Goal: Task Accomplishment & Management: Manage account settings

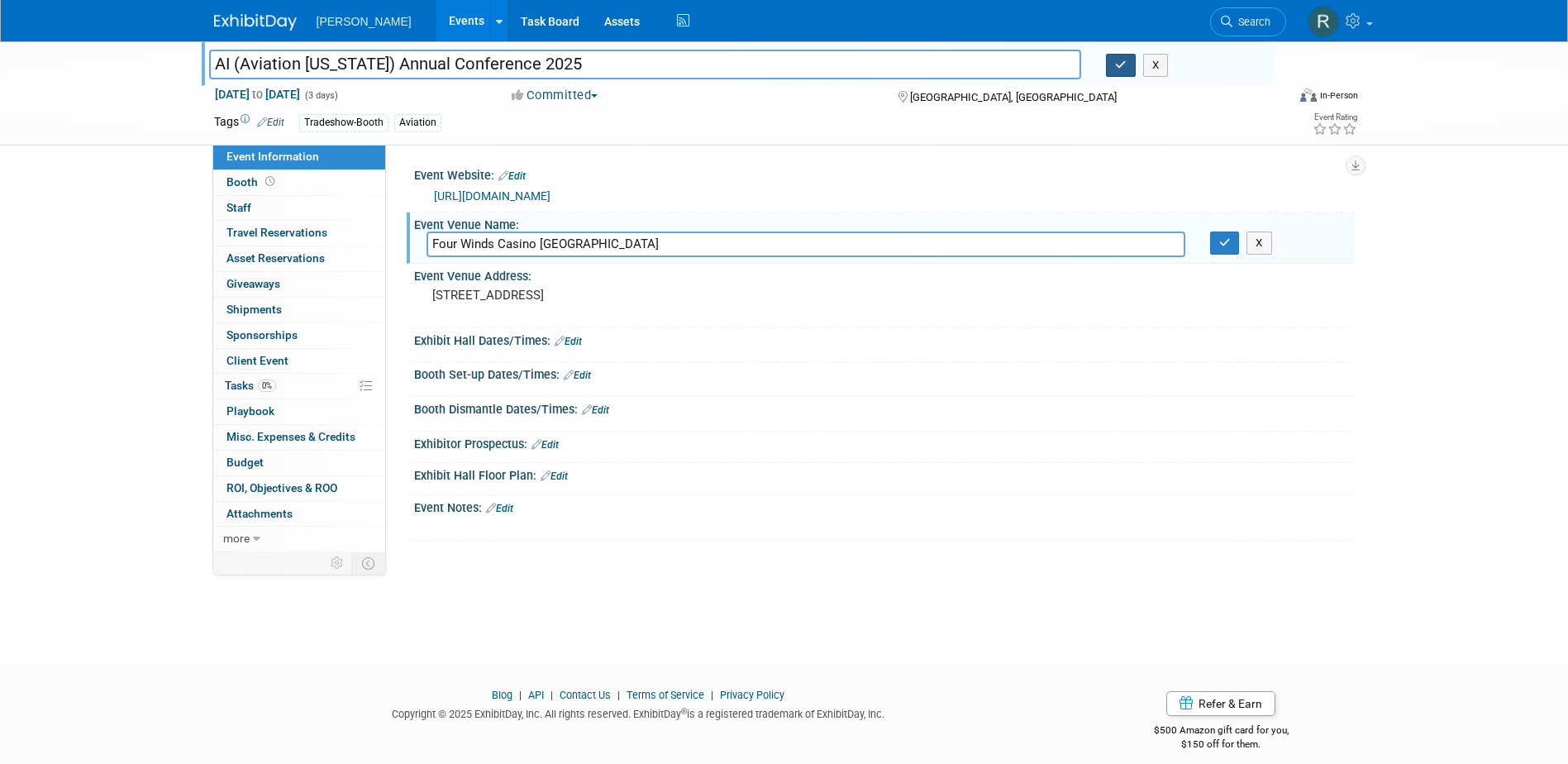
click at [1114, 73] on button "button" at bounding box center [1120, 65] width 30 height 23
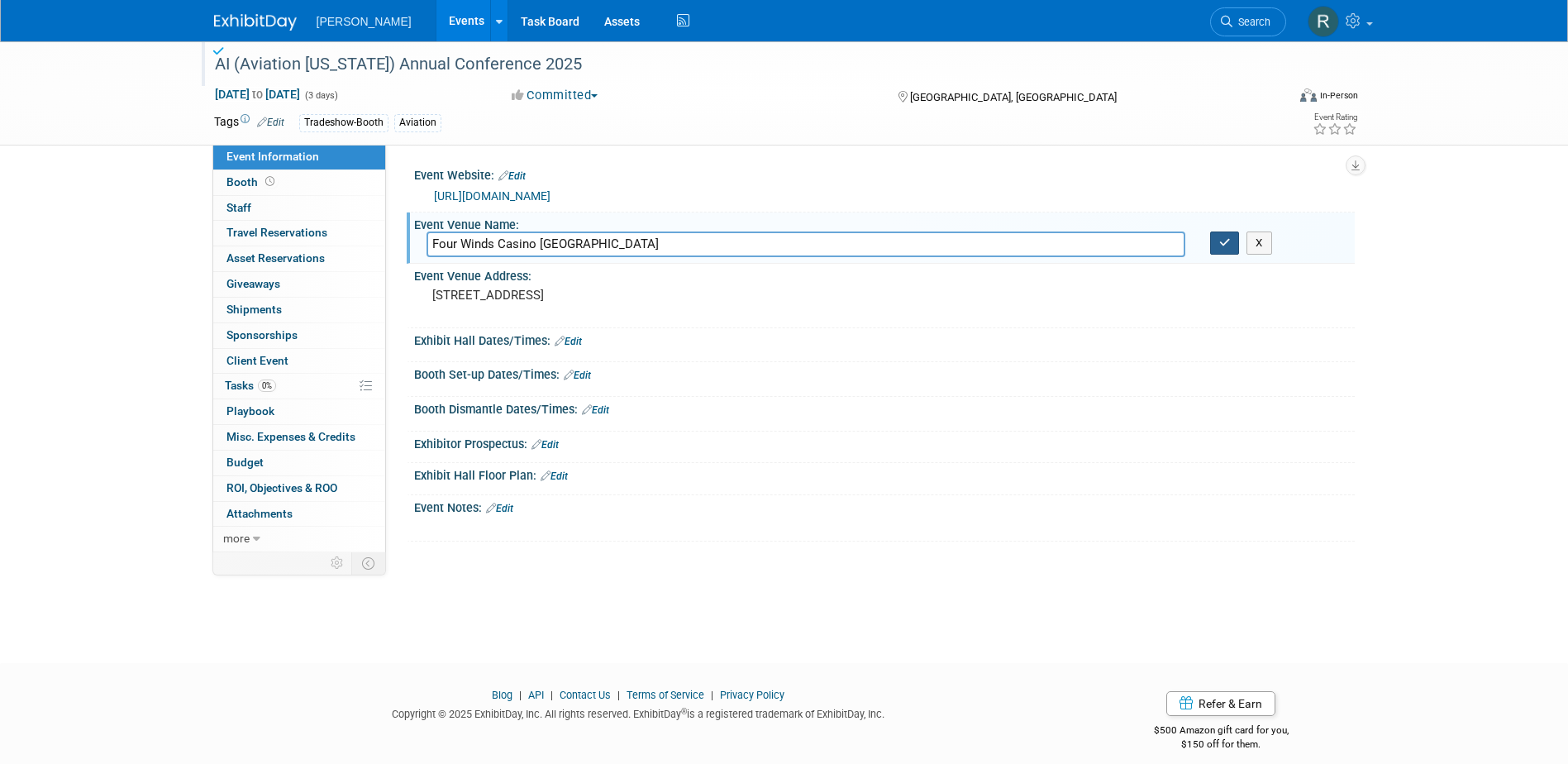
click at [1223, 245] on icon "button" at bounding box center [1225, 242] width 12 height 11
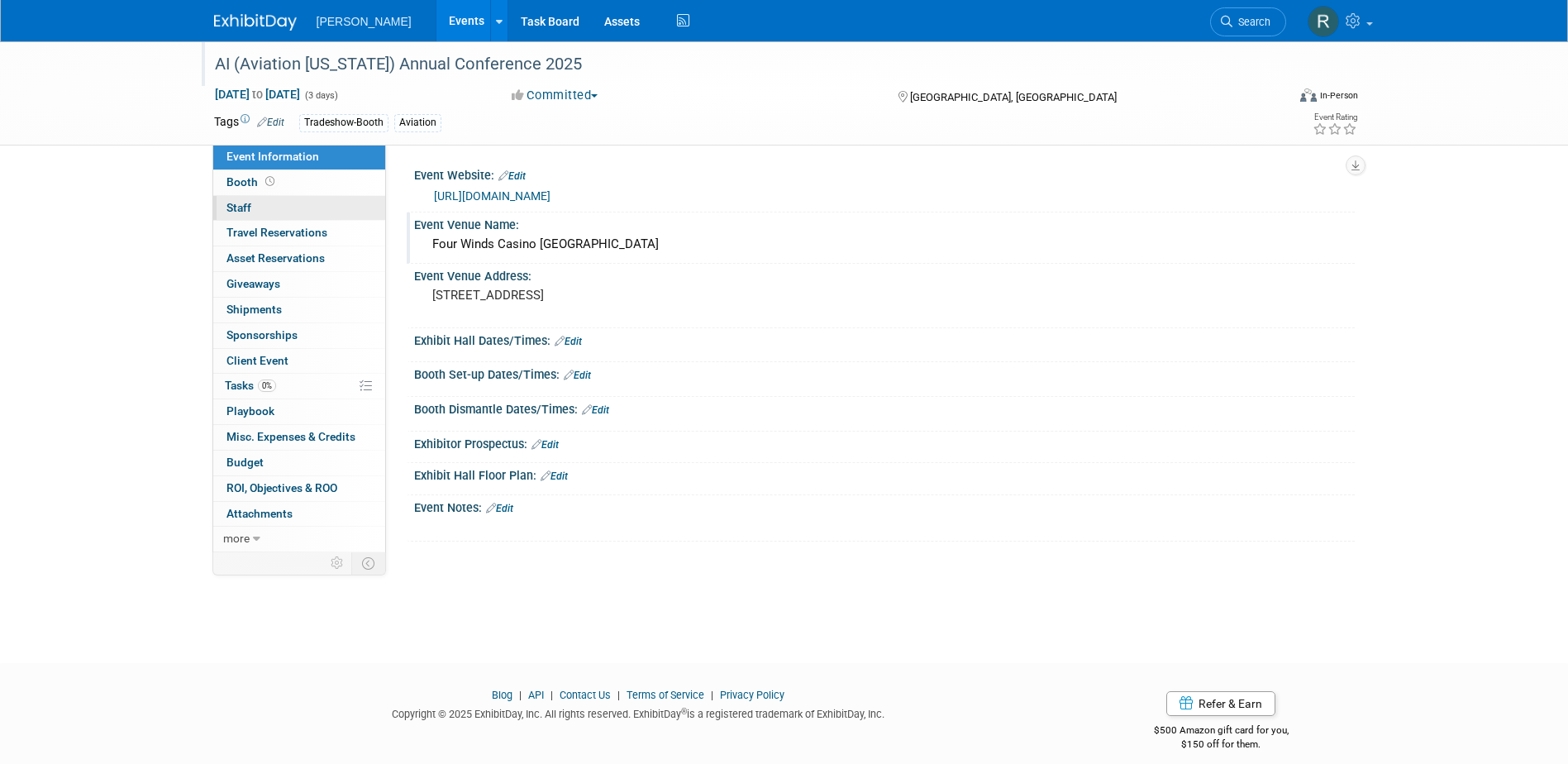
click at [287, 208] on link "0 Staff 0" at bounding box center [299, 208] width 172 height 25
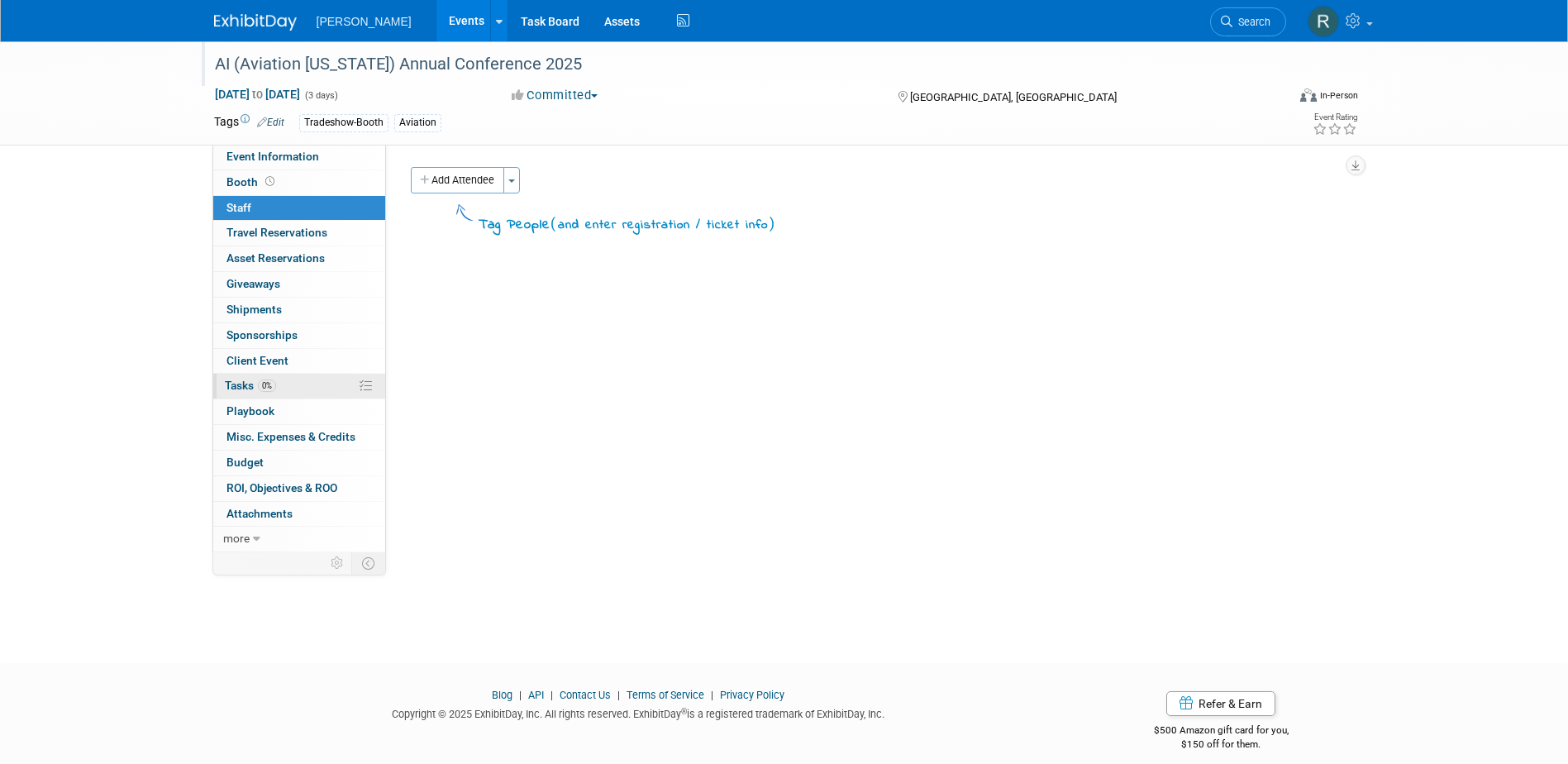
click at [249, 388] on span "Tasks 0%" at bounding box center [250, 385] width 51 height 14
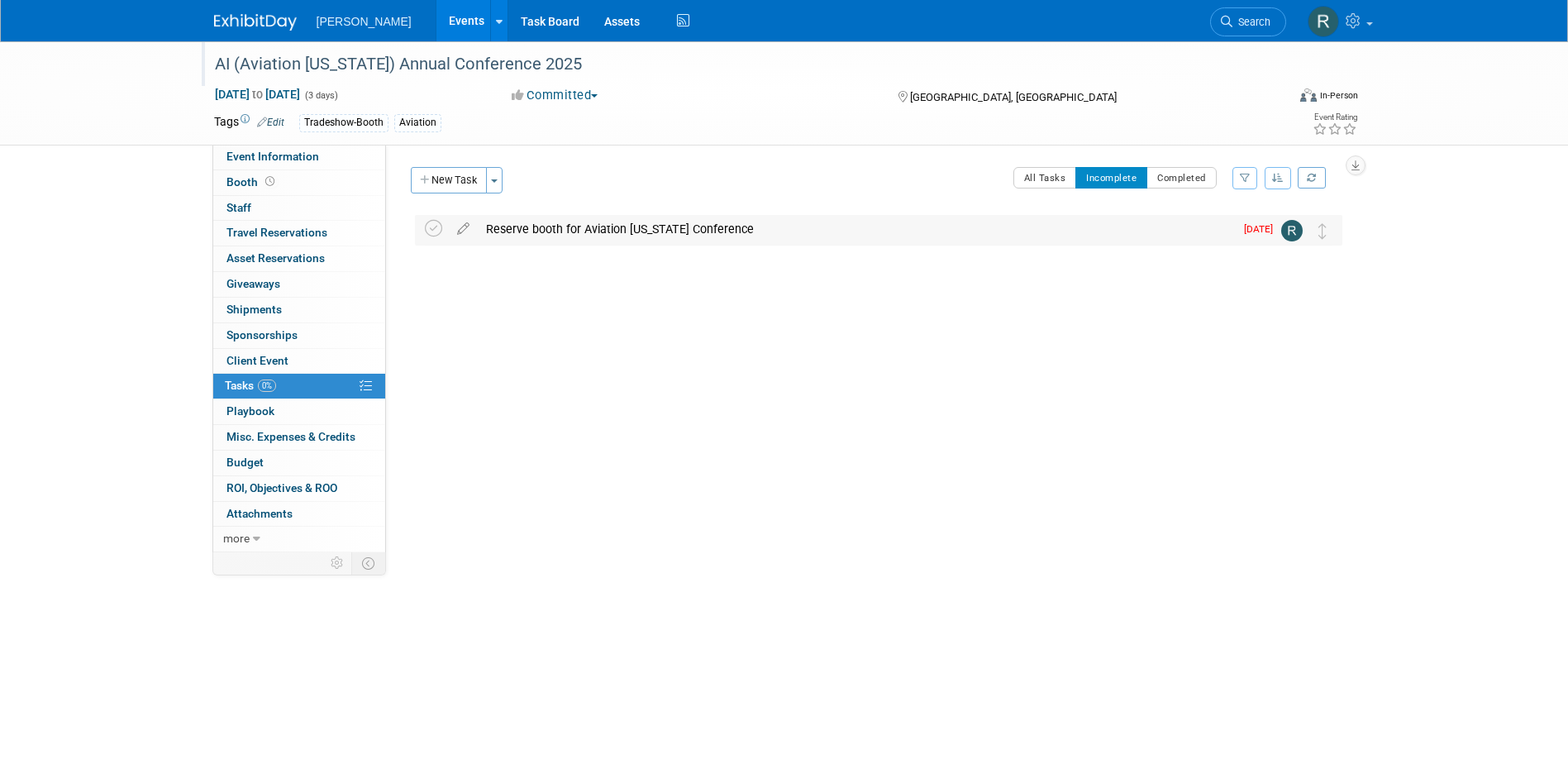
click at [594, 231] on div "Reserve booth for Aviation Indiana Conference" at bounding box center [855, 229] width 756 height 28
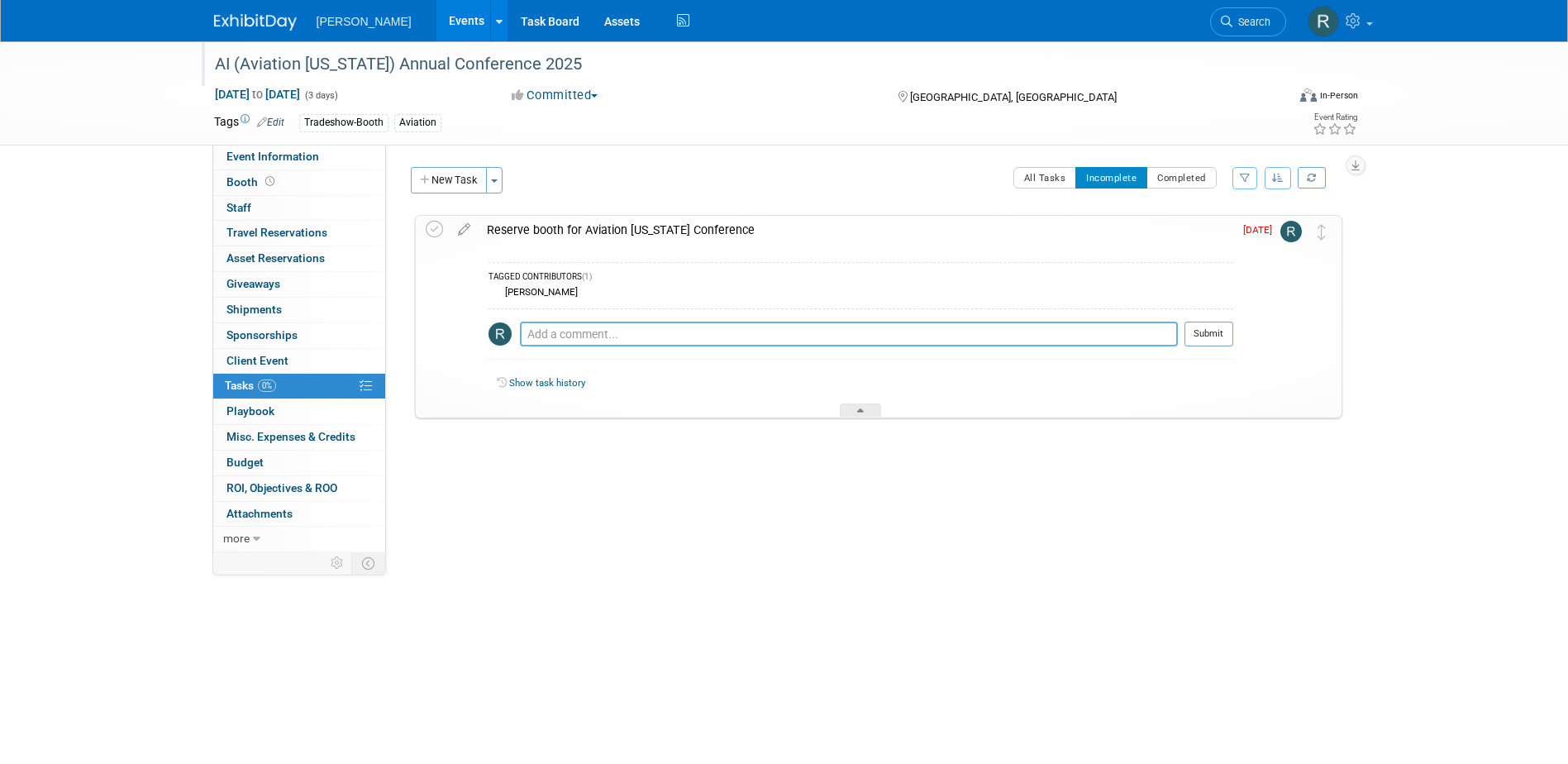
click at [599, 335] on textarea at bounding box center [849, 334] width 658 height 25
type textarea "Registration / Booth options have not opened yet. I'll check back later per the…"
drag, startPoint x: 1213, startPoint y: 335, endPoint x: 1189, endPoint y: 326, distance: 25.6
click at [1213, 335] on button "Submit" at bounding box center [1208, 334] width 48 height 25
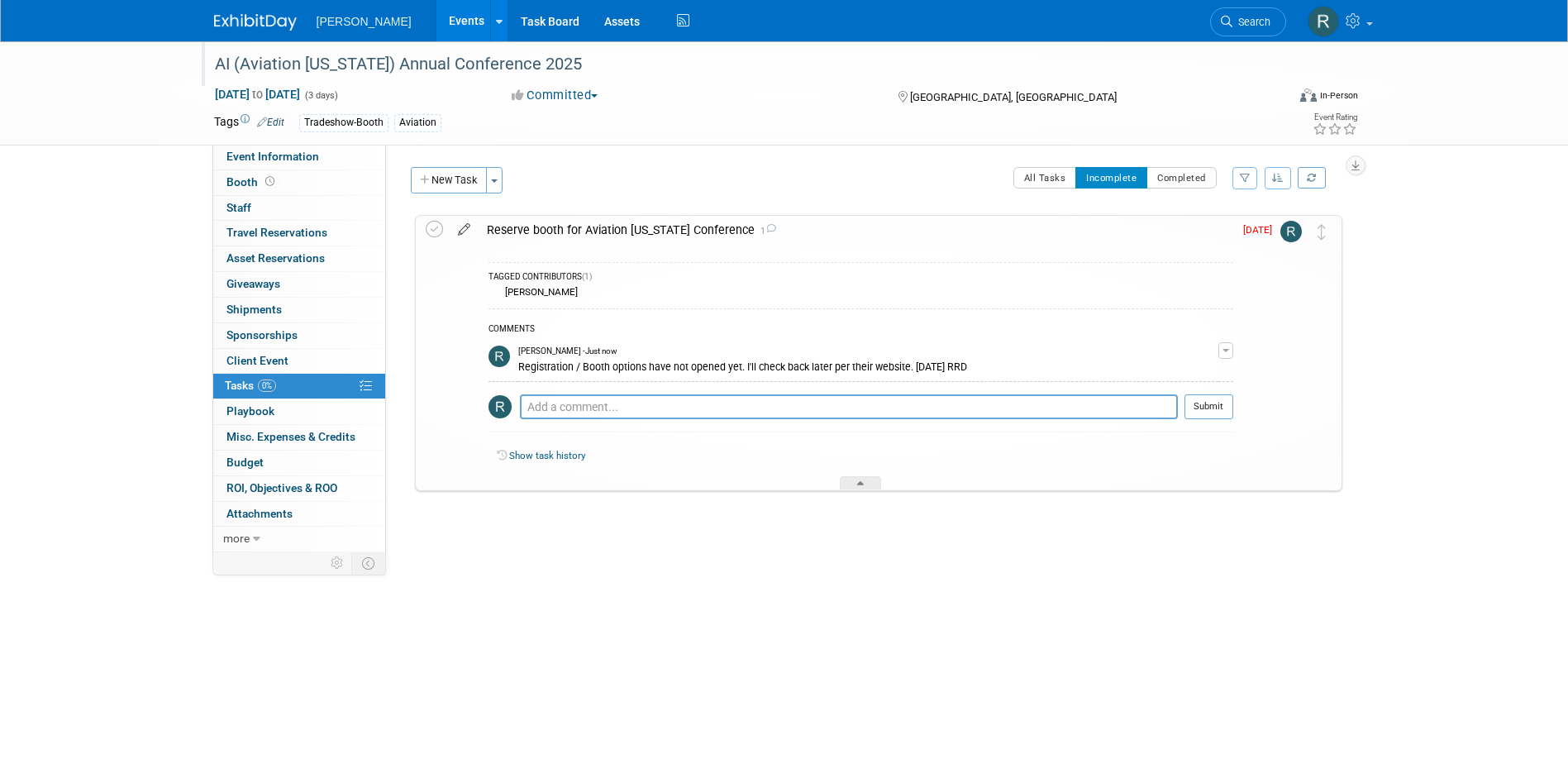
click at [459, 232] on icon at bounding box center [464, 226] width 29 height 20
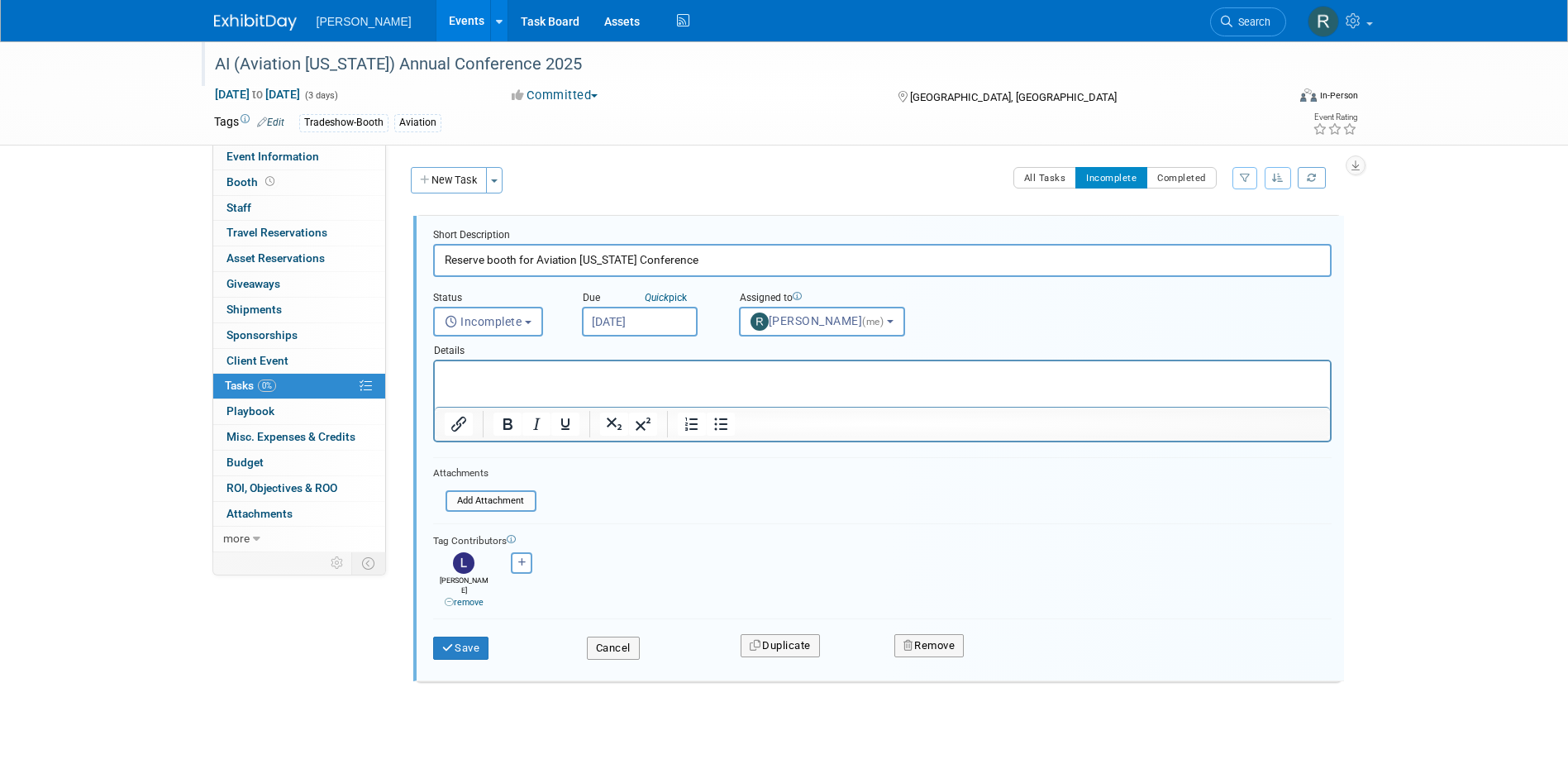
click at [645, 330] on input "Sep 4, 2025" at bounding box center [639, 322] width 116 height 30
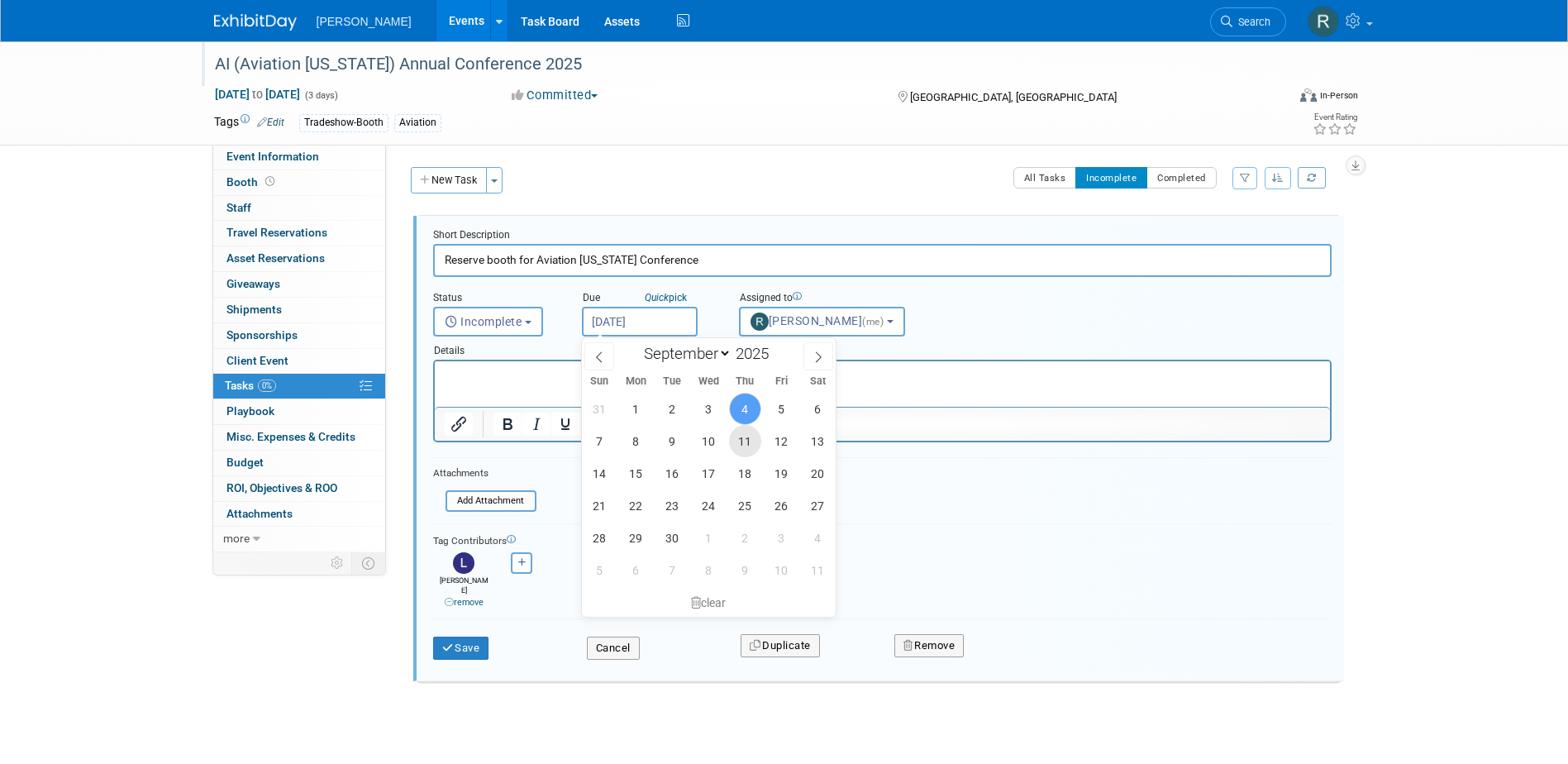
click at [747, 444] on span "11" at bounding box center [745, 442] width 32 height 32
type input "Sep 11, 2025"
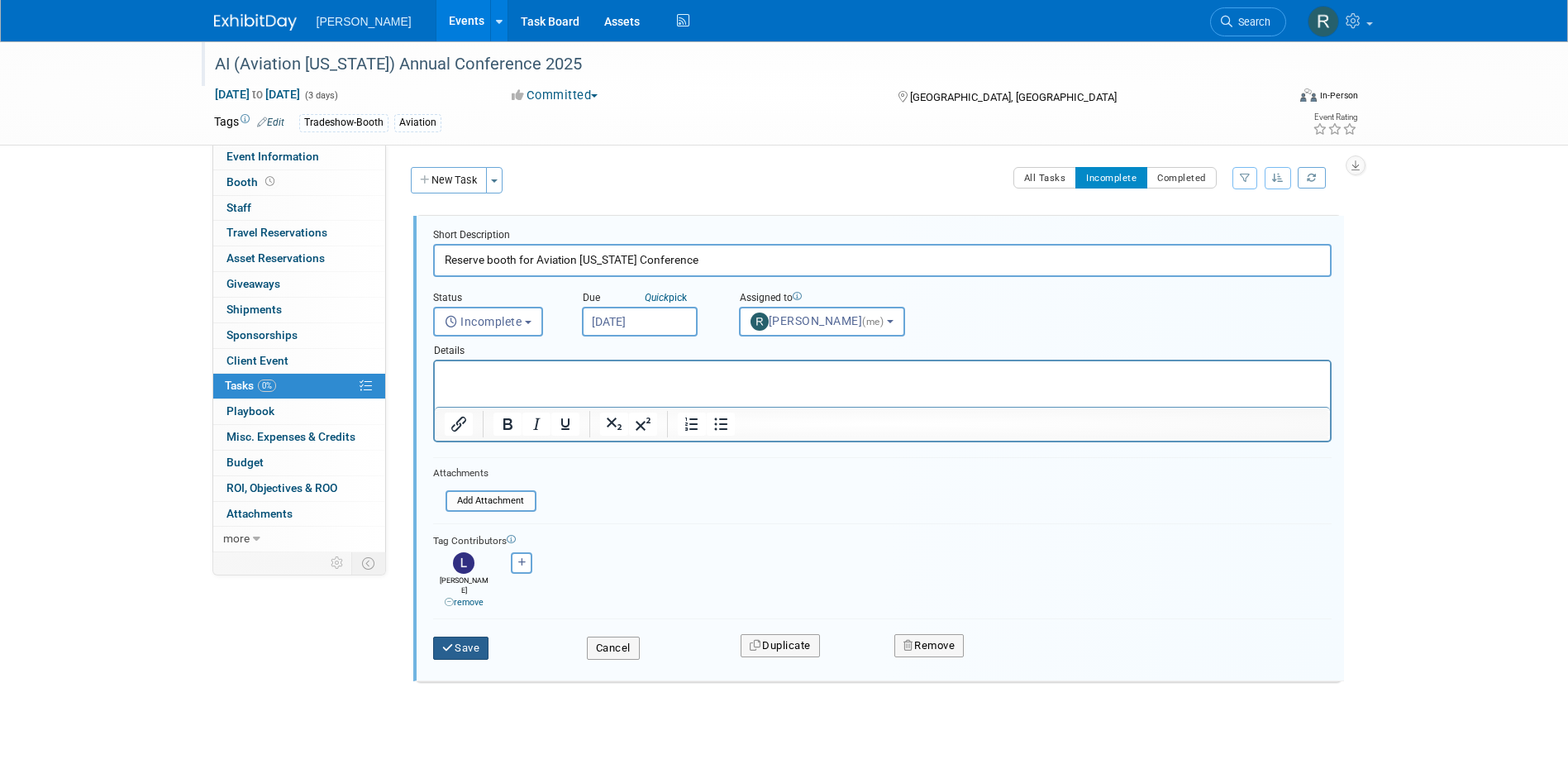
click at [461, 637] on button "Save" at bounding box center [461, 647] width 56 height 23
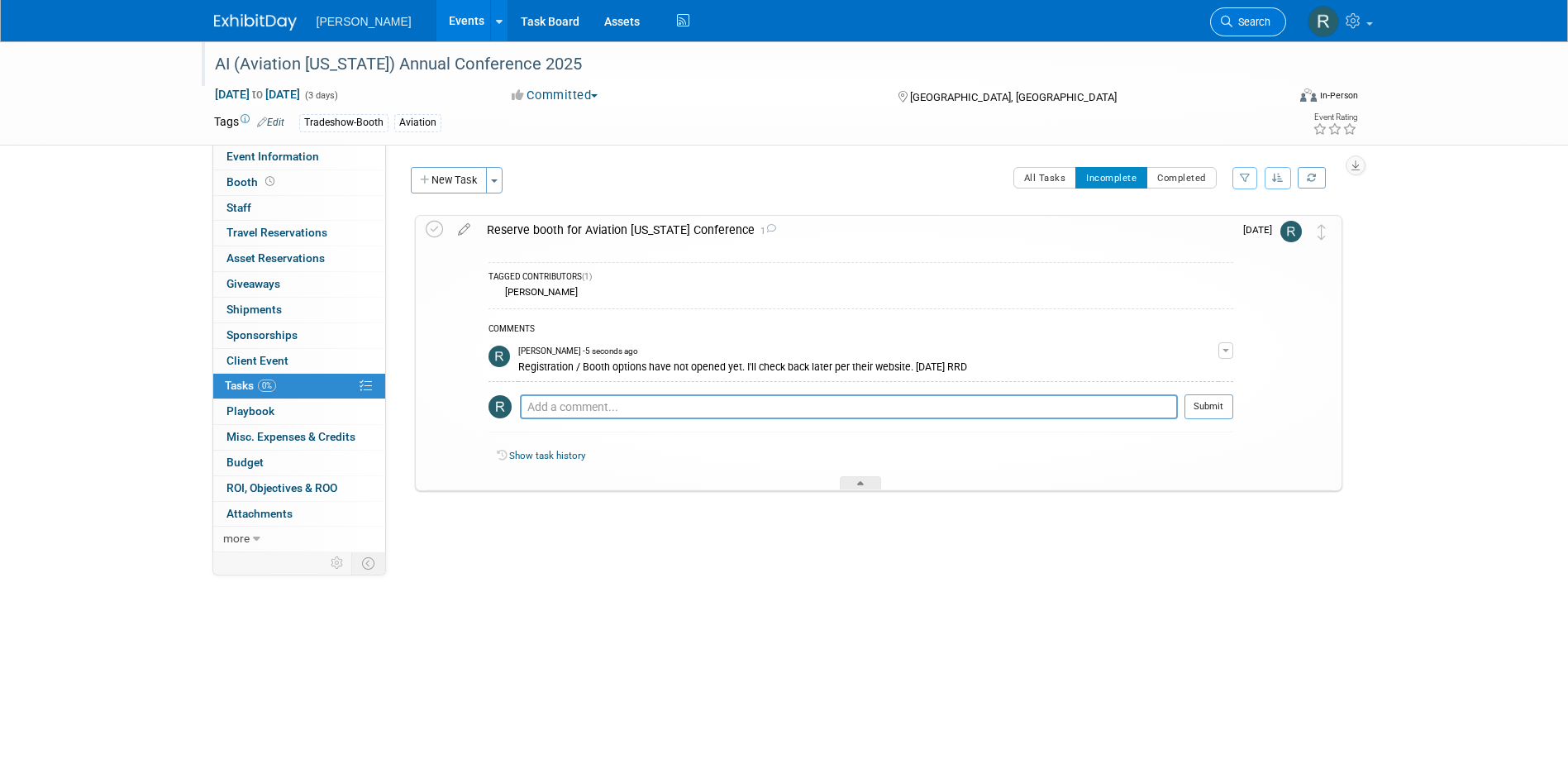
click at [1230, 19] on icon at bounding box center [1227, 21] width 12 height 12
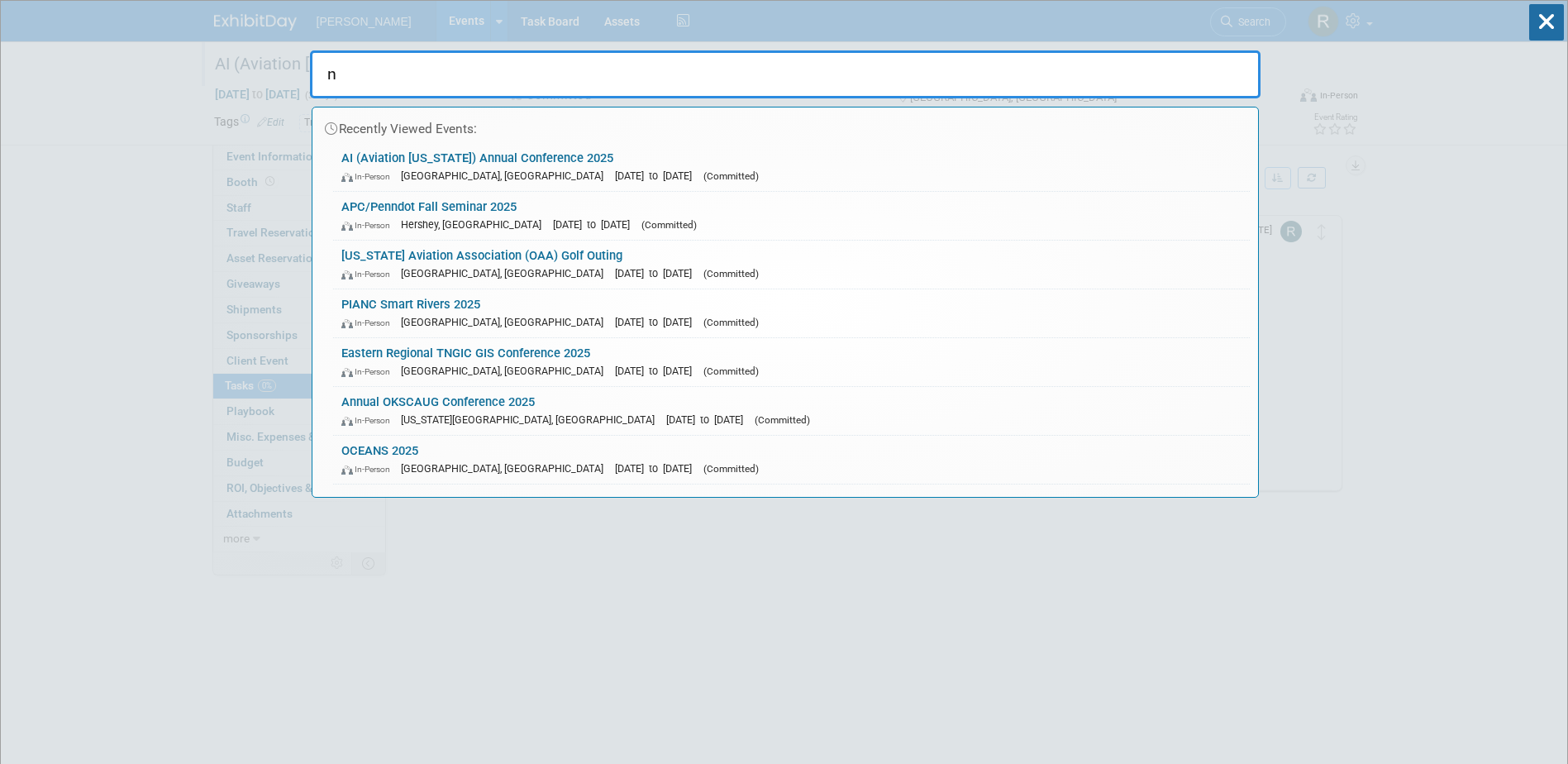
type input "nw"
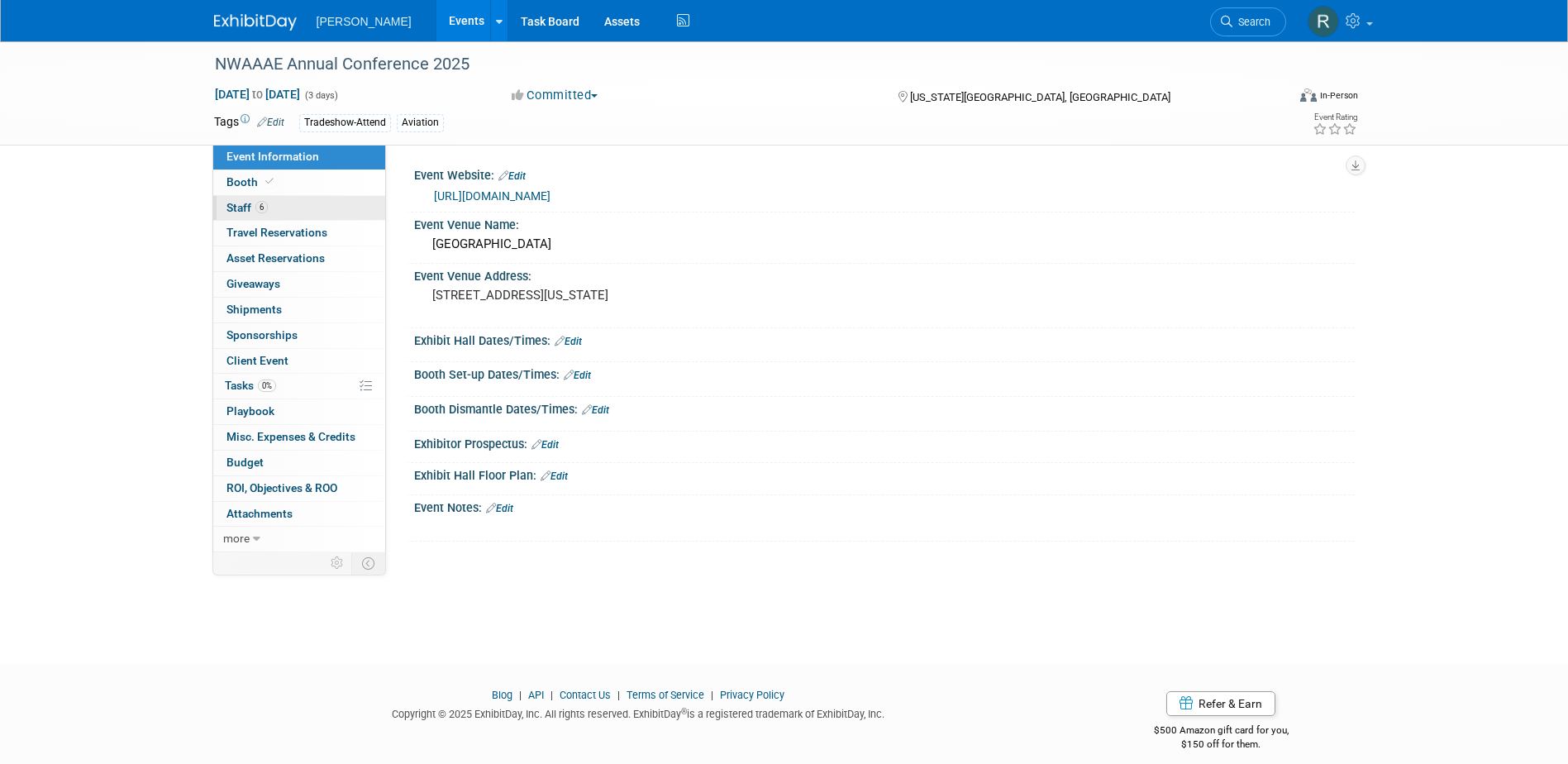
click at [270, 210] on link "6 Staff 6" at bounding box center [299, 208] width 172 height 25
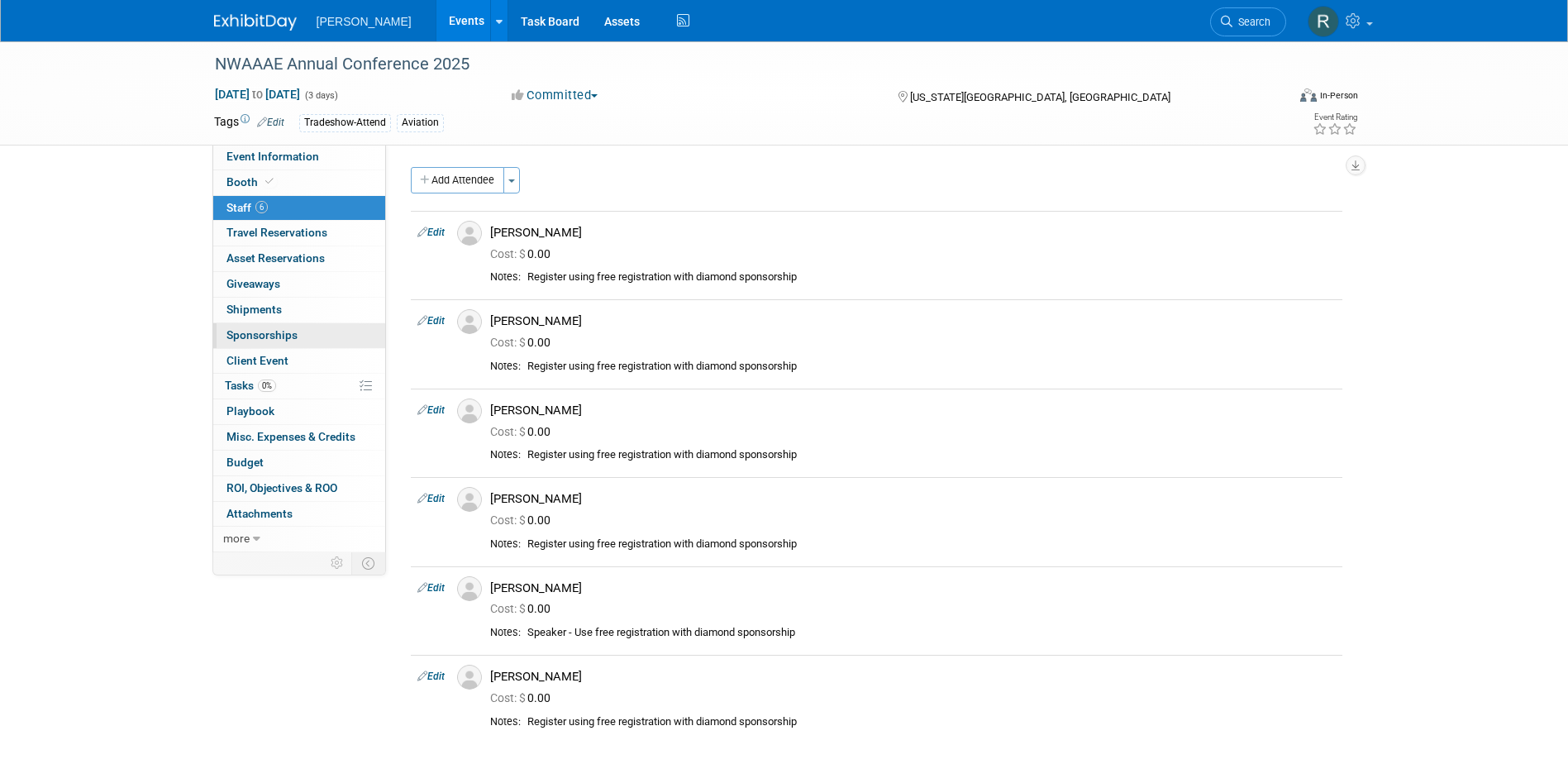
click at [295, 339] on span "Sponsorships 0" at bounding box center [262, 335] width 71 height 14
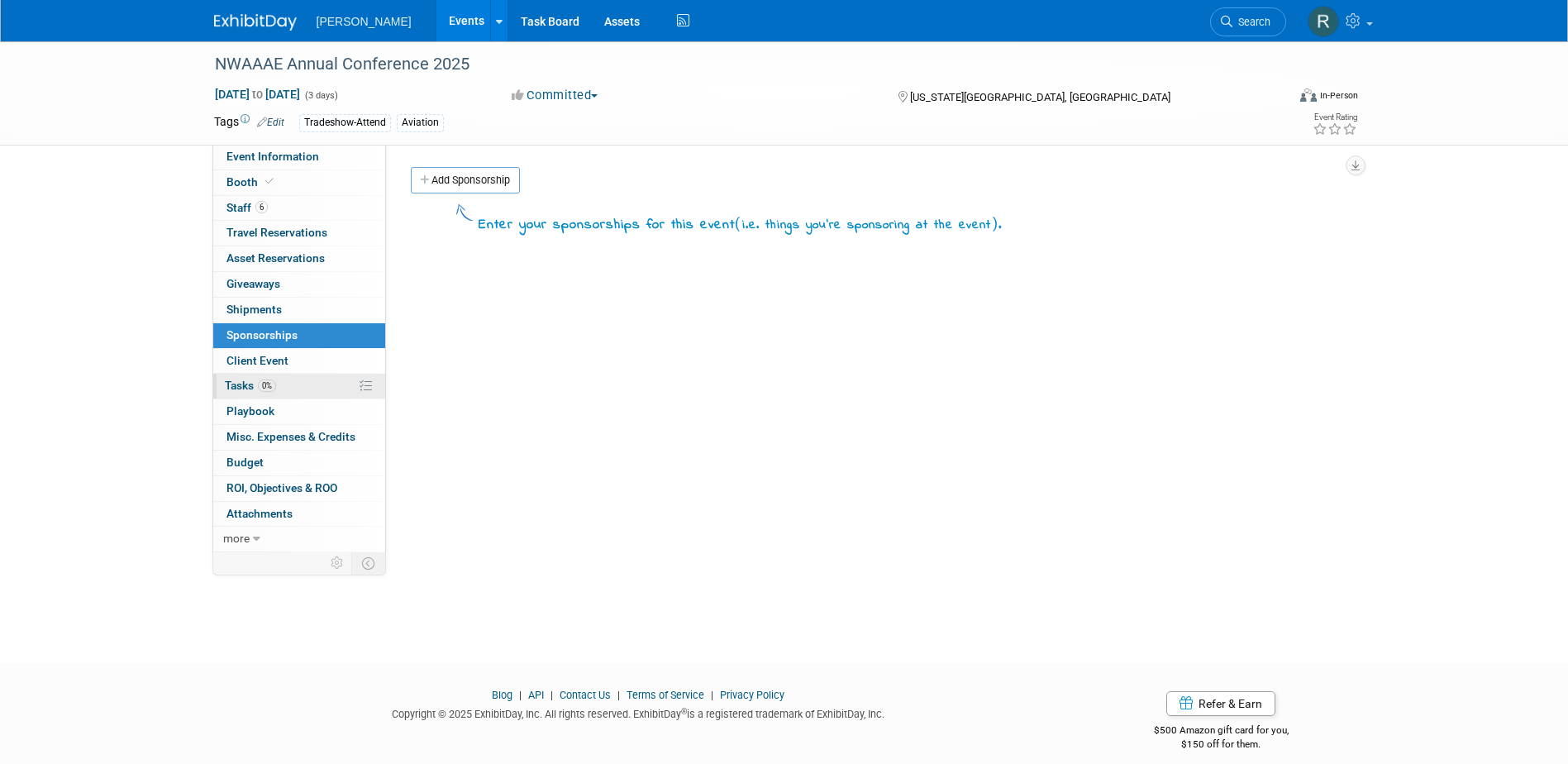
click at [252, 385] on span "Tasks 0%" at bounding box center [250, 385] width 51 height 14
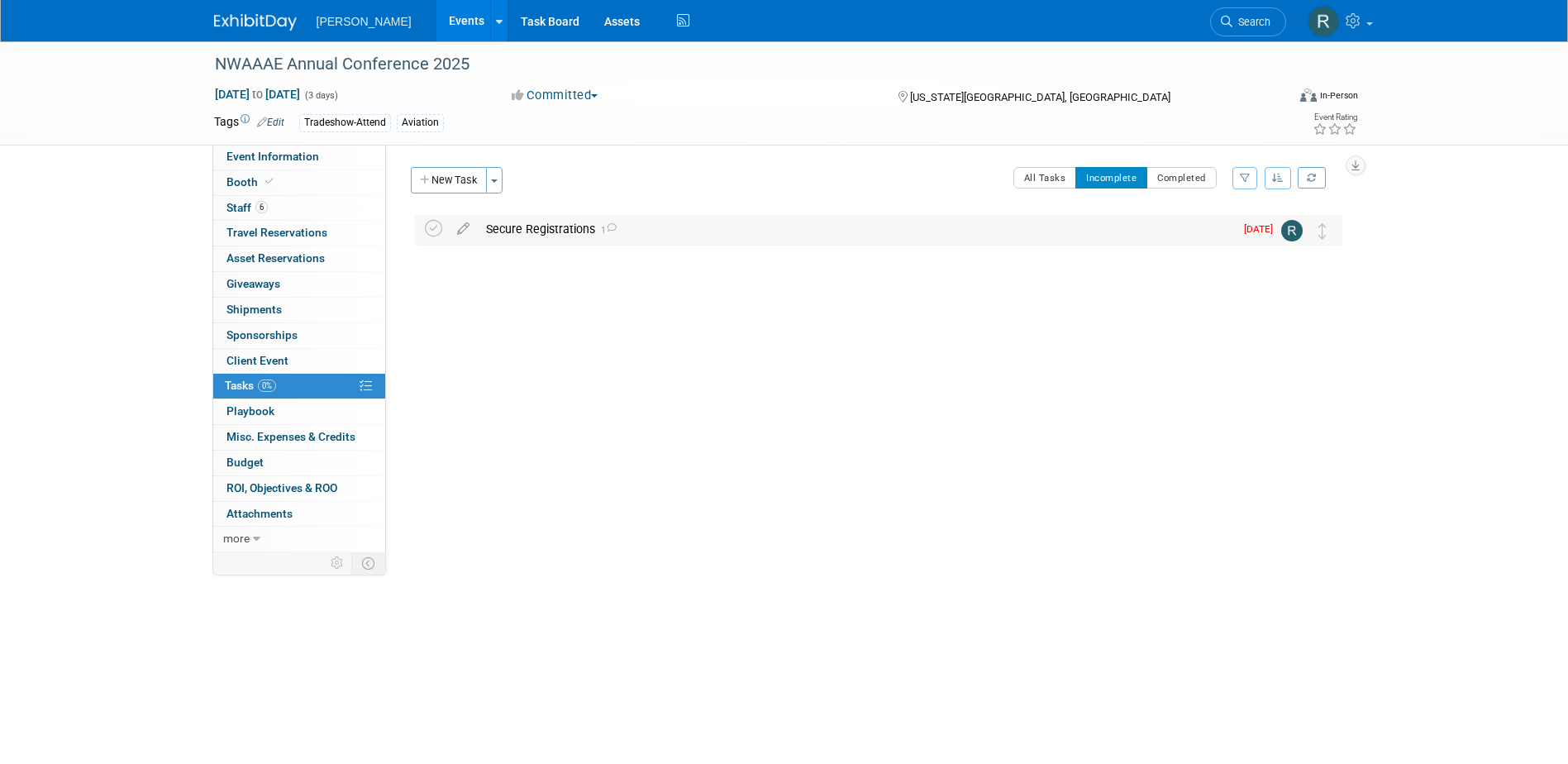
click at [564, 226] on div "Secure Registrations 1" at bounding box center [855, 229] width 756 height 28
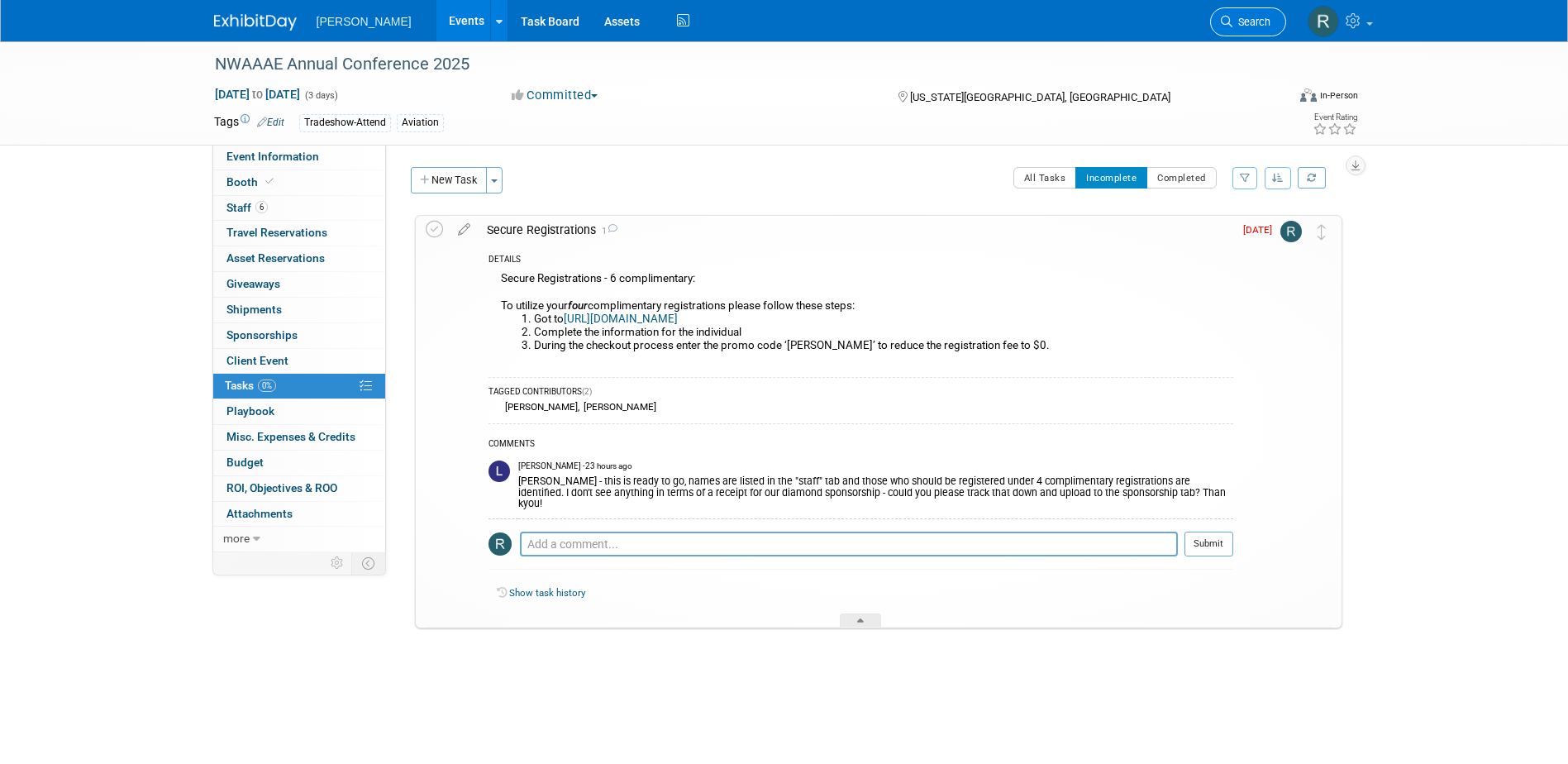
click at [1263, 26] on span "Search" at bounding box center [1251, 21] width 38 height 13
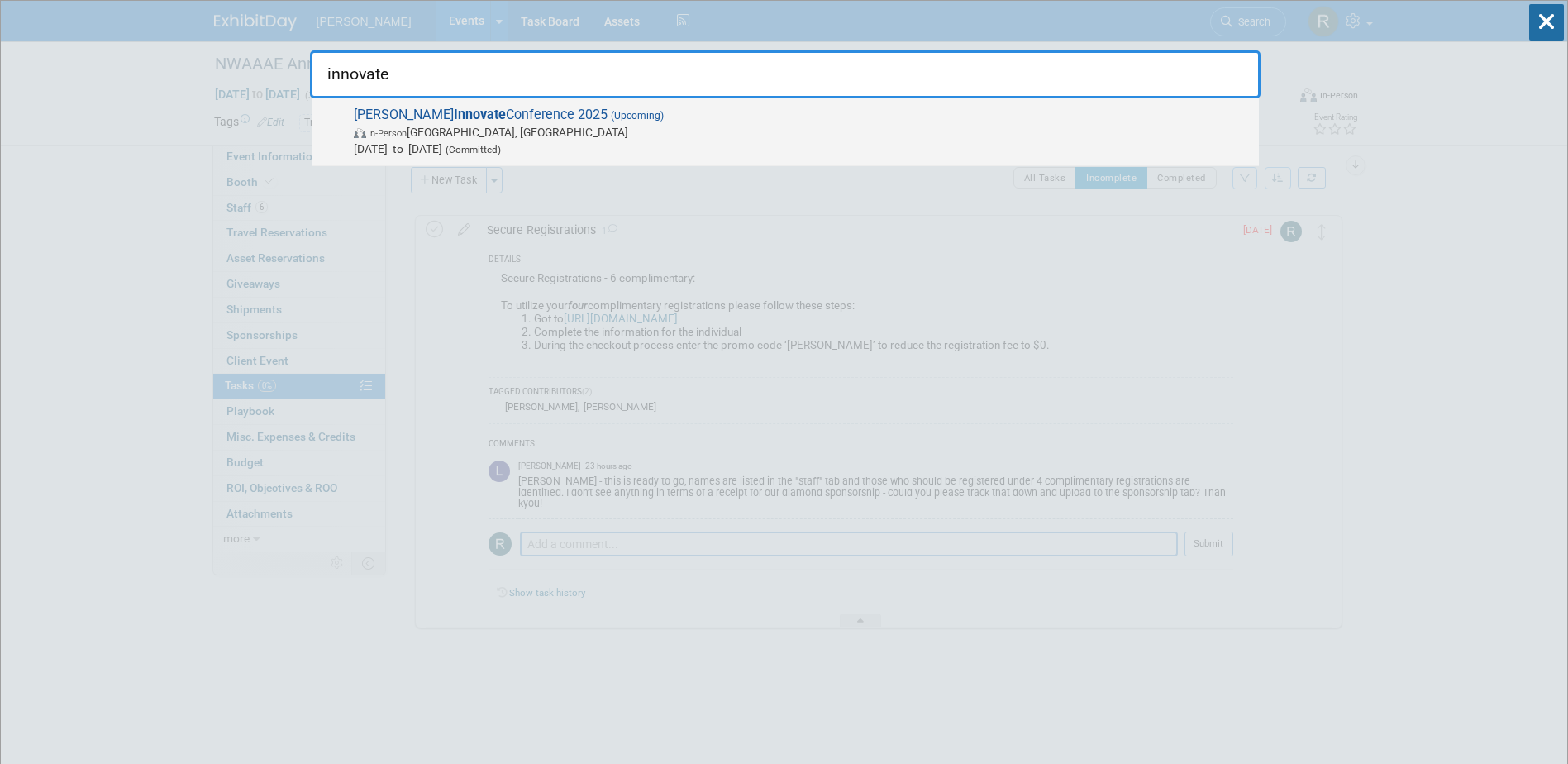
type input "innovate"
click at [539, 120] on span "Trimble Innovate Conference 2025 (Upcoming) In-Person Salt Lake City, UT Oct 14…" at bounding box center [799, 131] width 901 height 50
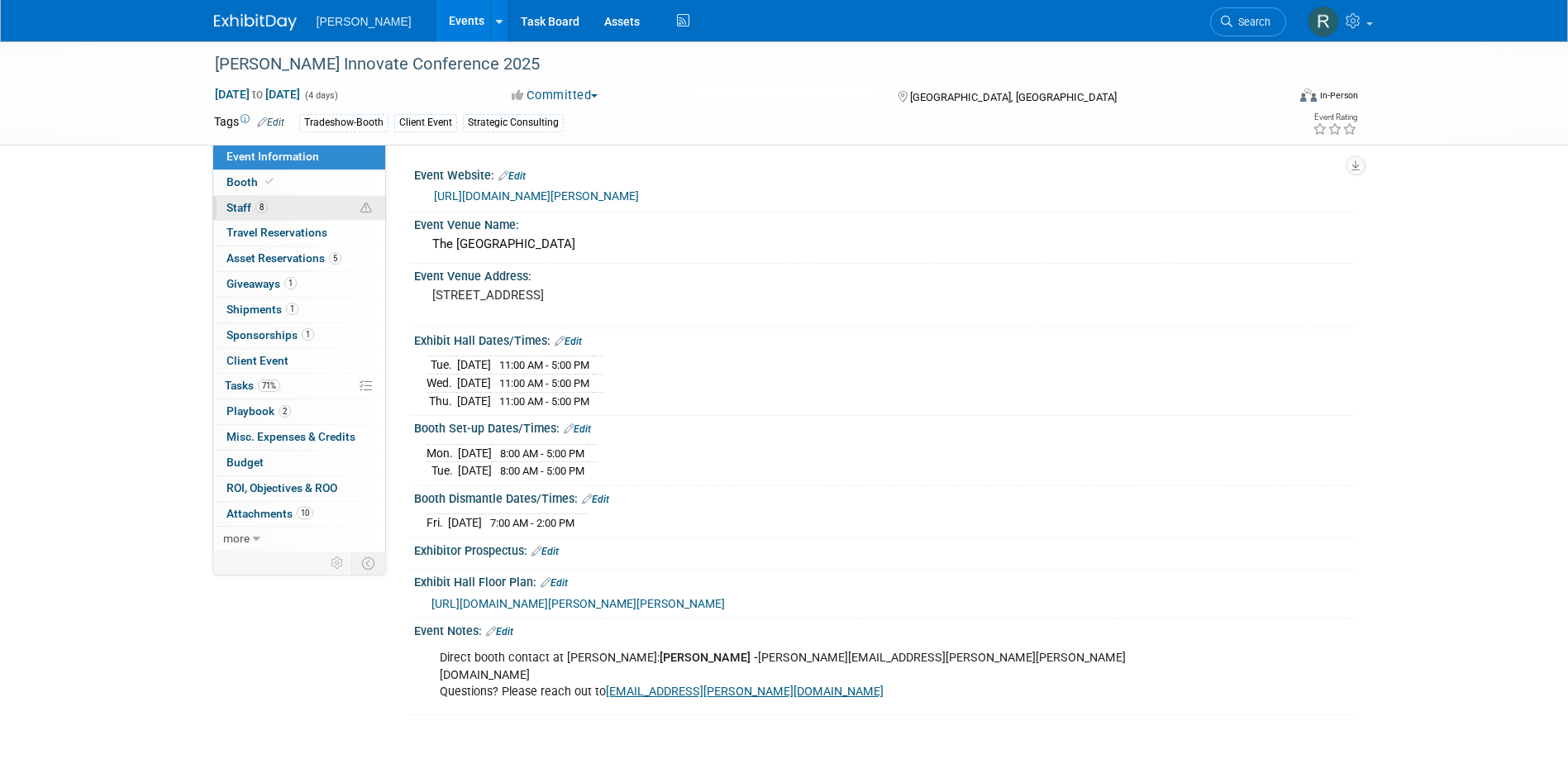
click at [283, 203] on link "8 Staff 8" at bounding box center [299, 208] width 172 height 25
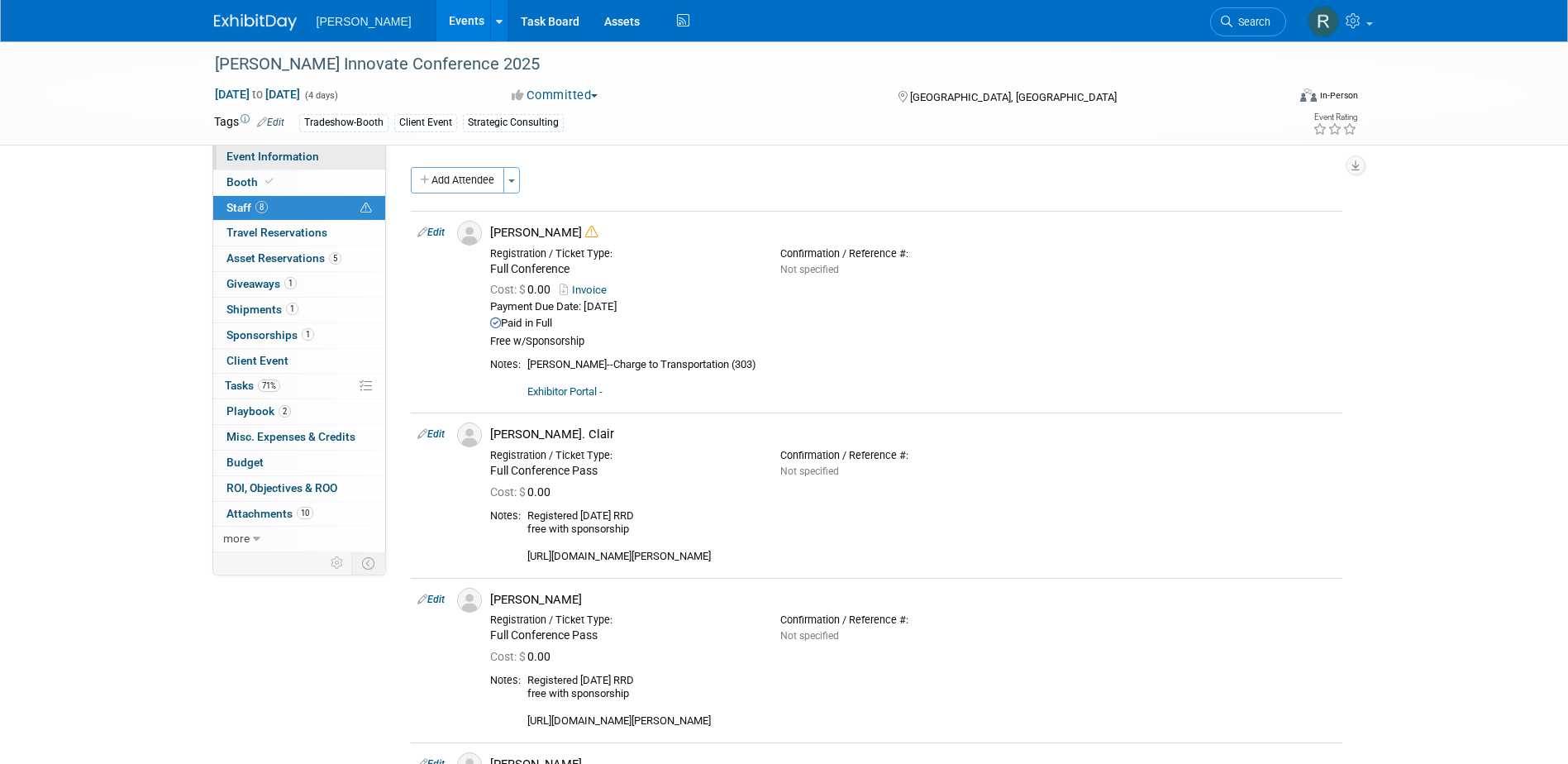
click at [308, 157] on span "Event Information" at bounding box center [272, 157] width 93 height 14
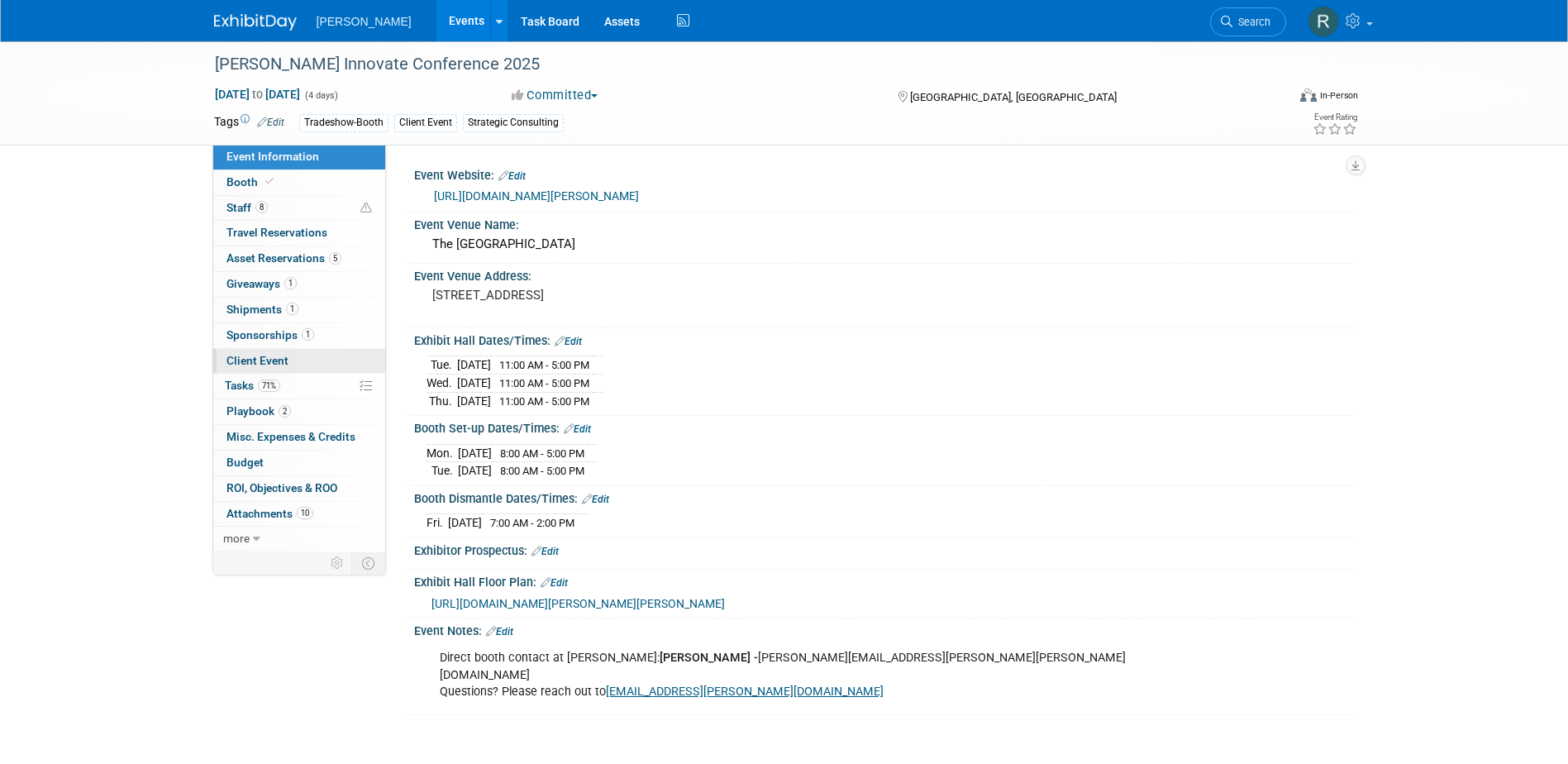
click at [253, 366] on span "Client Event" at bounding box center [257, 361] width 62 height 14
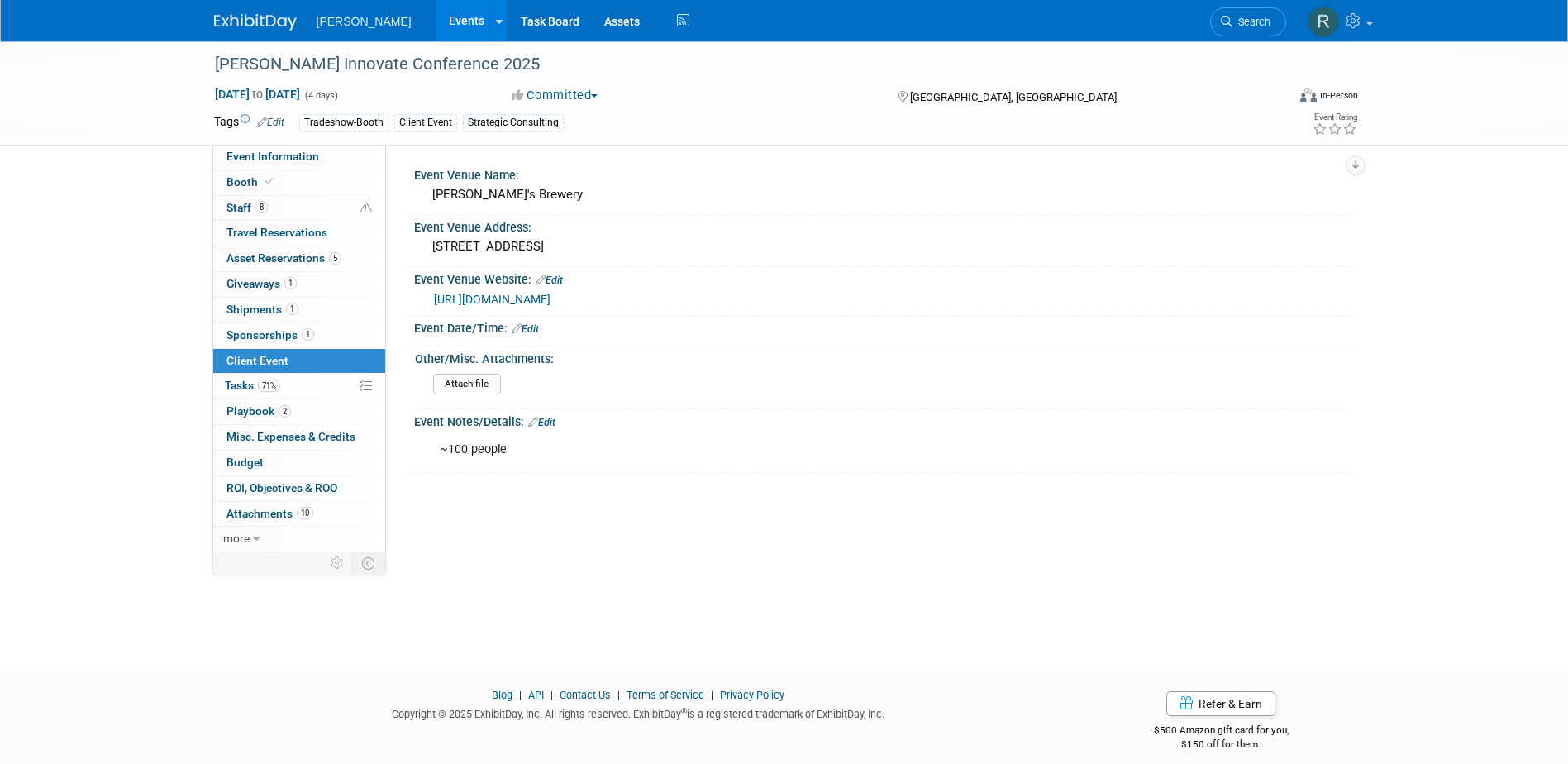
click at [550, 296] on link "https://www.saltlakebrewingco.com/squatters" at bounding box center [491, 299] width 116 height 14
click at [1240, 20] on span "Search" at bounding box center [1251, 21] width 38 height 13
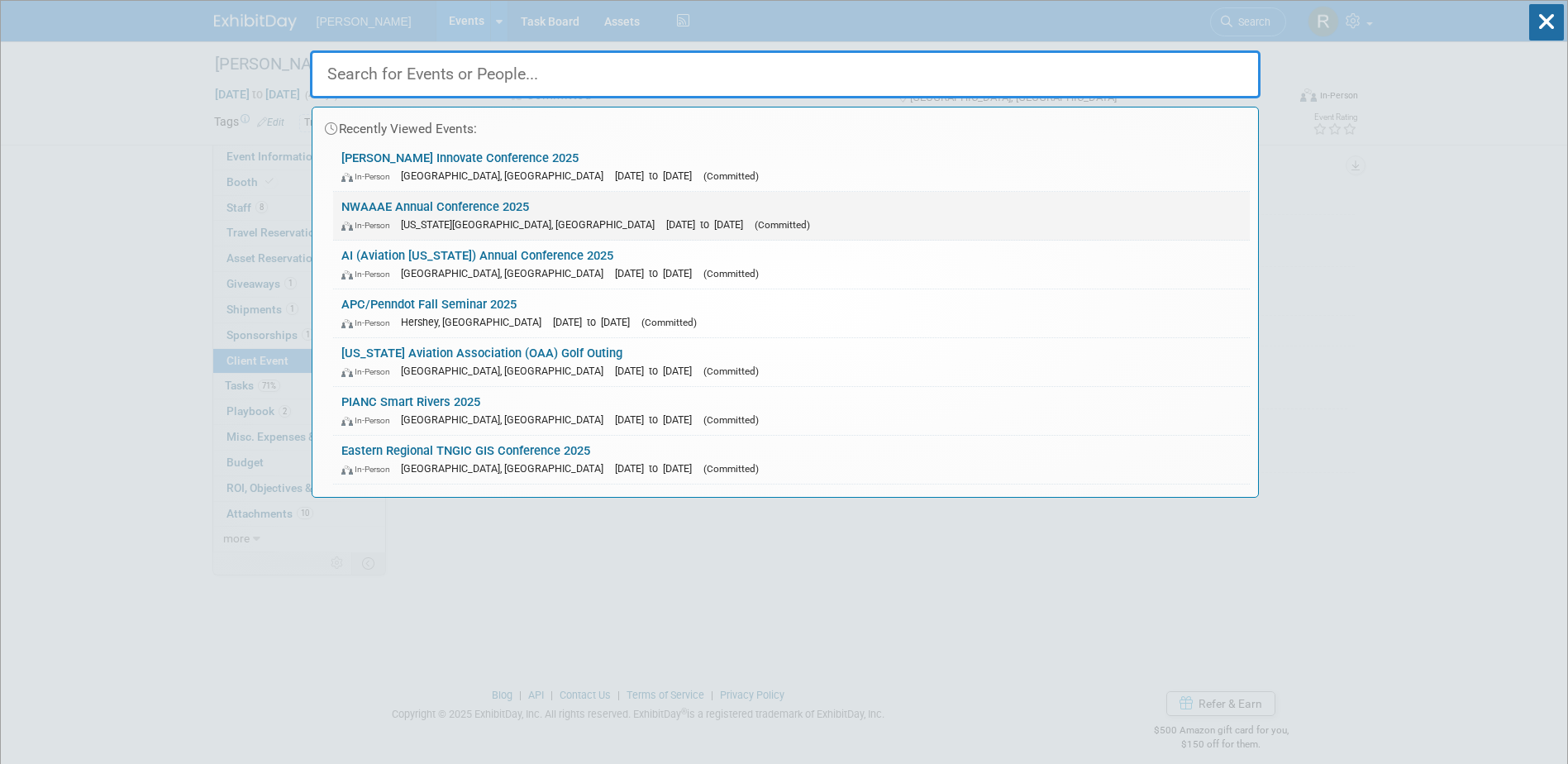
click at [456, 202] on link "NWAAAE Annual Conference 2025 In-Person Colorado Springs, CO Oct 7, 2025 to Oct…" at bounding box center [792, 215] width 917 height 48
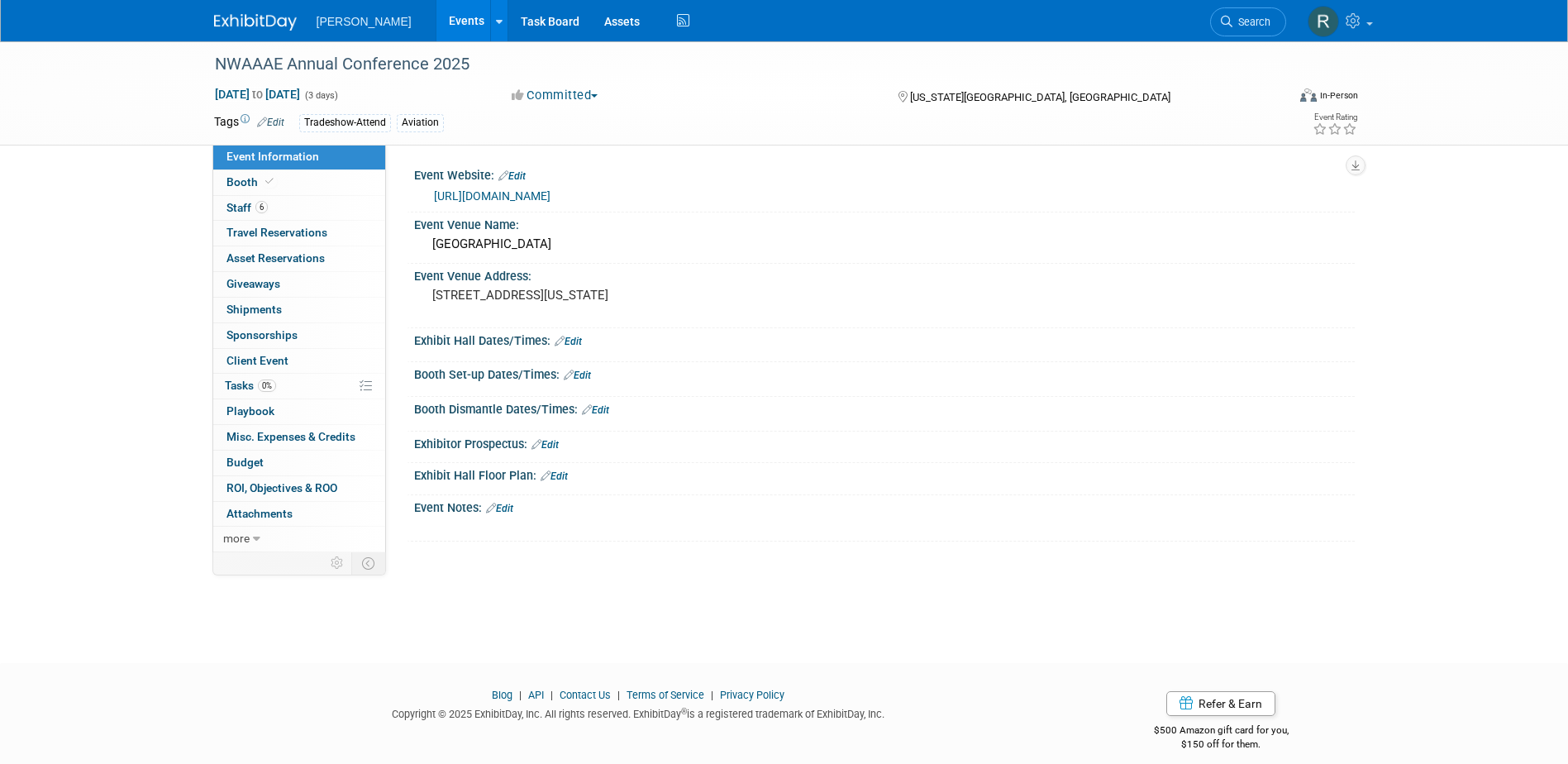
click at [550, 191] on link "[URL][DOMAIN_NAME]" at bounding box center [491, 197] width 116 height 14
click at [254, 385] on span "Tasks 0%" at bounding box center [250, 385] width 51 height 14
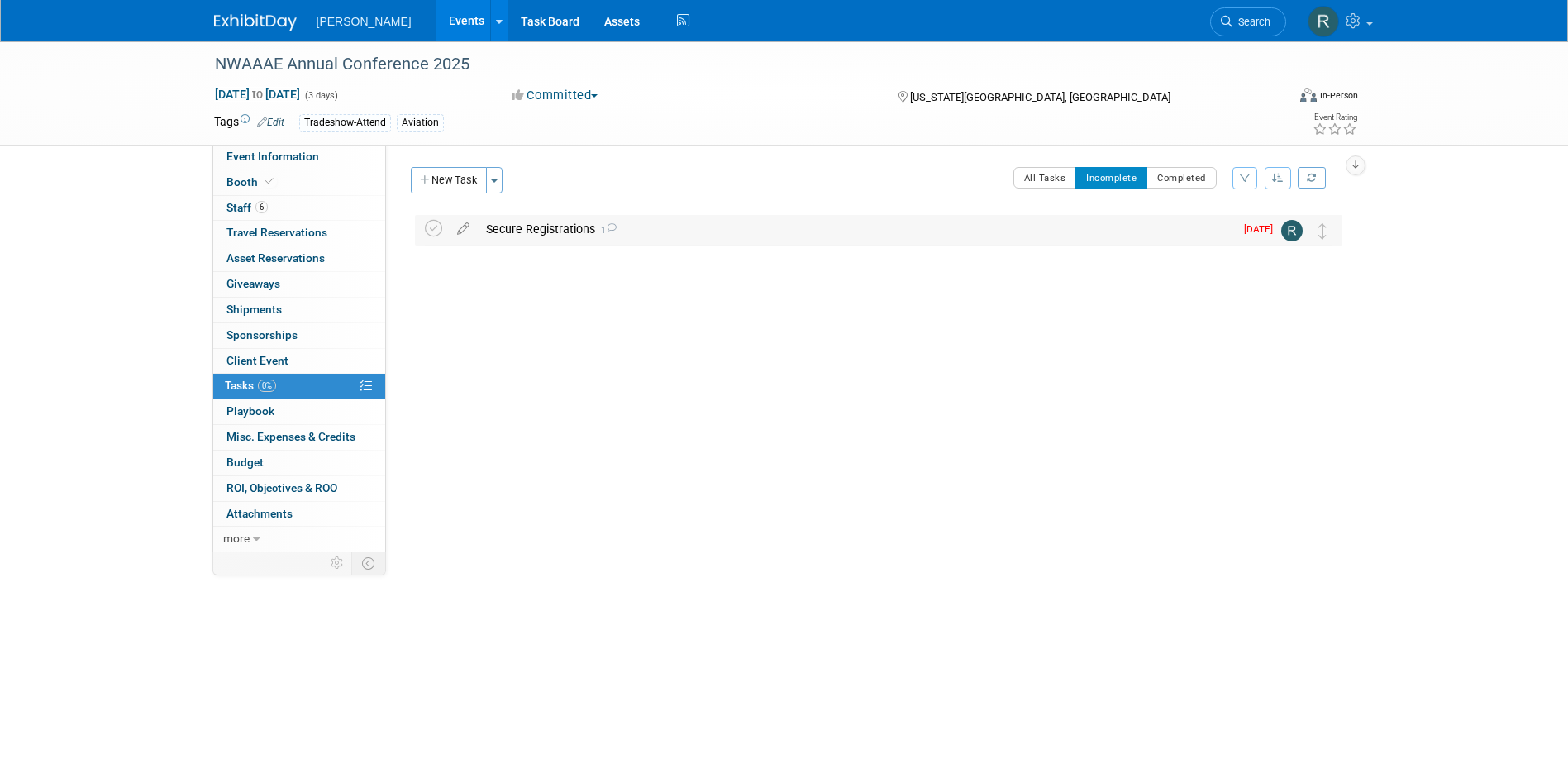
click at [543, 231] on div "Secure Registrations 1" at bounding box center [855, 229] width 756 height 28
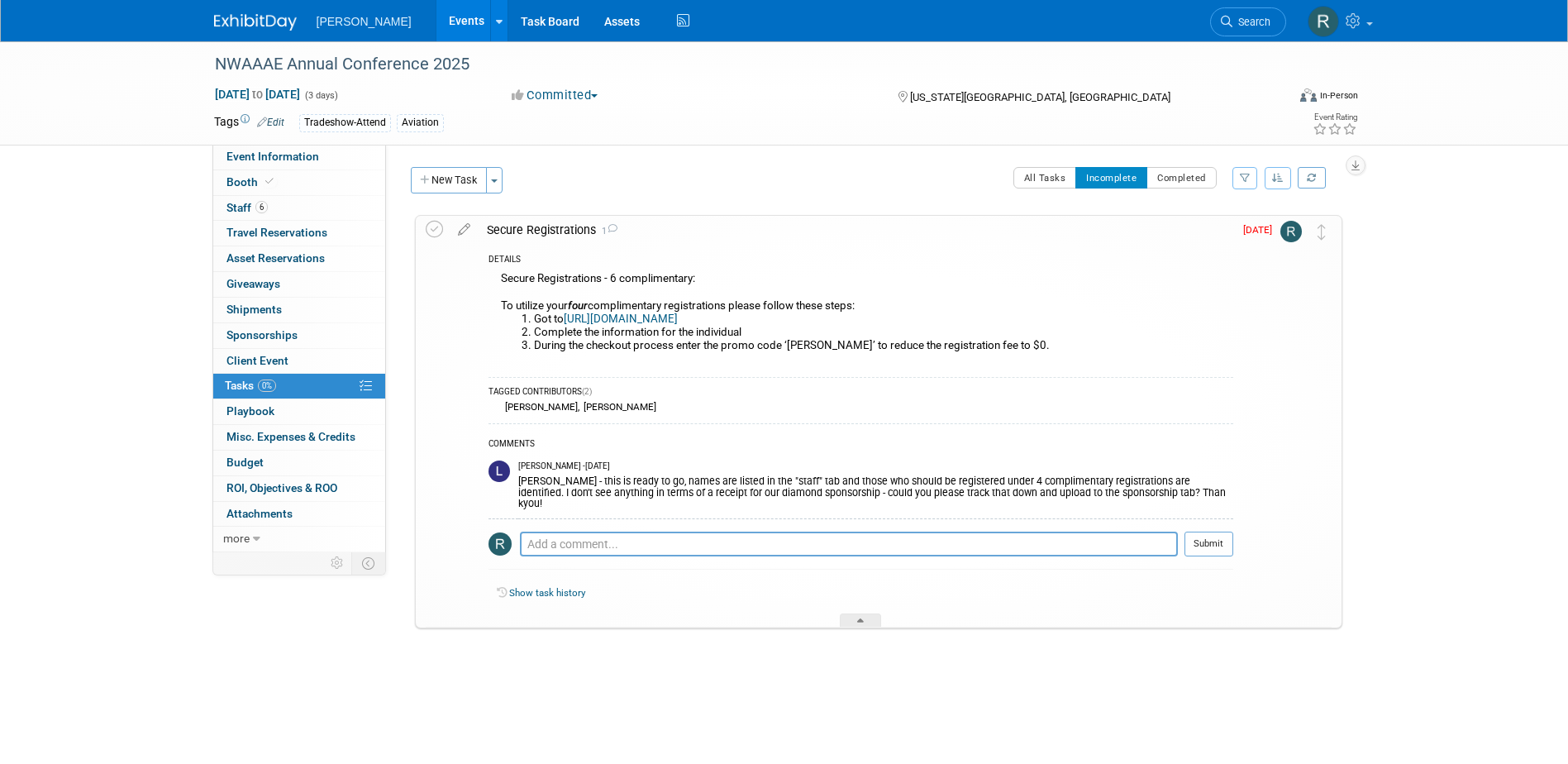
click at [645, 316] on link "[URL][DOMAIN_NAME]" at bounding box center [621, 318] width 114 height 13
click at [476, 65] on div "NWAAAE Annual Conference 2025" at bounding box center [735, 64] width 1052 height 30
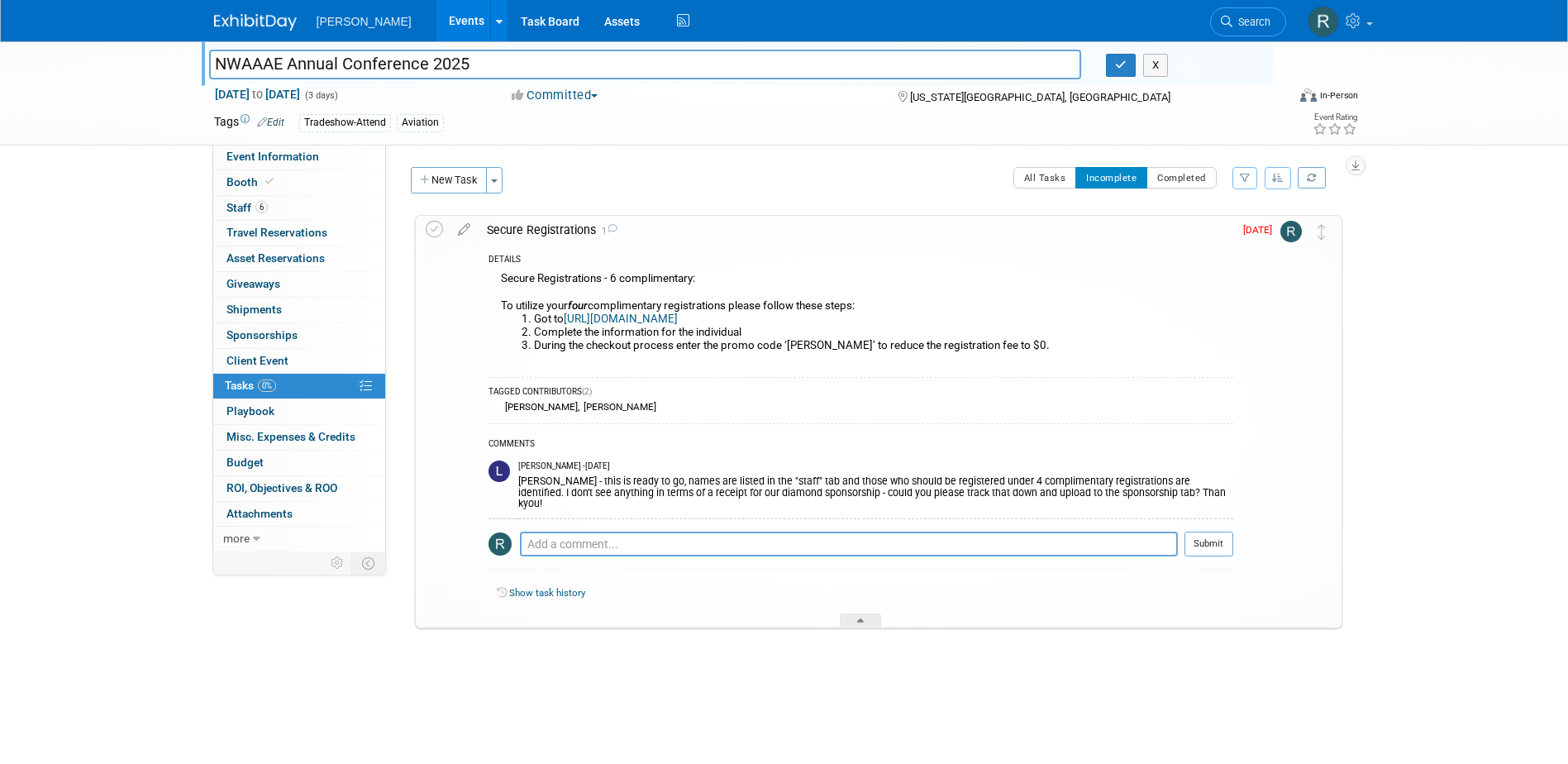
drag, startPoint x: 476, startPoint y: 65, endPoint x: 189, endPoint y: 60, distance: 287.0
click at [189, 60] on div "NWAAAE Annual Conference 2025 NWAAAE Annual Conference 2025 X Oct 7, 2025 to Oc…" at bounding box center [784, 94] width 1568 height 104
click at [1125, 72] on button "button" at bounding box center [1120, 65] width 30 height 23
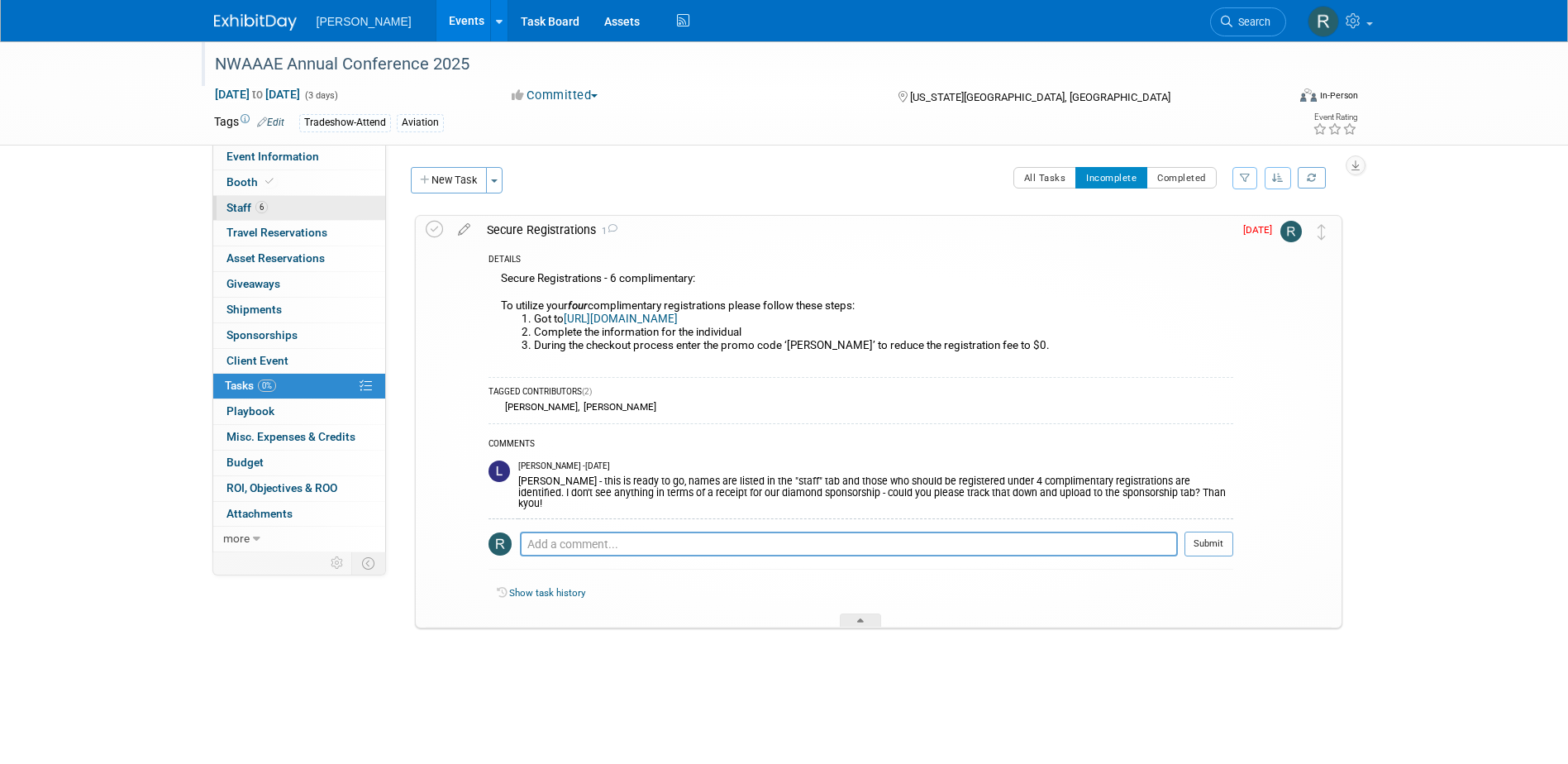
drag, startPoint x: 291, startPoint y: 204, endPoint x: 303, endPoint y: 211, distance: 13.9
click at [291, 204] on link "6 Staff 6" at bounding box center [299, 208] width 172 height 25
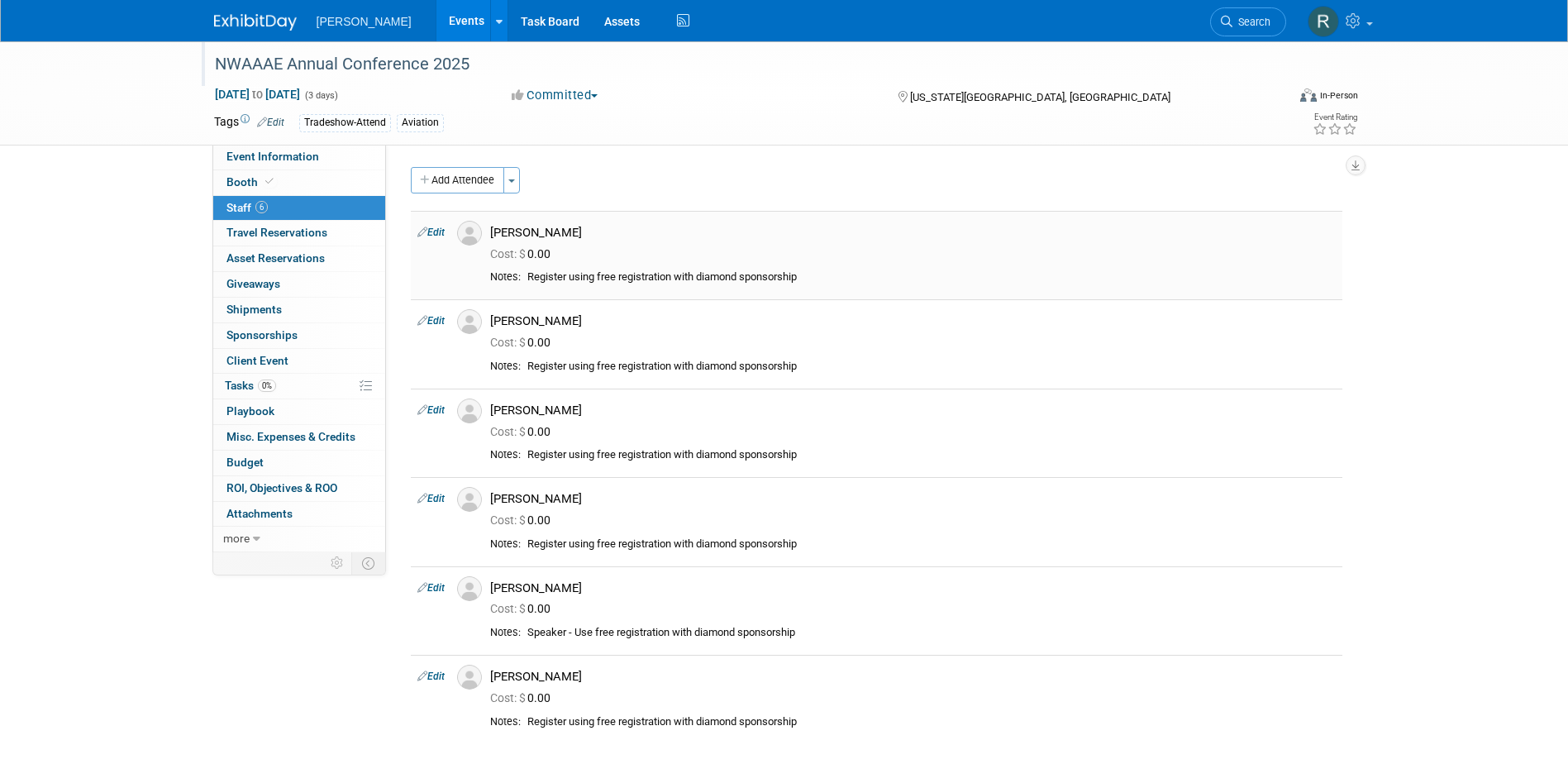
click at [436, 230] on link "Edit" at bounding box center [431, 232] width 27 height 12
select select "df18b7a6-4211-4e14-82e5-55d5f1f9a0d4"
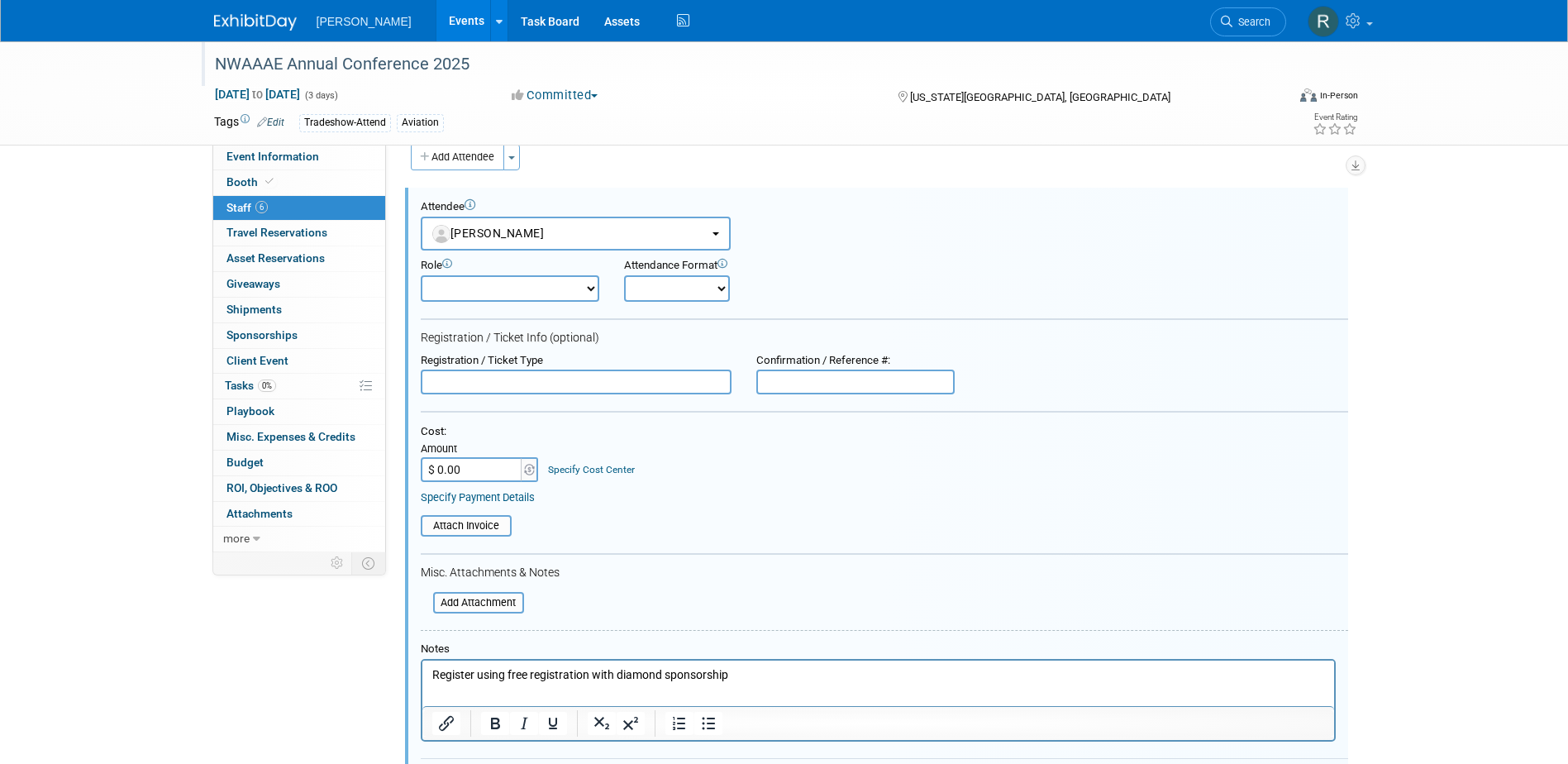
click at [529, 377] on input "text" at bounding box center [576, 381] width 310 height 25
type input "Full Conference"
click at [495, 501] on link "Specify Payment Details" at bounding box center [478, 497] width 114 height 13
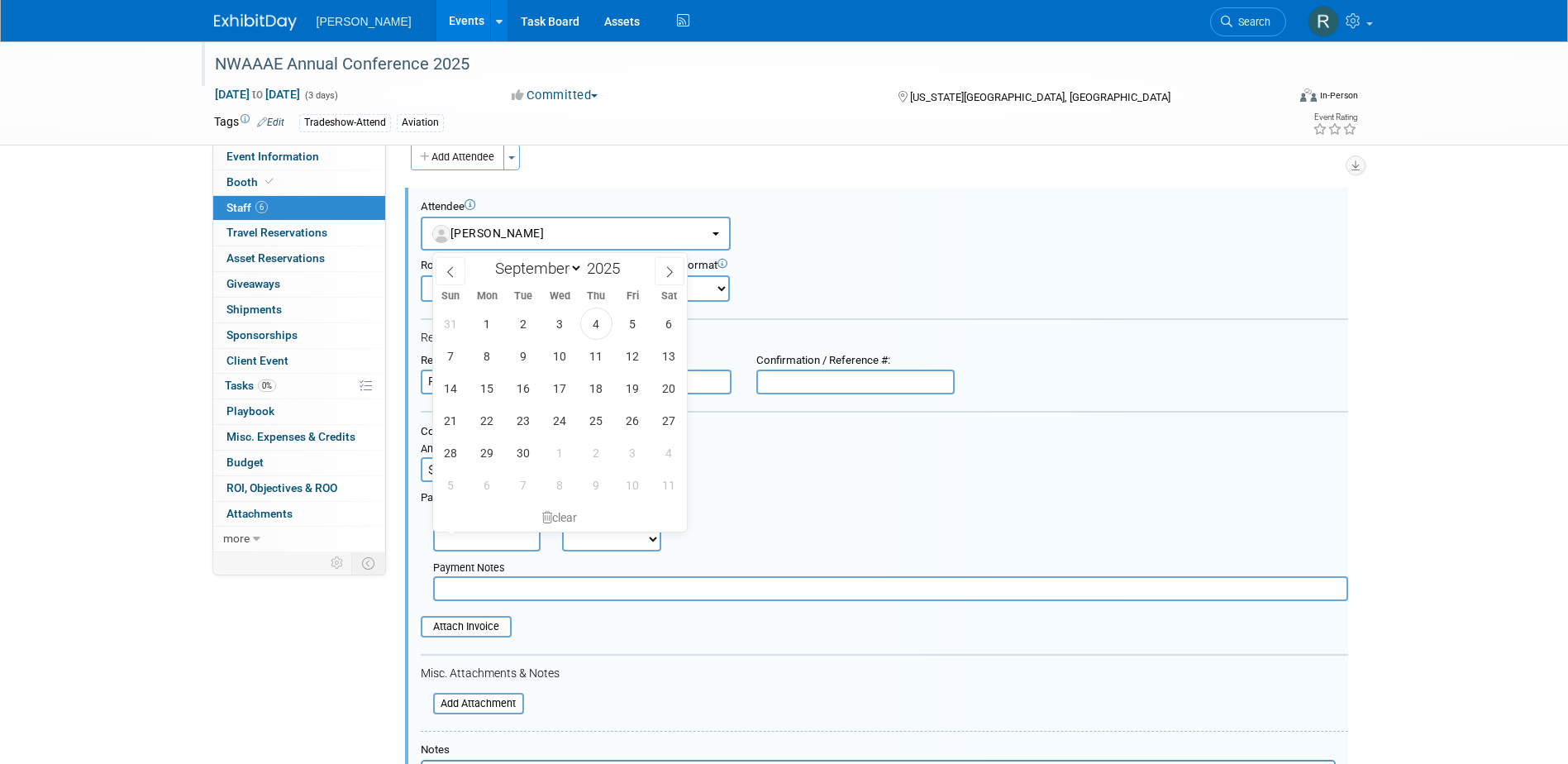
click at [492, 544] on input "text" at bounding box center [486, 539] width 107 height 25
click at [604, 330] on span "4" at bounding box center [596, 324] width 32 height 32
type input "Sep 4, 2025"
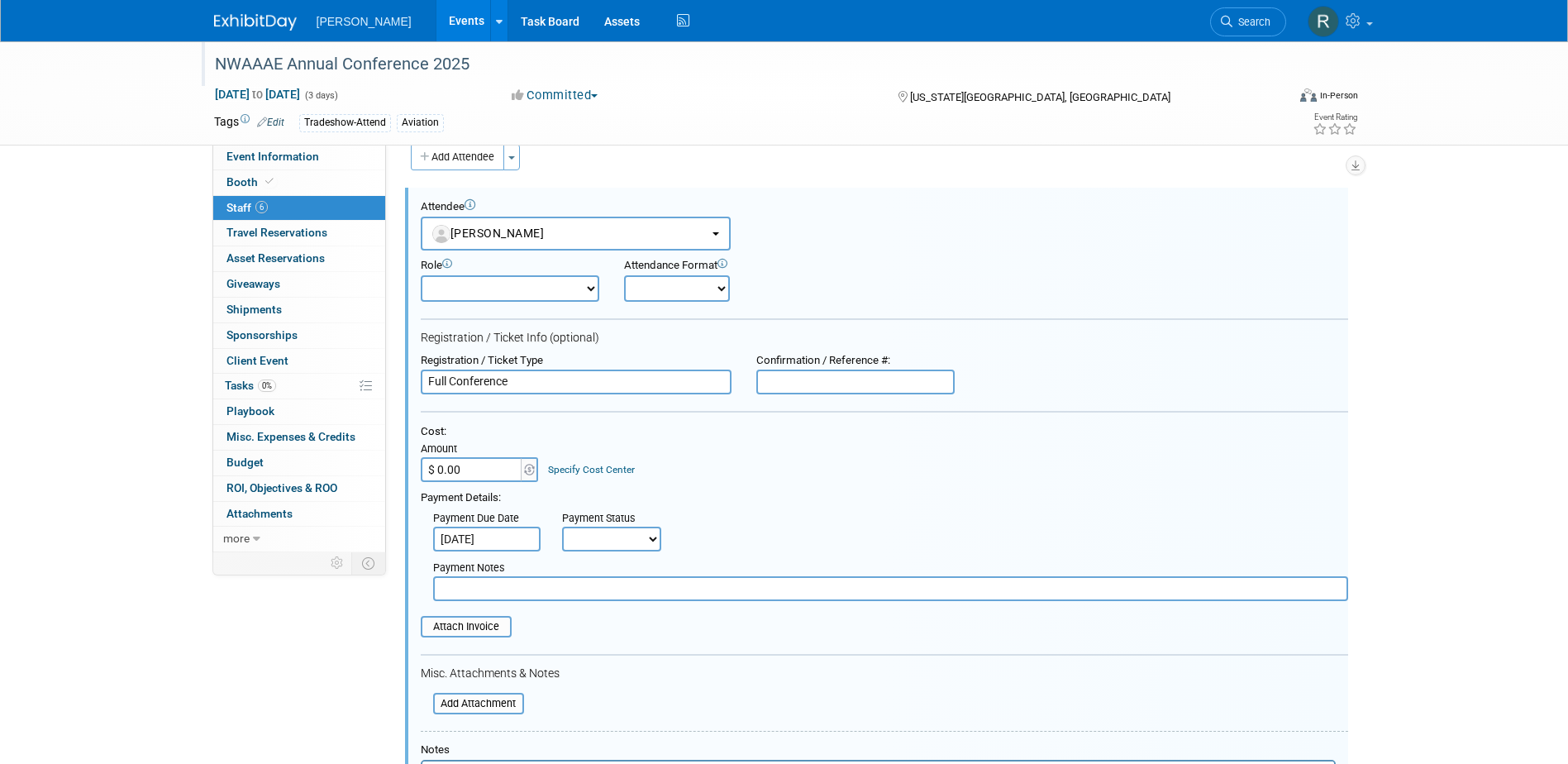
click at [588, 532] on select "Not Paid Yet Partially Paid Paid in Full" at bounding box center [611, 539] width 99 height 25
select select "1"
click at [562, 527] on select "Not Paid Yet Partially Paid Paid in Full" at bounding box center [611, 539] width 99 height 25
click at [591, 597] on input "text" at bounding box center [890, 588] width 915 height 25
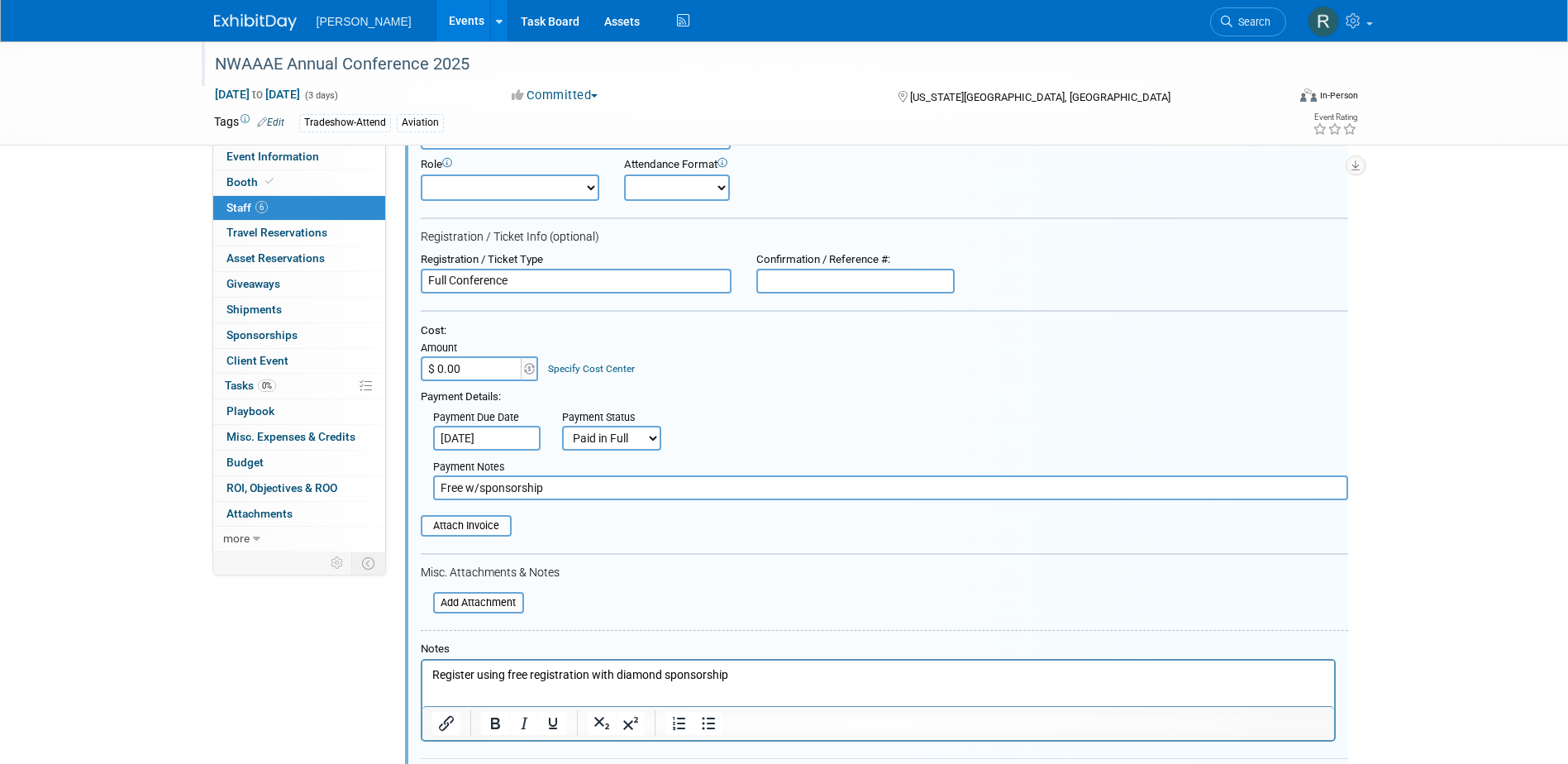
scroll to position [189, 0]
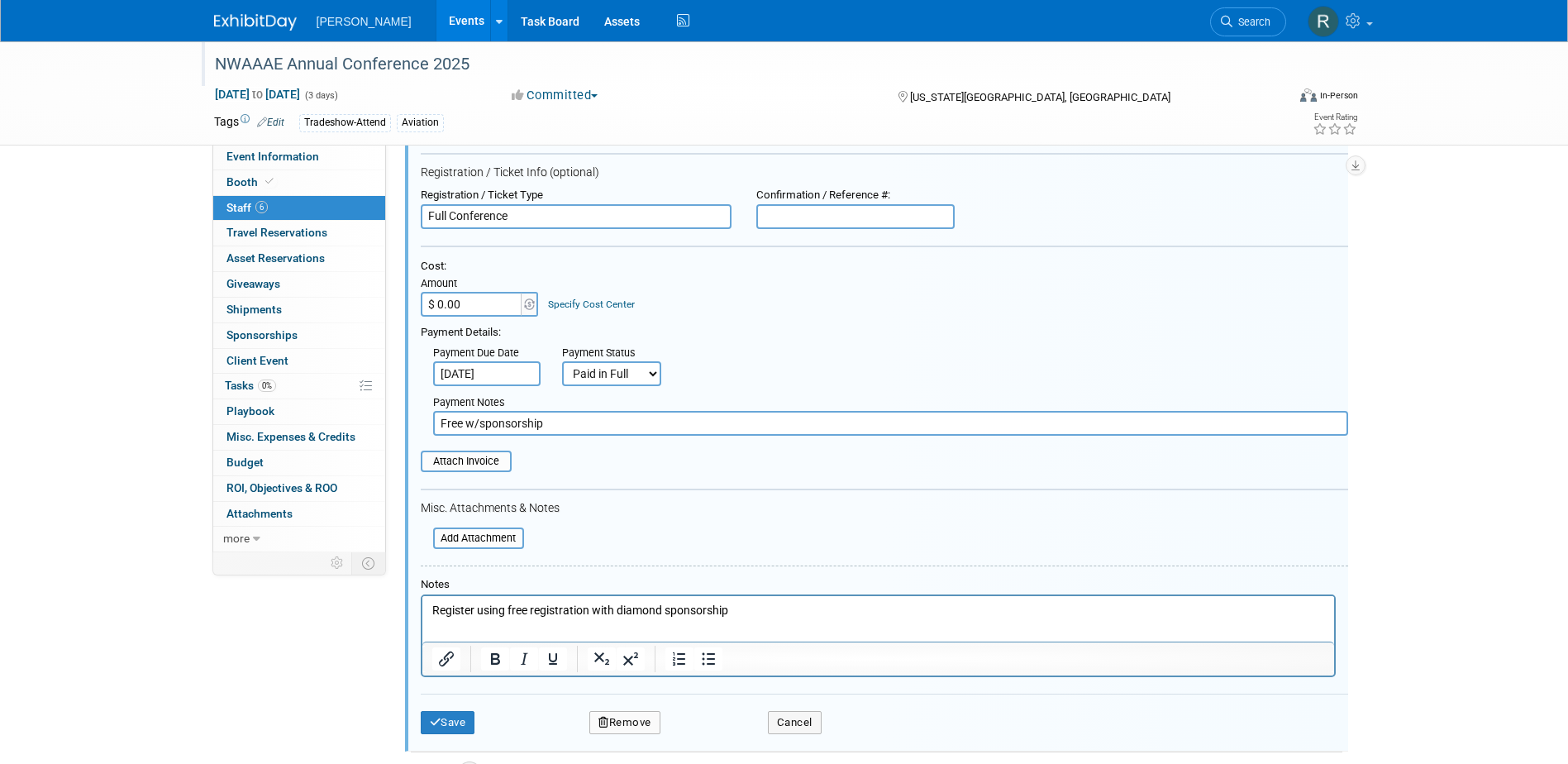
type input "Free w/sponsorship"
click at [474, 459] on input "file" at bounding box center [411, 461] width 196 height 18
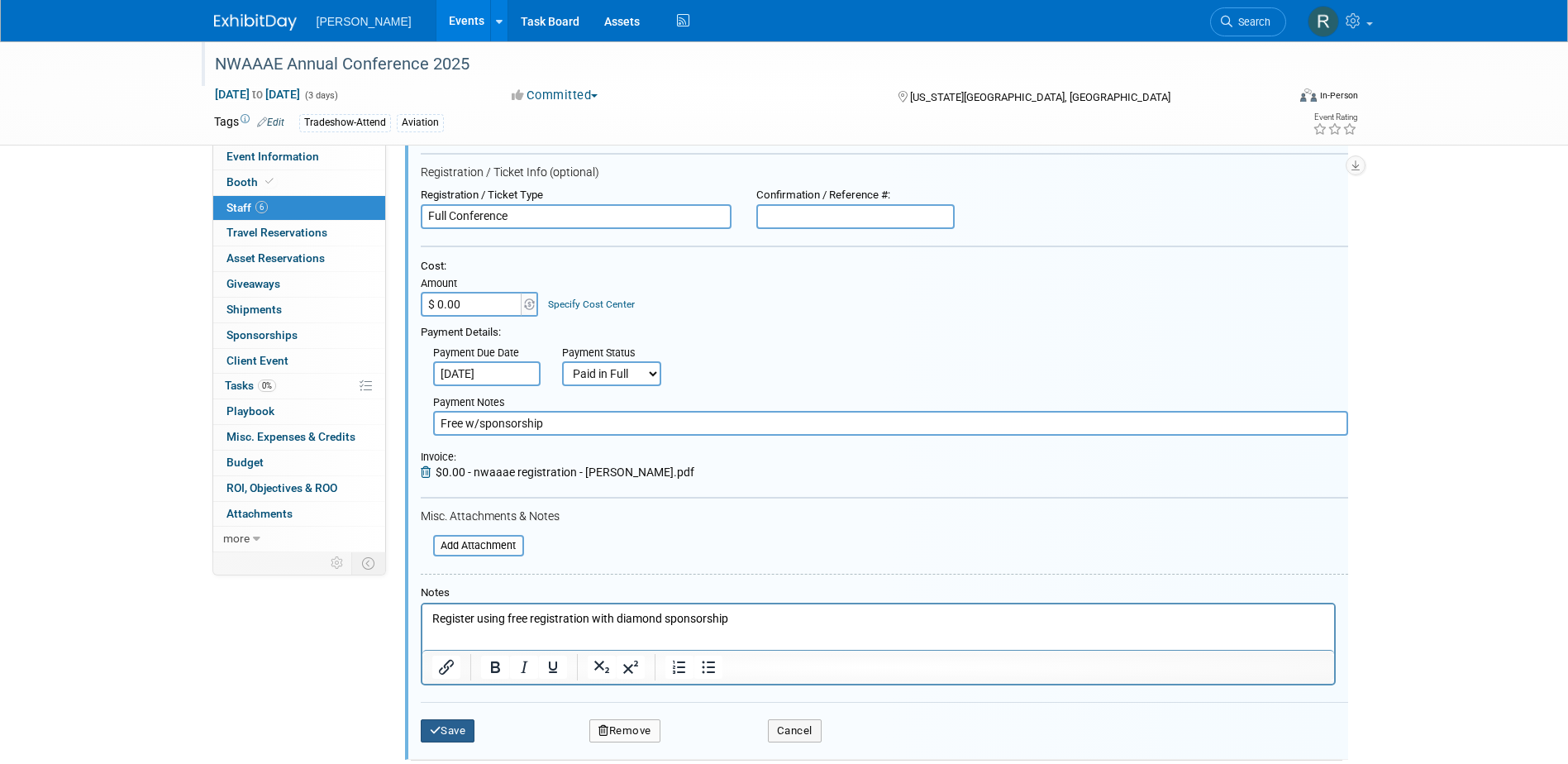
click at [460, 727] on button "Save" at bounding box center [448, 731] width 54 height 23
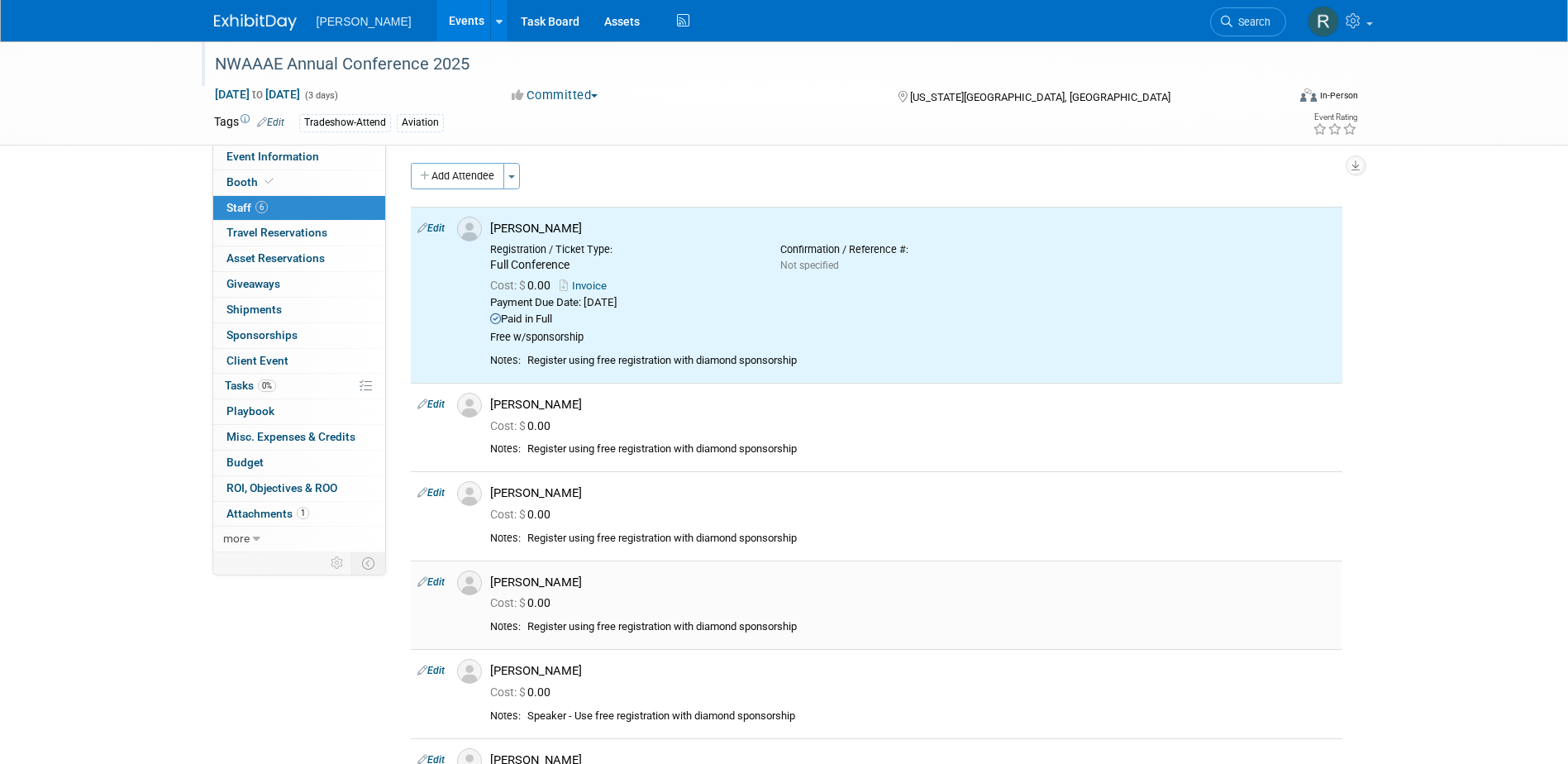
scroll to position [0, 0]
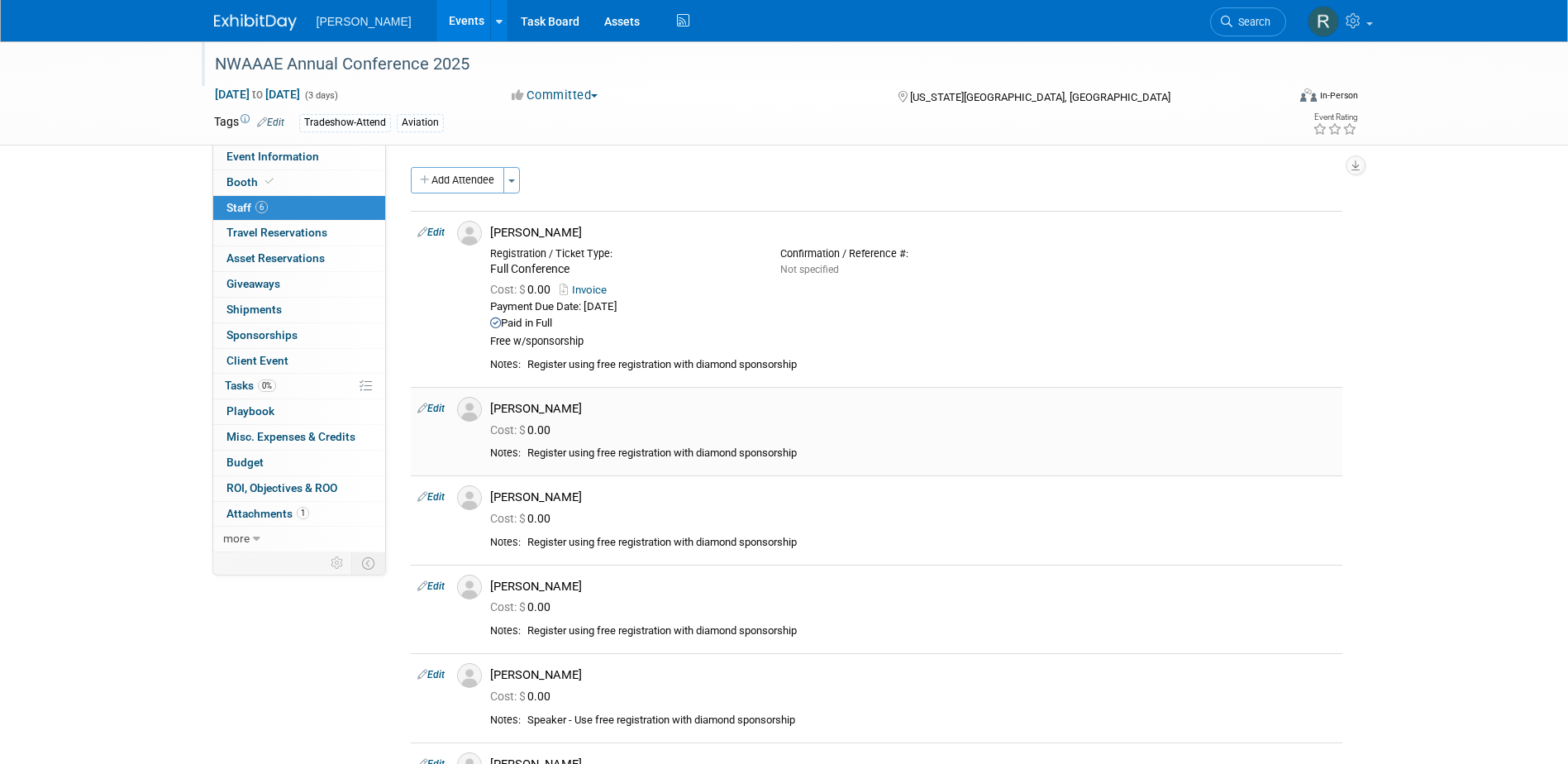
click at [442, 404] on link "Edit" at bounding box center [431, 408] width 27 height 12
select select "8"
select select "6d0b8885-f49e-4363-8390-f07f1675919b"
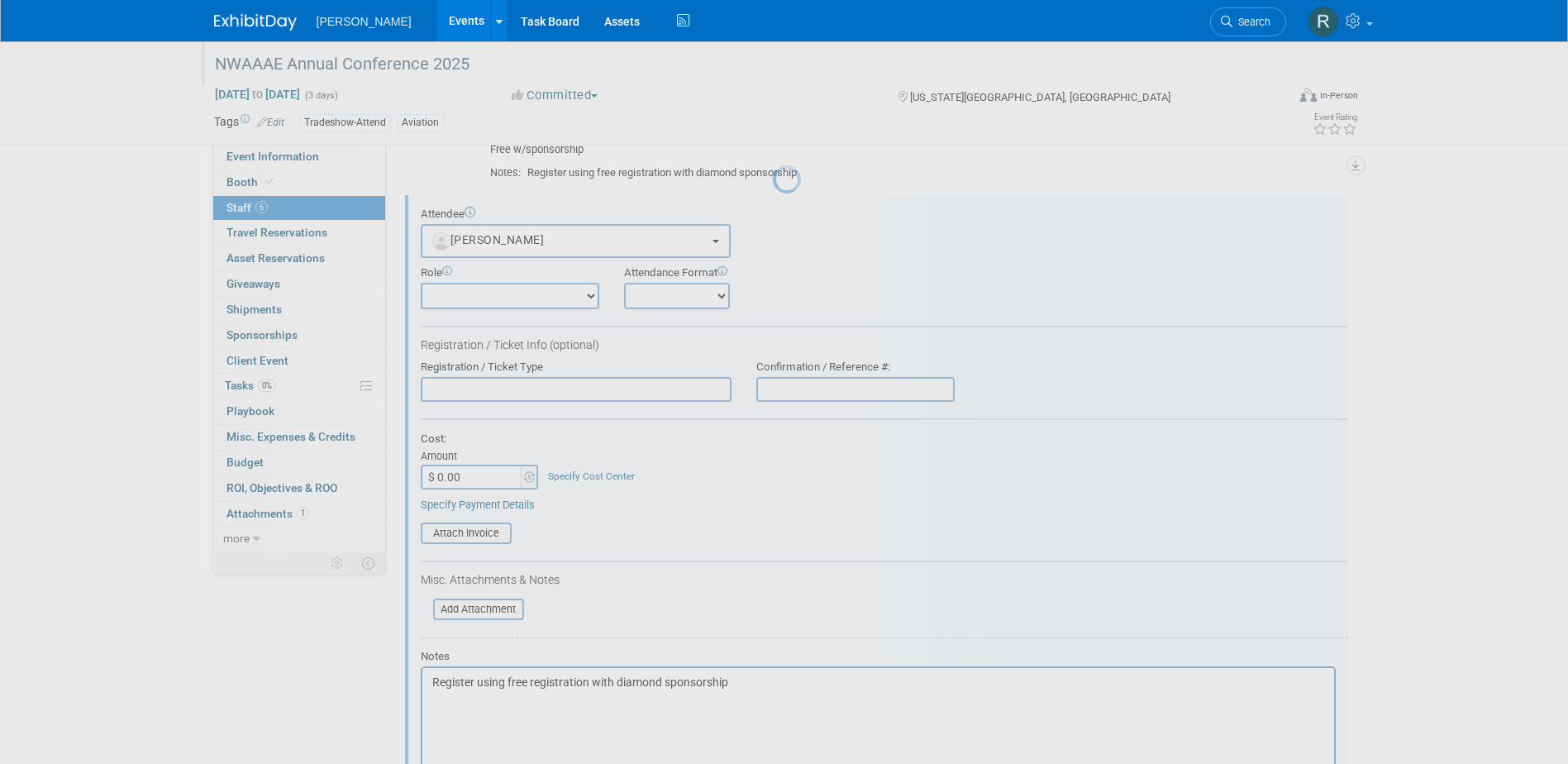
scroll to position [199, 0]
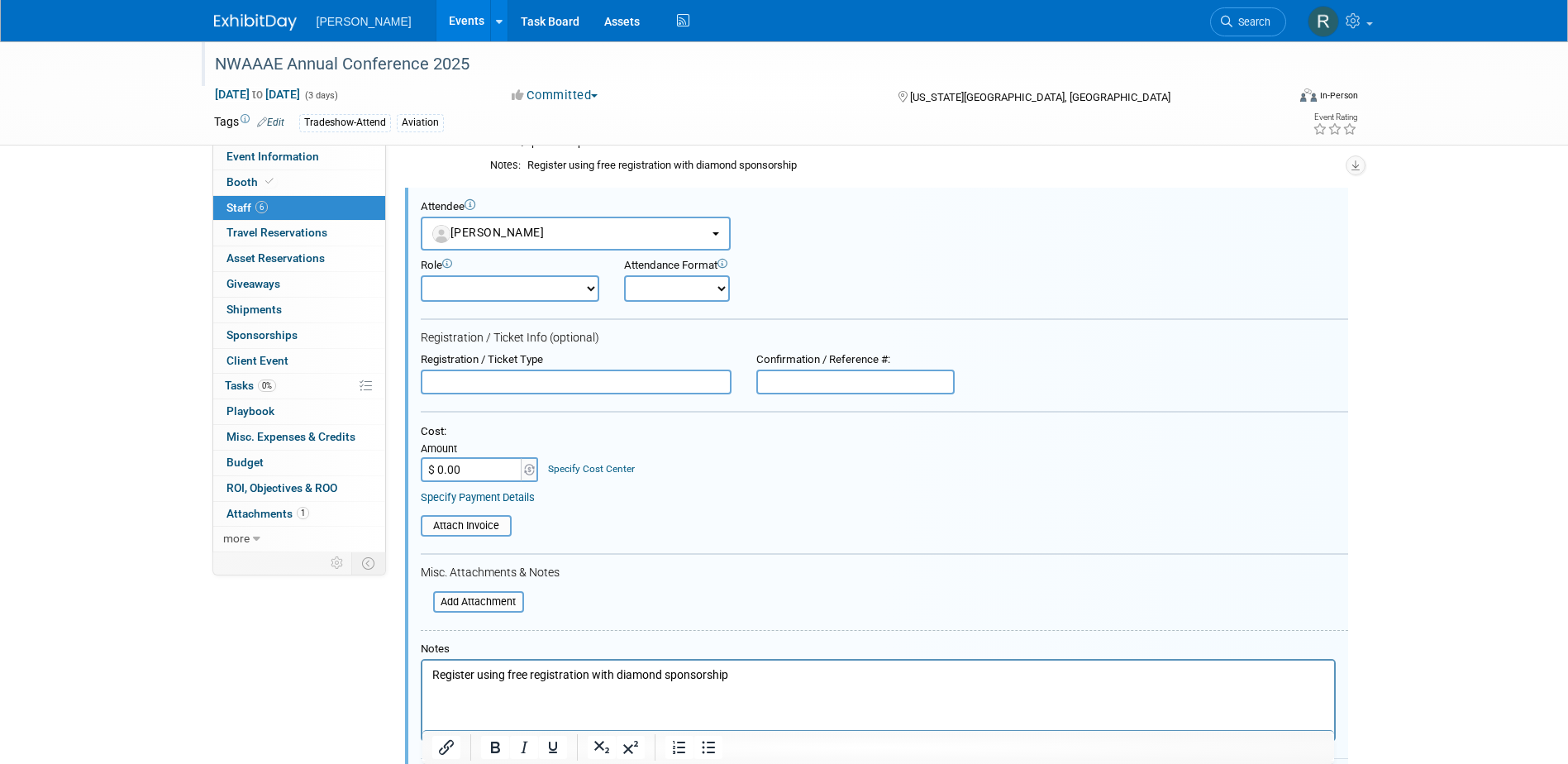
click at [486, 385] on input "text" at bounding box center [576, 381] width 310 height 25
type input "Full Conference"
click at [425, 501] on link "Specify Payment Details" at bounding box center [478, 497] width 114 height 13
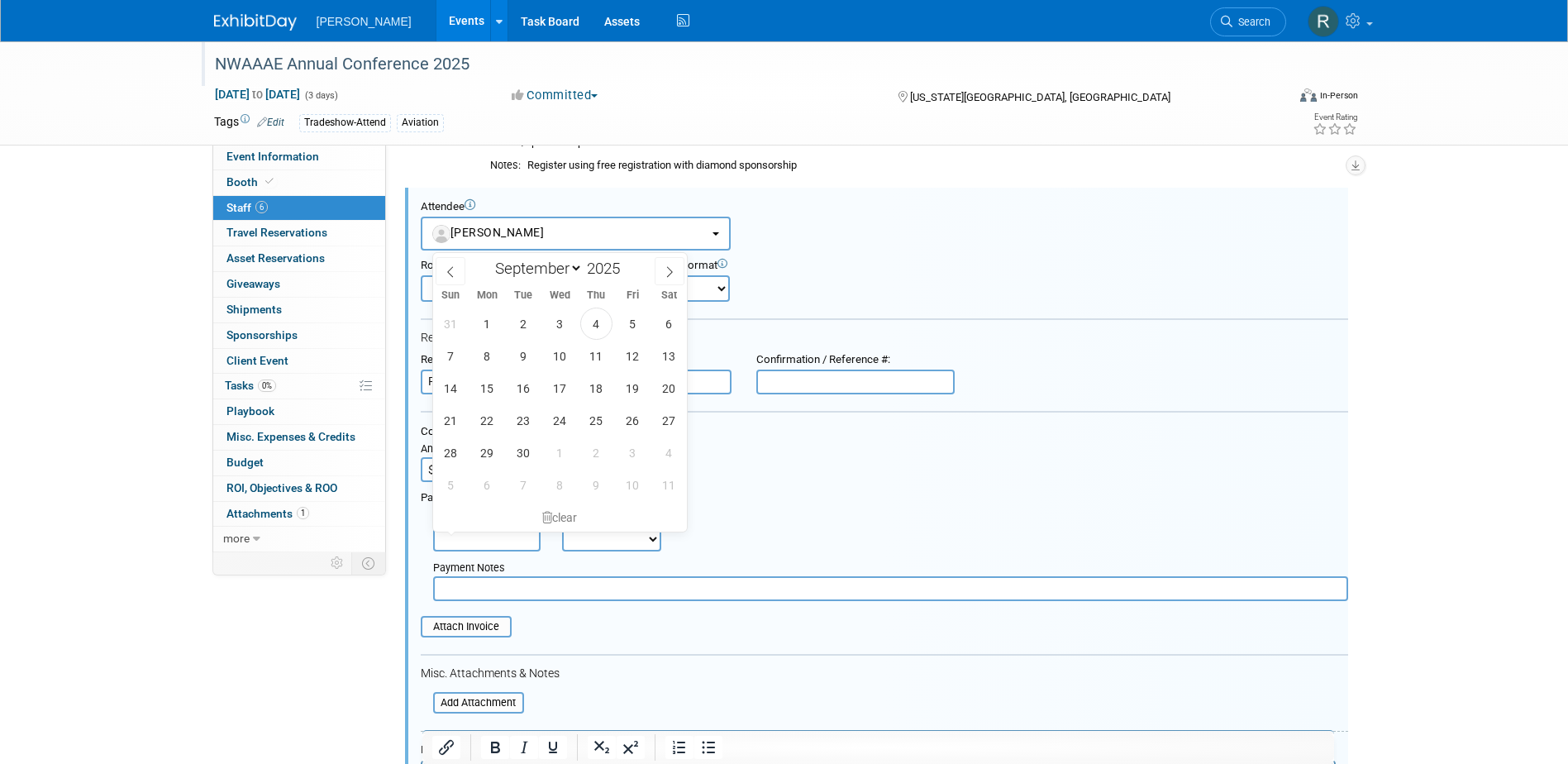
click at [457, 539] on input "text" at bounding box center [486, 539] width 107 height 25
drag, startPoint x: 601, startPoint y: 323, endPoint x: 599, endPoint y: 338, distance: 15.1
click at [601, 325] on span "4" at bounding box center [596, 324] width 32 height 32
type input "Sep 4, 2025"
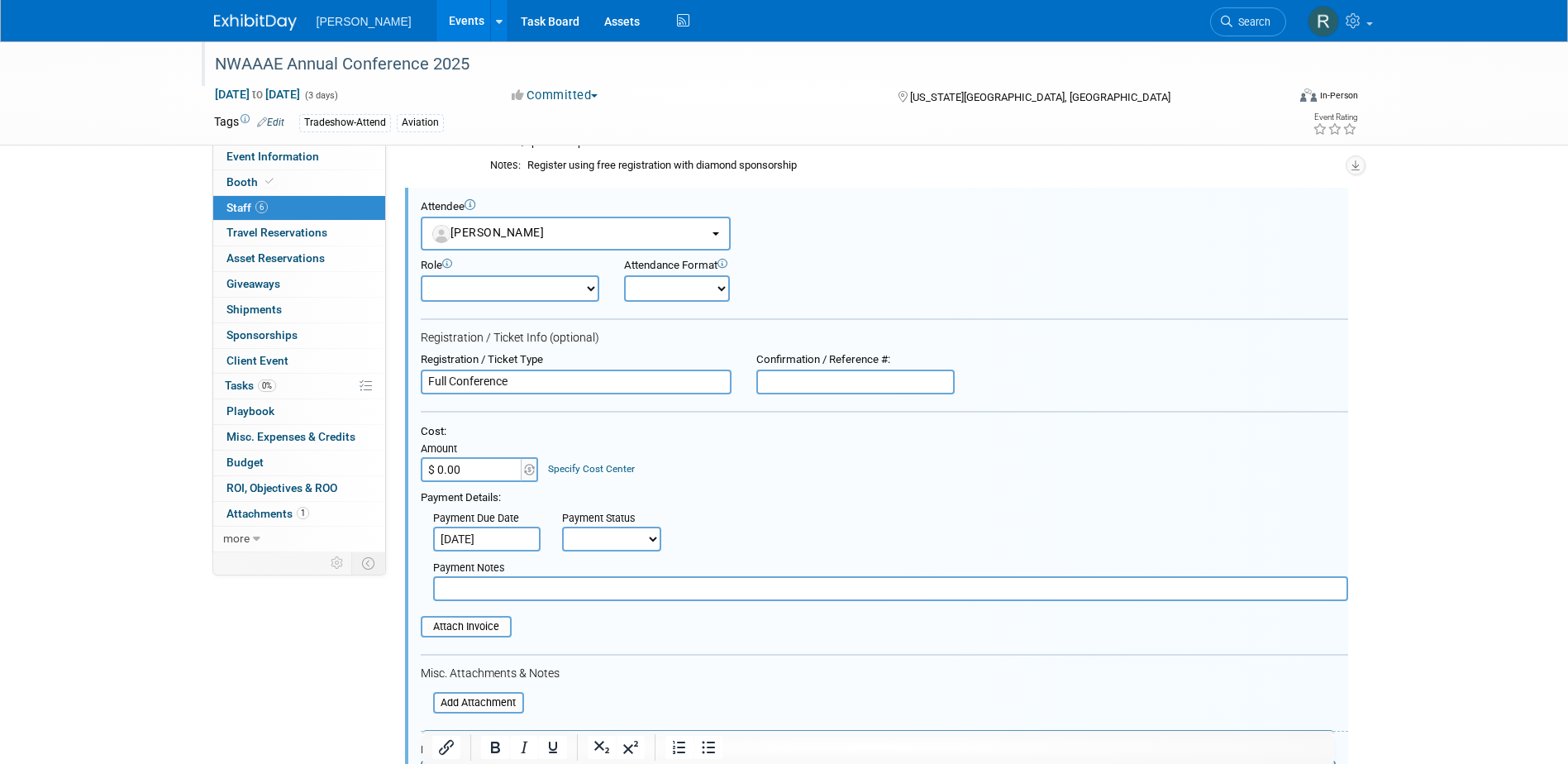
drag, startPoint x: 611, startPoint y: 540, endPoint x: 612, endPoint y: 552, distance: 12.0
click at [611, 540] on select "Not Paid Yet Partially Paid Paid in Full" at bounding box center [611, 539] width 99 height 25
select select "1"
click at [562, 527] on select "Not Paid Yet Partially Paid Paid in Full" at bounding box center [611, 539] width 99 height 25
click at [622, 586] on input "text" at bounding box center [890, 588] width 915 height 25
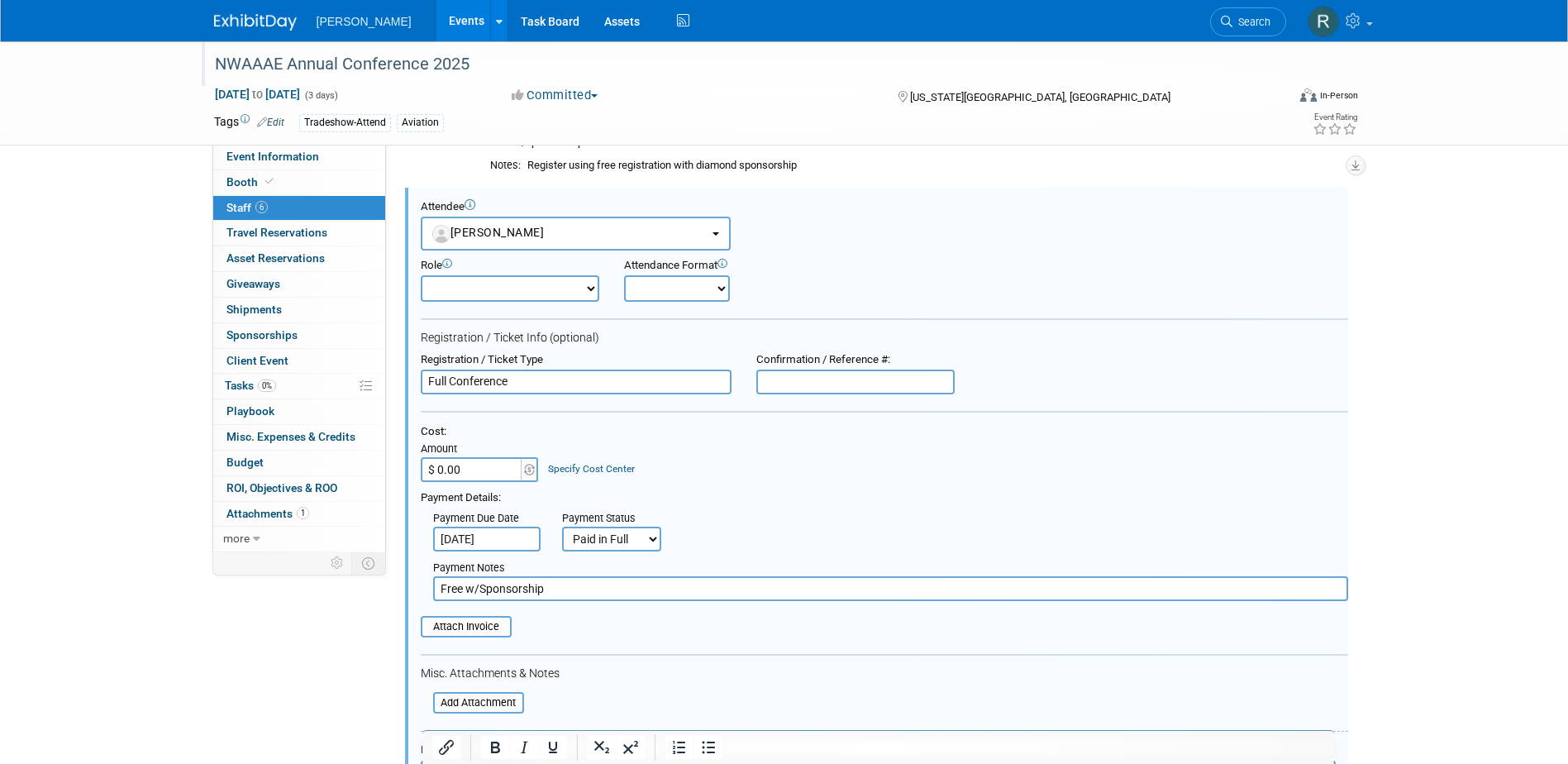
type input "Free w/Sponsorship"
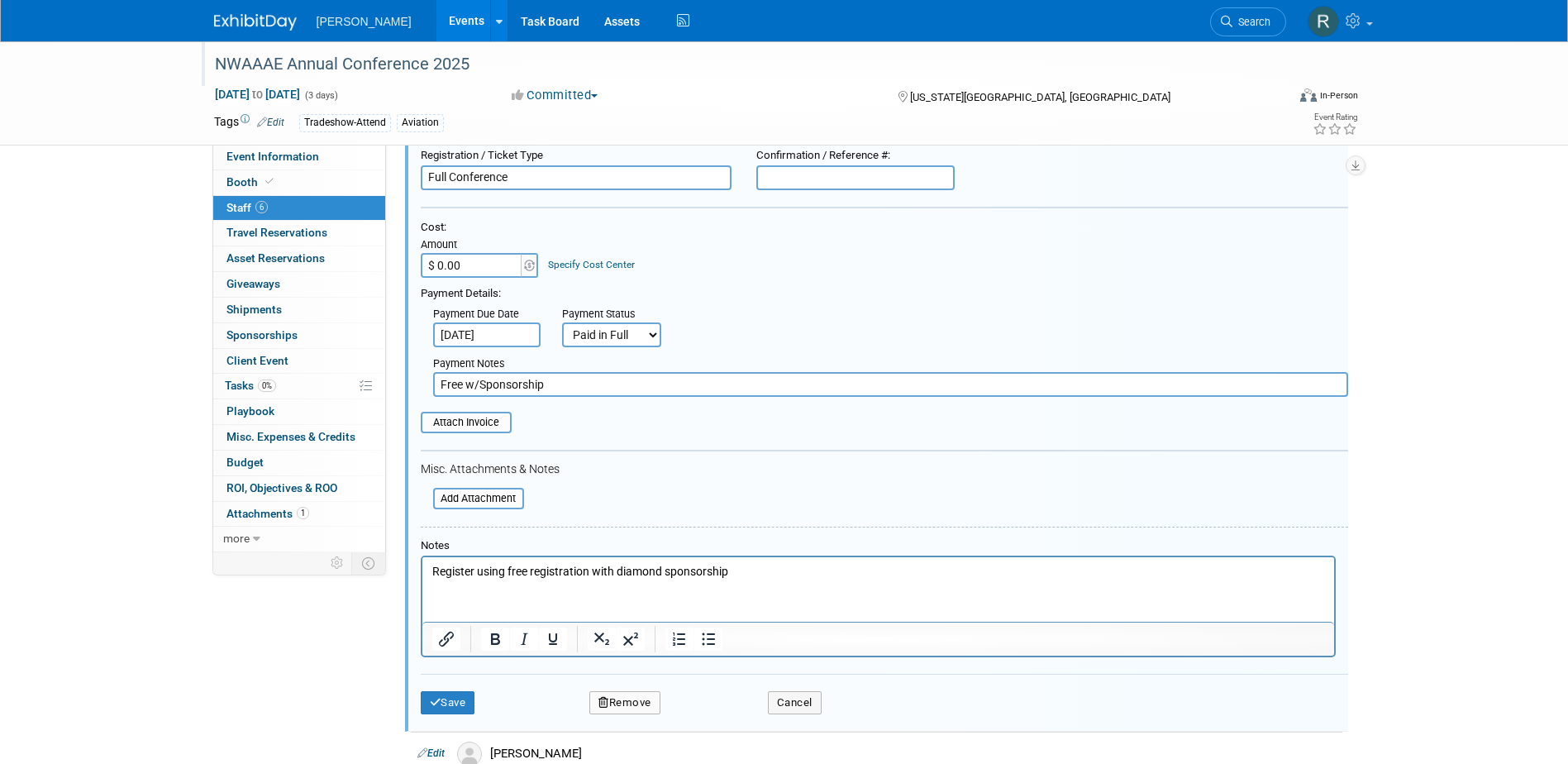
scroll to position [448, 0]
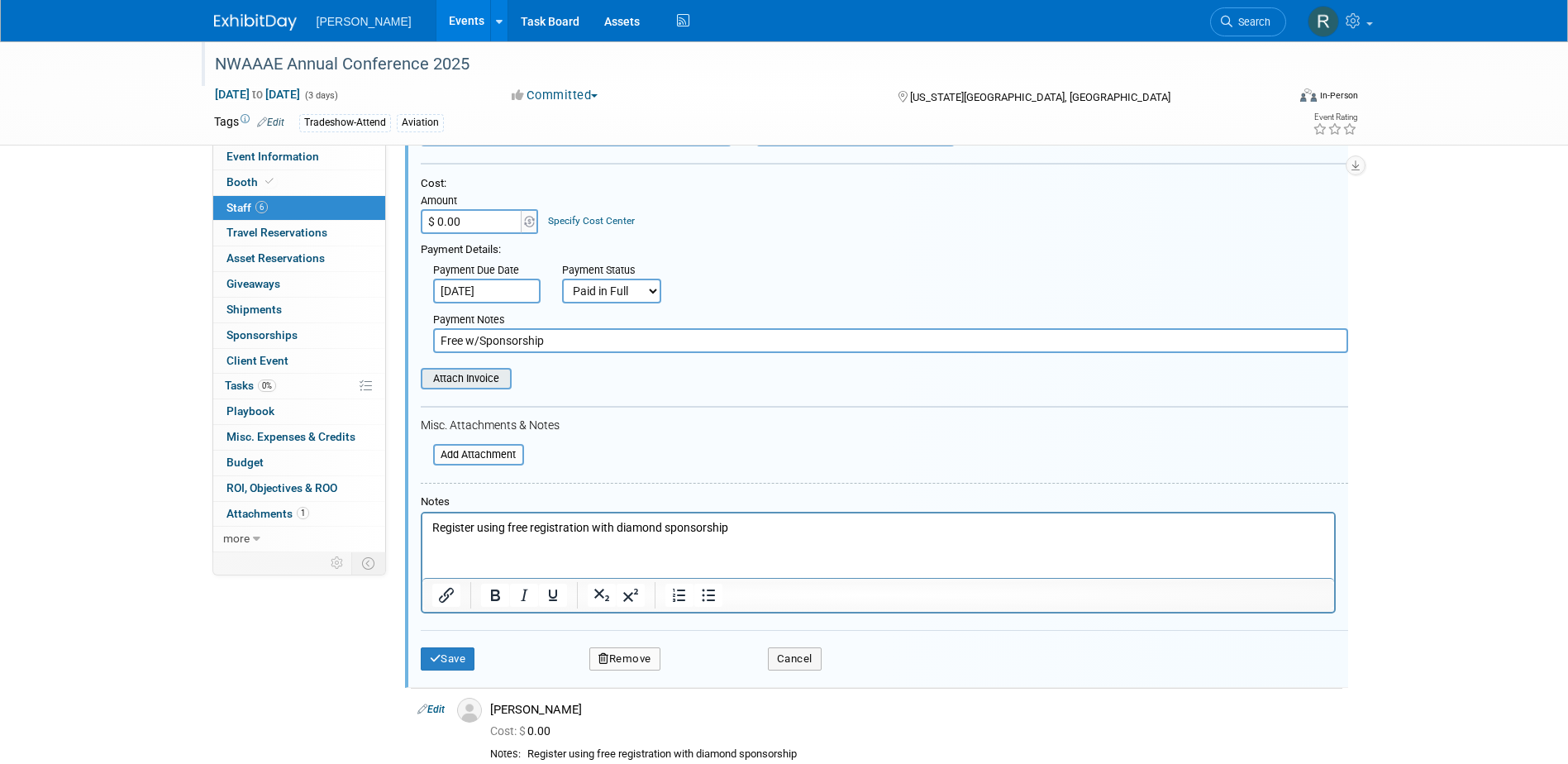
click at [452, 376] on input "file" at bounding box center [411, 378] width 196 height 18
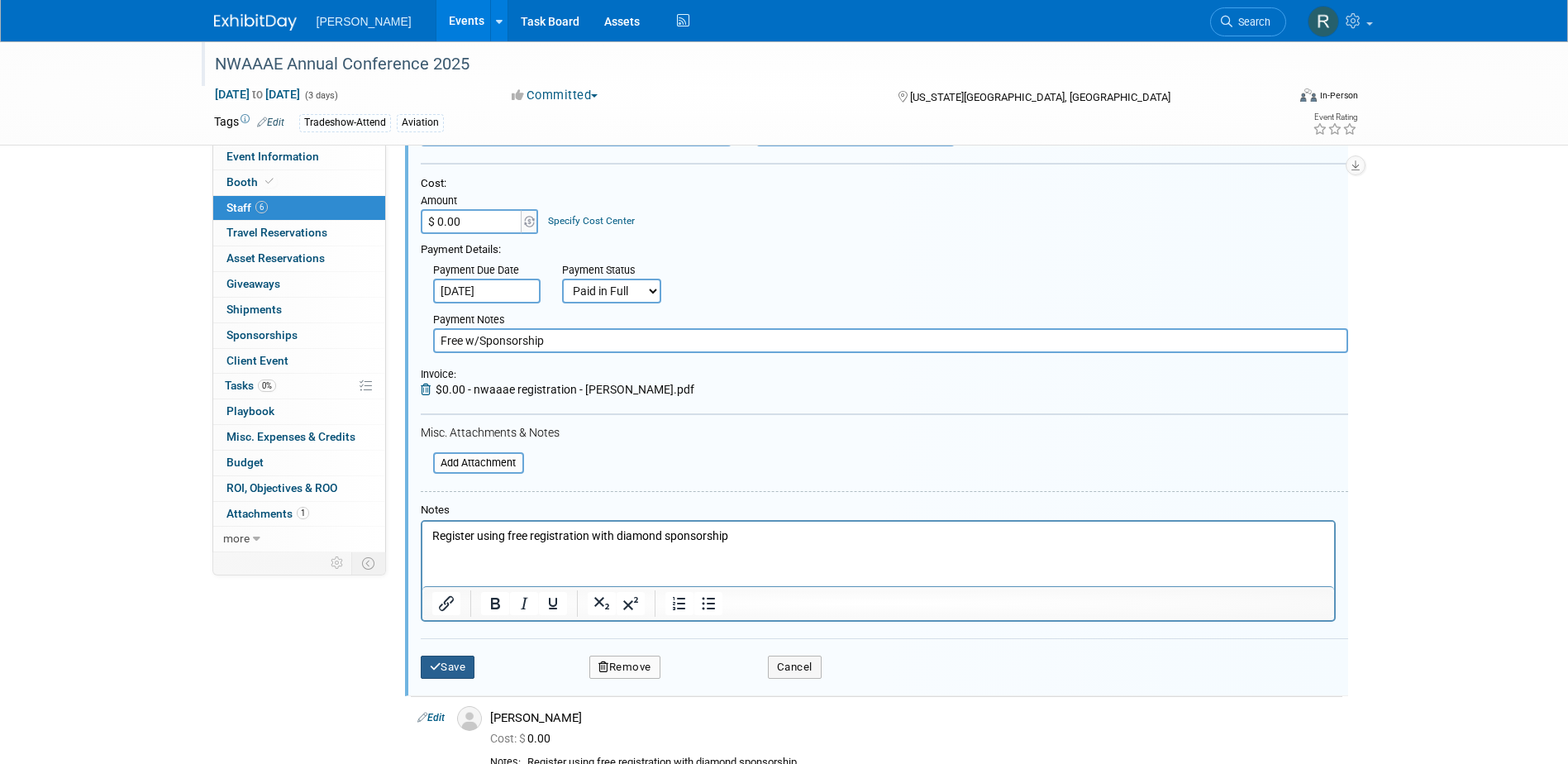
click at [474, 662] on button "Save" at bounding box center [448, 667] width 54 height 23
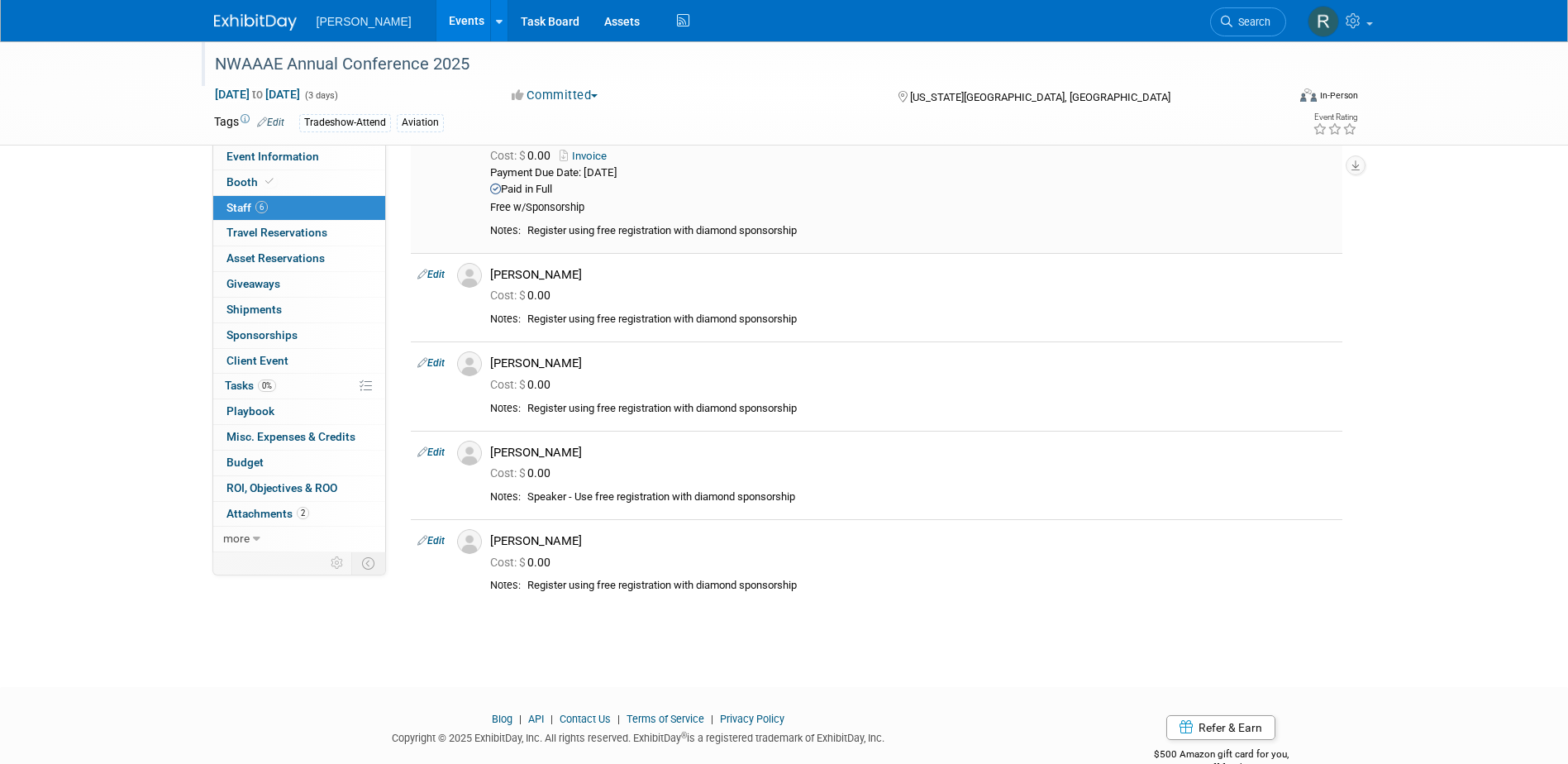
scroll to position [349, 0]
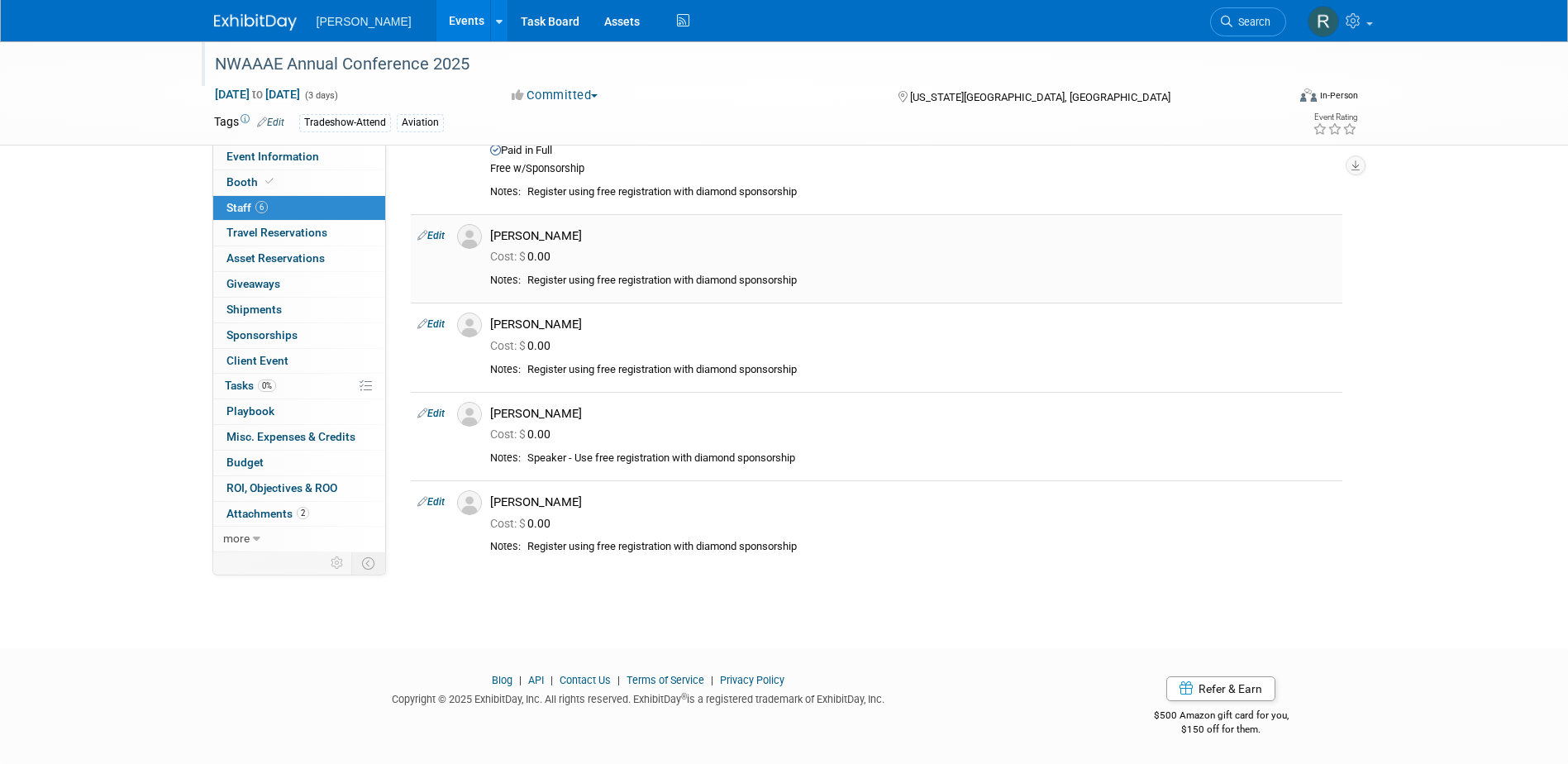
click at [440, 233] on link "Edit" at bounding box center [431, 236] width 27 height 12
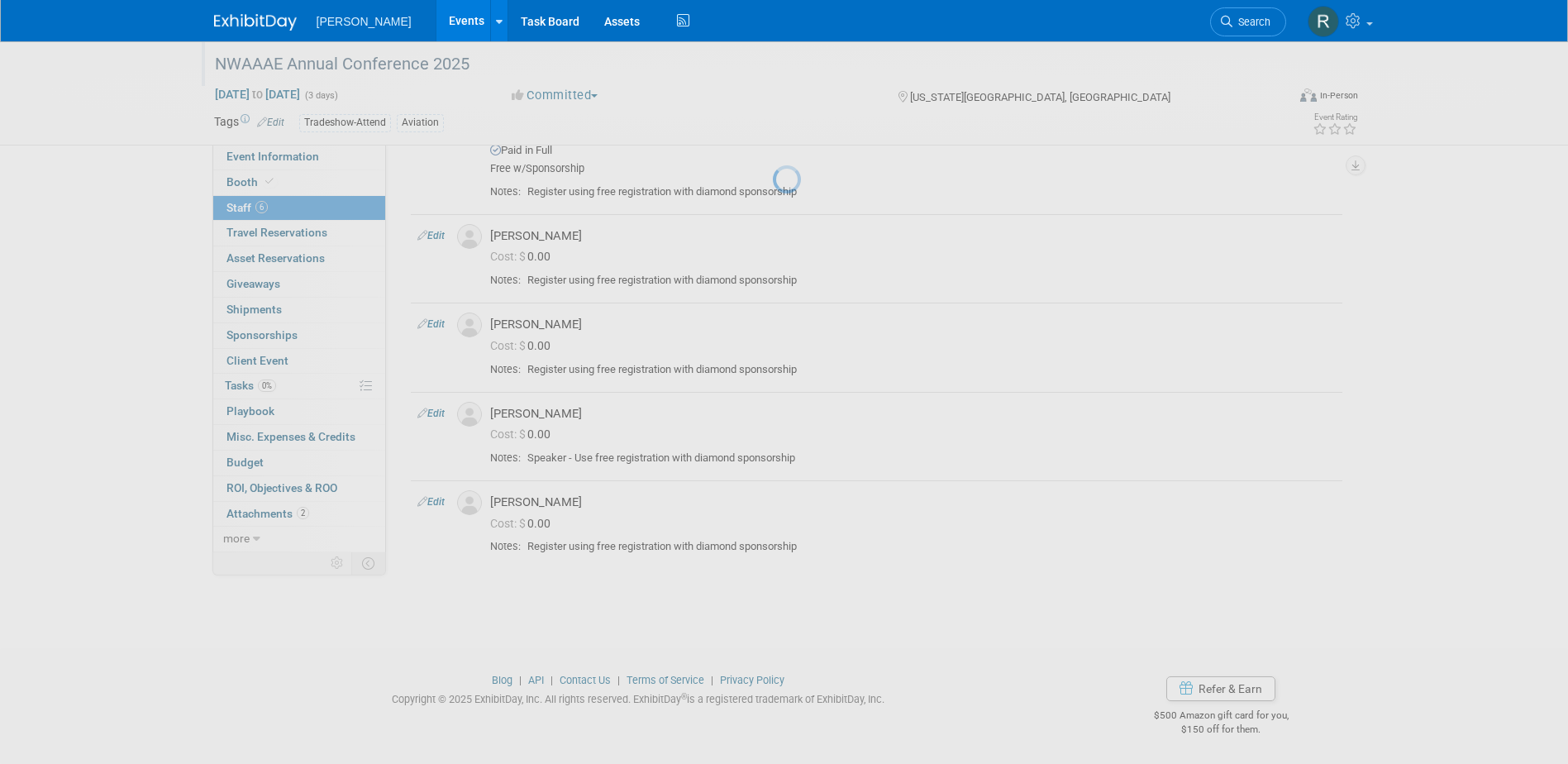
select select "69e2922e-b422-4cc4-87a0-5d88de7149f8"
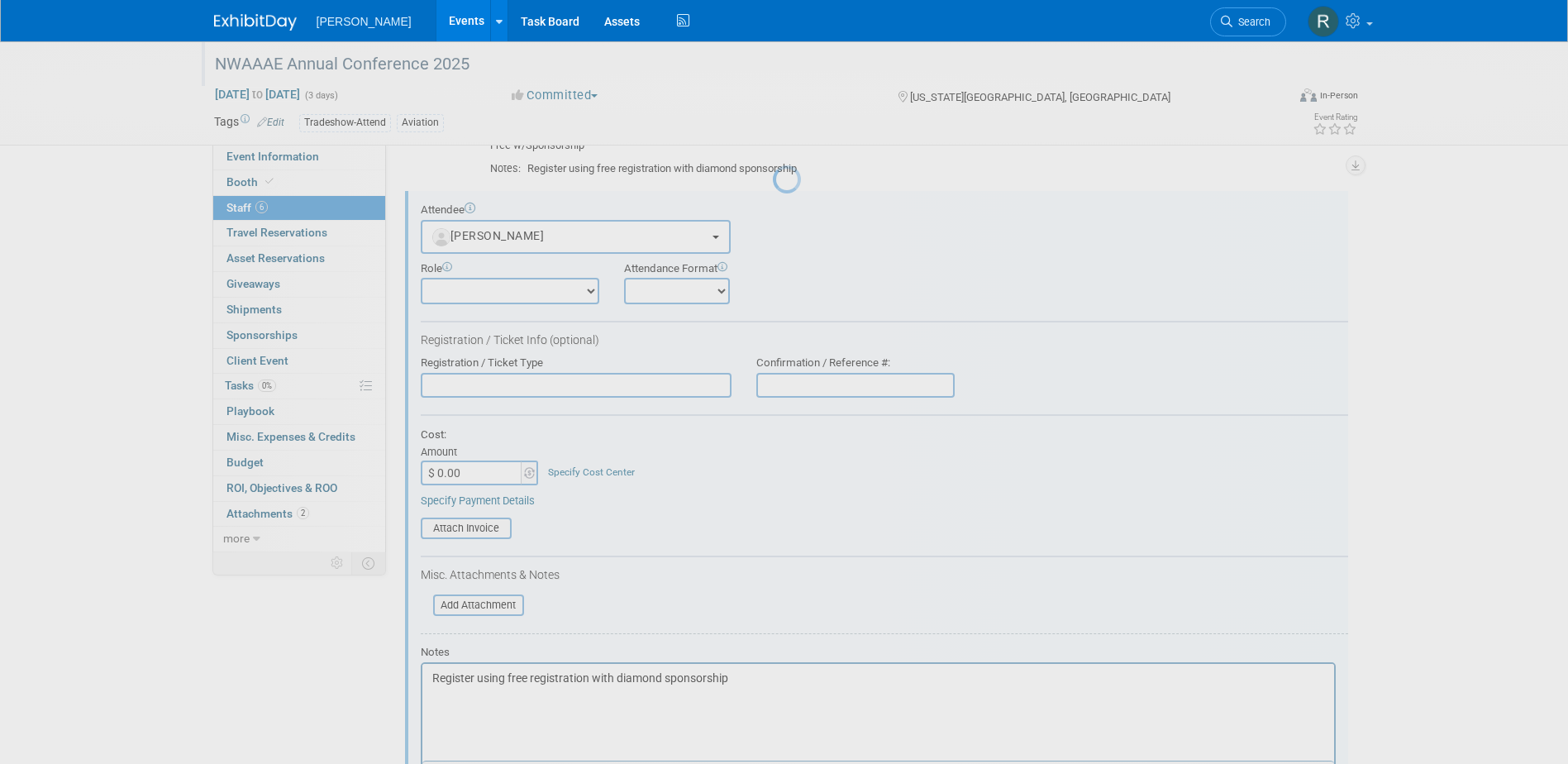
scroll to position [374, 0]
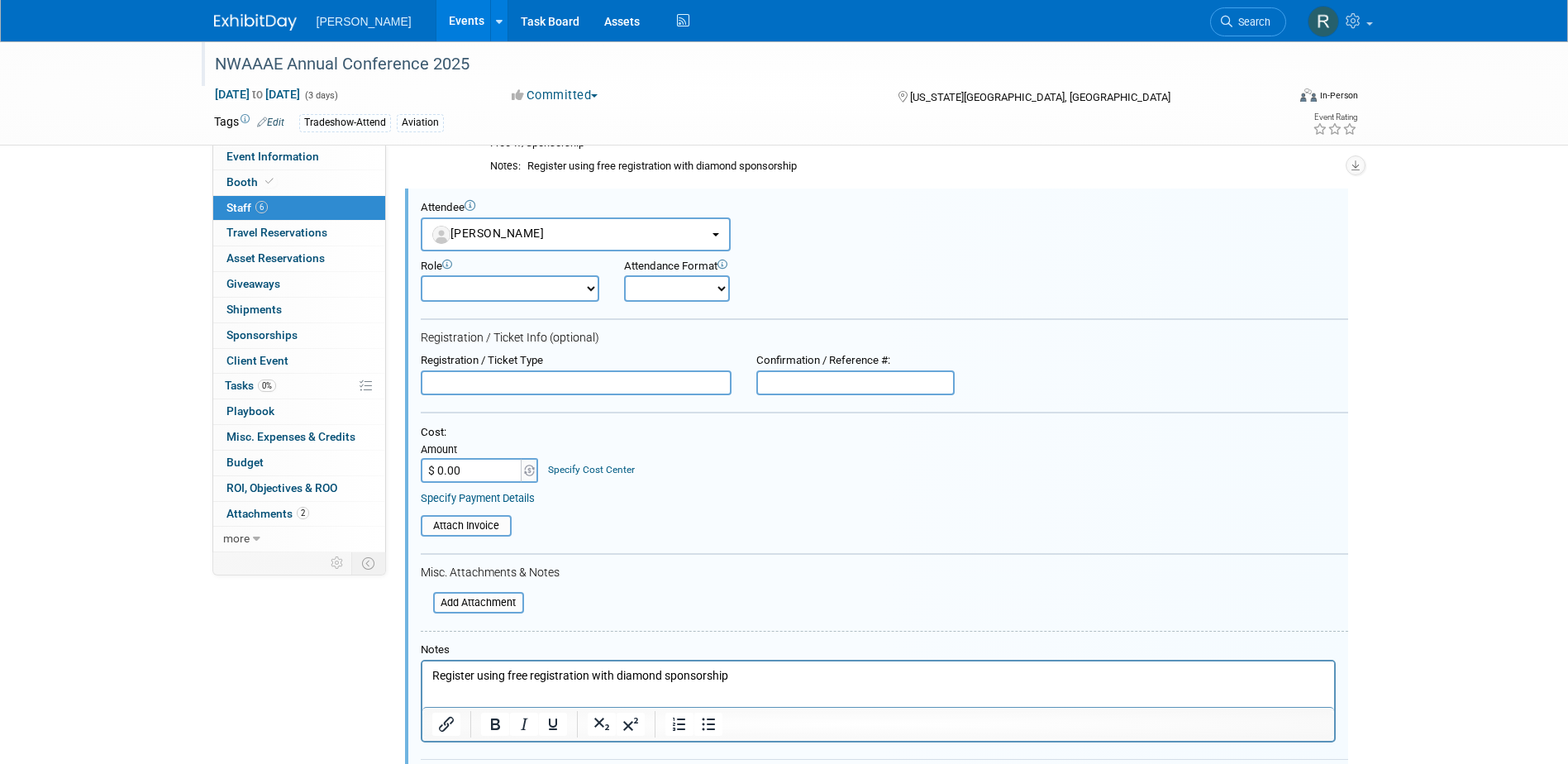
click at [461, 381] on input "text" at bounding box center [576, 382] width 310 height 25
type input "Full Conference"
click at [491, 499] on link "Specify Payment Details" at bounding box center [478, 498] width 114 height 13
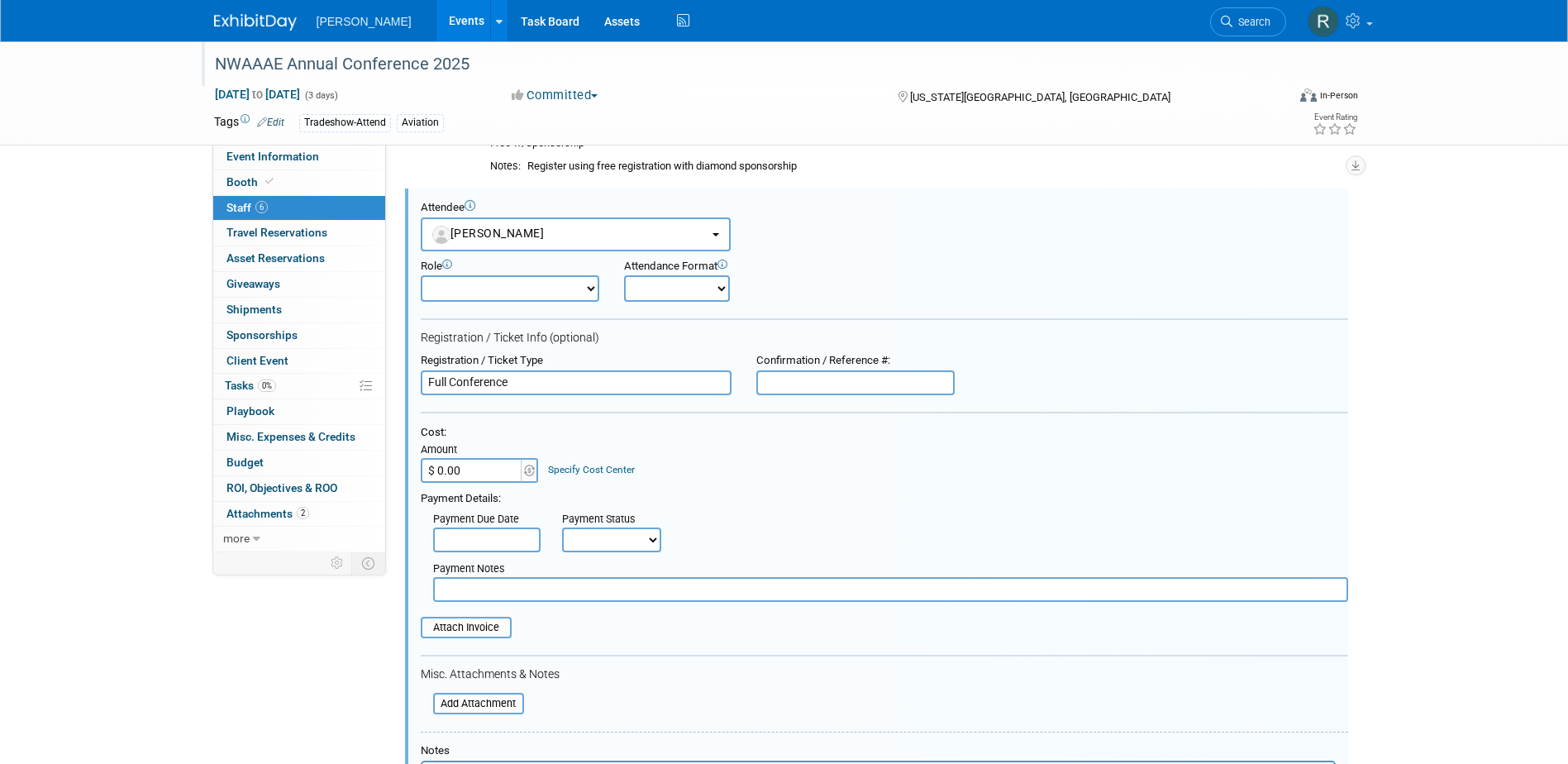
click at [488, 535] on input "text" at bounding box center [486, 539] width 107 height 25
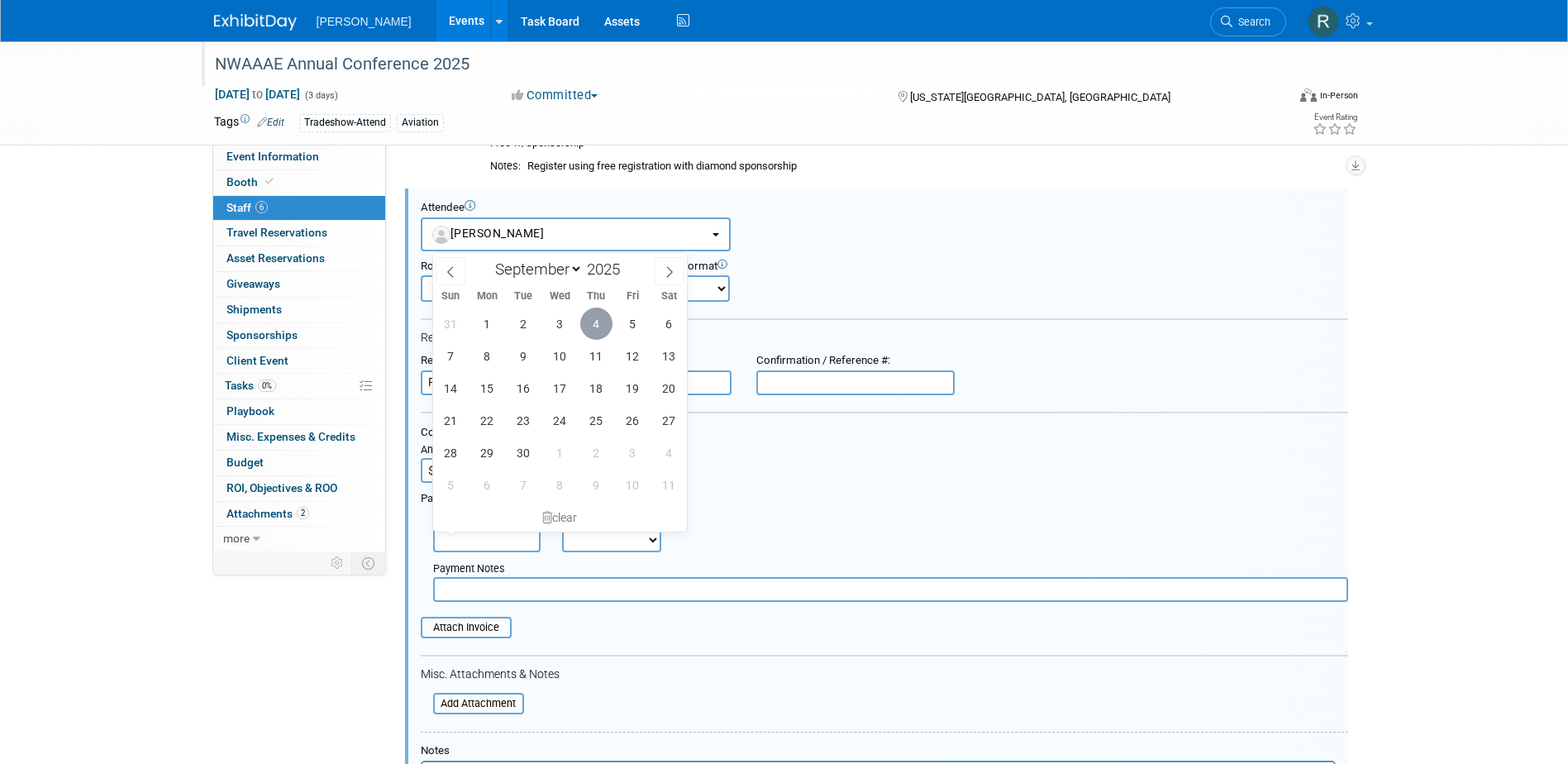
click at [602, 328] on span "4" at bounding box center [596, 324] width 32 height 32
type input "Sep 4, 2025"
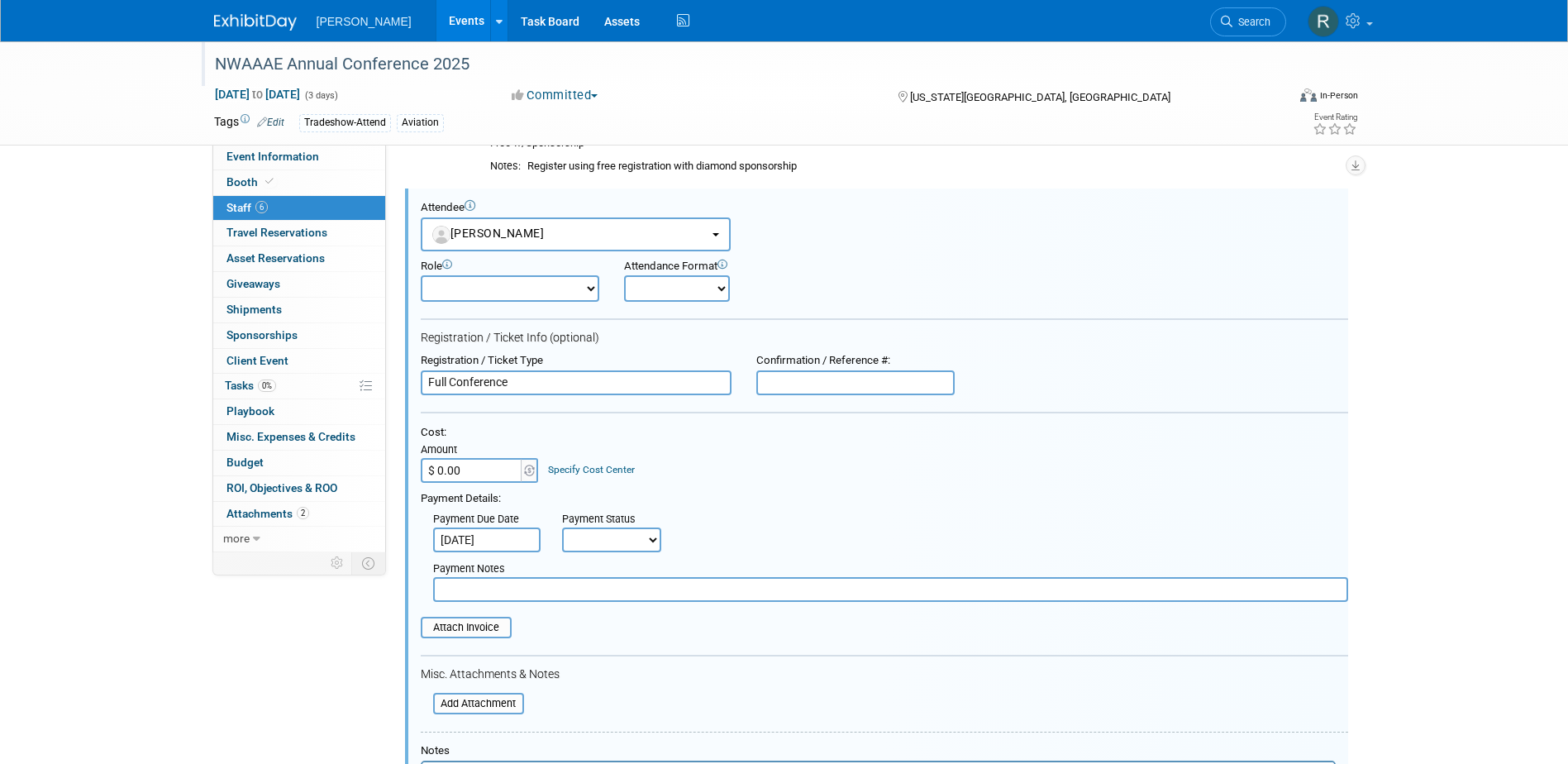
click at [617, 534] on select "Not Paid Yet Partially Paid Paid in Full" at bounding box center [611, 539] width 99 height 25
select select "1"
click at [562, 527] on select "Not Paid Yet Partially Paid Paid in Full" at bounding box center [611, 539] width 99 height 25
click at [609, 595] on input "text" at bounding box center [890, 589] width 915 height 25
type input "Free w/sponsorship"
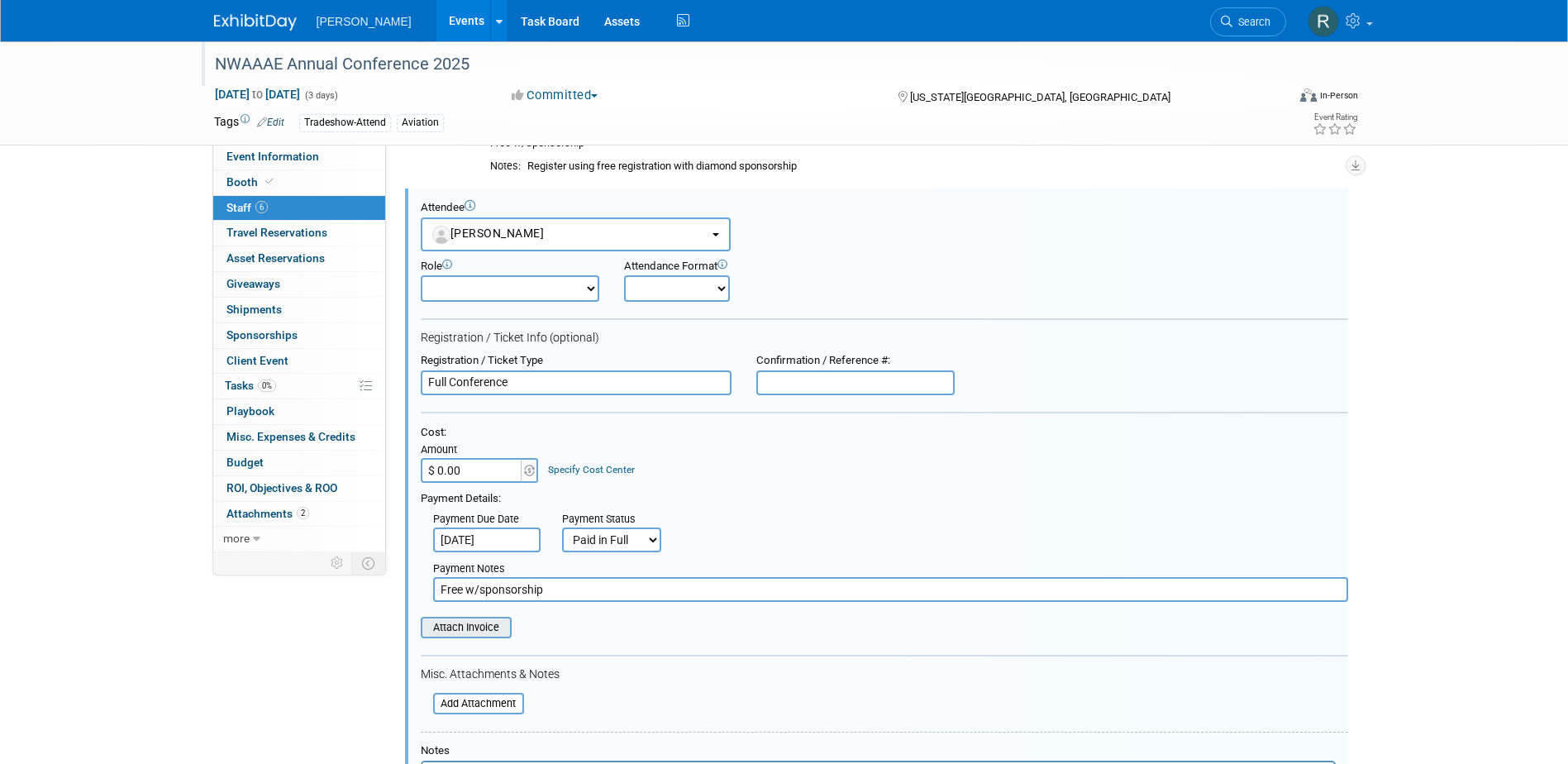
click at [504, 629] on input "file" at bounding box center [411, 627] width 196 height 18
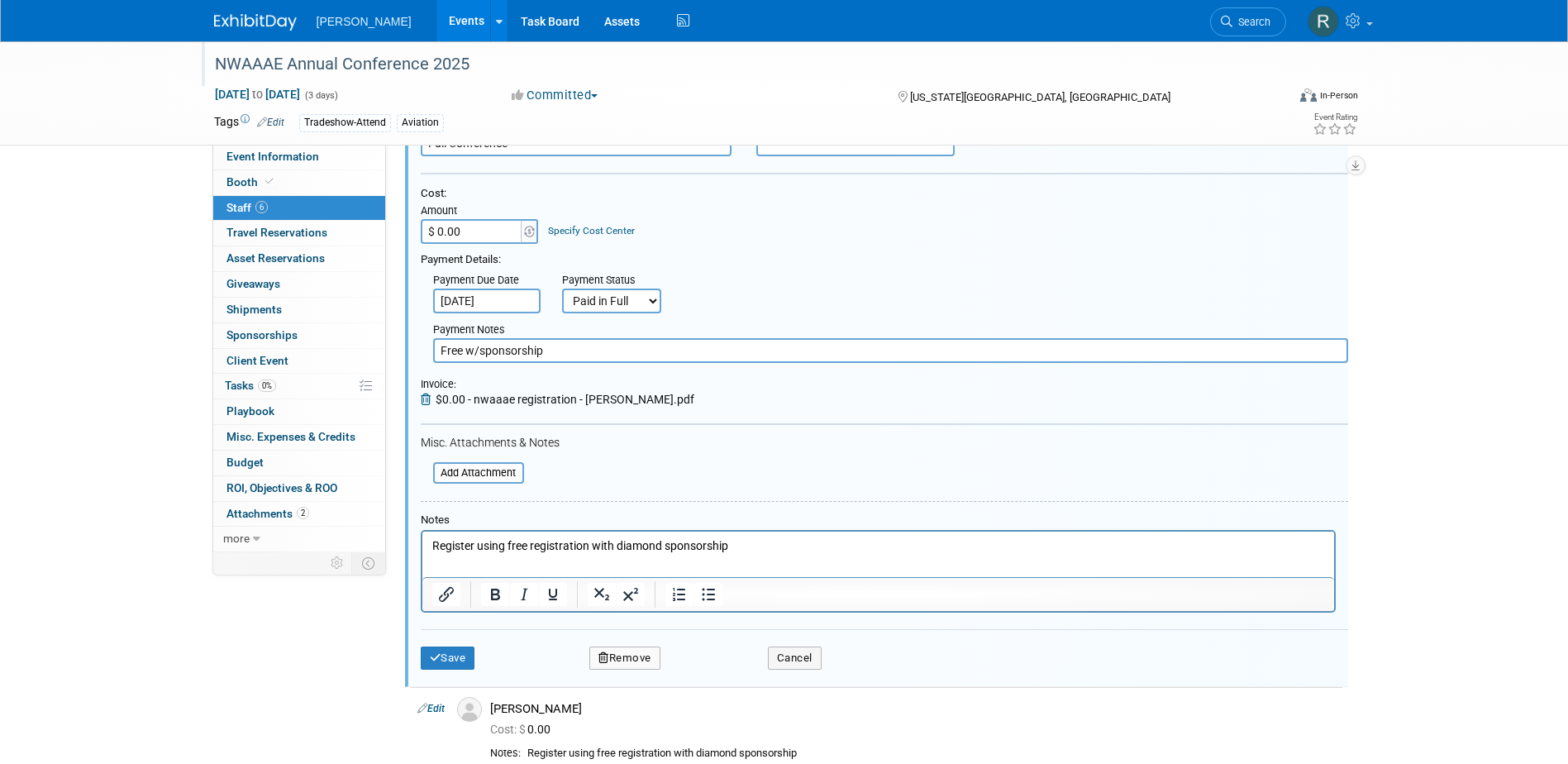
scroll to position [623, 0]
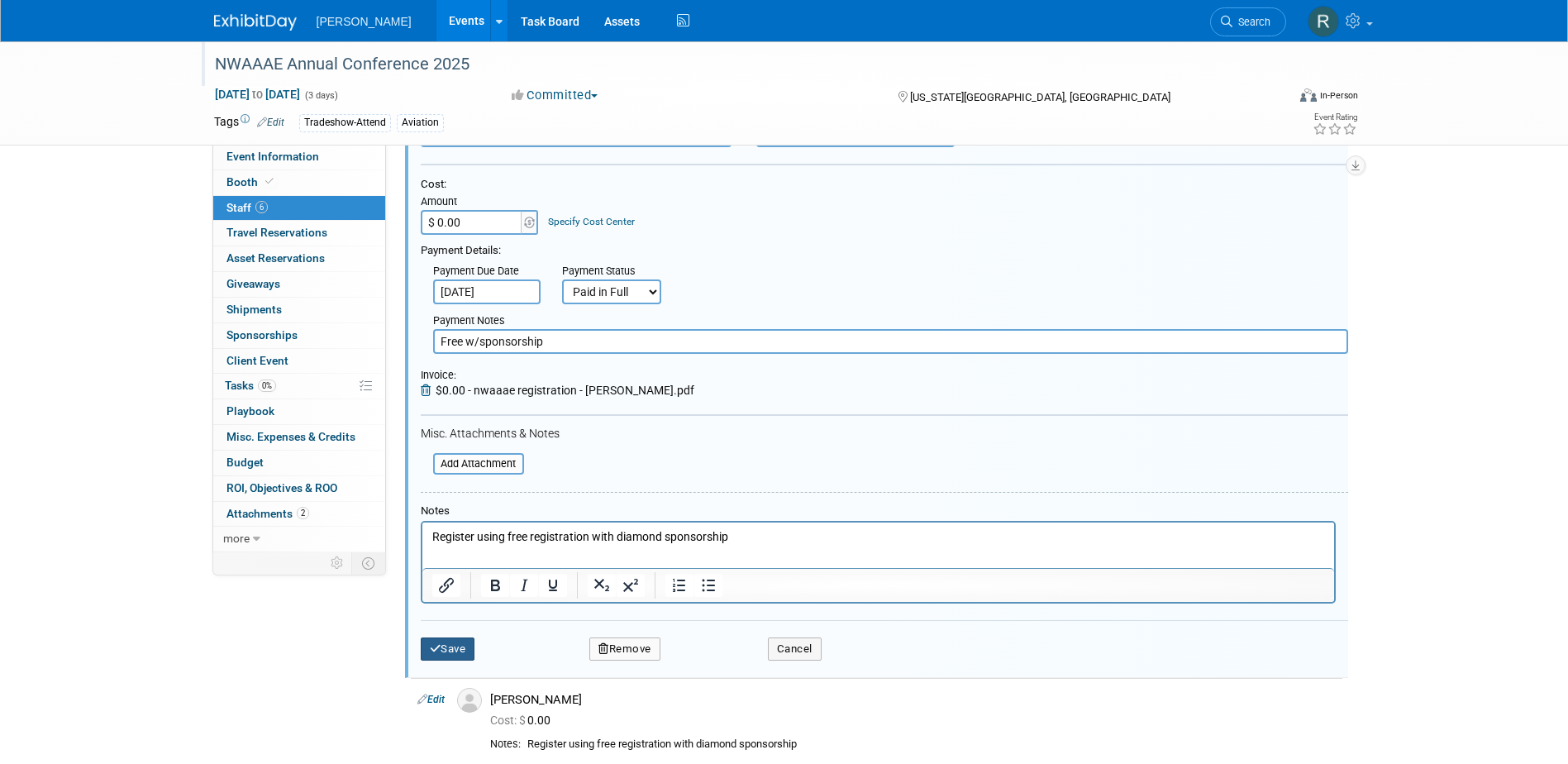
click at [447, 646] on button "Save" at bounding box center [448, 648] width 54 height 23
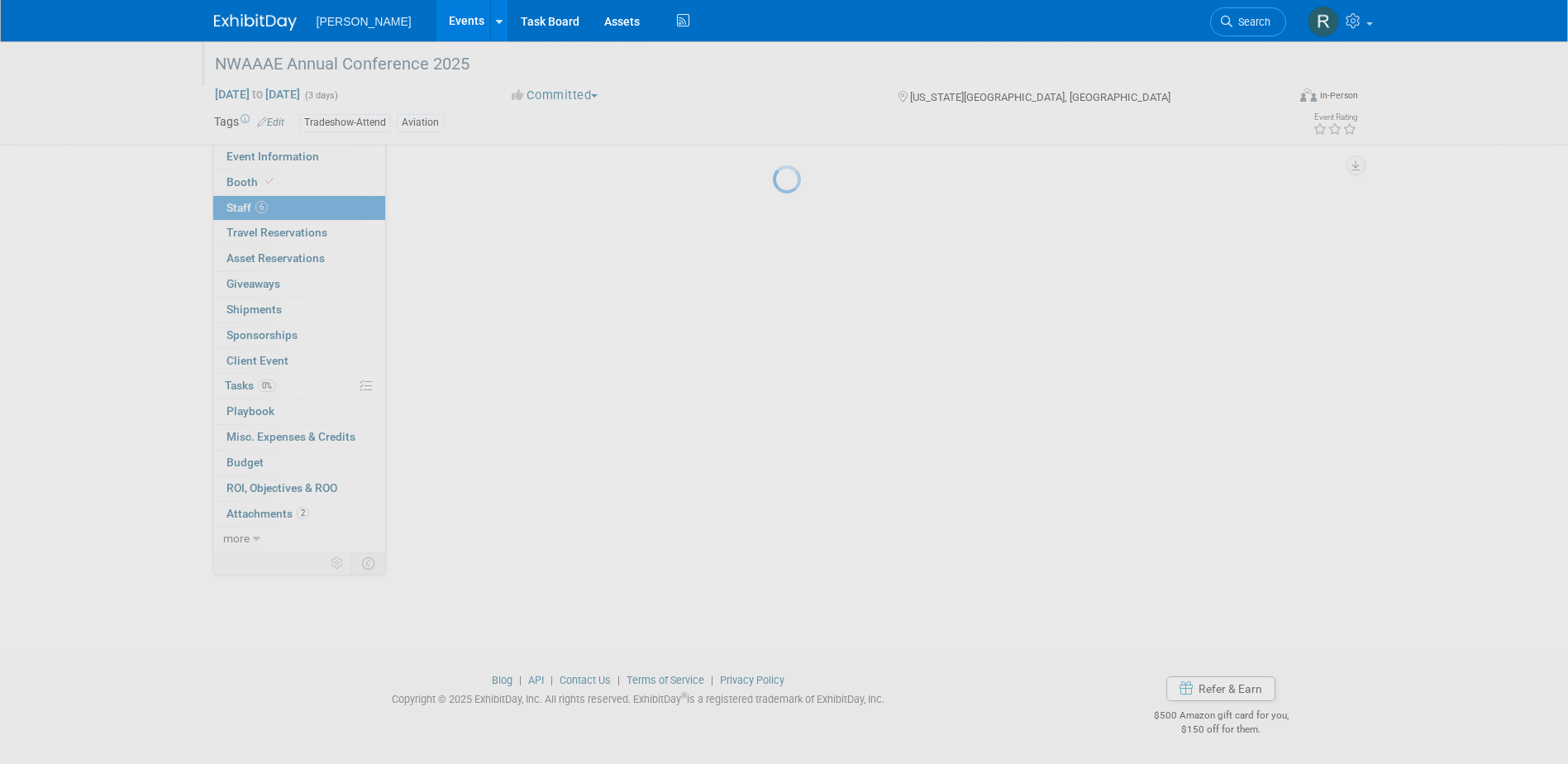
scroll to position [436, 0]
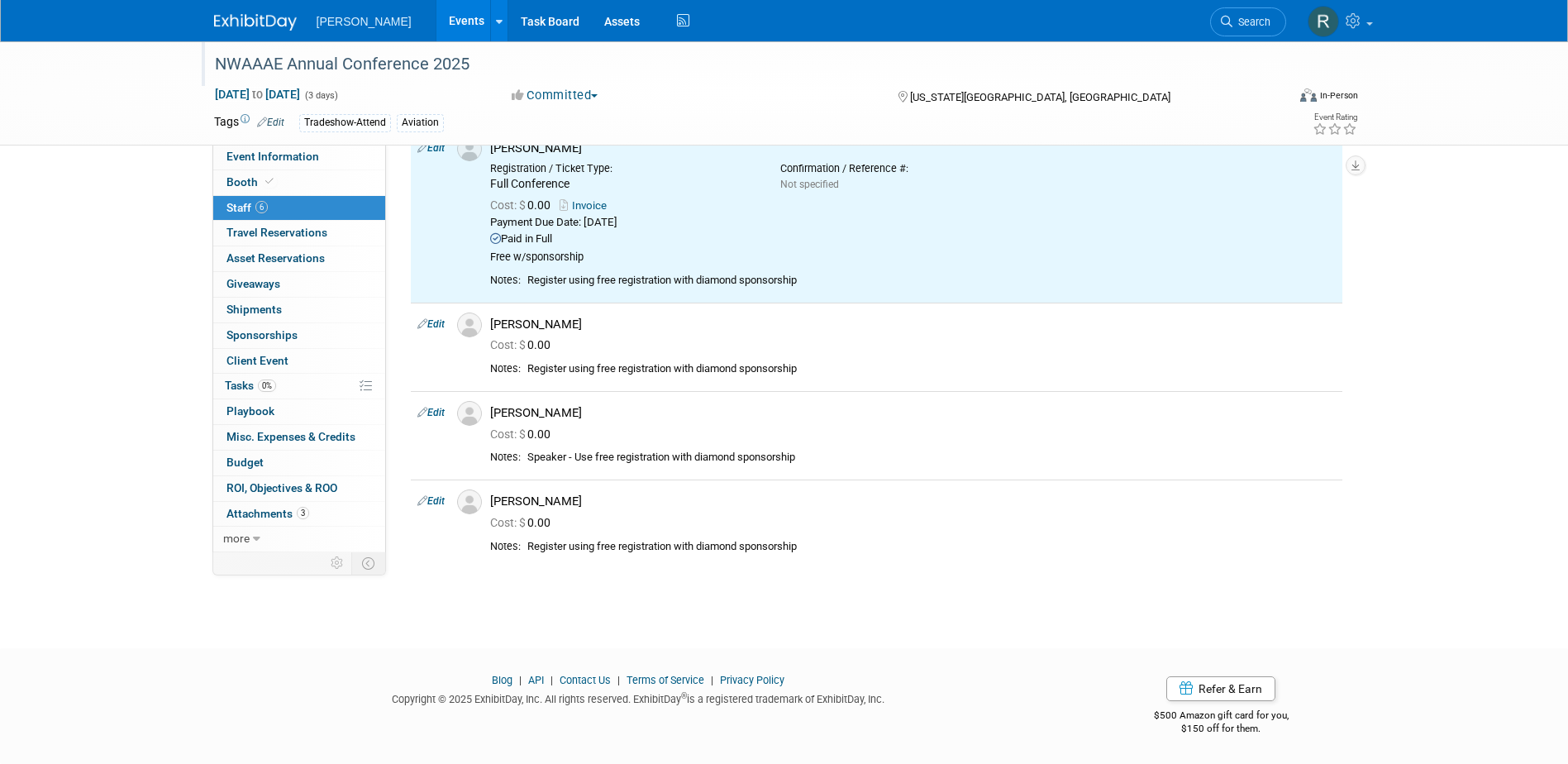
click at [438, 321] on link "Edit" at bounding box center [431, 324] width 27 height 12
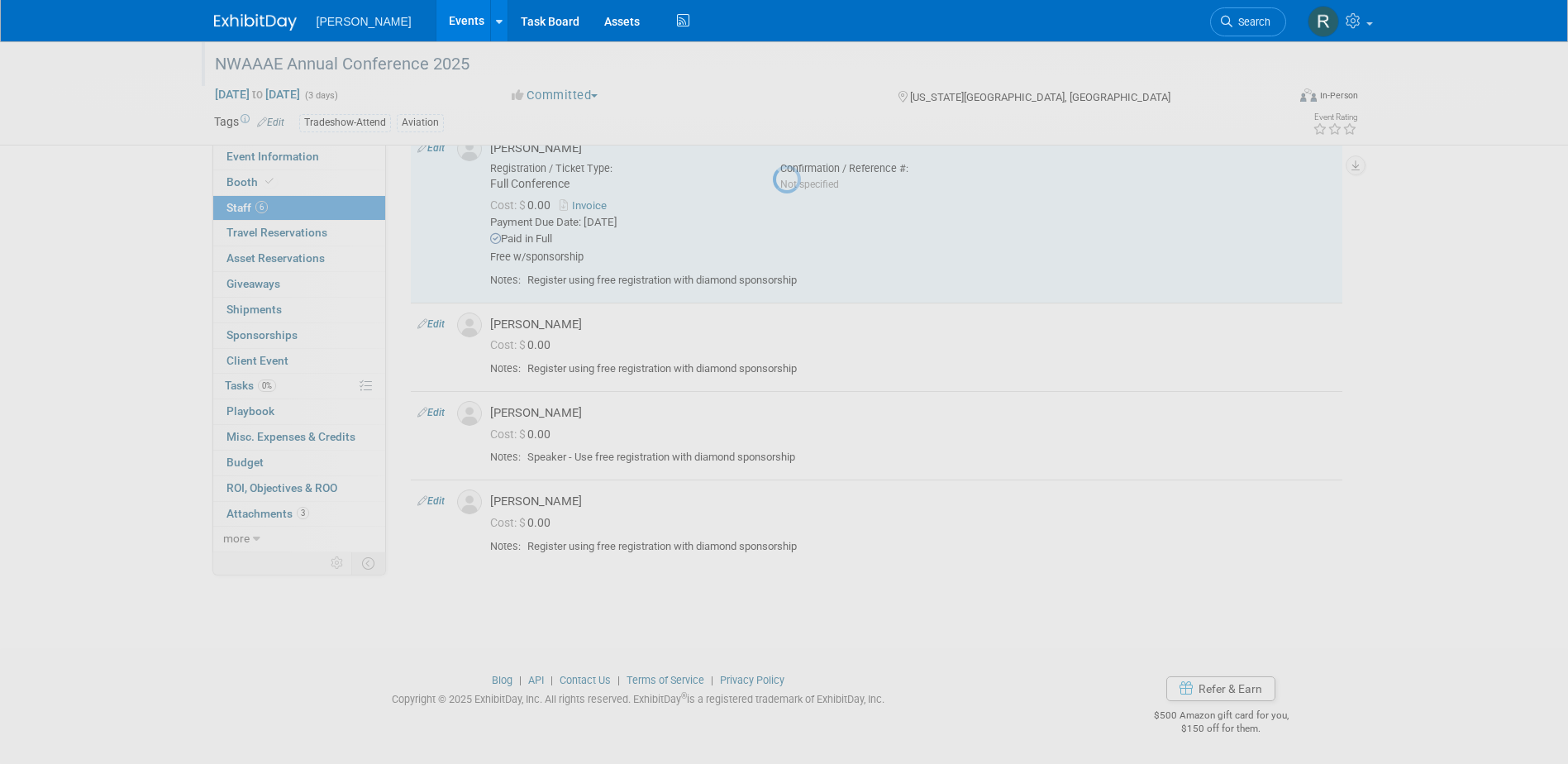
select select "052f04ad-d5d5-4f6b-8b45-c7bfcc51a9d7"
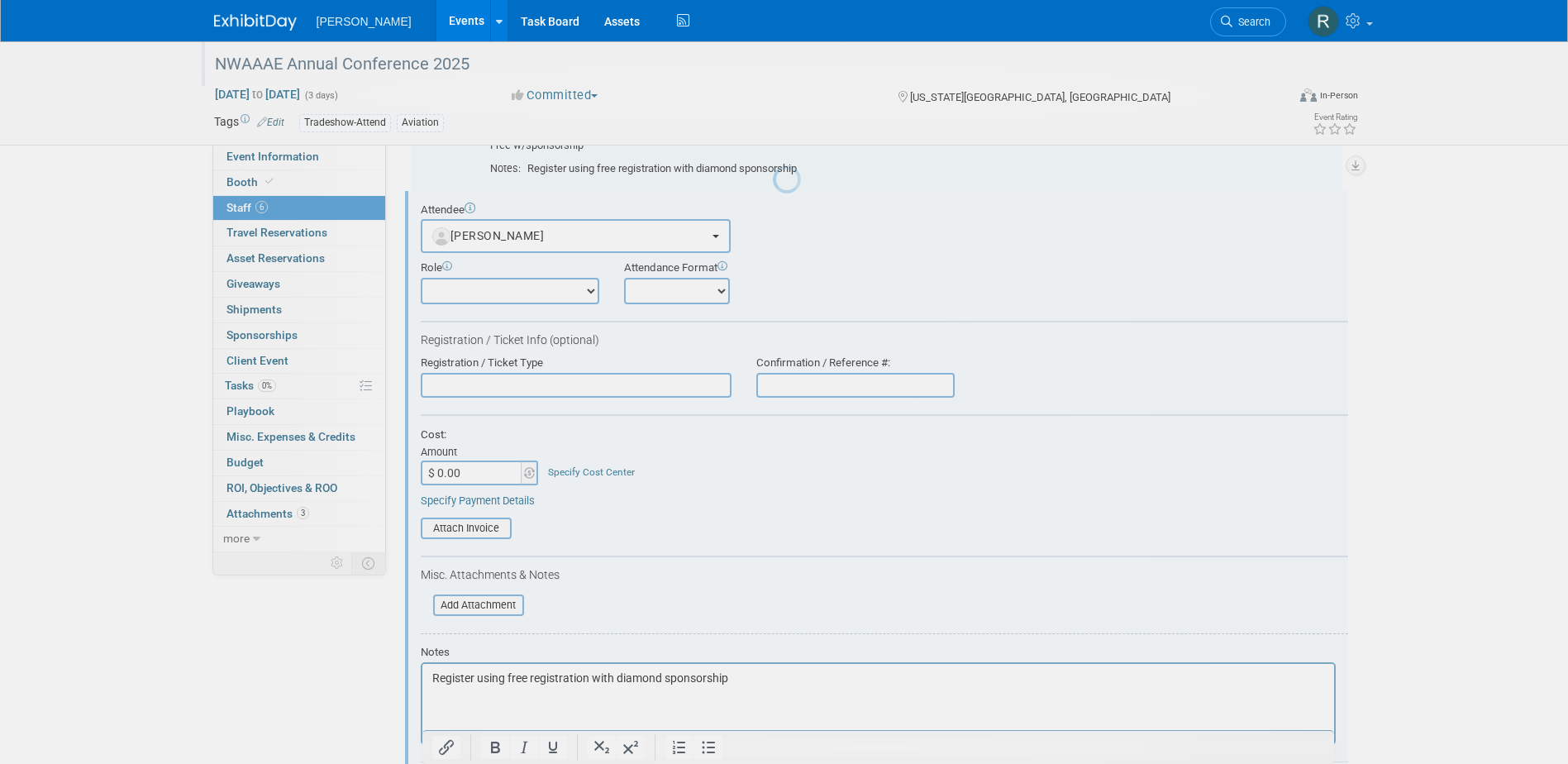
scroll to position [0, 0]
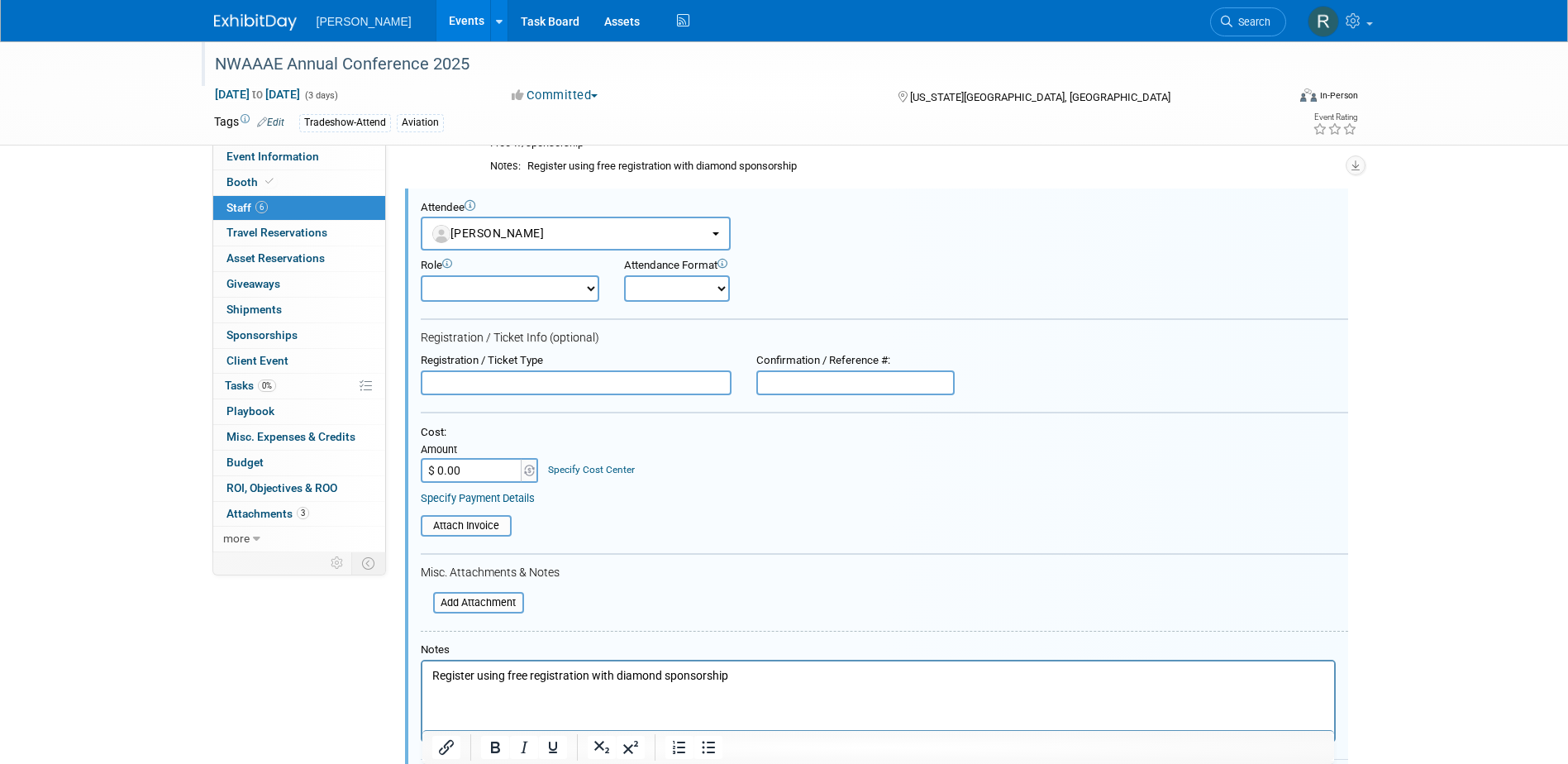
click at [503, 384] on input "text" at bounding box center [576, 382] width 310 height 25
type input "Full Conference"
click at [480, 500] on link "Specify Payment Details" at bounding box center [478, 498] width 114 height 13
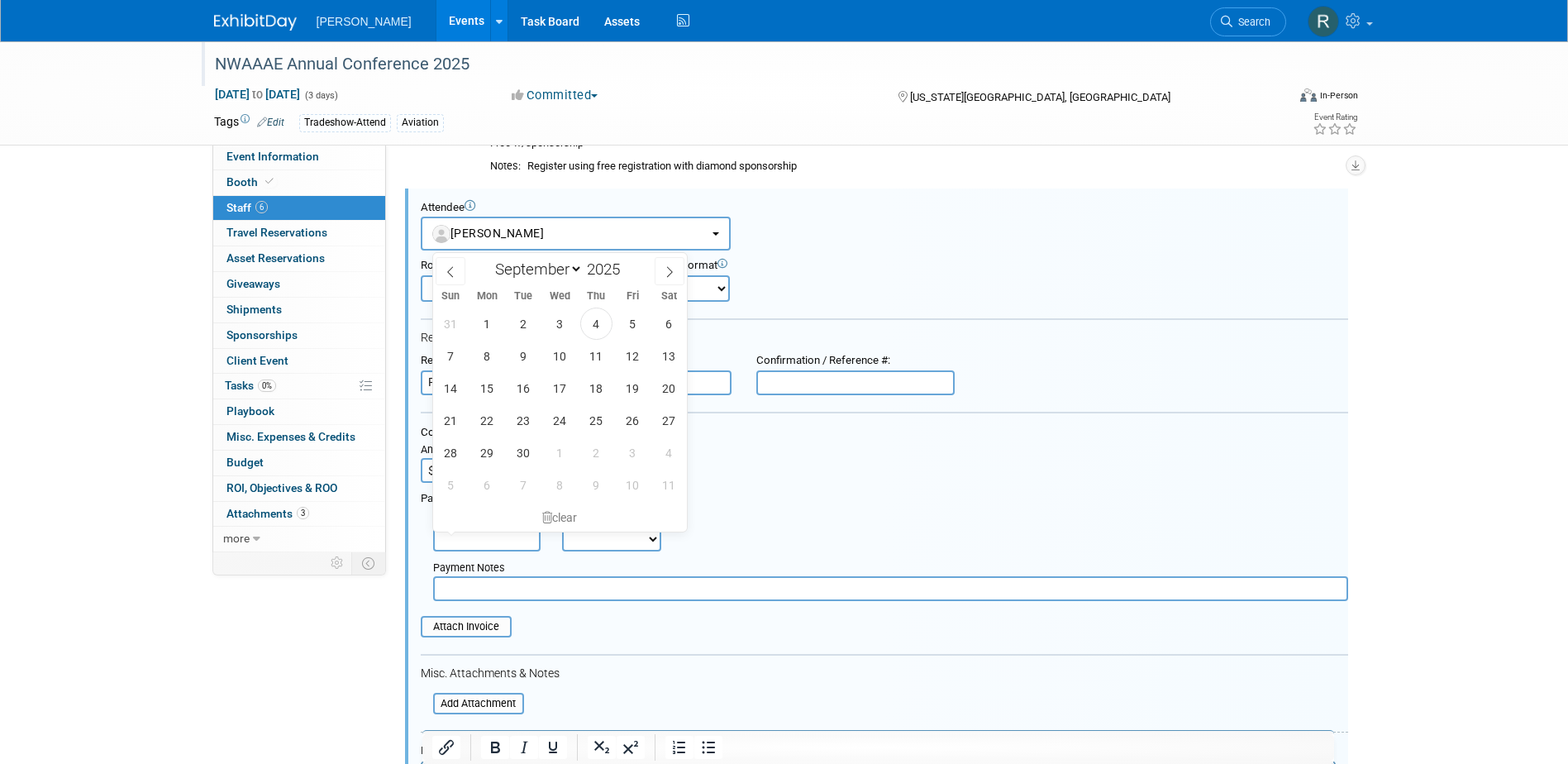
click at [480, 533] on input "text" at bounding box center [486, 539] width 107 height 25
click at [580, 322] on span "4" at bounding box center [596, 324] width 32 height 32
type input "Sep 4, 2025"
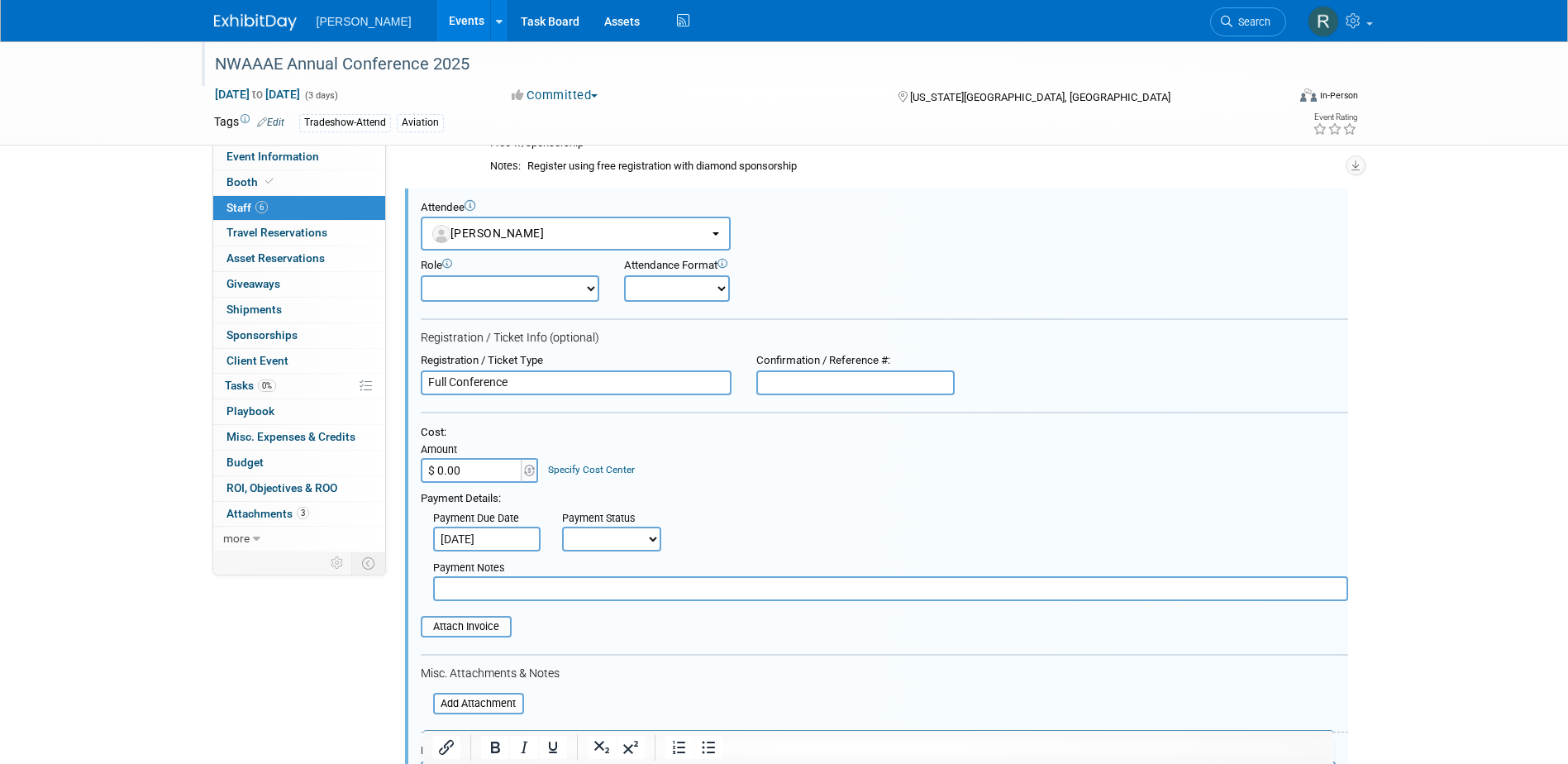
drag, startPoint x: 597, startPoint y: 536, endPoint x: 598, endPoint y: 553, distance: 17.0
click at [597, 536] on select "Not Paid Yet Partially Paid Paid in Full" at bounding box center [611, 539] width 99 height 25
select select "1"
click at [562, 527] on select "Not Paid Yet Partially Paid Paid in Full" at bounding box center [611, 539] width 99 height 25
click at [593, 591] on input "text" at bounding box center [890, 588] width 915 height 25
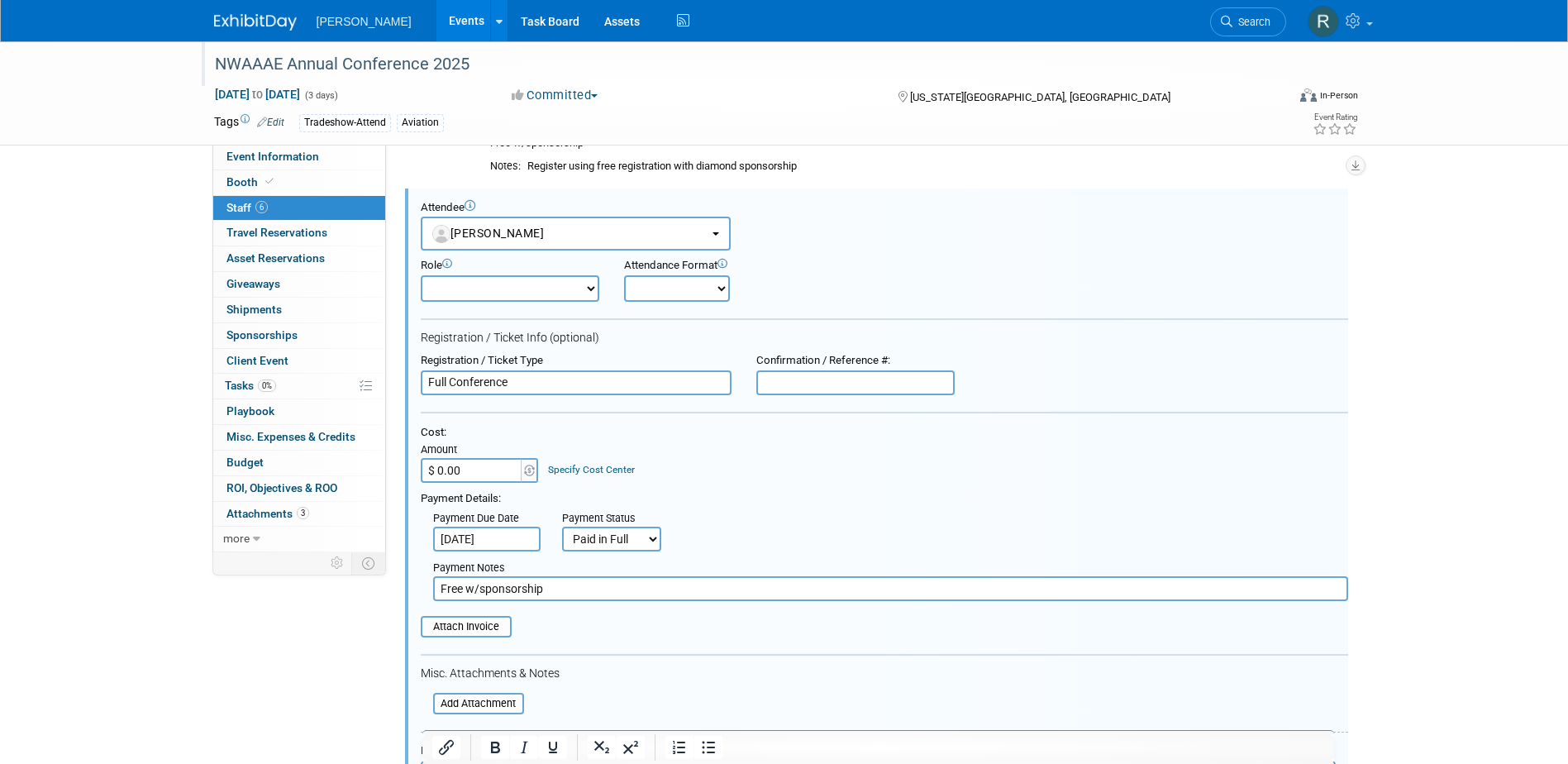
type input "Free w/sponsorship"
click at [497, 630] on input "file" at bounding box center [411, 626] width 196 height 18
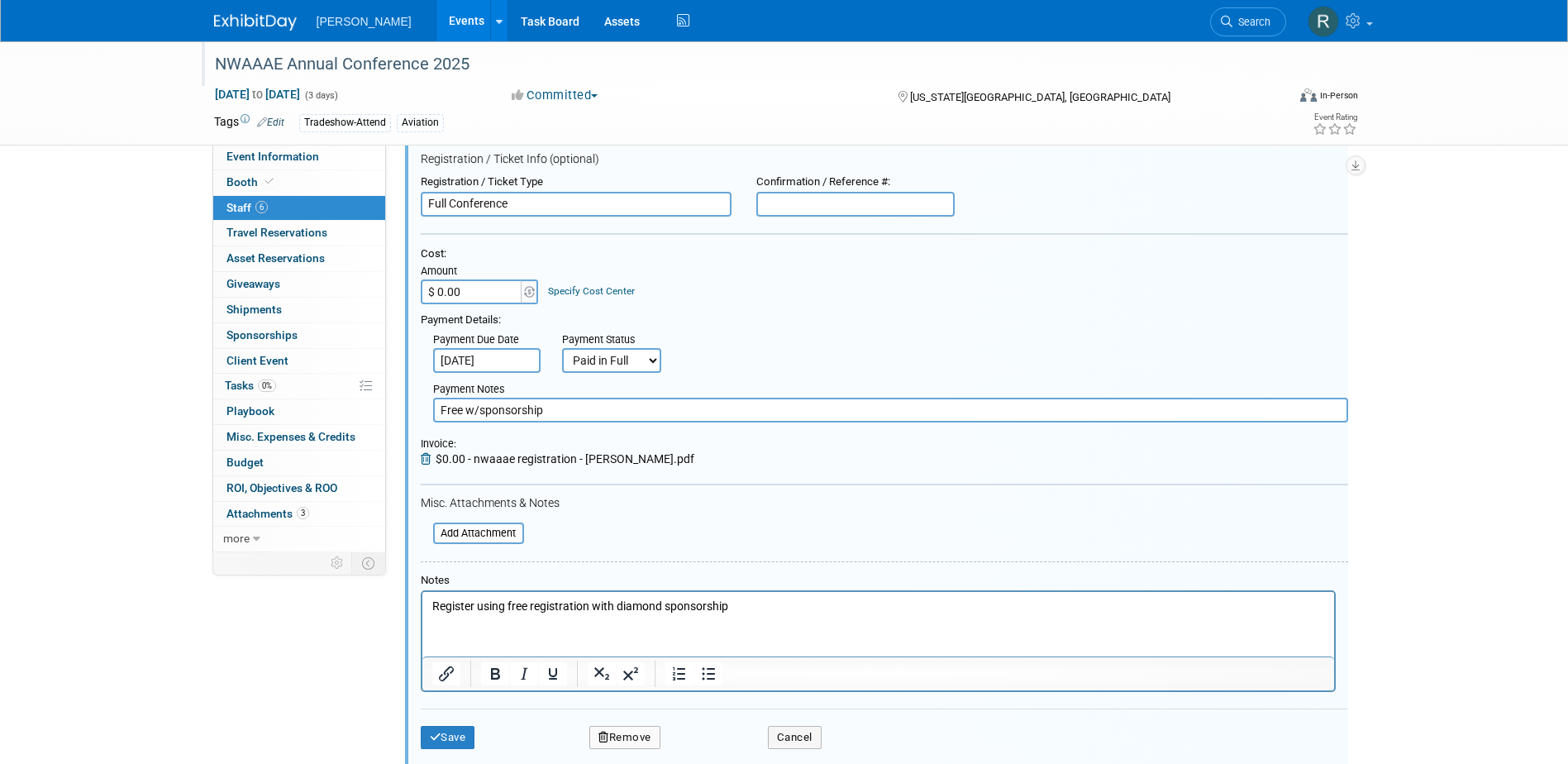
scroll to position [799, 0]
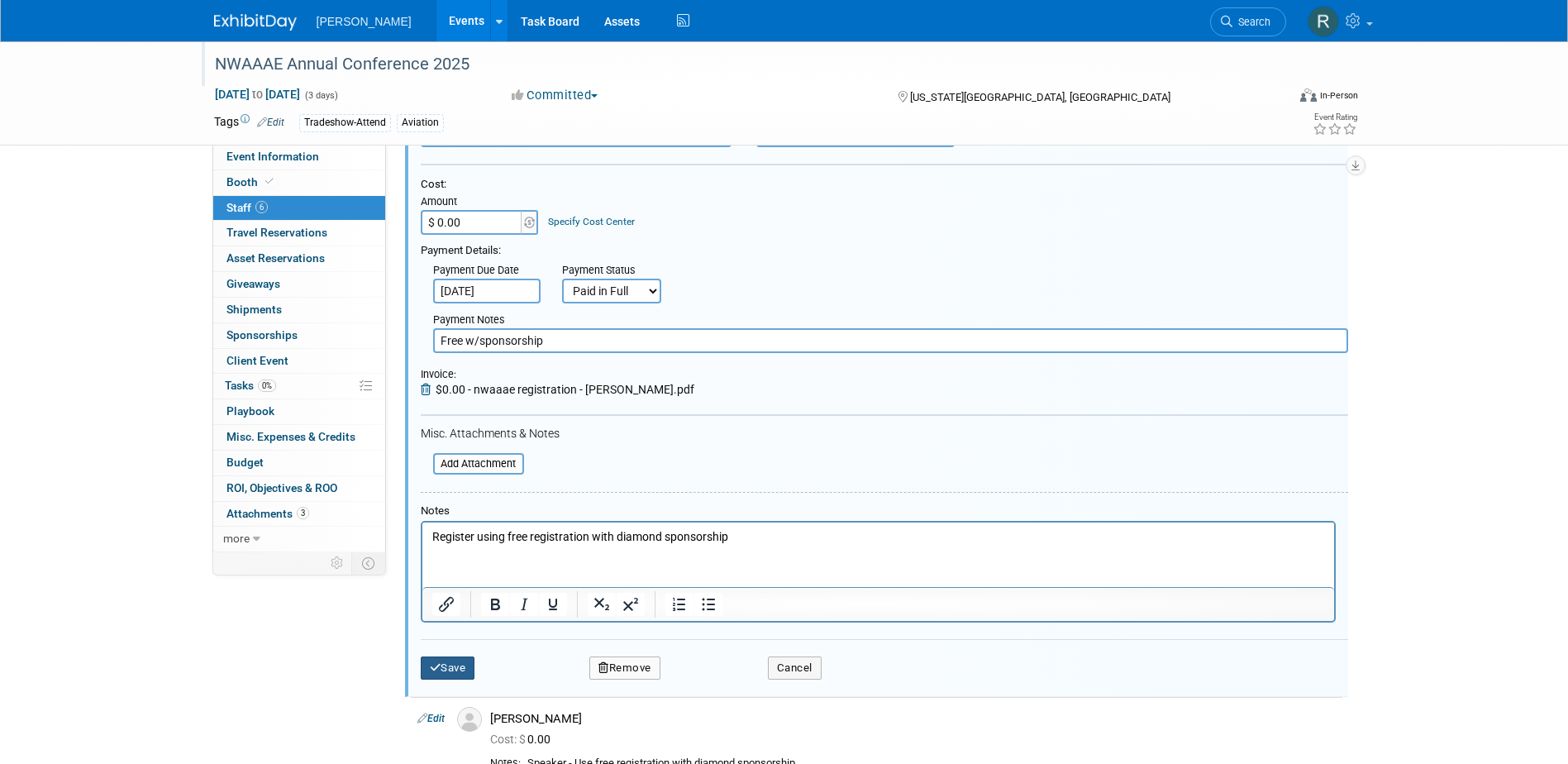
click at [459, 669] on button "Save" at bounding box center [448, 668] width 54 height 23
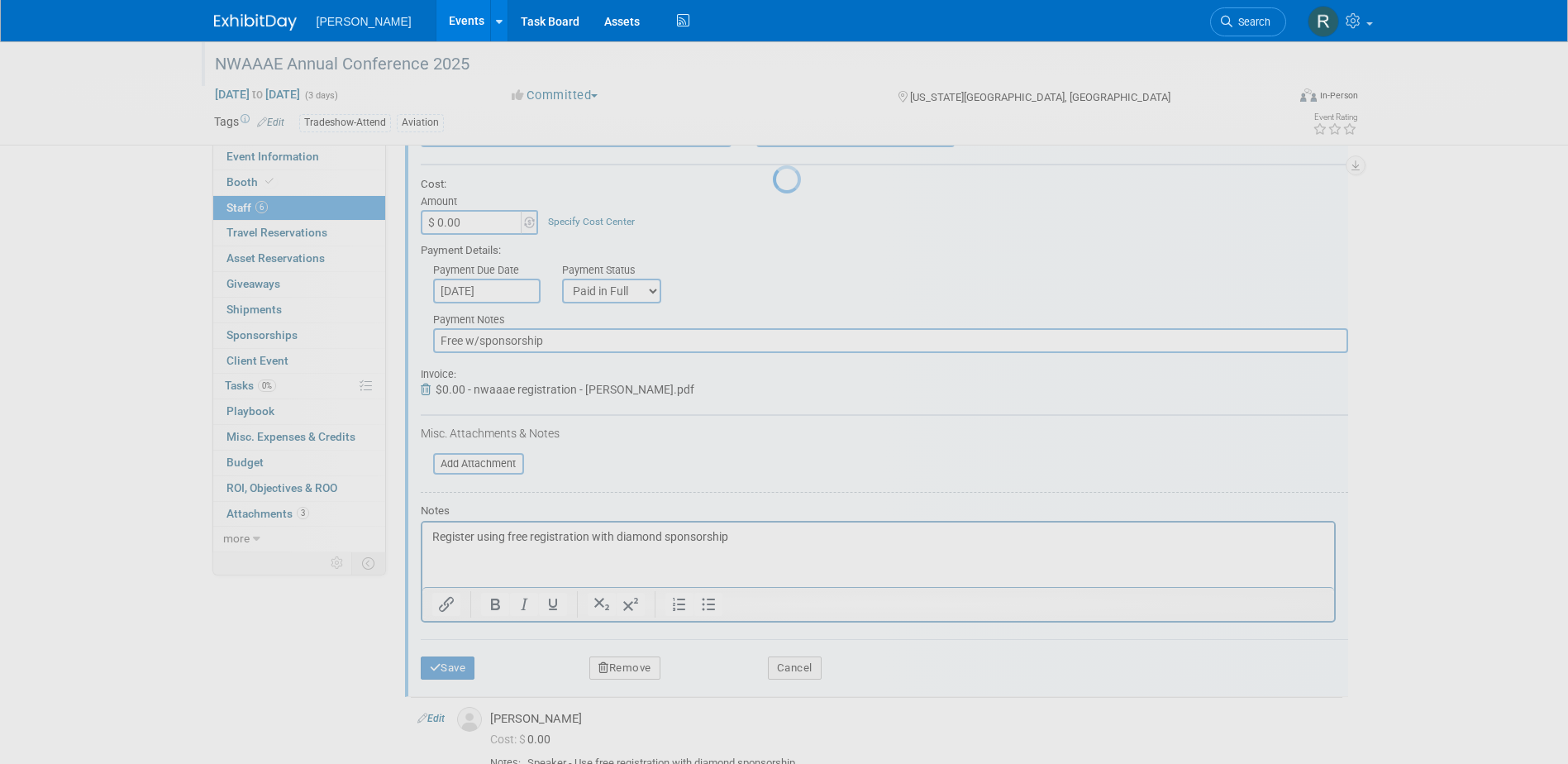
scroll to position [523, 0]
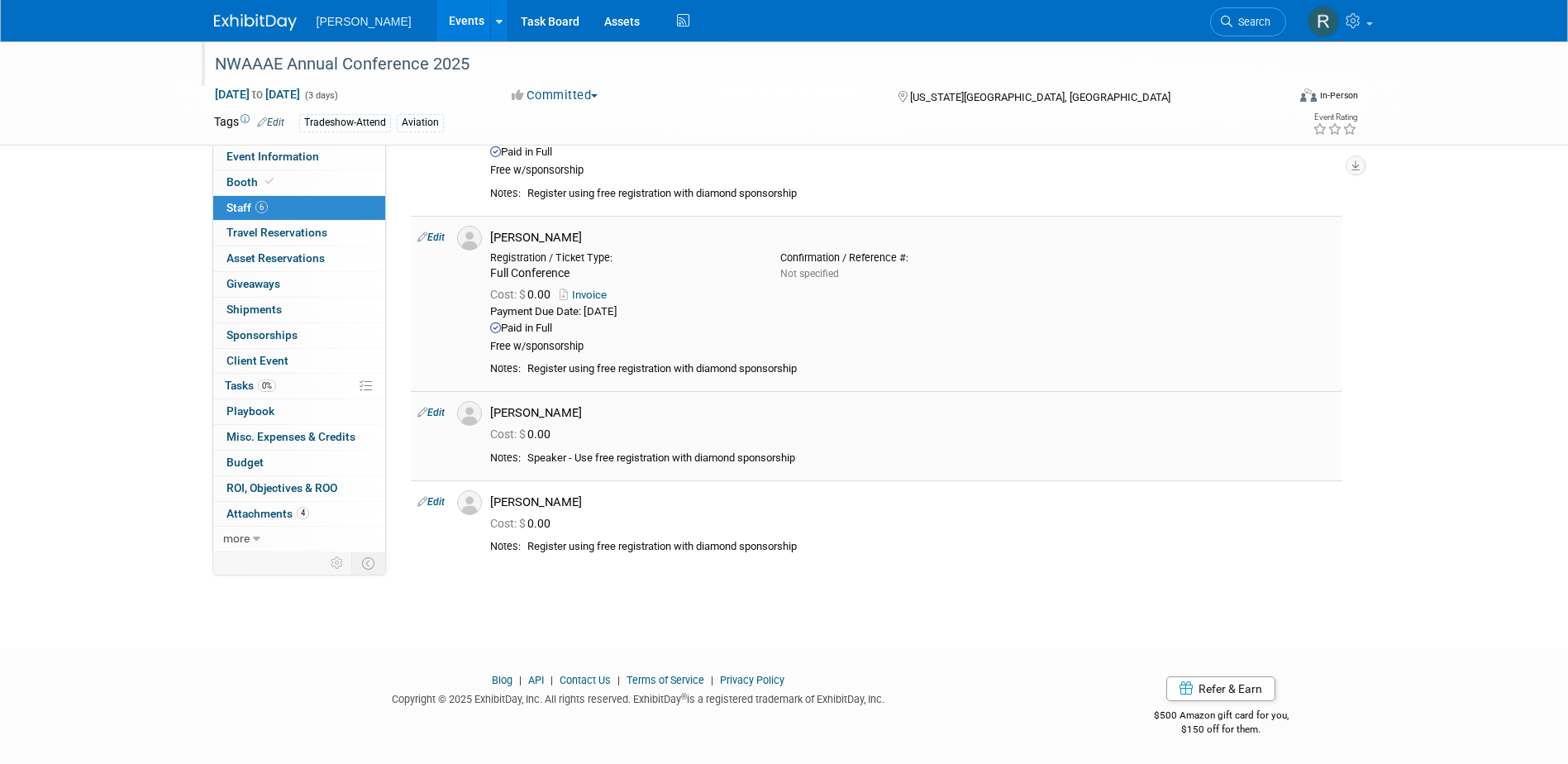
click at [439, 406] on td "Edit" at bounding box center [430, 436] width 40 height 88
click at [440, 413] on link "Edit" at bounding box center [431, 413] width 27 height 12
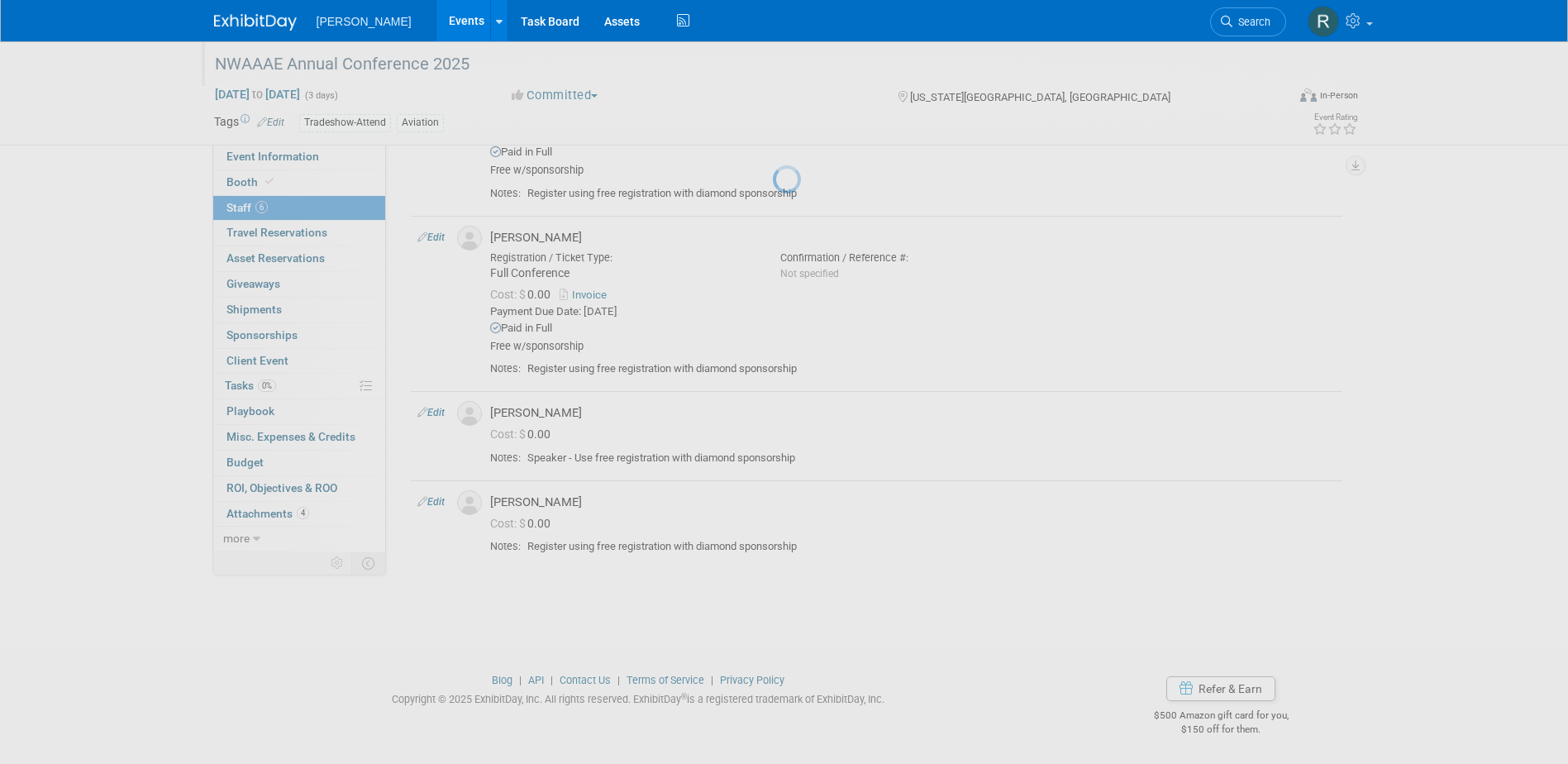
select select "8e1fd08a-ae4f-4a81-addb-2c8436da65d2"
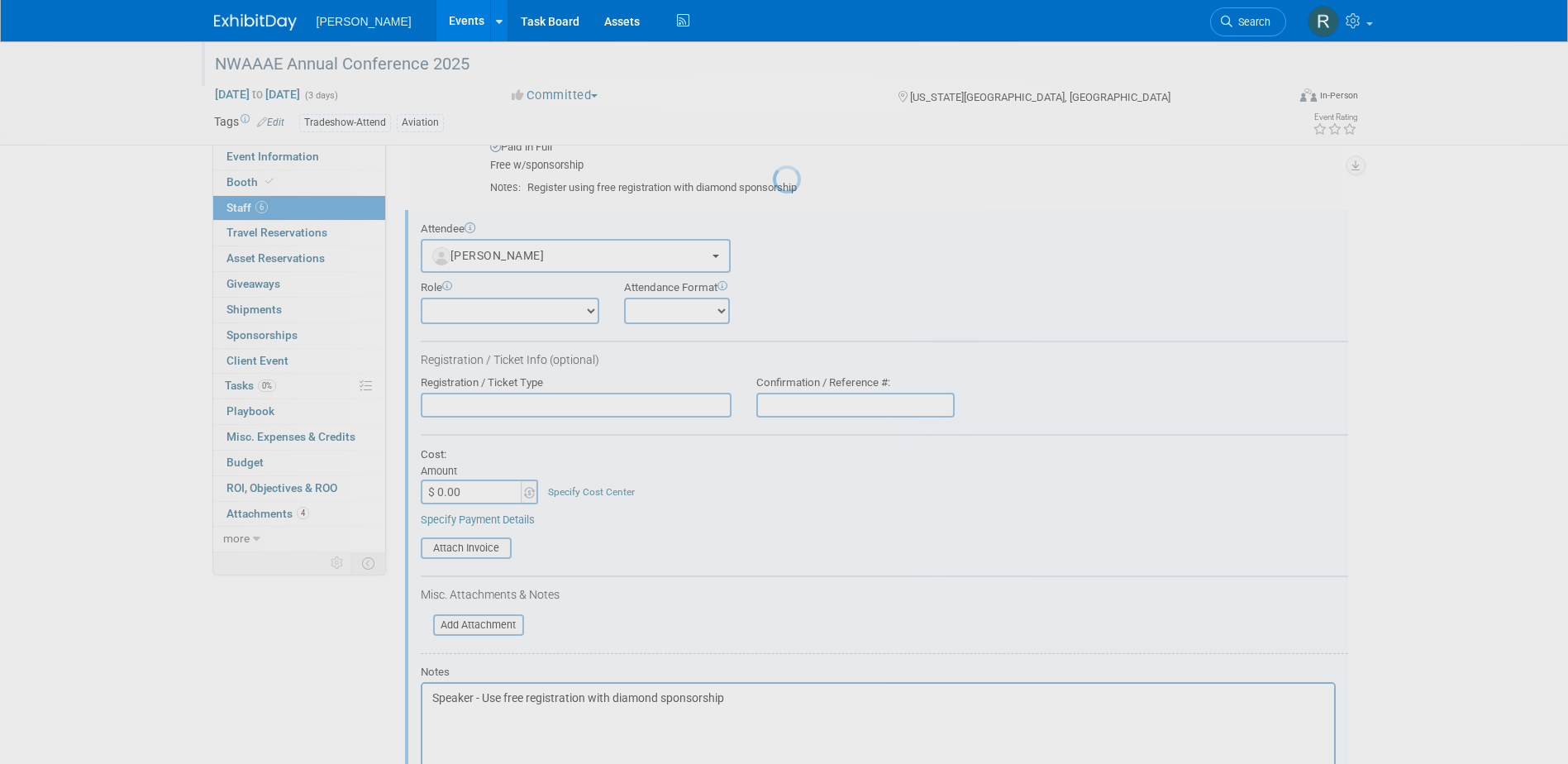
scroll to position [727, 0]
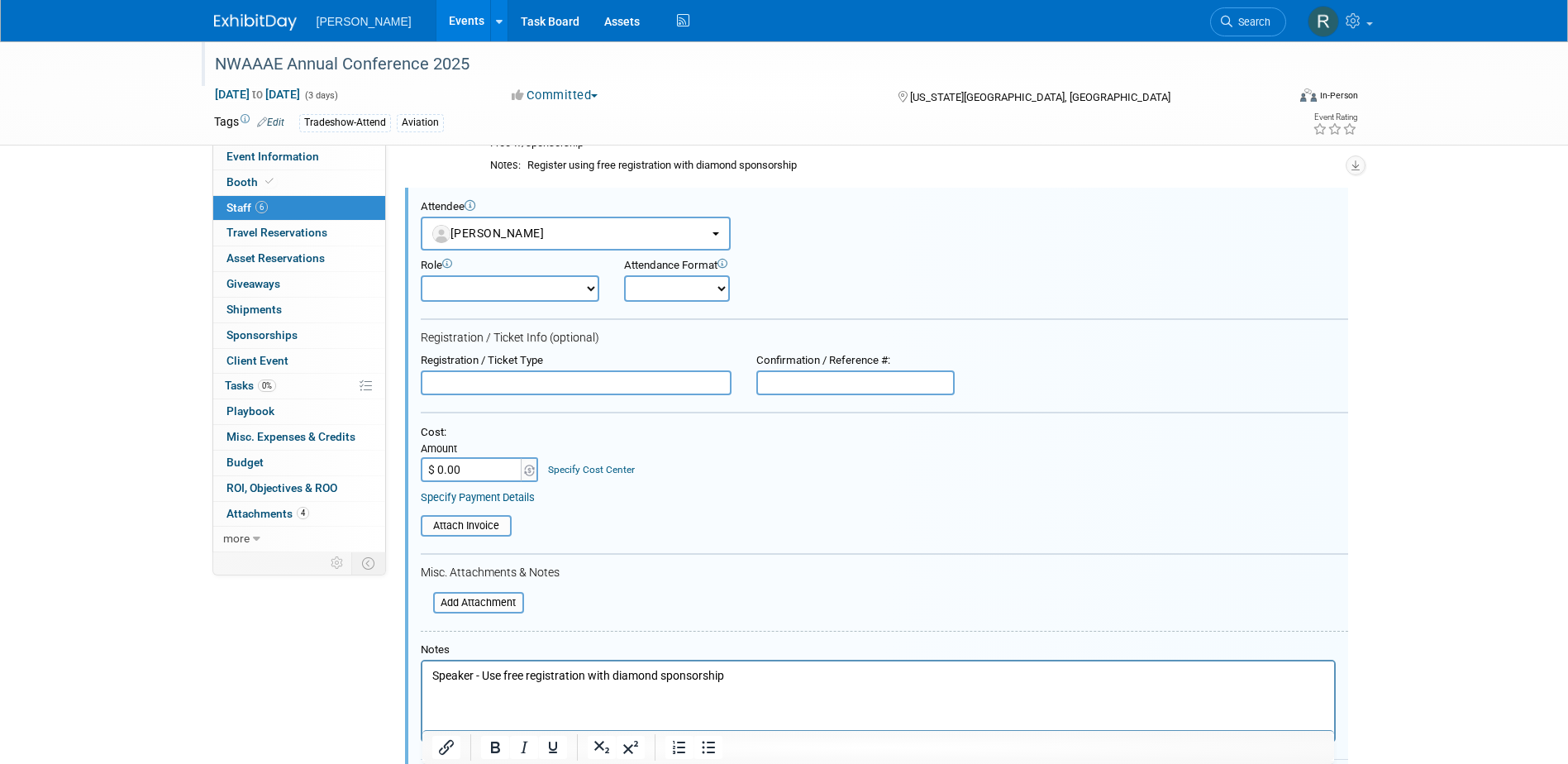
click at [592, 381] on input "text" at bounding box center [576, 382] width 310 height 25
click at [509, 376] on input "text" at bounding box center [576, 382] width 310 height 25
type input "Full Conference"
click at [457, 489] on div "Cost: Amount $ 0.00 Specify Cost Center Cost Center -- Not Specified -- Advisor…" at bounding box center [884, 465] width 927 height 79
click at [463, 498] on link "Specify Payment Details" at bounding box center [478, 497] width 114 height 13
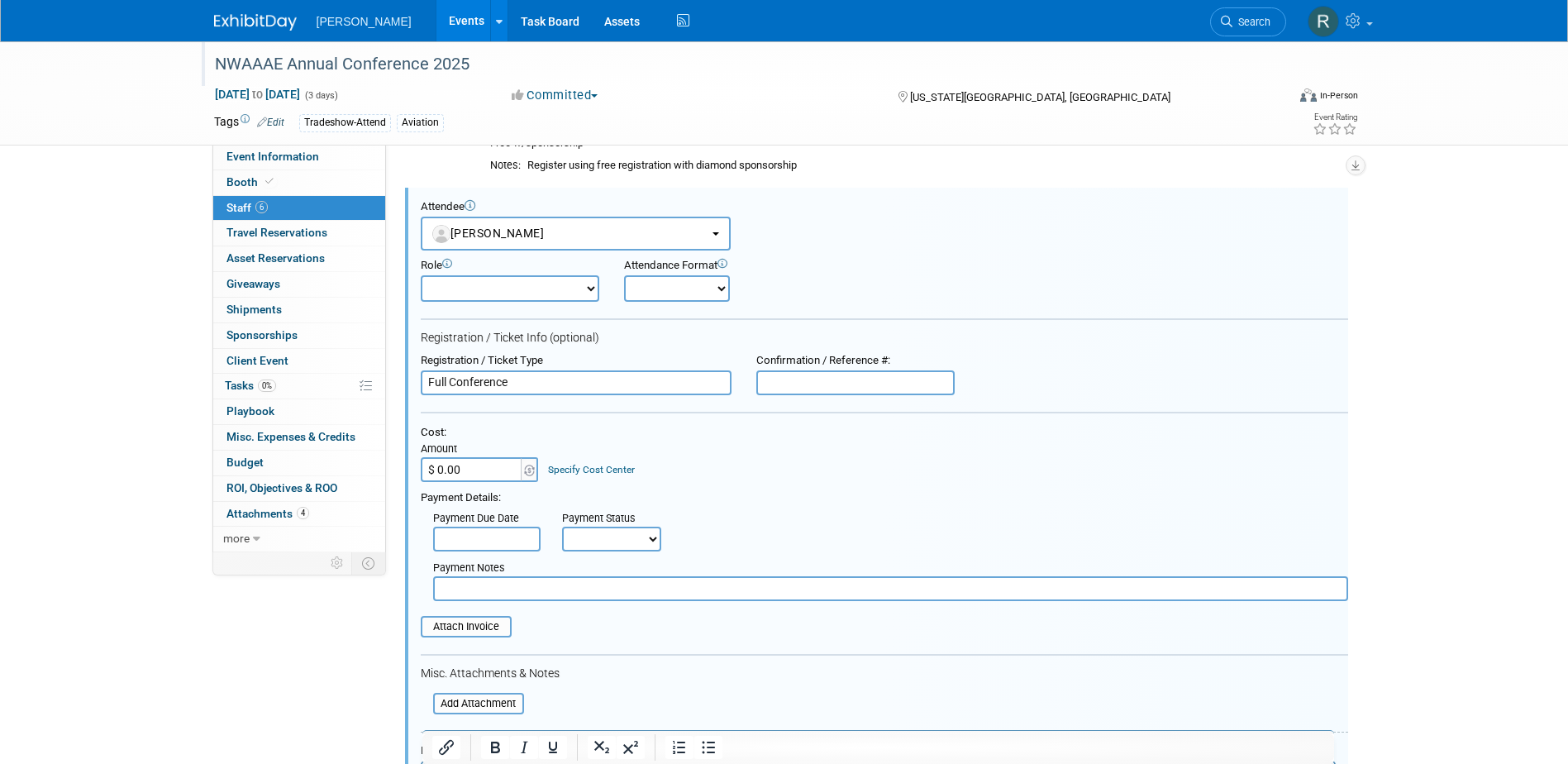
click at [468, 535] on input "text" at bounding box center [486, 539] width 107 height 25
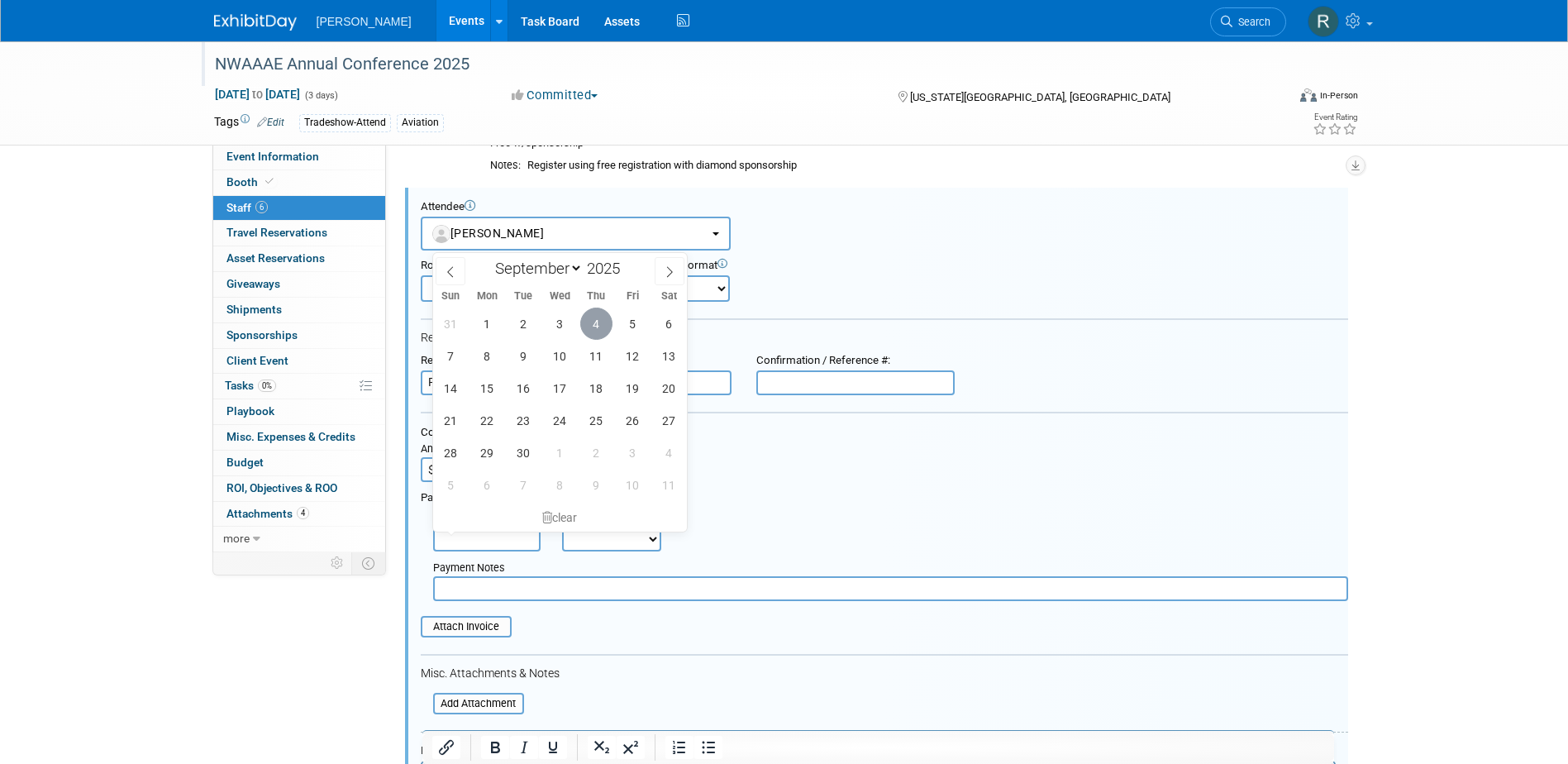
click at [599, 328] on span "4" at bounding box center [596, 324] width 32 height 32
type input "Sep 4, 2025"
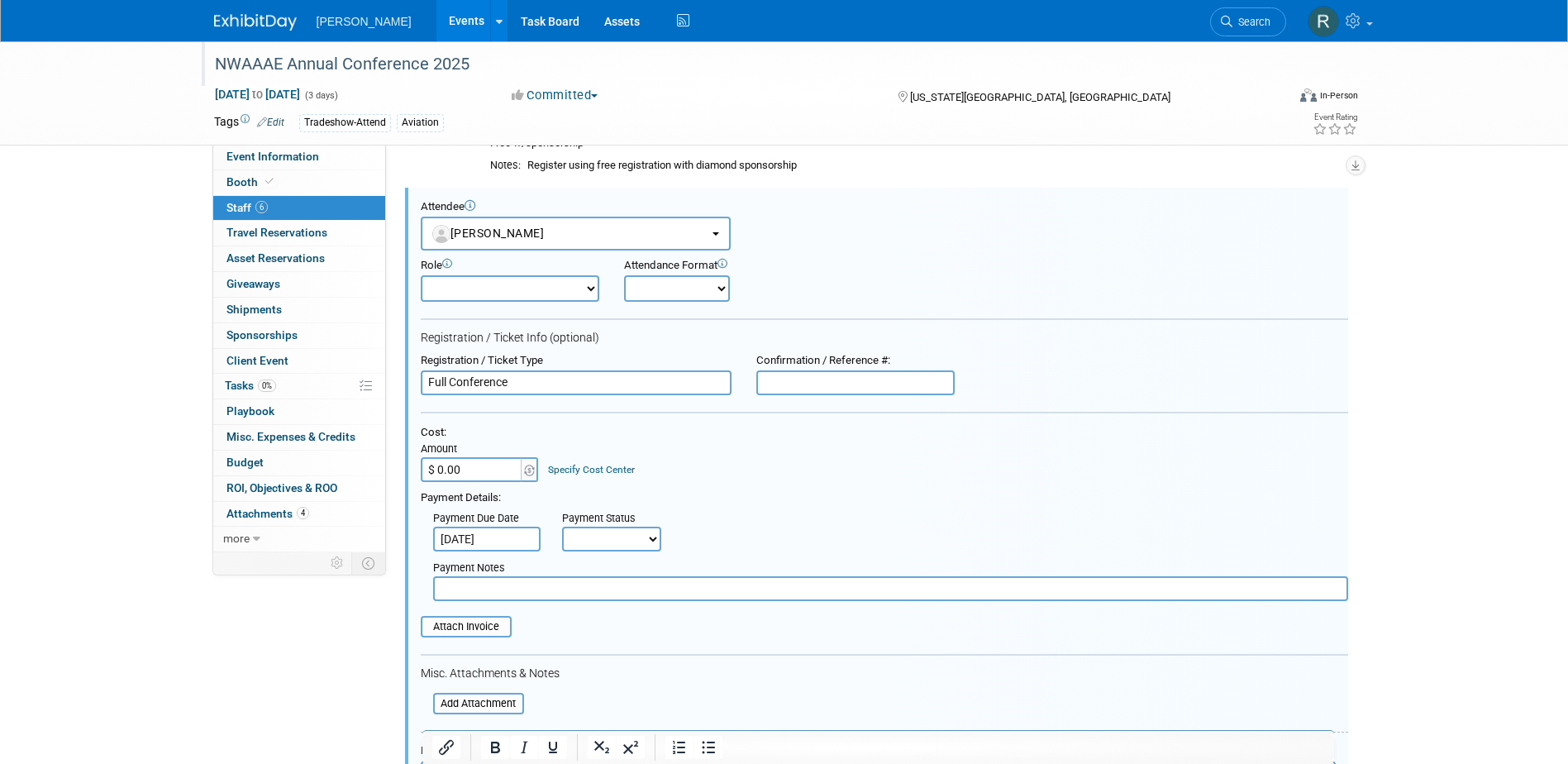
click at [619, 535] on select "Not Paid Yet Partially Paid Paid in Full" at bounding box center [611, 539] width 99 height 25
select select "1"
click at [562, 527] on select "Not Paid Yet Partially Paid Paid in Full" at bounding box center [611, 539] width 99 height 25
click at [615, 597] on input "text" at bounding box center [890, 588] width 915 height 25
type input "p"
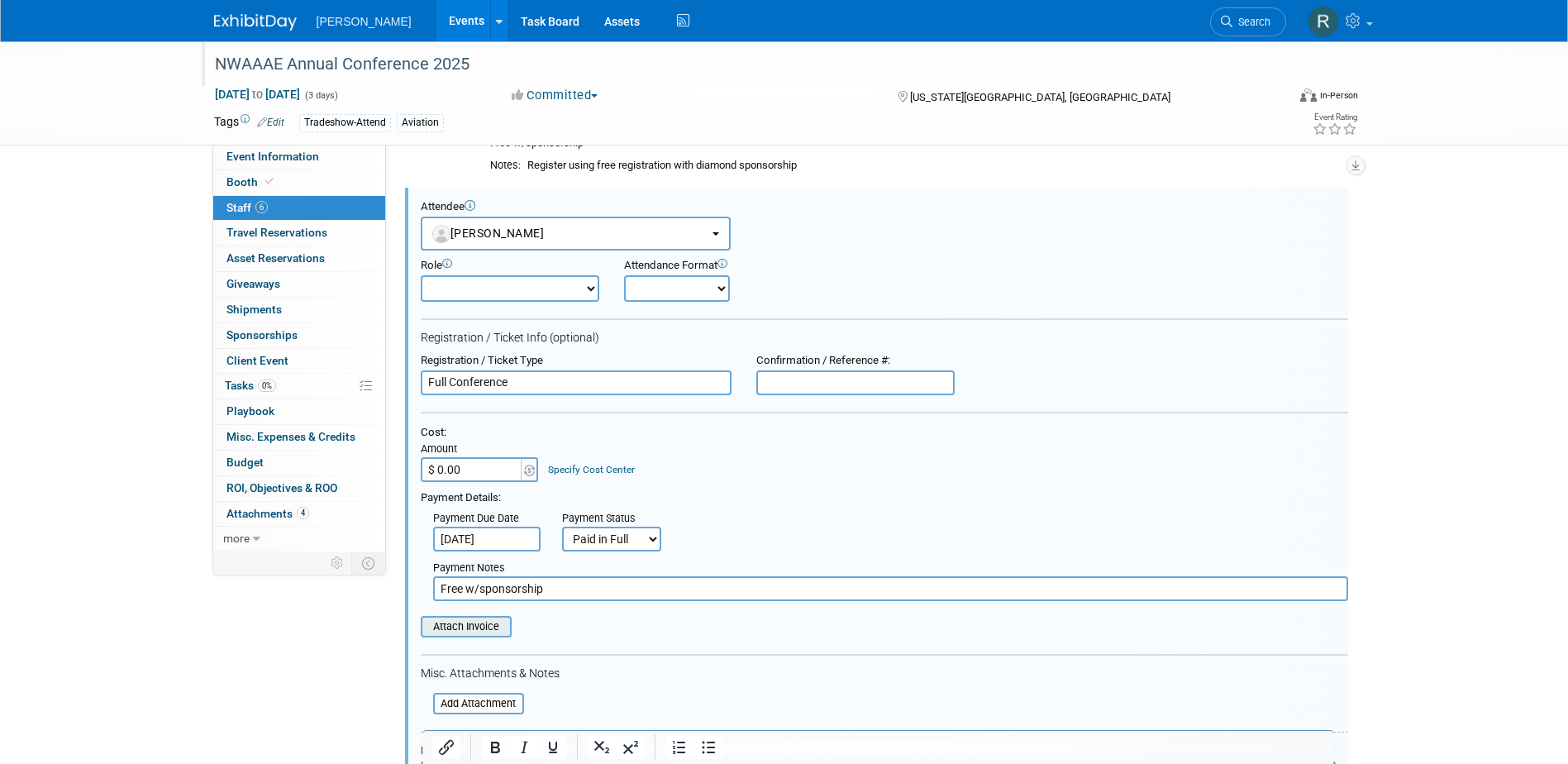
type input "Free w/sponsorship"
click at [489, 624] on input "file" at bounding box center [411, 626] width 196 height 18
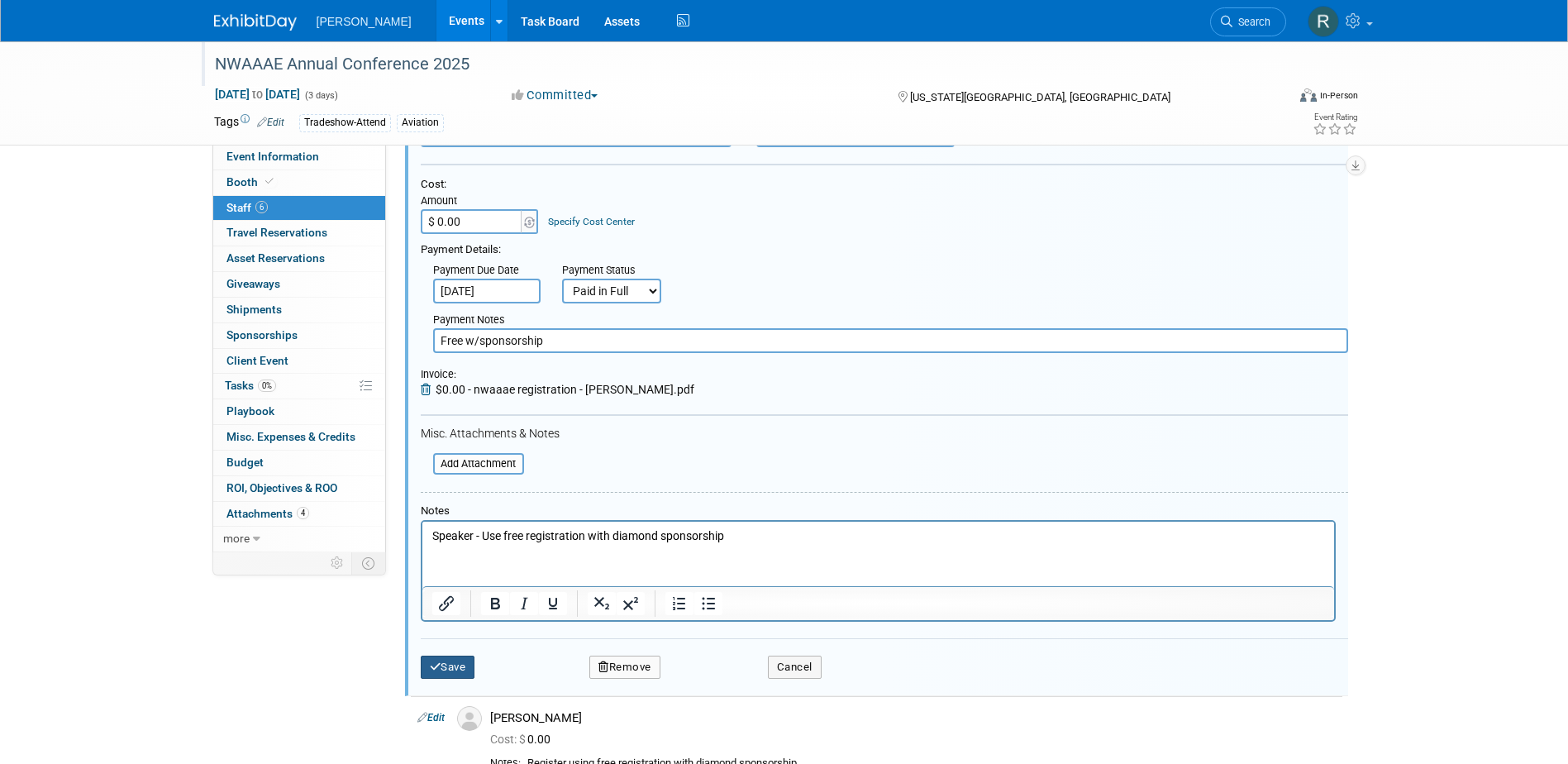
click at [457, 663] on button "Save" at bounding box center [448, 667] width 54 height 23
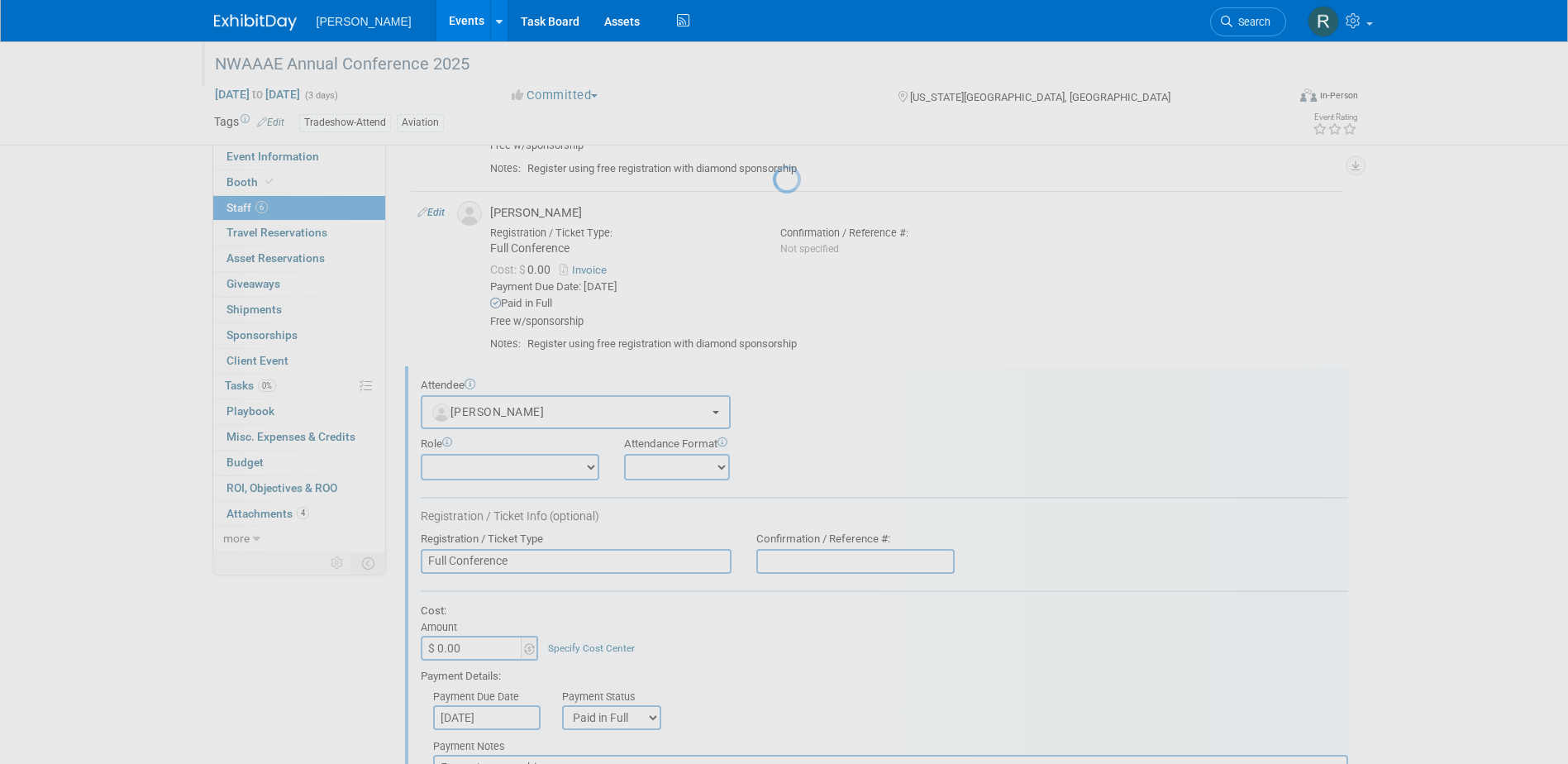
scroll to position [610, 0]
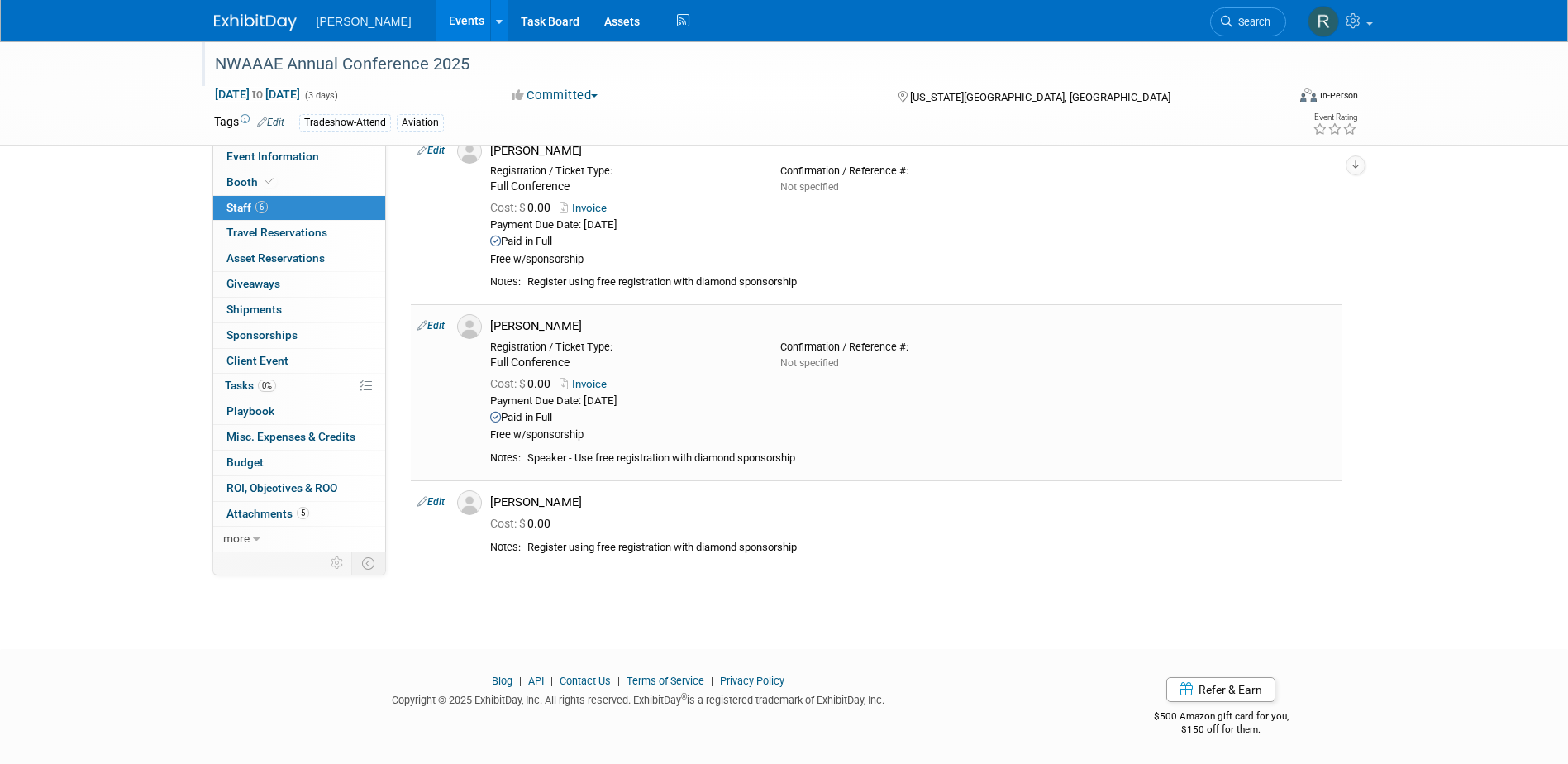
drag, startPoint x: 433, startPoint y: 496, endPoint x: 511, endPoint y: 484, distance: 78.9
click at [434, 496] on link "Edit" at bounding box center [431, 502] width 27 height 12
select select "d9bc1ece-2d2b-423f-9510-e289e3620e41"
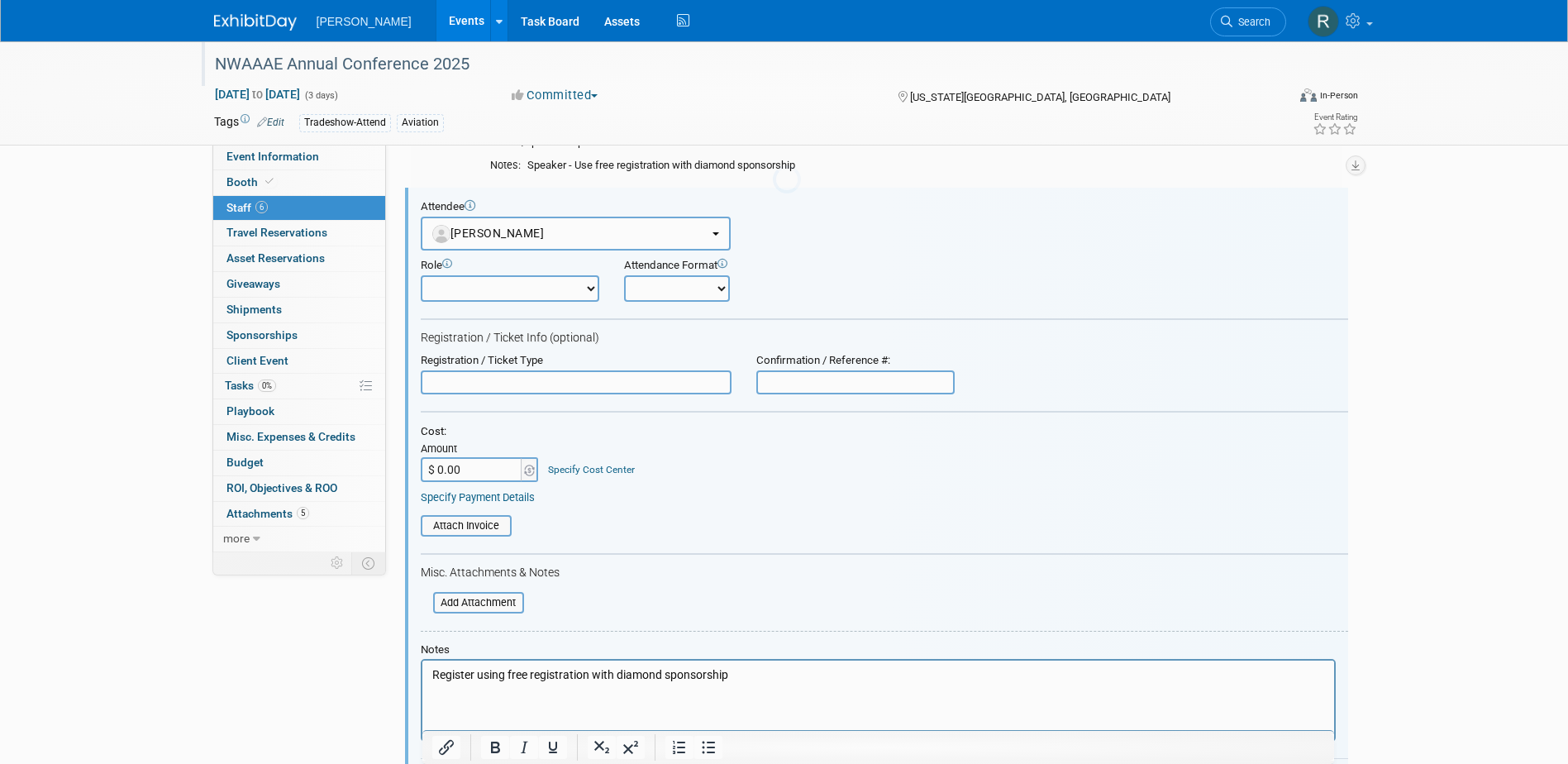
scroll to position [0, 0]
click at [517, 397] on form "Attendee <img src="https://www.exhibitday.com/Images/Unassigned-User-Icon.png" …" at bounding box center [884, 505] width 927 height 611
click at [515, 379] on input "text" at bounding box center [576, 382] width 310 height 25
type input "Full Conference"
click at [453, 496] on link "Specify Payment Details" at bounding box center [478, 497] width 114 height 13
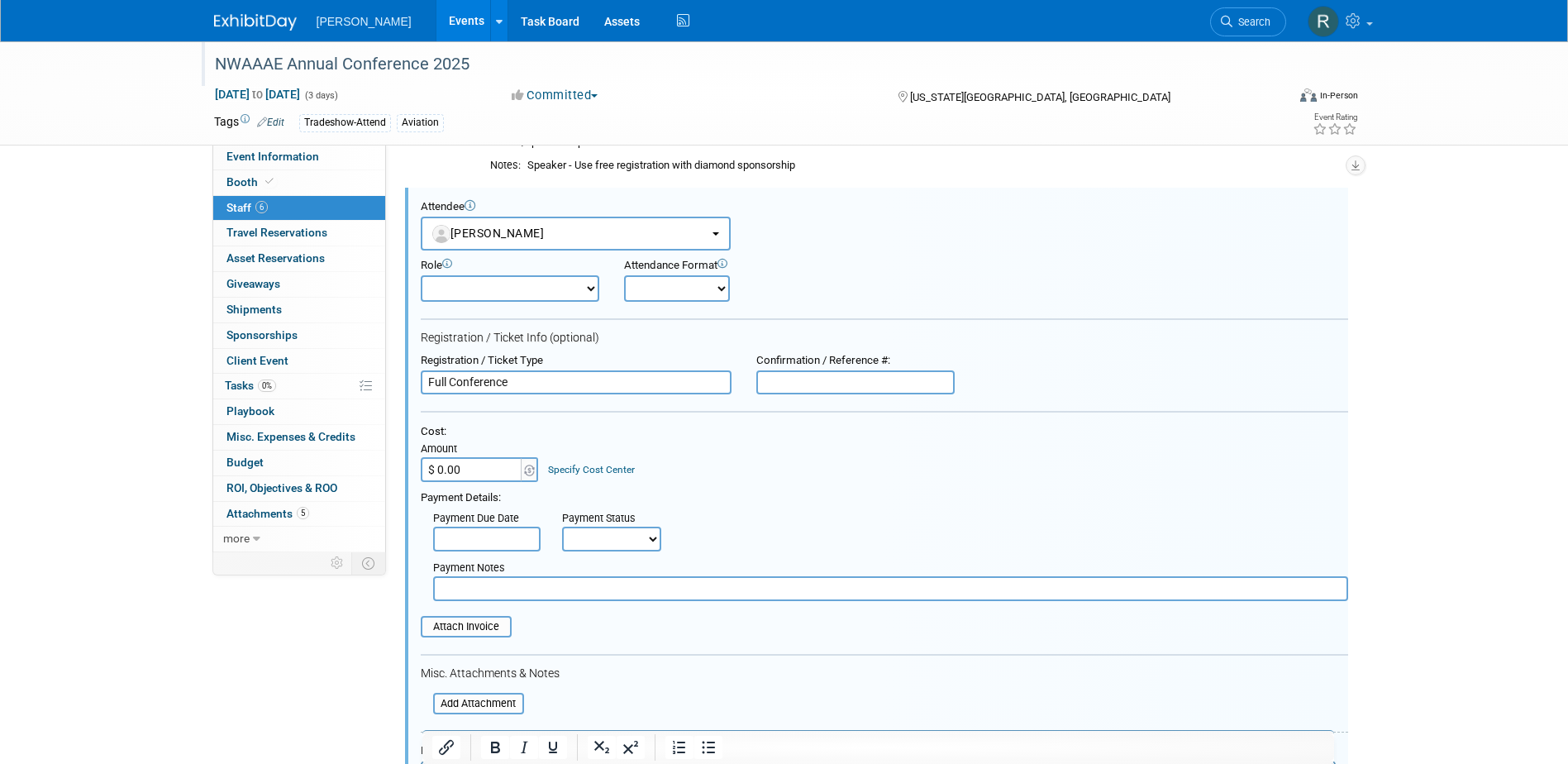
click at [464, 537] on input "text" at bounding box center [486, 539] width 107 height 25
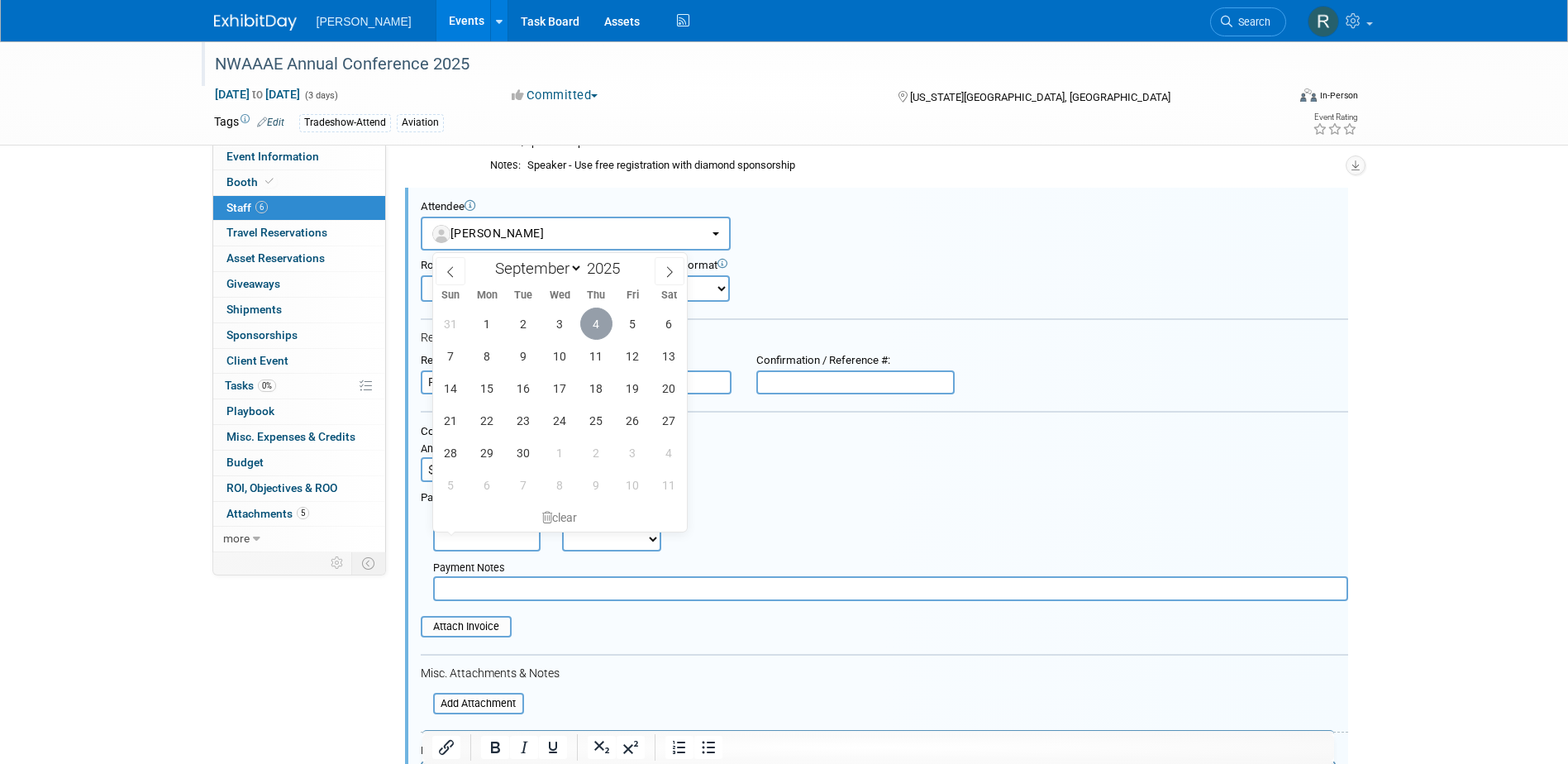
click at [599, 334] on span "4" at bounding box center [596, 324] width 32 height 32
type input "Sep 4, 2025"
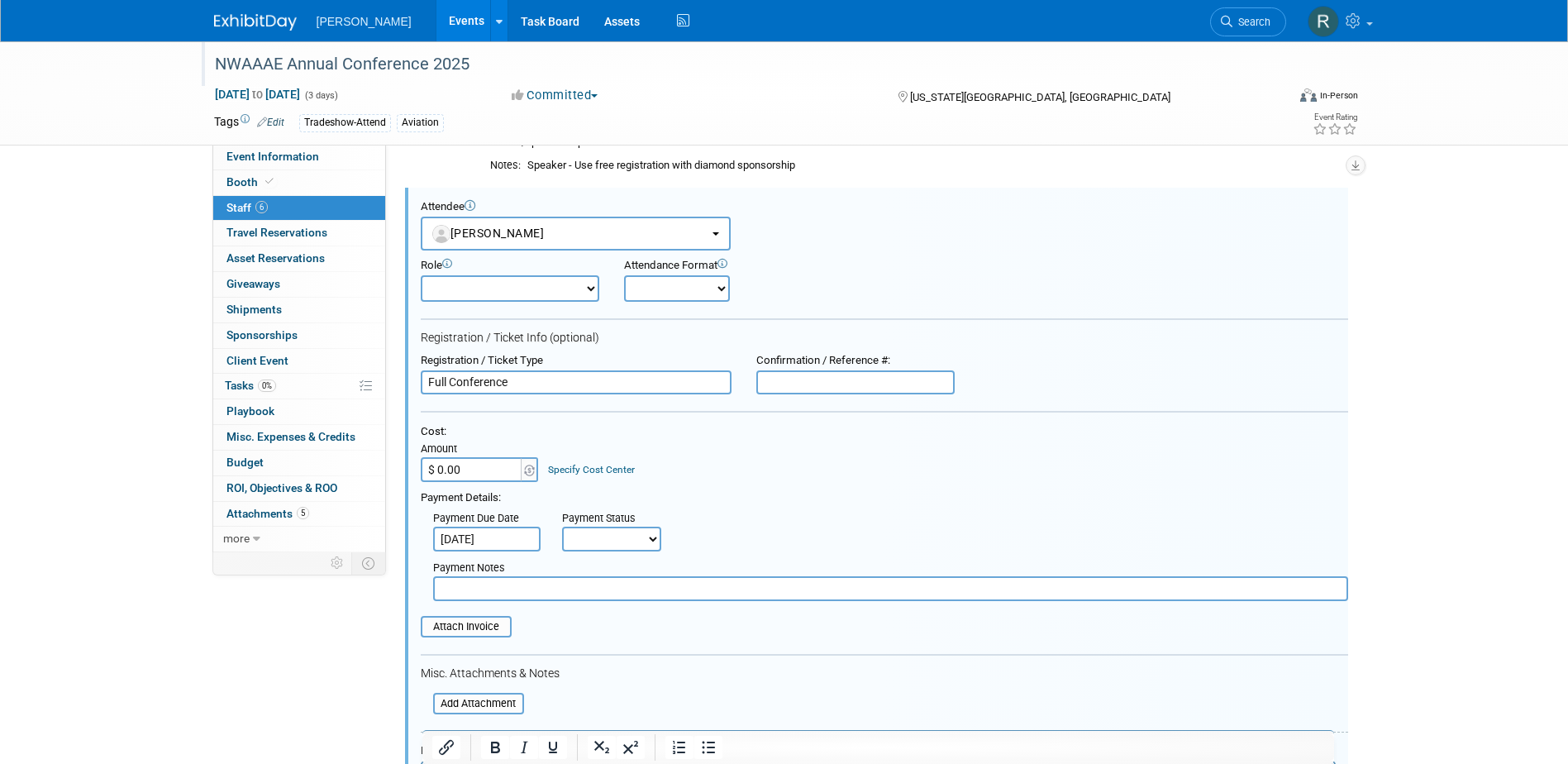
click at [624, 545] on select "Not Paid Yet Partially Paid Paid in Full" at bounding box center [611, 539] width 99 height 25
select select "1"
click at [562, 527] on select "Not Paid Yet Partially Paid Paid in Full" at bounding box center [611, 539] width 99 height 25
click at [616, 594] on input "text" at bounding box center [890, 588] width 915 height 25
type input "Free w/sponsorship"
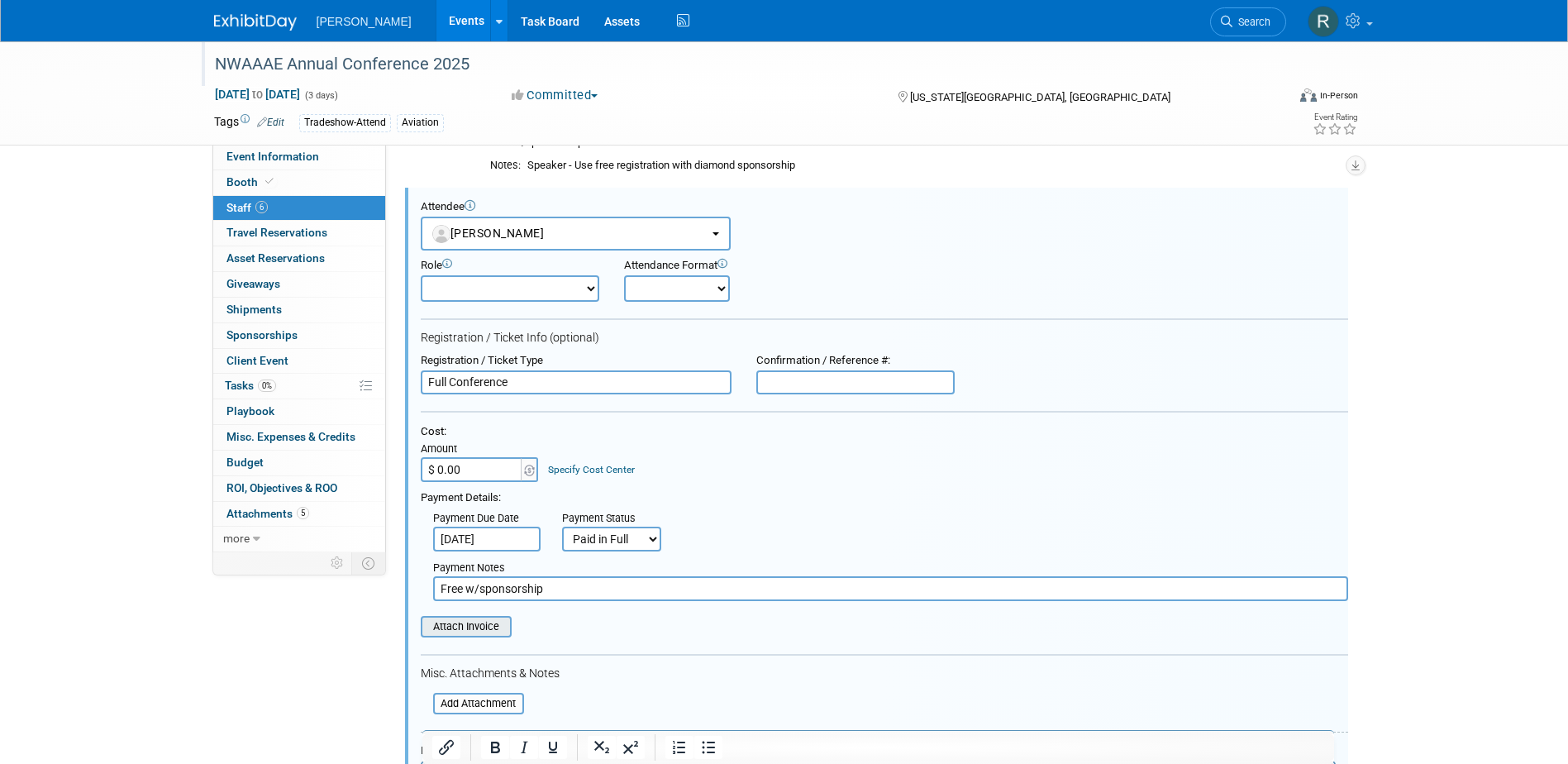
click at [464, 625] on input "file" at bounding box center [411, 626] width 196 height 18
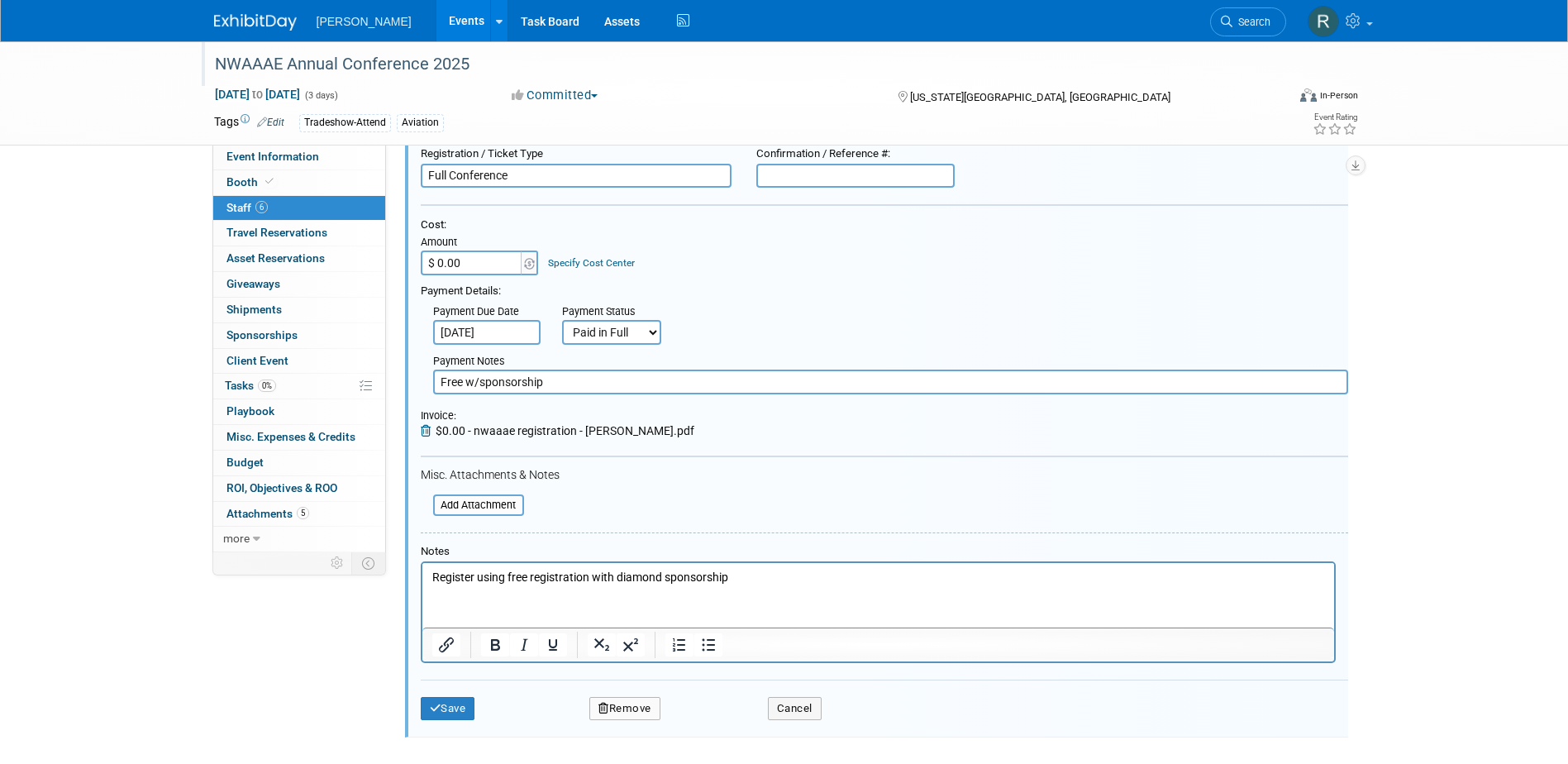
scroll to position [1151, 0]
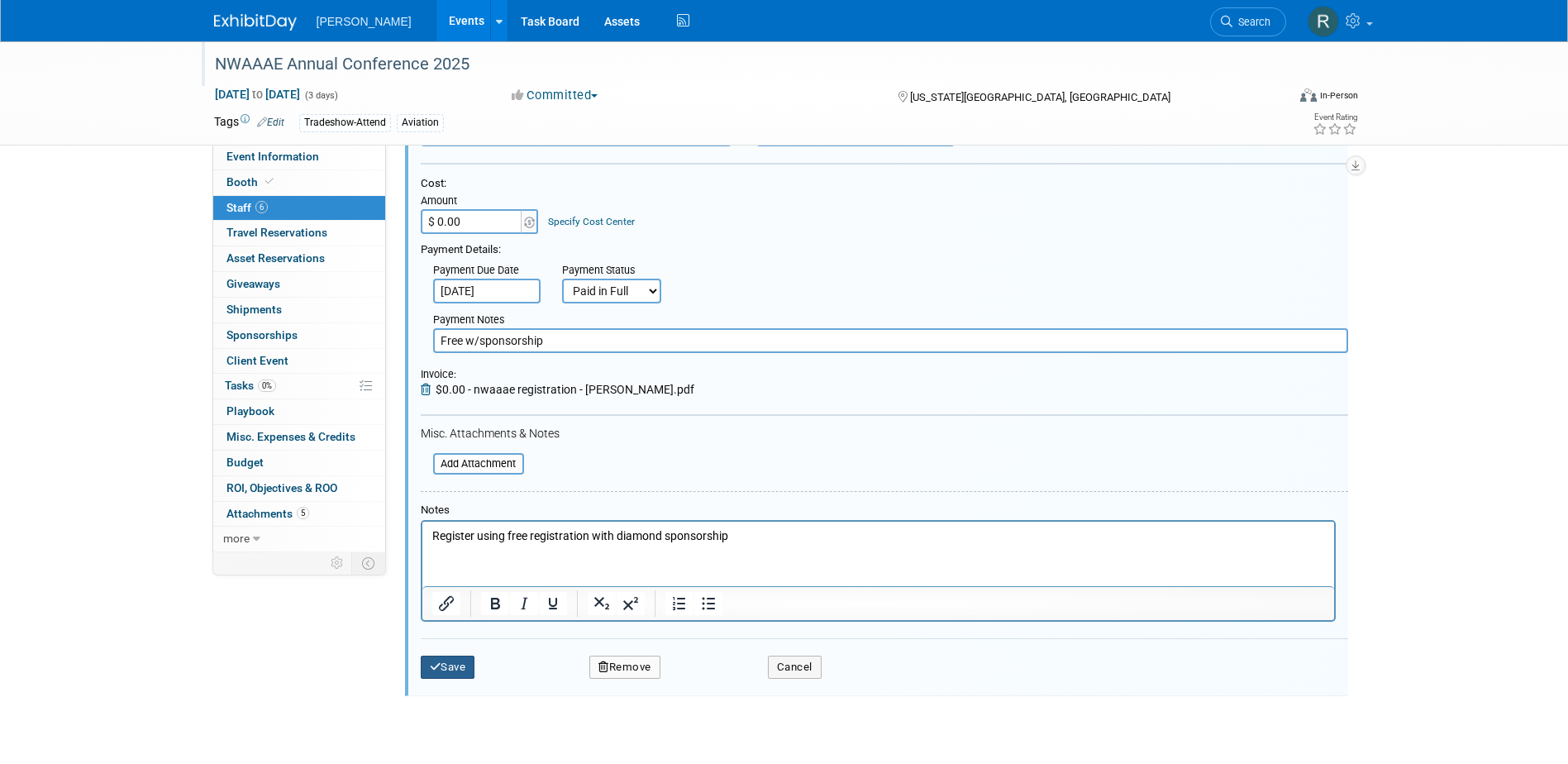
click at [462, 670] on button "Save" at bounding box center [448, 667] width 54 height 23
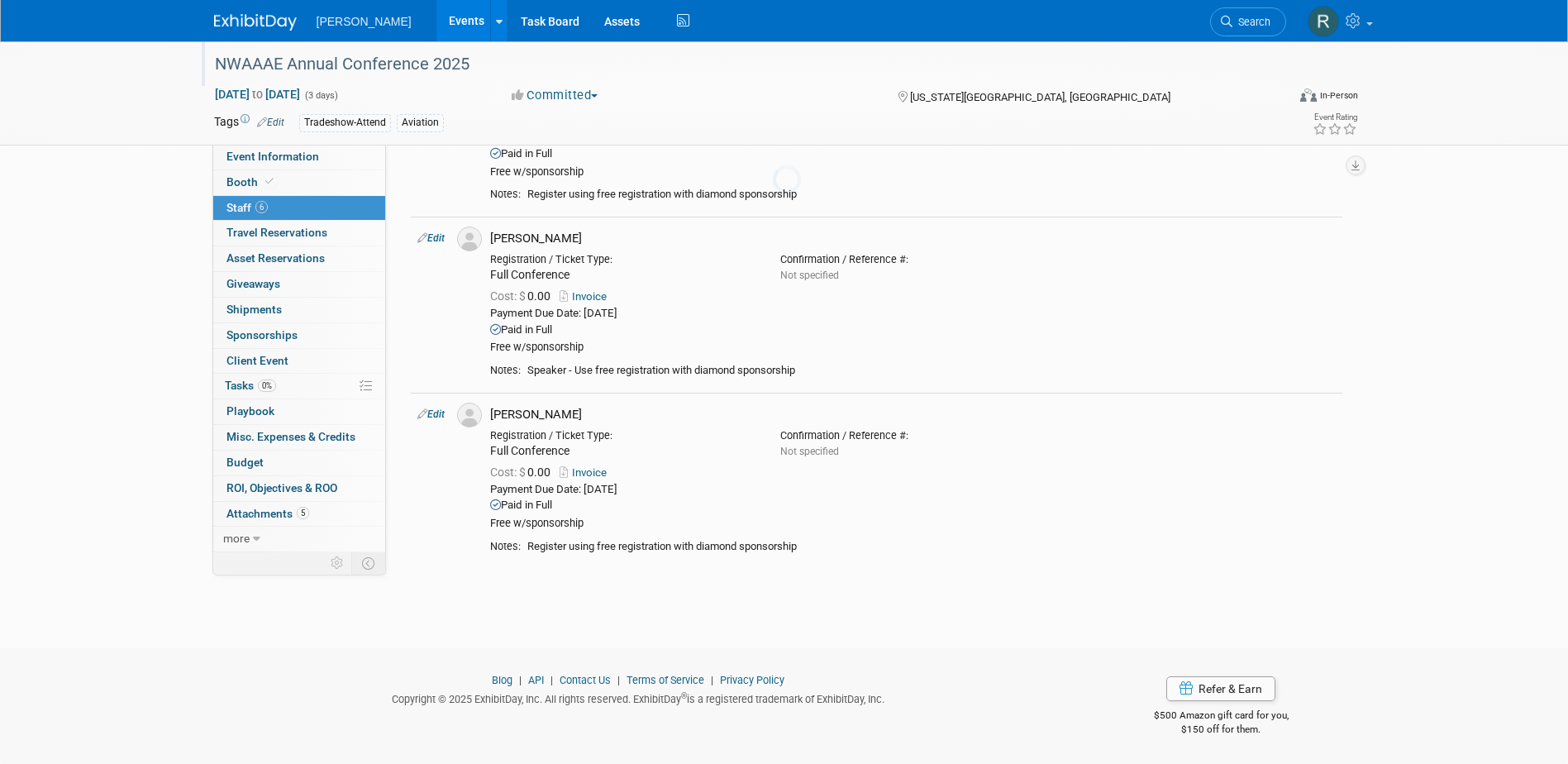
scroll to position [697, 0]
click at [284, 185] on link "Booth" at bounding box center [299, 182] width 172 height 25
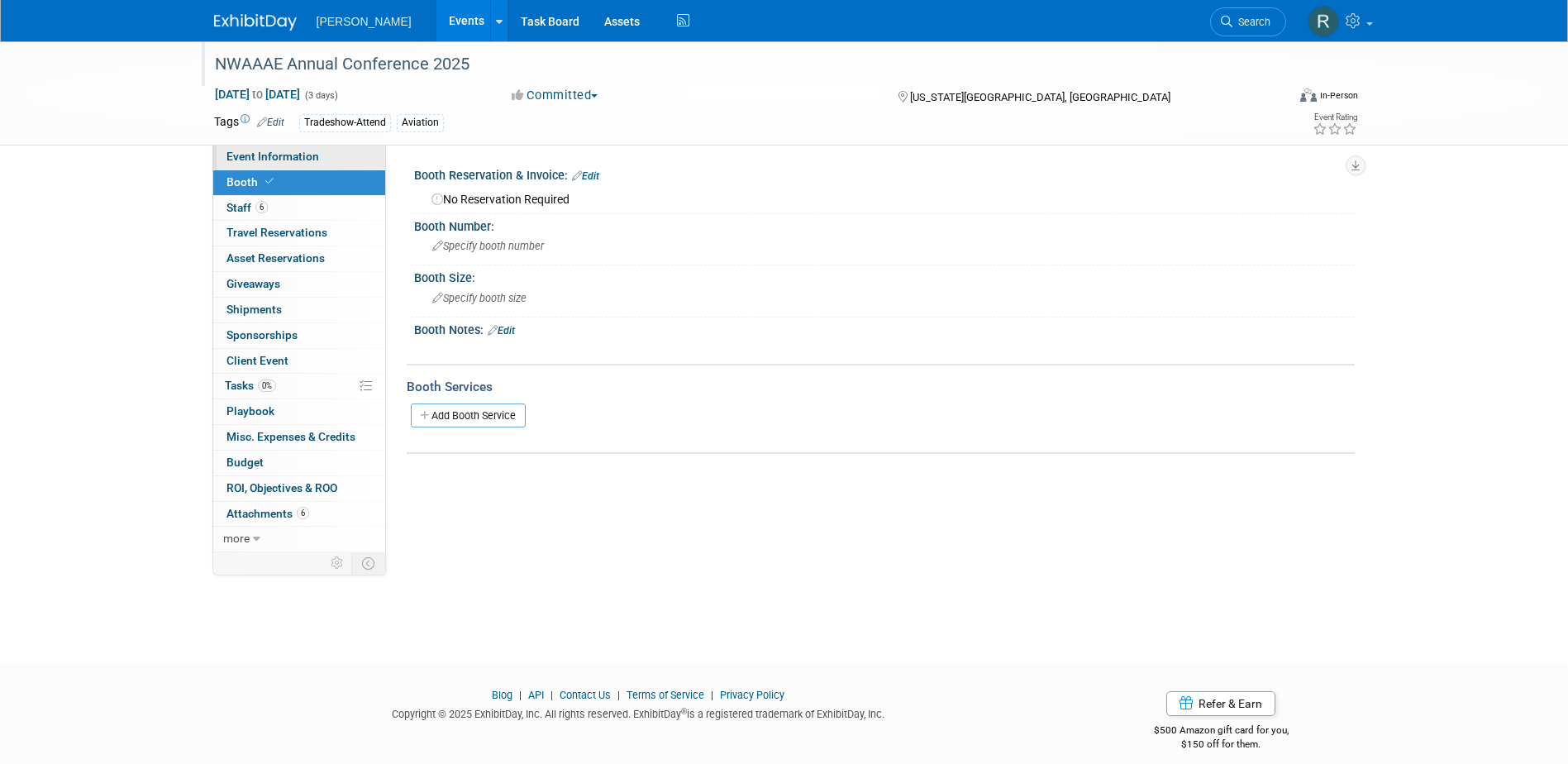
click at [335, 156] on link "Event Information" at bounding box center [299, 157] width 172 height 25
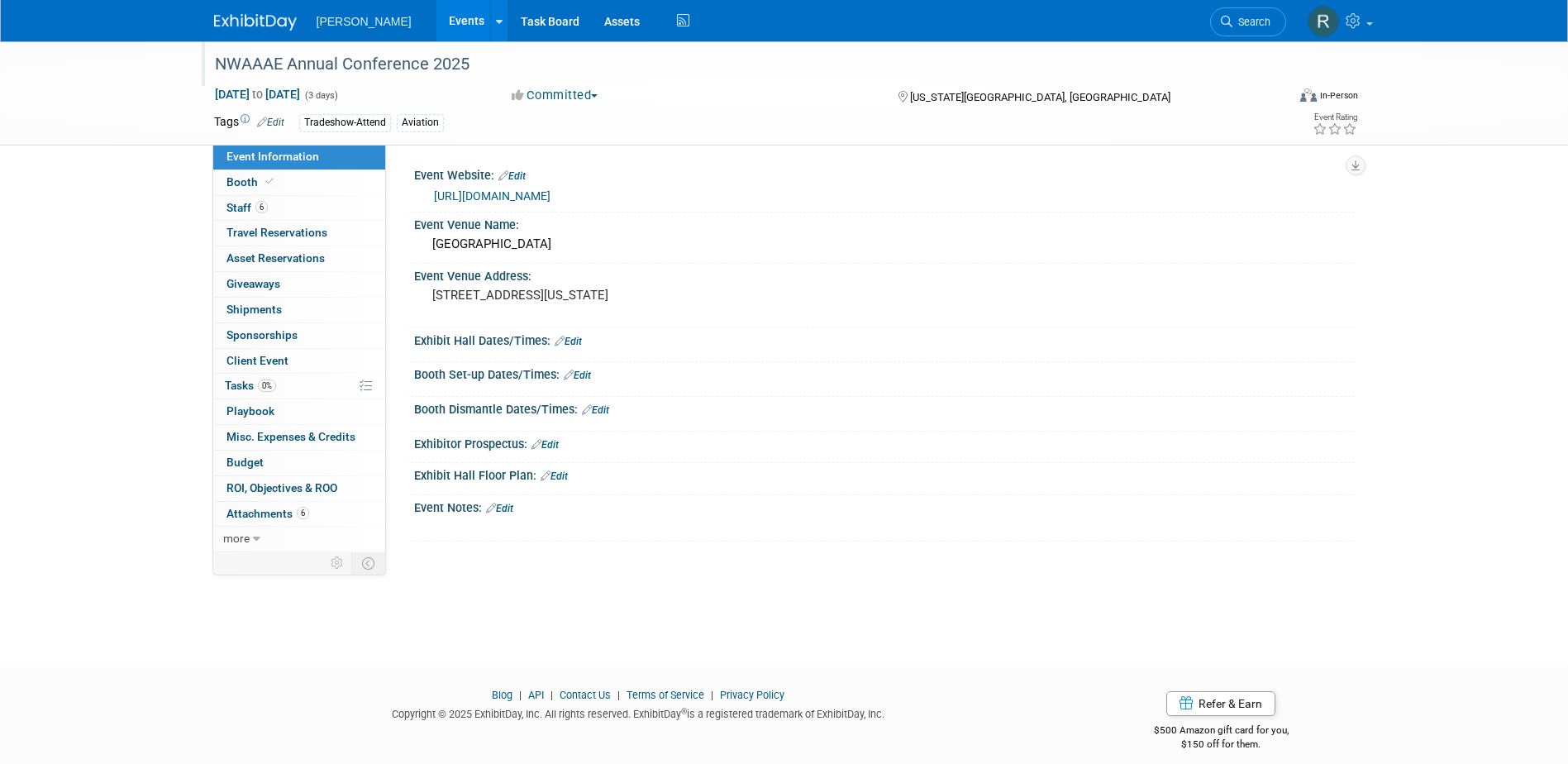
drag, startPoint x: 511, startPoint y: 503, endPoint x: 509, endPoint y: 512, distance: 9.2
click at [511, 503] on link "Edit" at bounding box center [499, 509] width 27 height 12
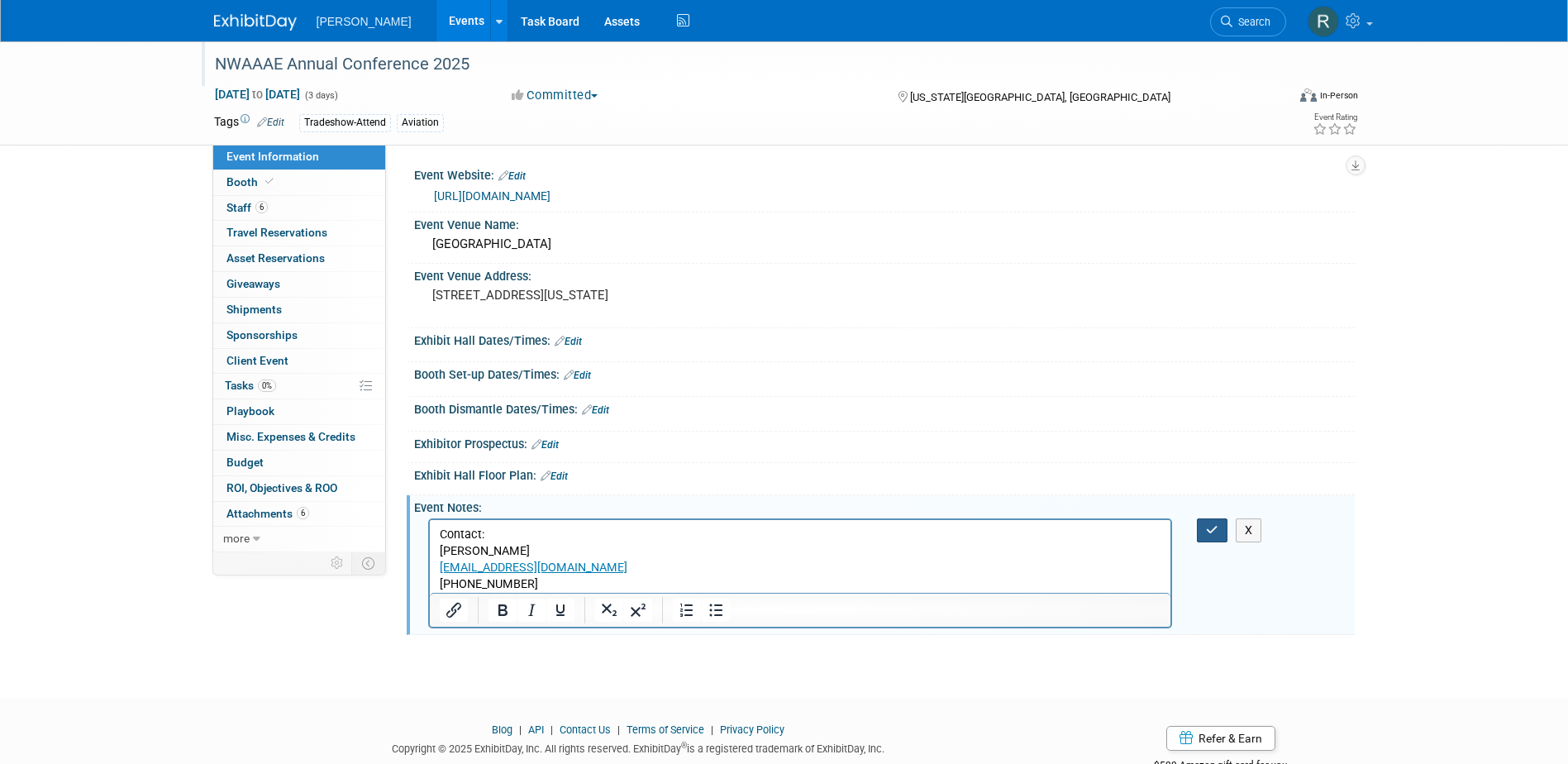
click at [1206, 525] on icon "button" at bounding box center [1212, 530] width 13 height 12
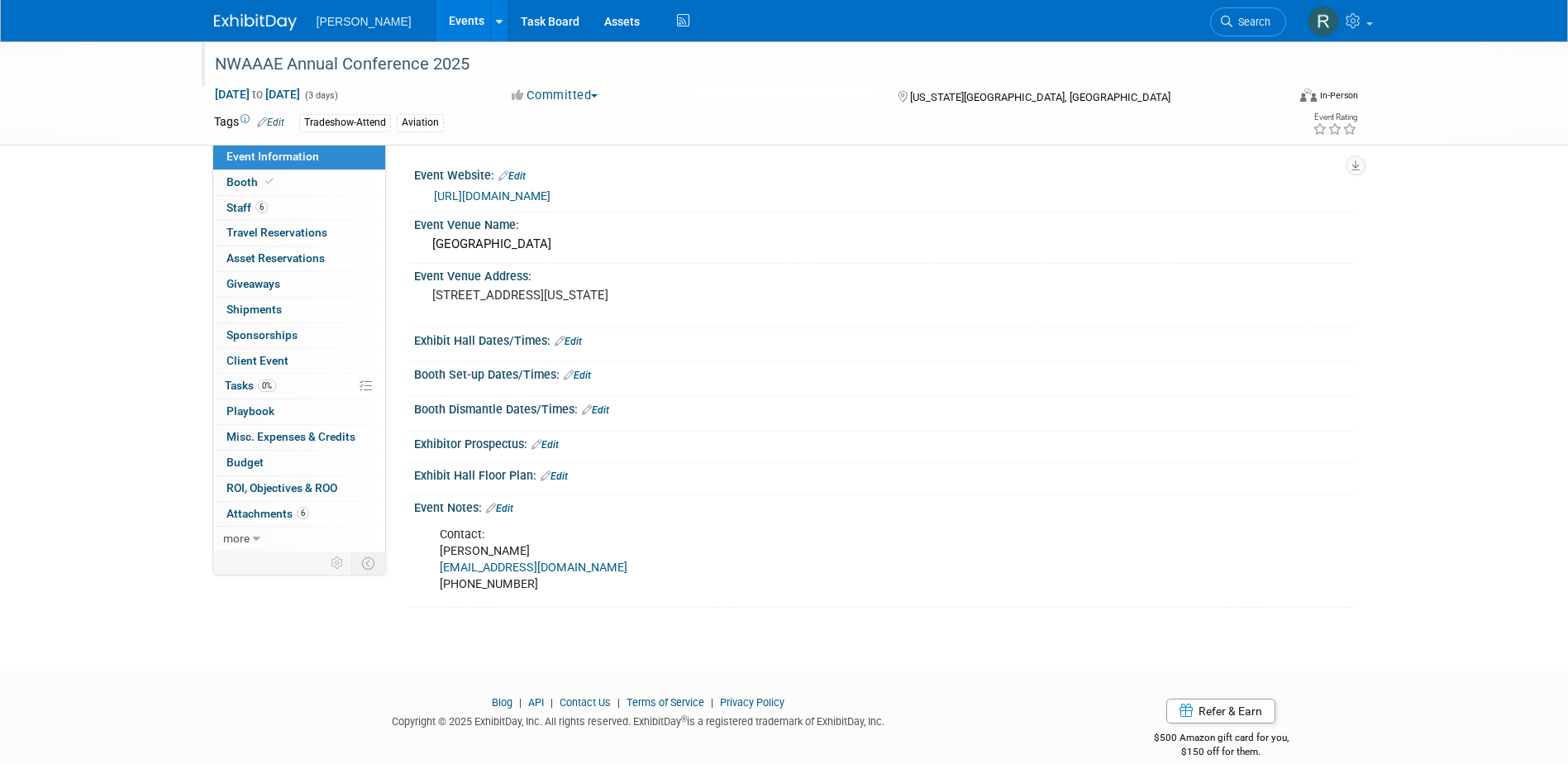
click at [576, 346] on link "Edit" at bounding box center [568, 342] width 27 height 12
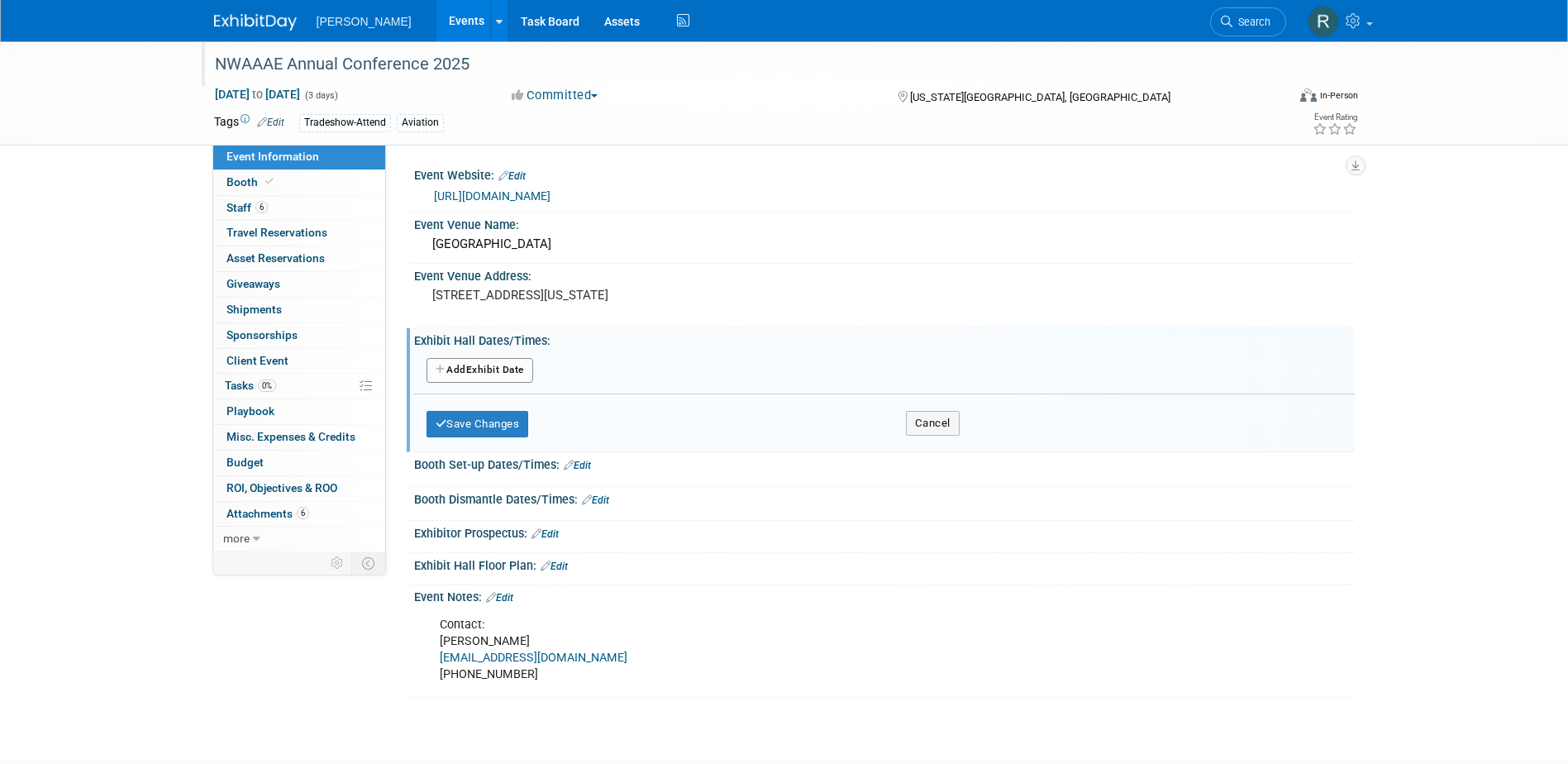
click at [512, 370] on button "Add Another Exhibit Date" at bounding box center [480, 370] width 106 height 25
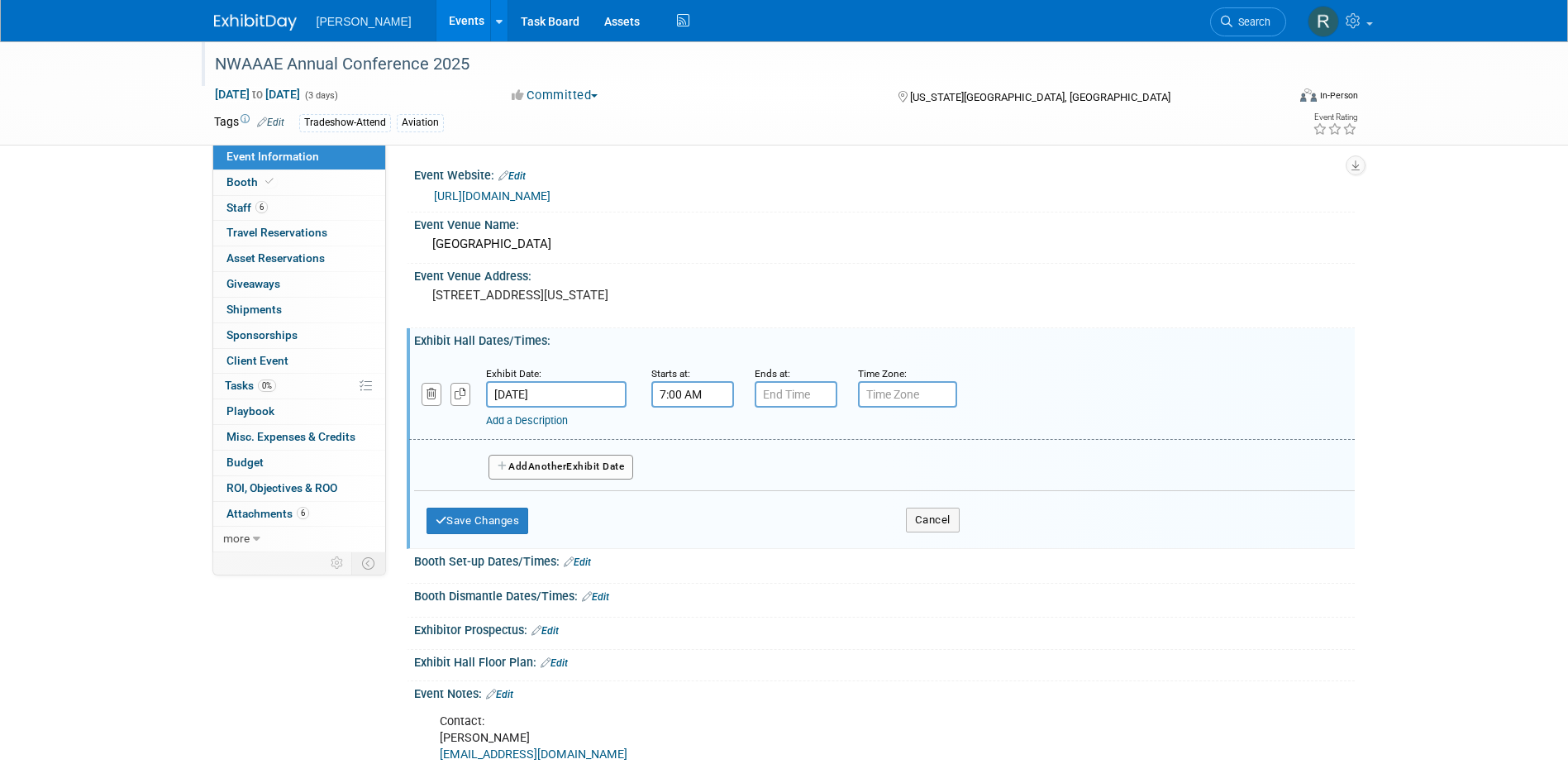
click at [662, 391] on input "7:00 AM" at bounding box center [692, 394] width 82 height 26
click at [696, 469] on span "07" at bounding box center [689, 470] width 31 height 30
drag, startPoint x: 834, startPoint y: 429, endPoint x: 833, endPoint y: 465, distance: 36.0
click at [835, 430] on td "03" at bounding box center [840, 436] width 53 height 44
click at [833, 465] on button "AM" at bounding box center [833, 470] width 30 height 28
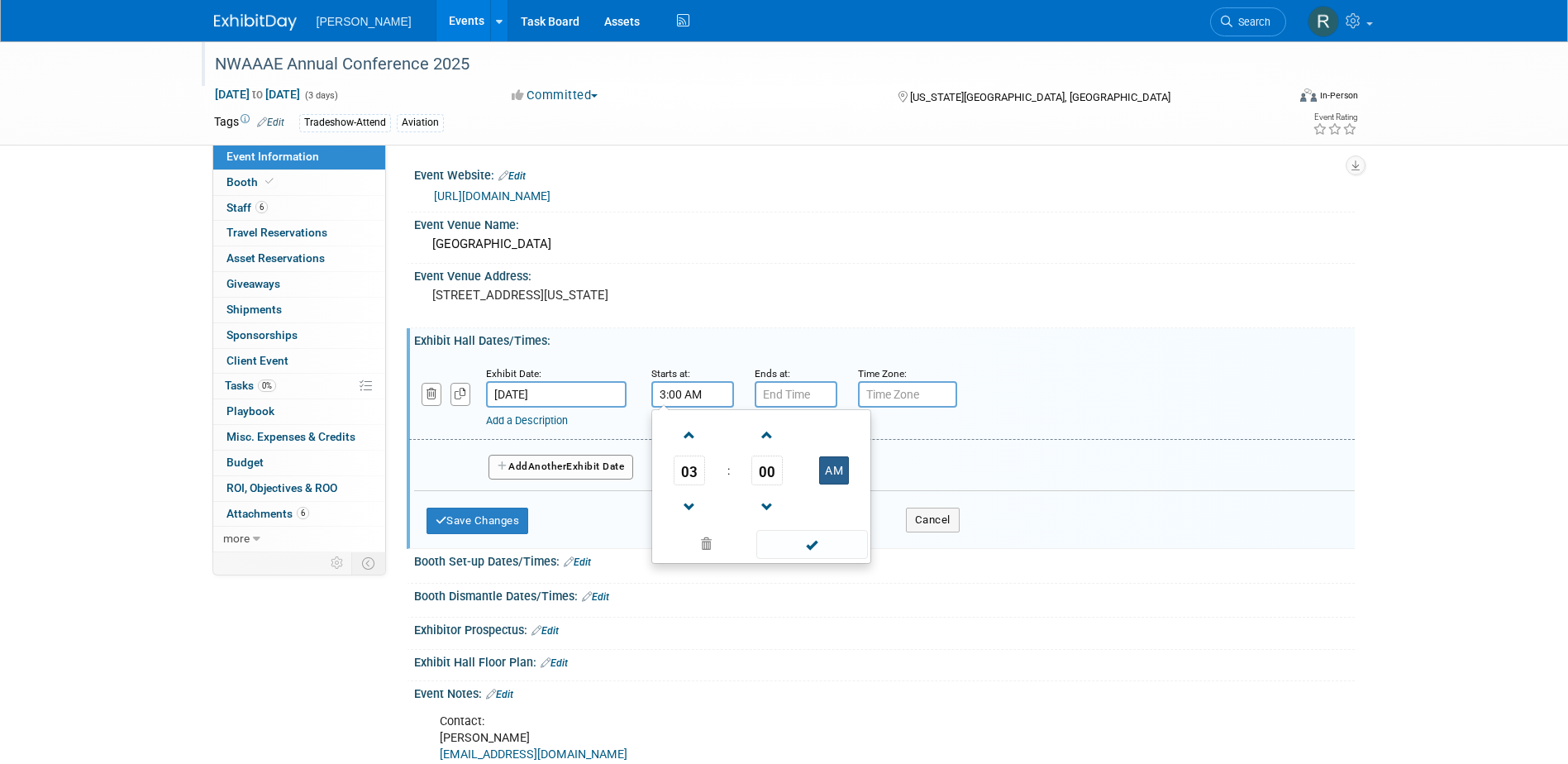
type input "3:00 PM"
click at [815, 544] on span at bounding box center [811, 544] width 111 height 29
type input "7:00 PM"
click at [804, 402] on input "7:00 PM" at bounding box center [795, 394] width 82 height 26
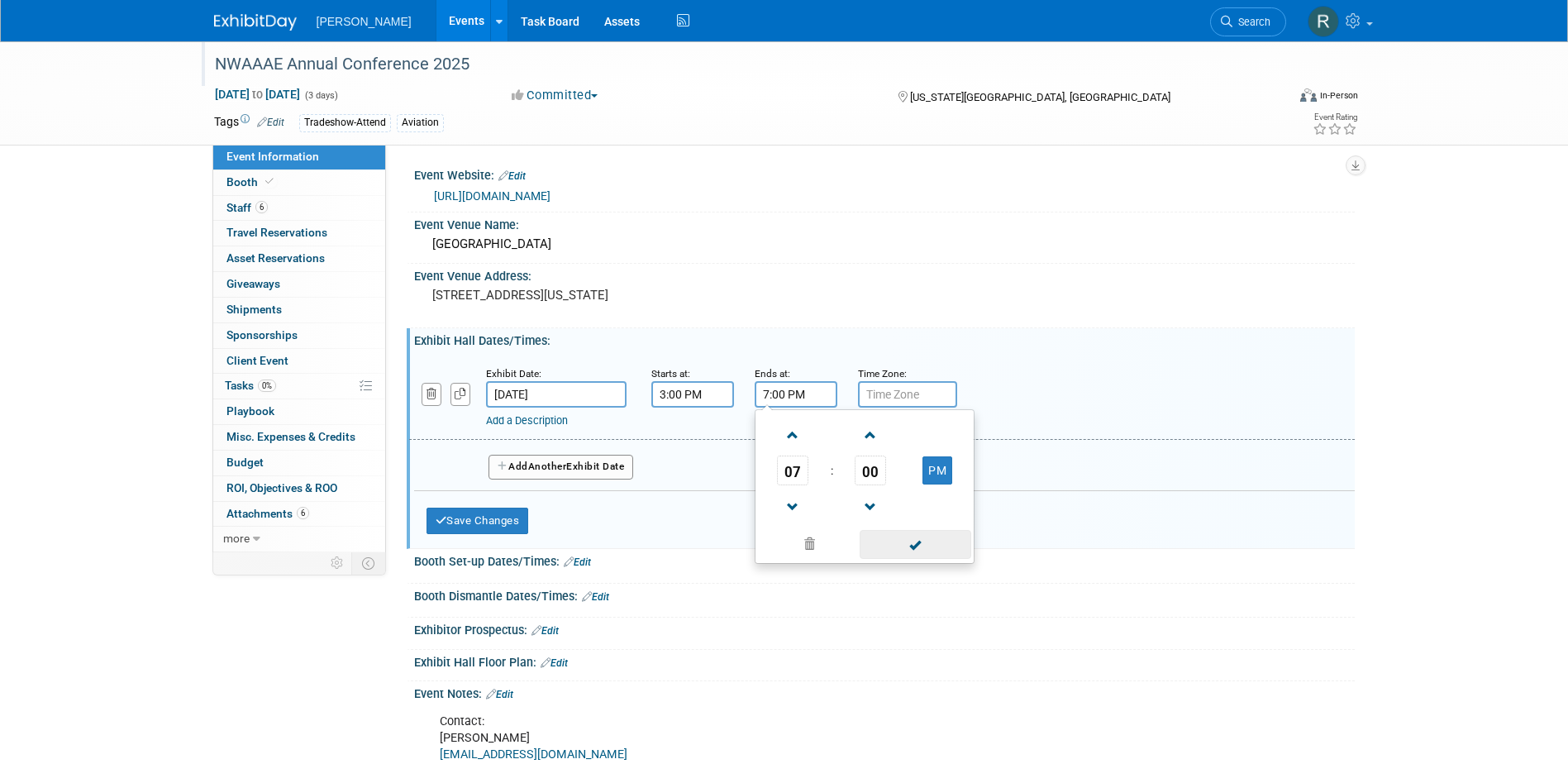
click at [914, 544] on span at bounding box center [915, 544] width 111 height 29
click at [912, 392] on input "text" at bounding box center [907, 394] width 99 height 26
click at [557, 465] on span "Another" at bounding box center [548, 466] width 39 height 12
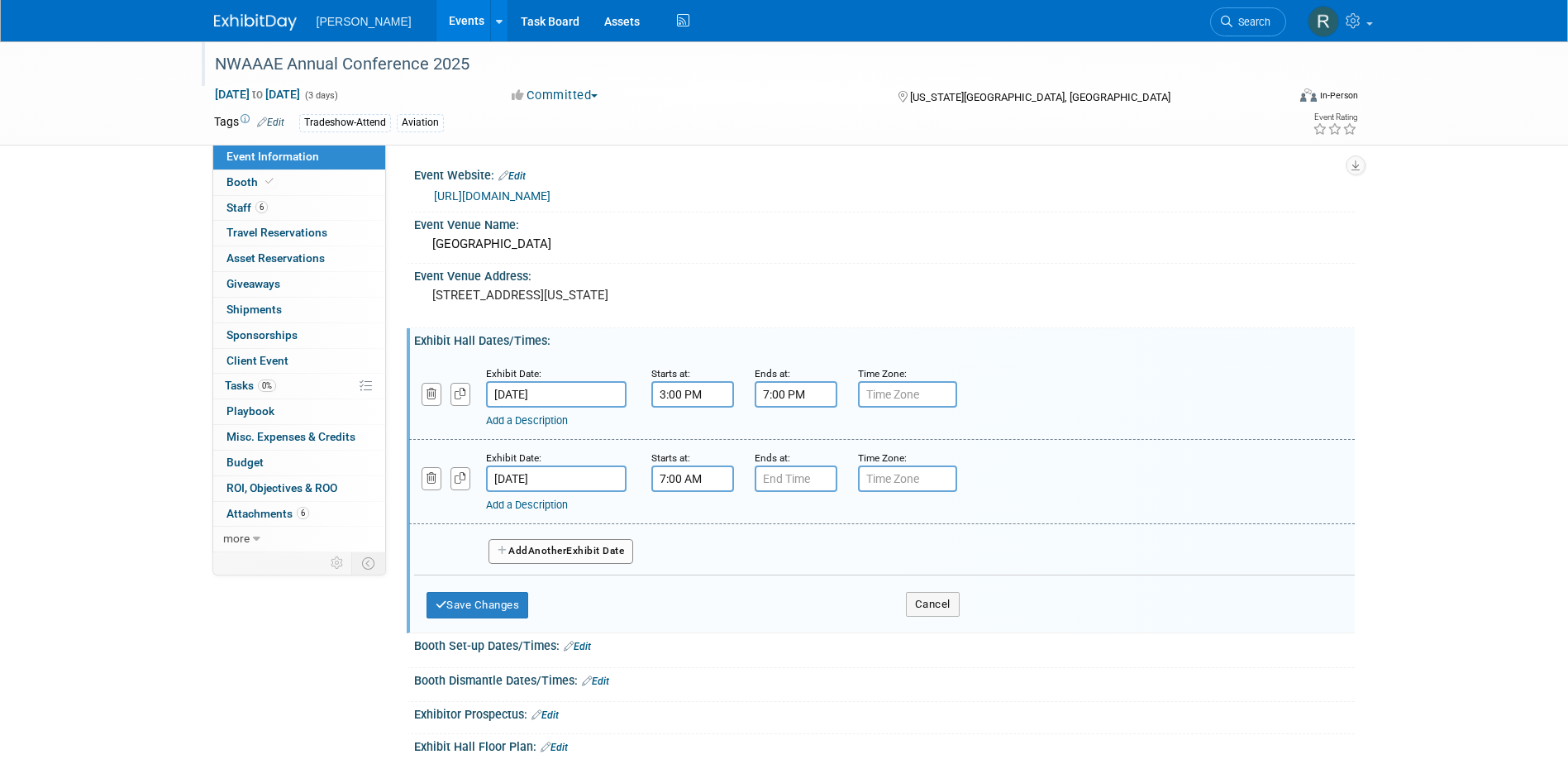
click at [679, 476] on input "7:00 AM" at bounding box center [692, 478] width 82 height 26
click at [685, 512] on span at bounding box center [690, 520] width 29 height 29
type input "8:00 AM"
click at [798, 625] on span at bounding box center [811, 629] width 111 height 29
click at [780, 480] on input "7:00 PM" at bounding box center [795, 478] width 82 height 26
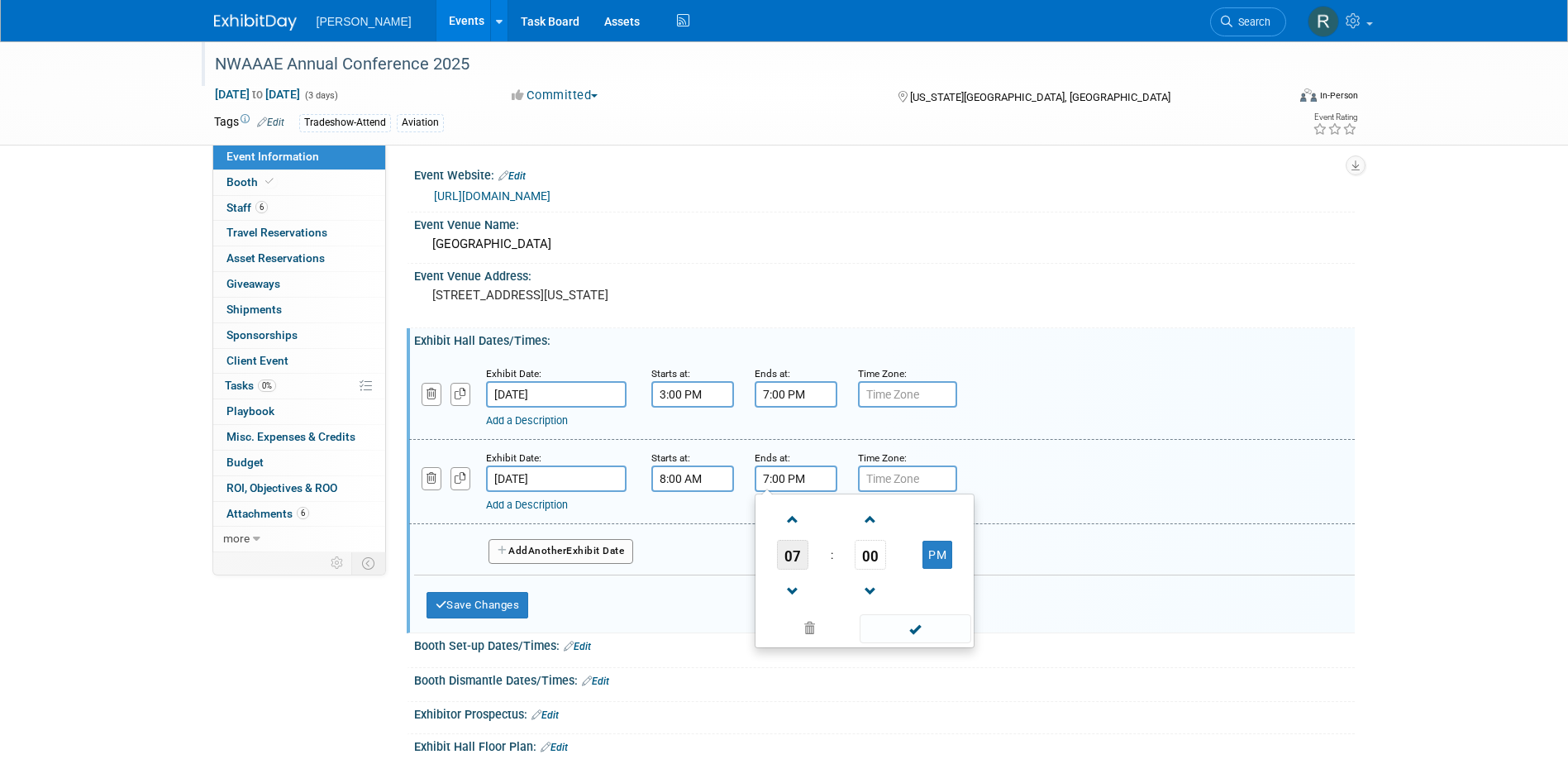
click at [790, 554] on span "07" at bounding box center [793, 555] width 31 height 30
click at [939, 517] on td "03" at bounding box center [944, 520] width 53 height 44
click at [863, 564] on span "00" at bounding box center [870, 555] width 31 height 30
click at [831, 606] on td "45" at bounding box center [838, 609] width 53 height 44
type input "3:45 PM"
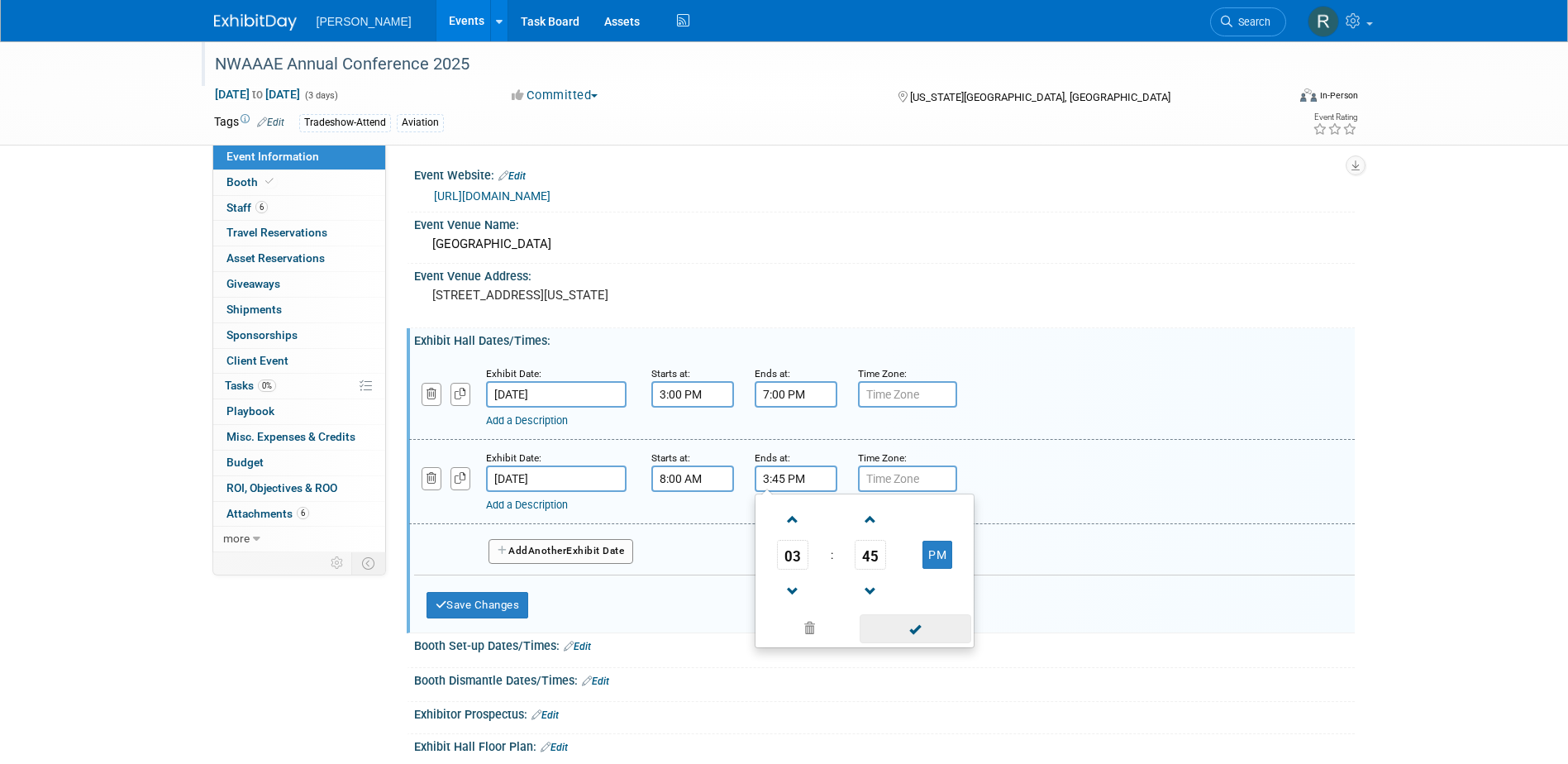
click at [906, 627] on span at bounding box center [915, 629] width 111 height 29
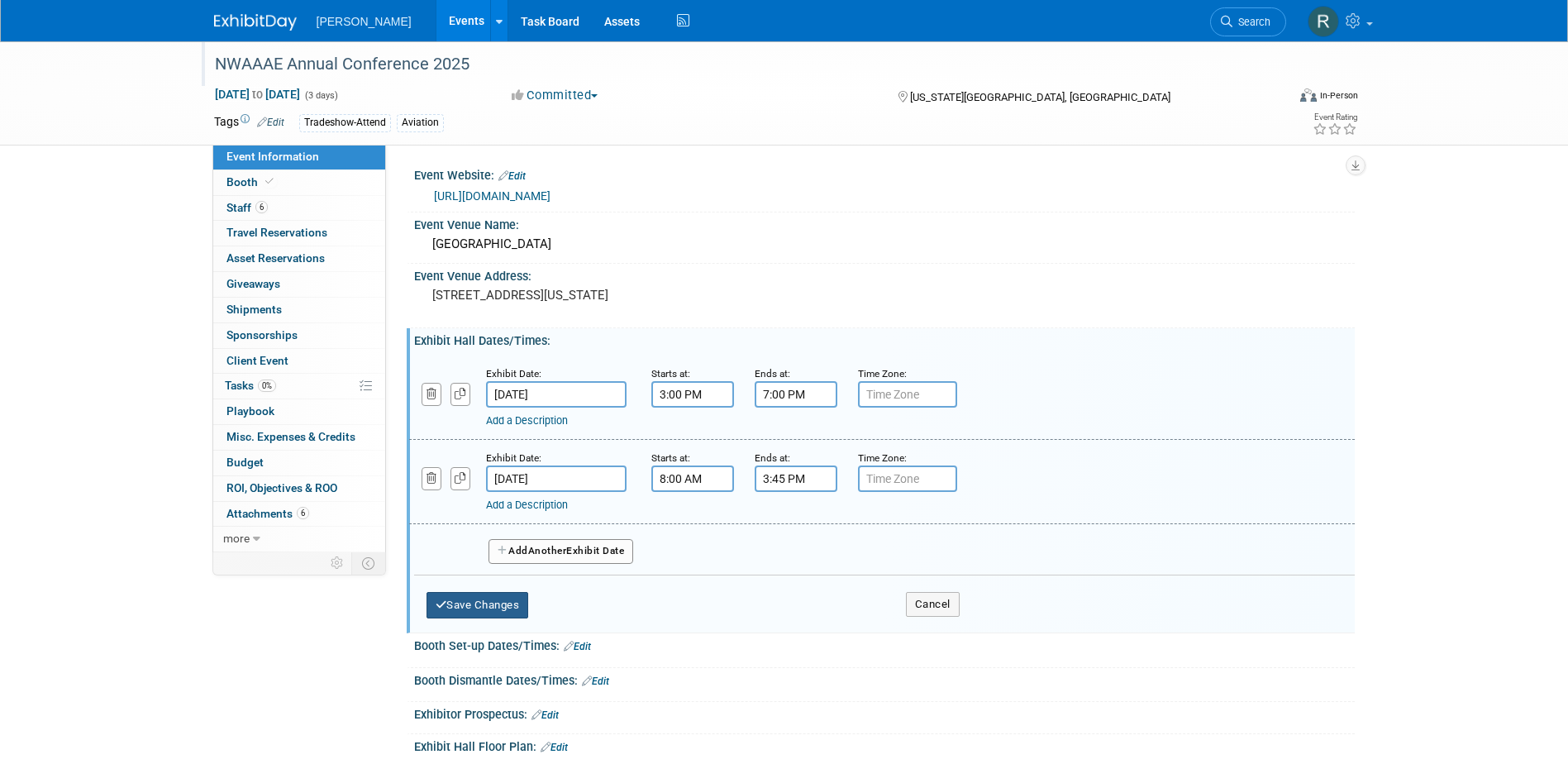
click at [503, 602] on button "Save Changes" at bounding box center [478, 605] width 103 height 26
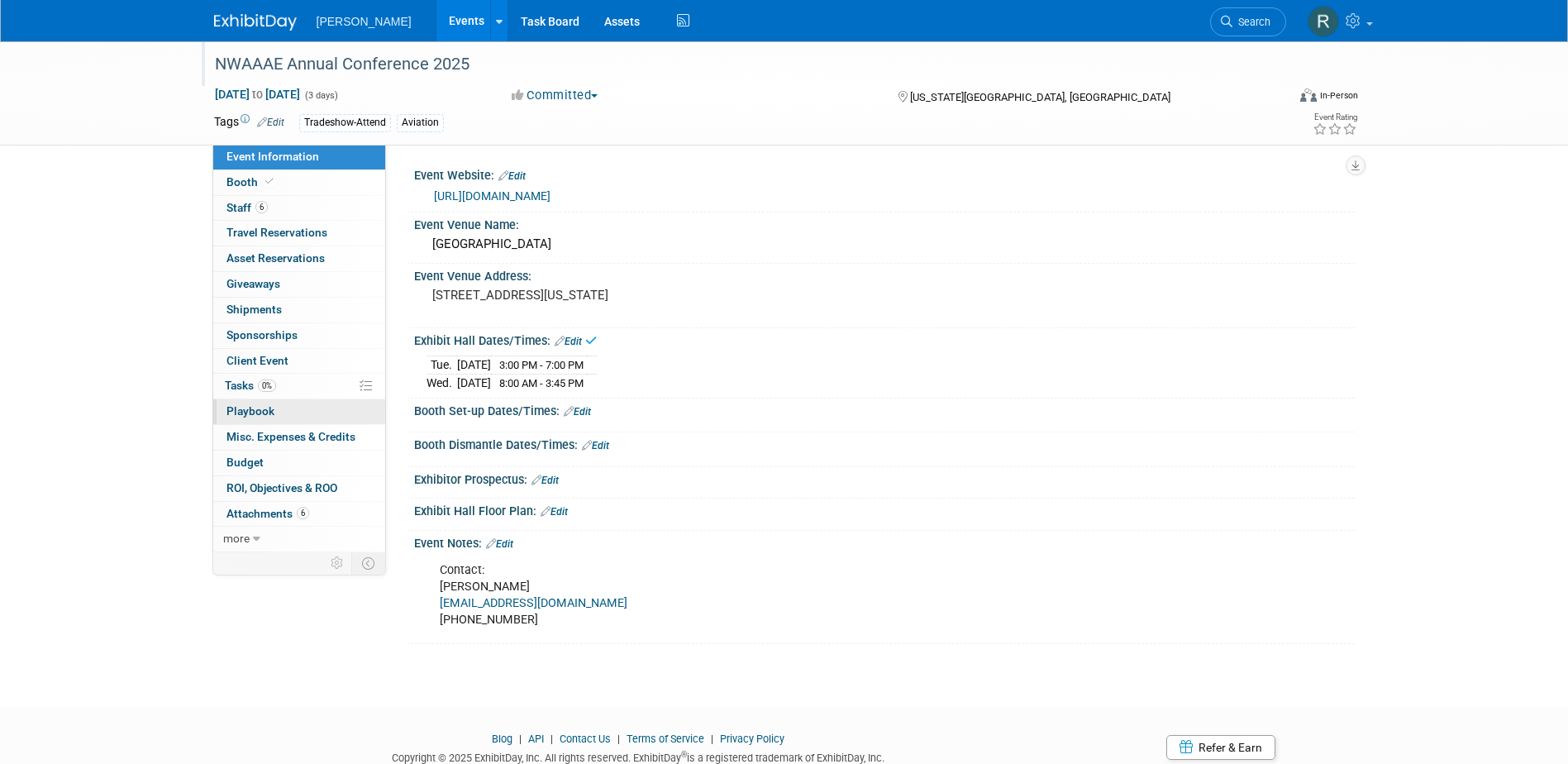
click at [241, 410] on span "Playbook 0" at bounding box center [250, 411] width 48 height 14
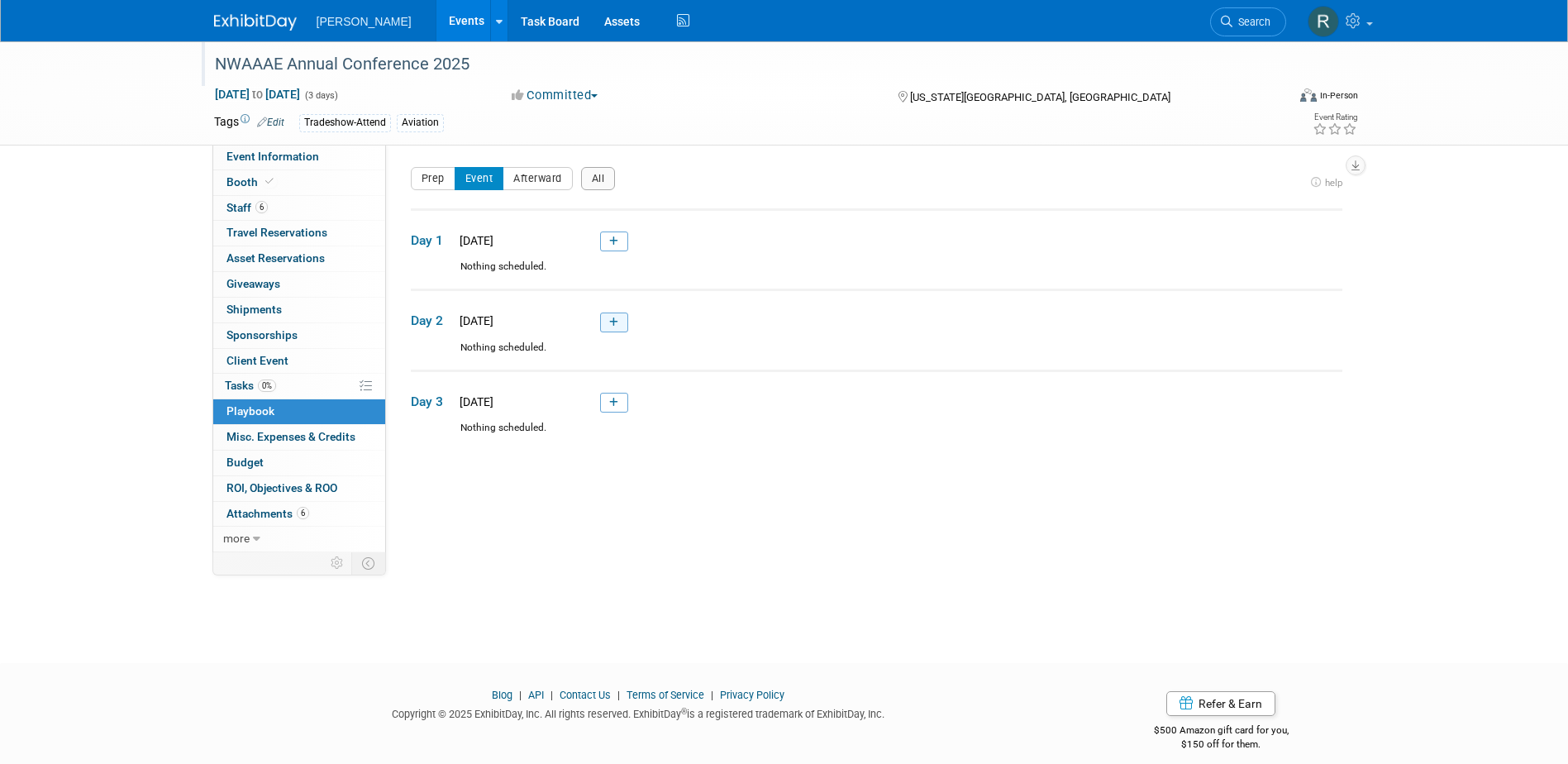
click at [611, 323] on icon at bounding box center [613, 322] width 9 height 10
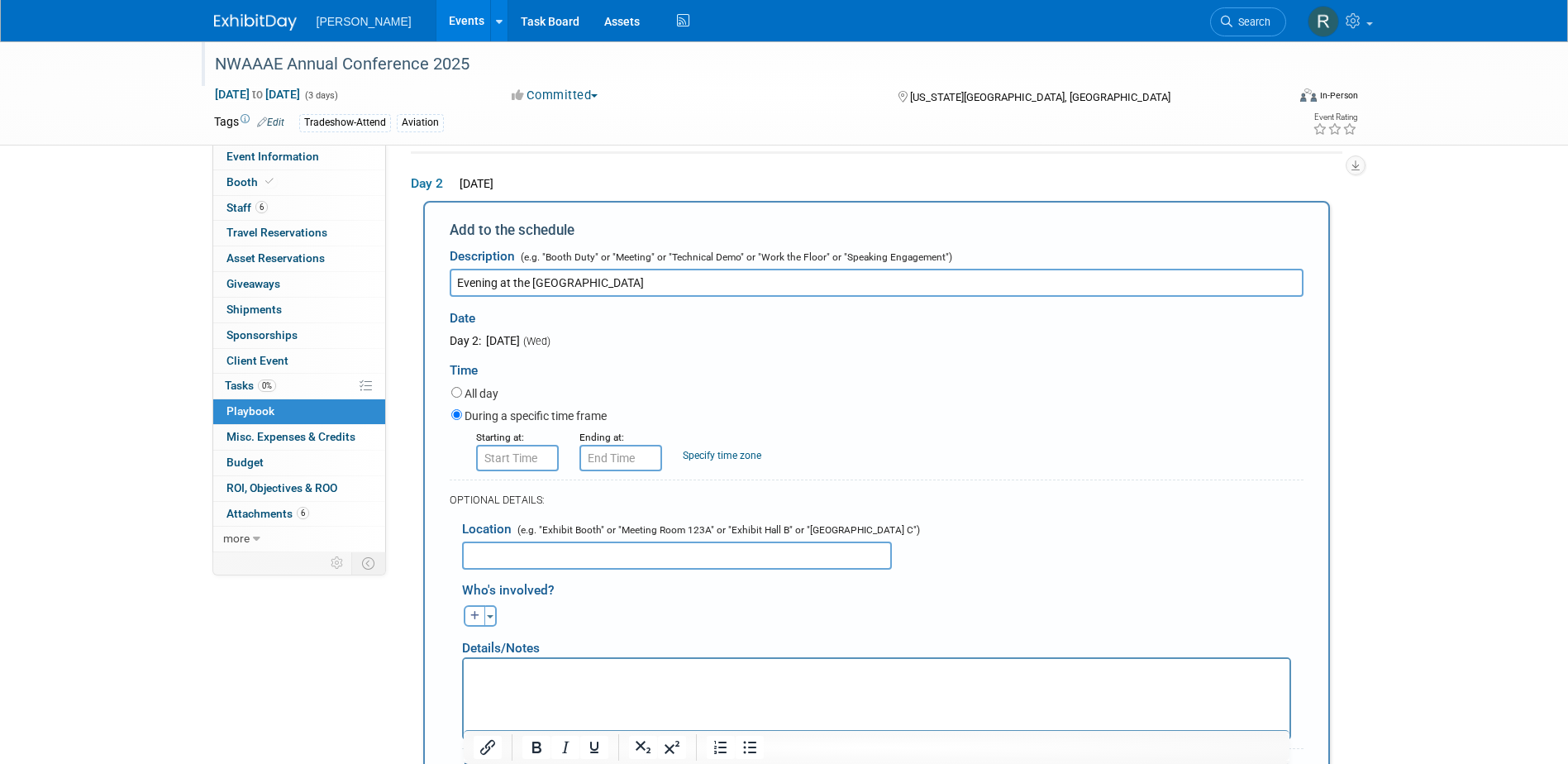
type input "Evening at the [GEOGRAPHIC_DATA]"
click at [526, 454] on input "8:00 AM" at bounding box center [517, 458] width 82 height 26
click at [520, 564] on span at bounding box center [514, 571] width 29 height 29
click at [519, 564] on span at bounding box center [514, 571] width 29 height 29
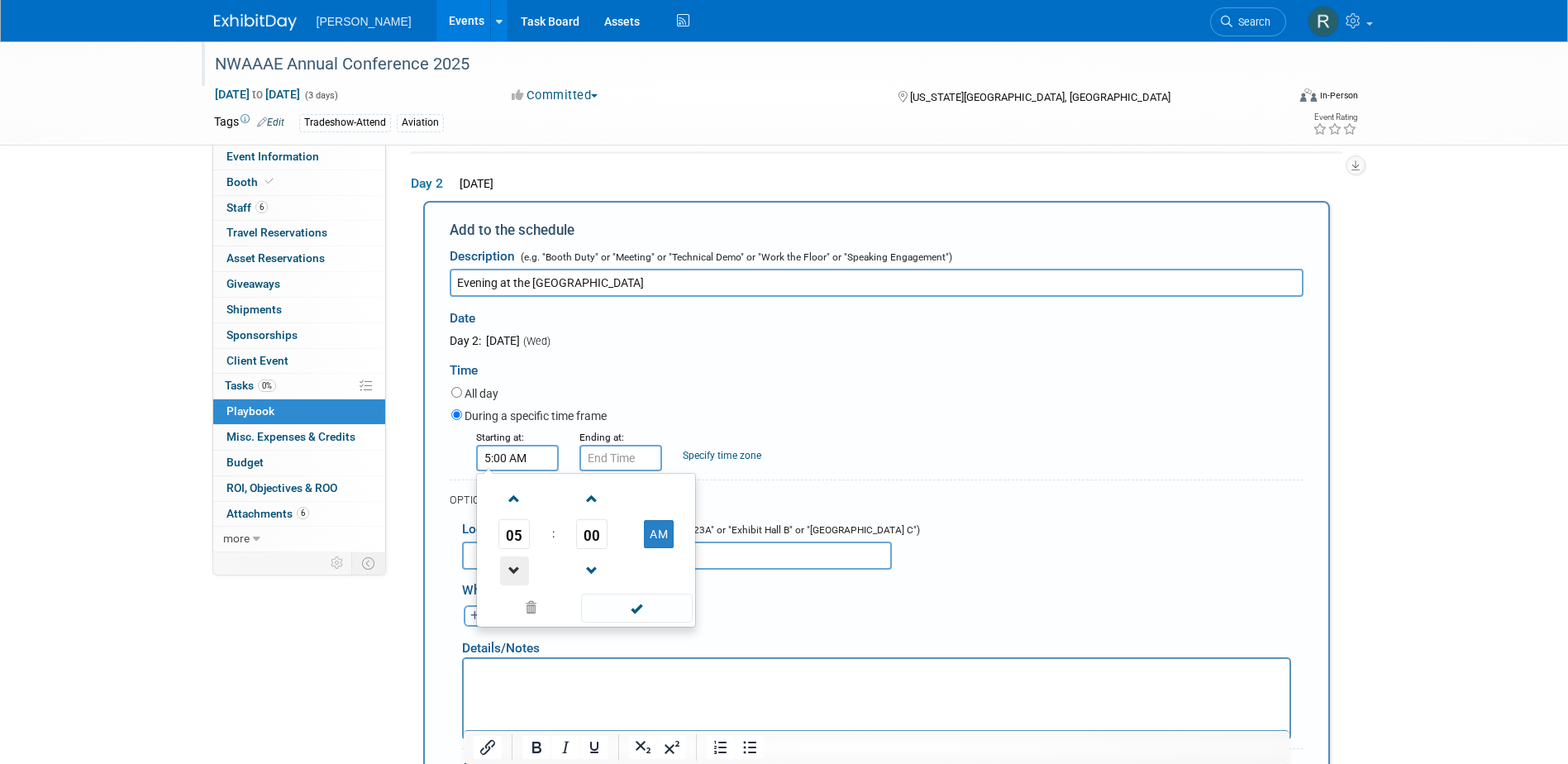
click at [519, 564] on span at bounding box center [514, 571] width 29 height 29
drag, startPoint x: 670, startPoint y: 527, endPoint x: 649, endPoint y: 576, distance: 53.3
click at [669, 527] on button "AM" at bounding box center [658, 533] width 30 height 28
type input "4:00 PM"
click at [645, 613] on span at bounding box center [636, 608] width 111 height 29
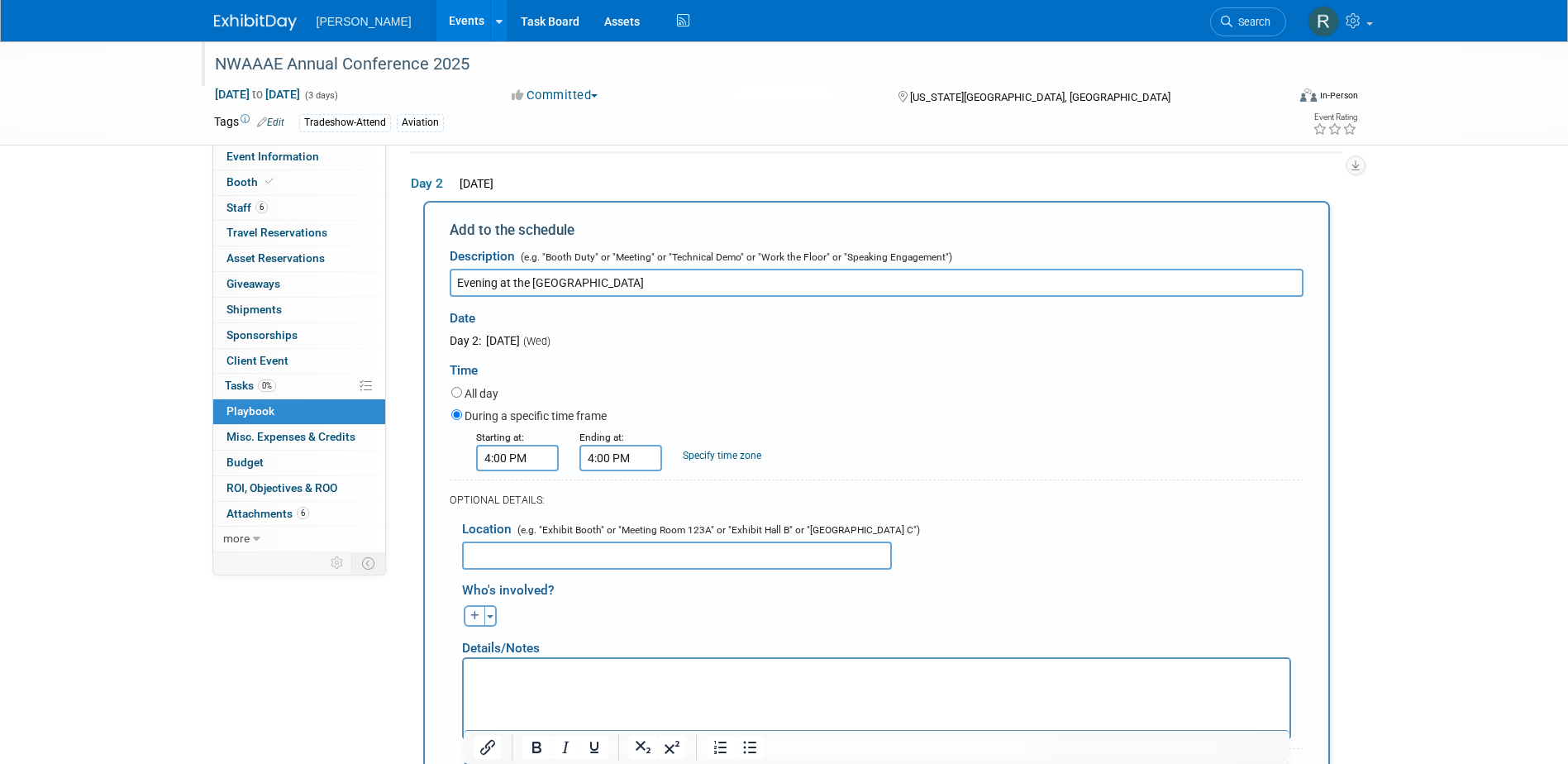
click at [631, 458] on input "4:00 PM" at bounding box center [620, 458] width 82 height 26
click at [605, 500] on span at bounding box center [617, 499] width 29 height 29
click at [606, 501] on span at bounding box center [617, 499] width 29 height 29
type input "6:00 PM"
click at [705, 609] on span at bounding box center [740, 608] width 111 height 29
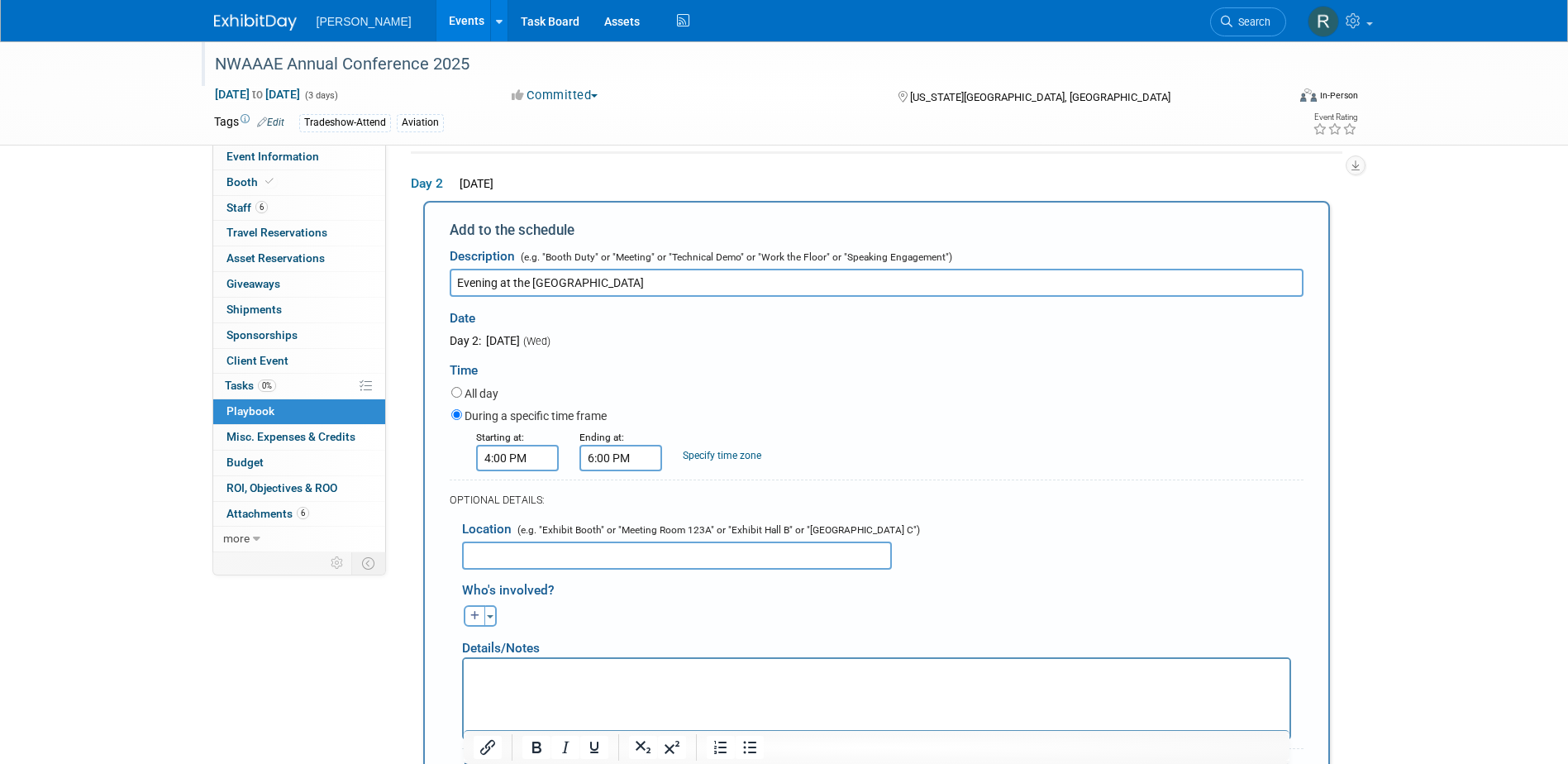
drag, startPoint x: 531, startPoint y: 281, endPoint x: 716, endPoint y: 293, distance: 185.4
click at [716, 293] on input "Evening at the [GEOGRAPHIC_DATA]" at bounding box center [877, 282] width 854 height 28
click at [571, 557] on input "text" at bounding box center [676, 556] width 429 height 28
paste input "U.S. Olympic & Paralympic Museum"
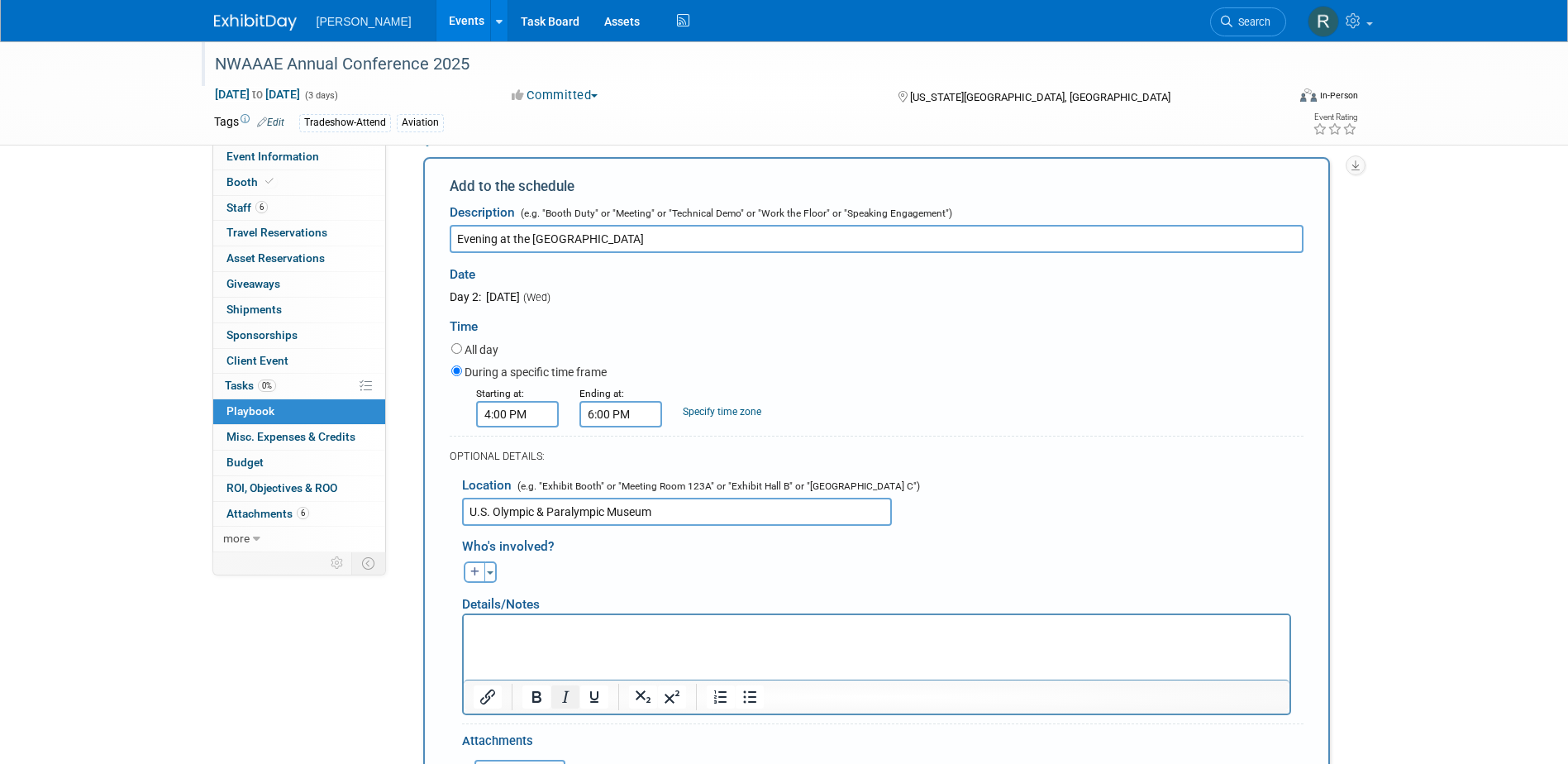
scroll to position [219, 0]
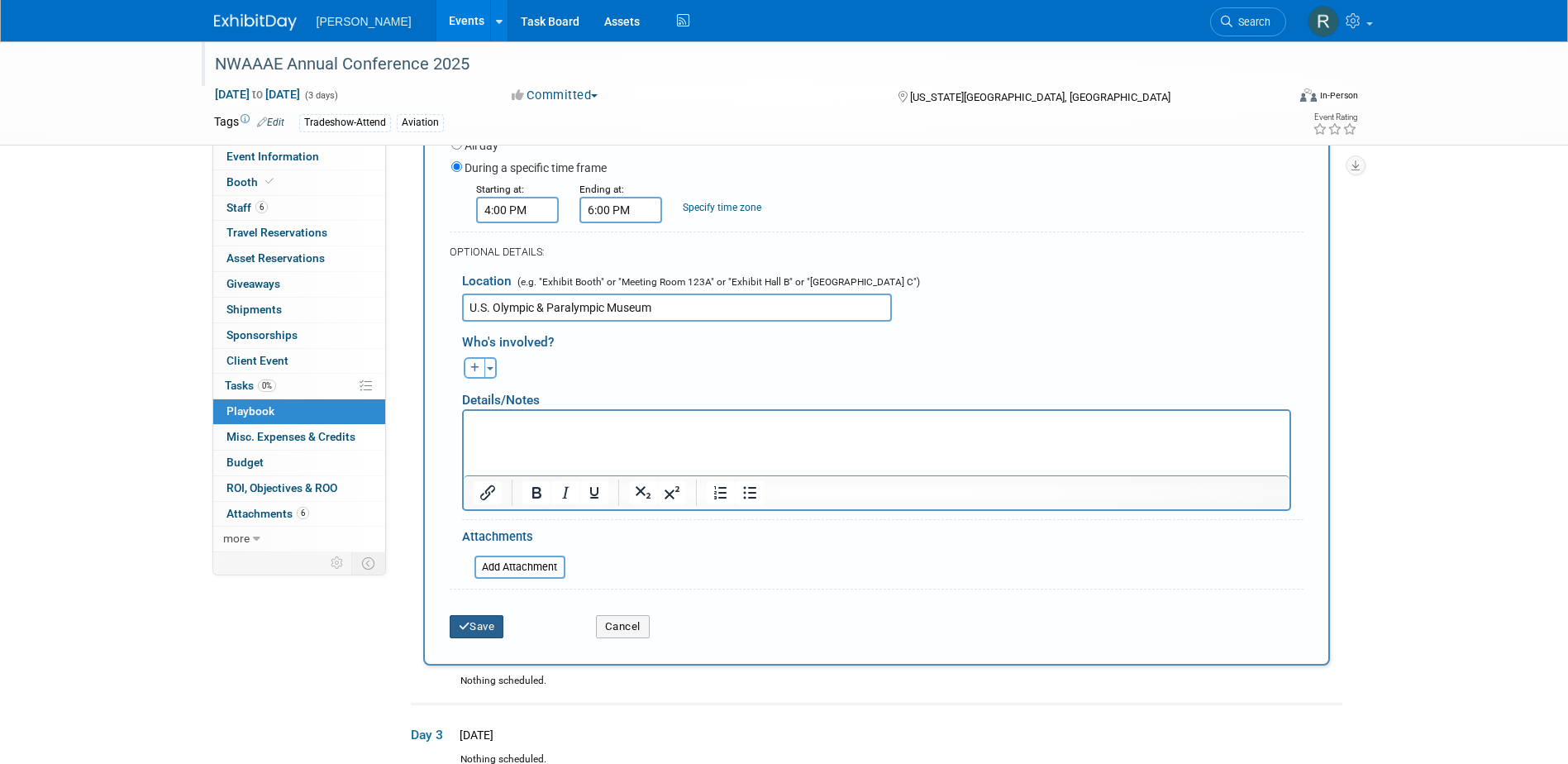
type input "U.S. Olympic & Paralympic Museum"
click at [495, 636] on button "Save" at bounding box center [477, 626] width 54 height 23
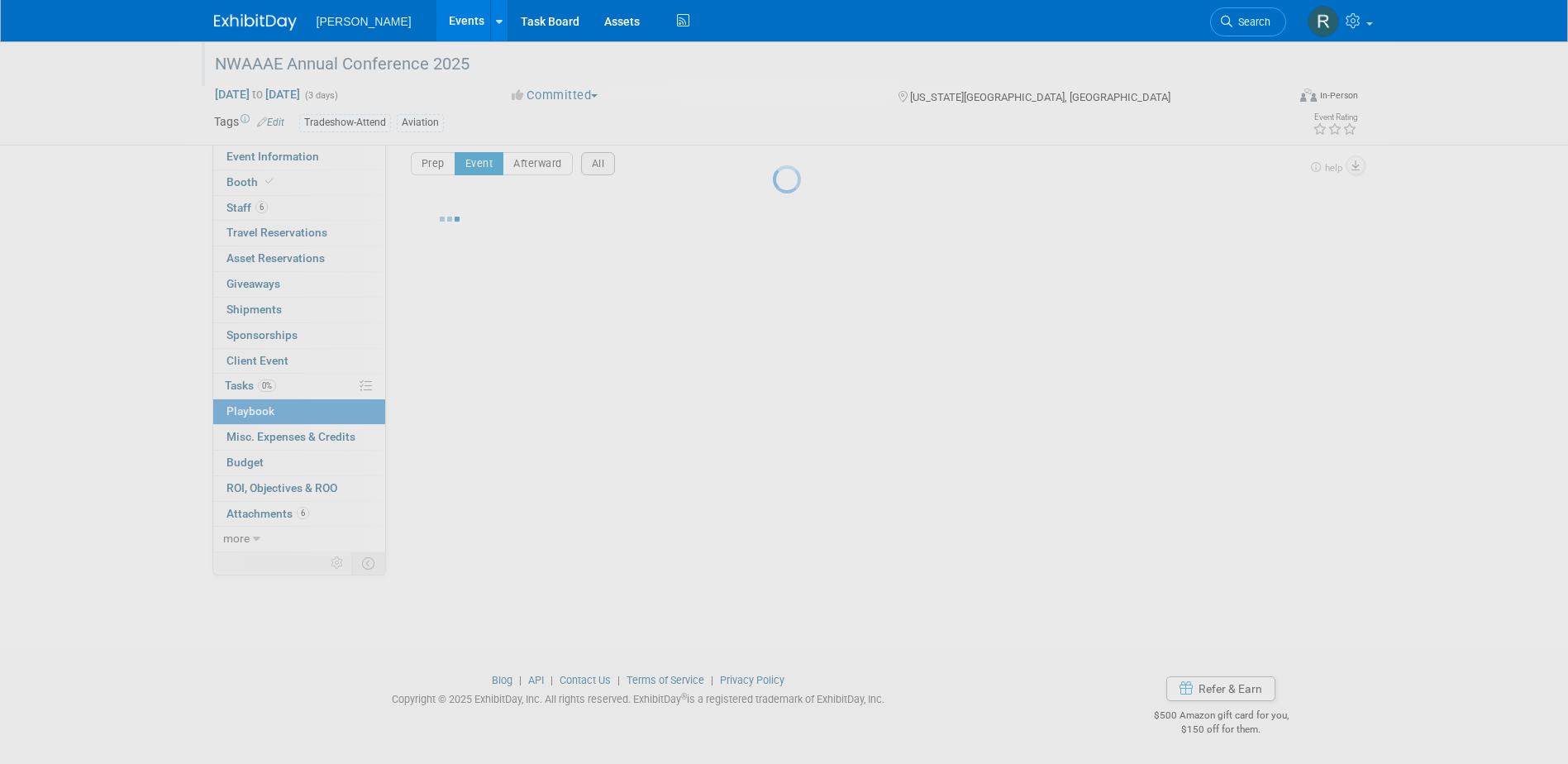
scroll to position [14, 0]
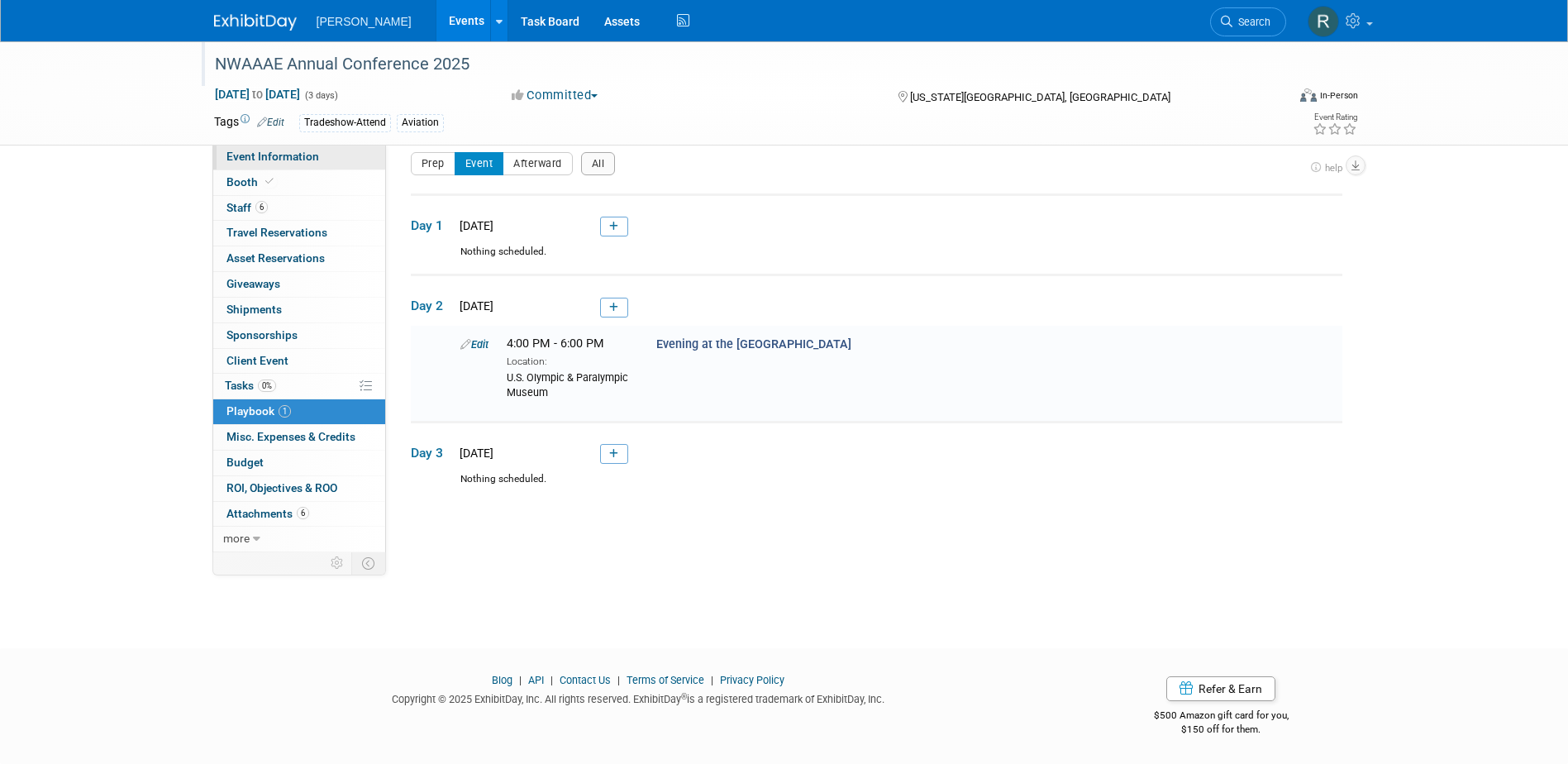
click at [256, 161] on span "Event Information" at bounding box center [272, 157] width 93 height 14
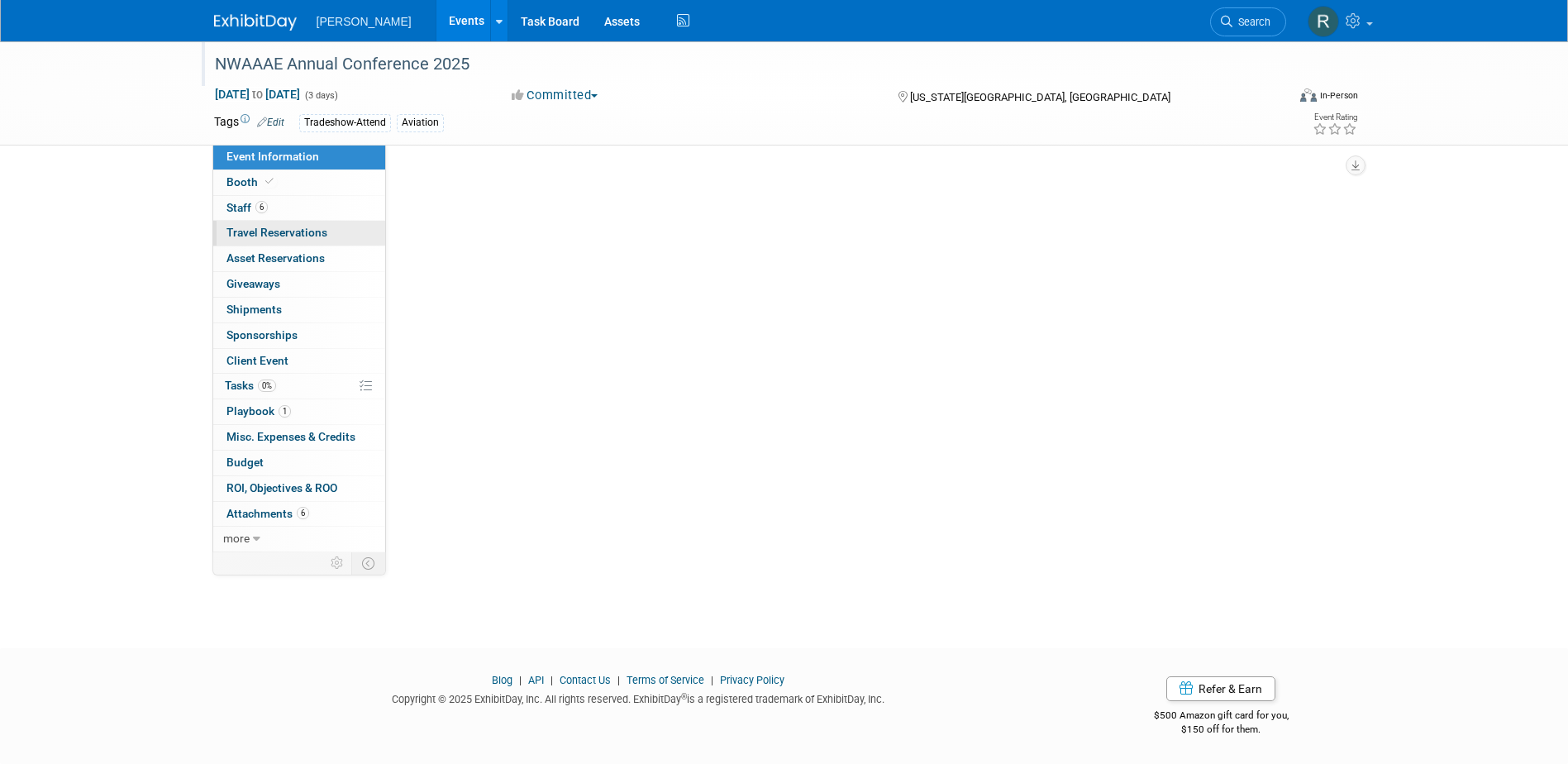
scroll to position [0, 0]
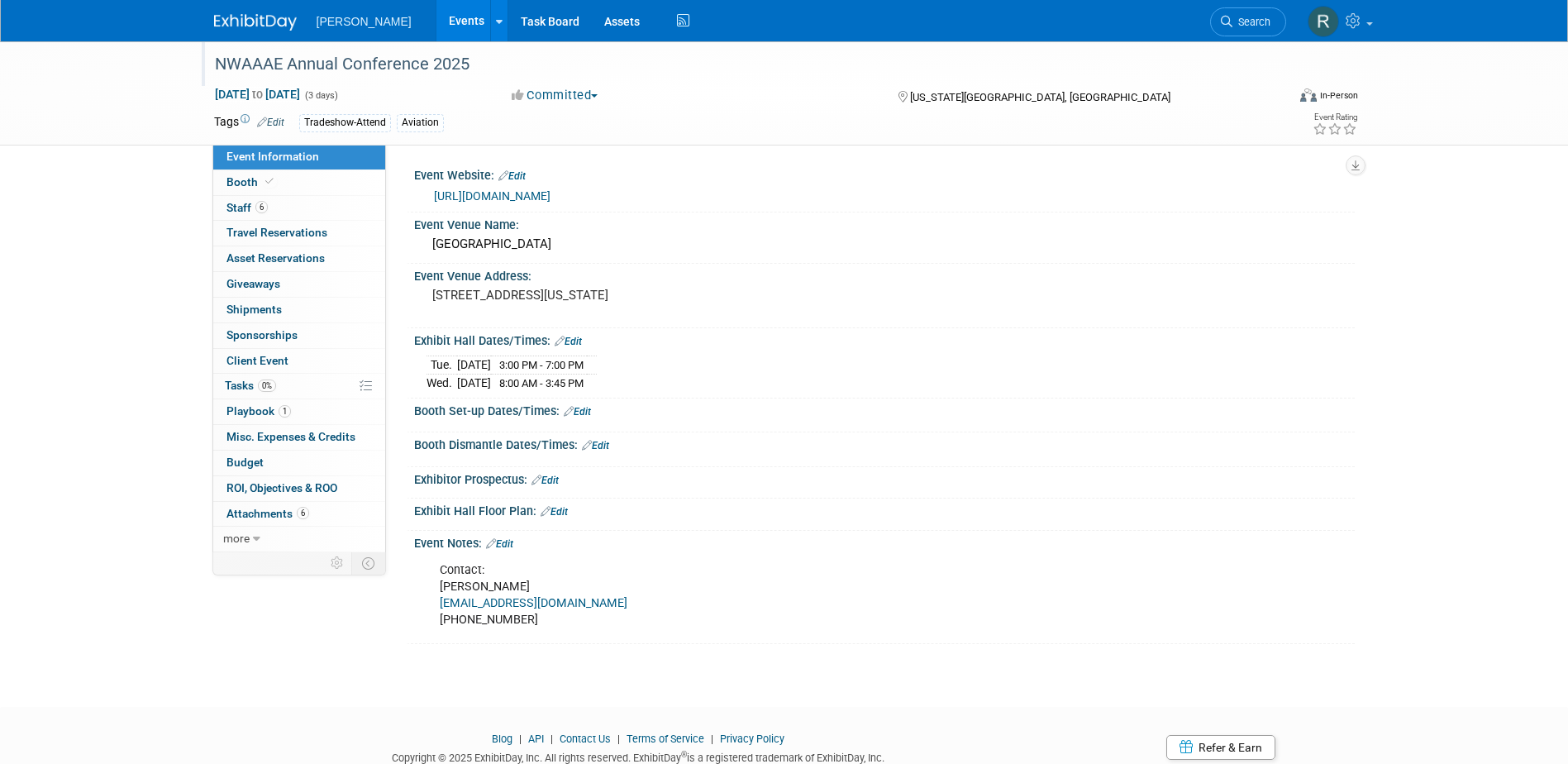
click at [575, 342] on link "Edit" at bounding box center [568, 342] width 27 height 12
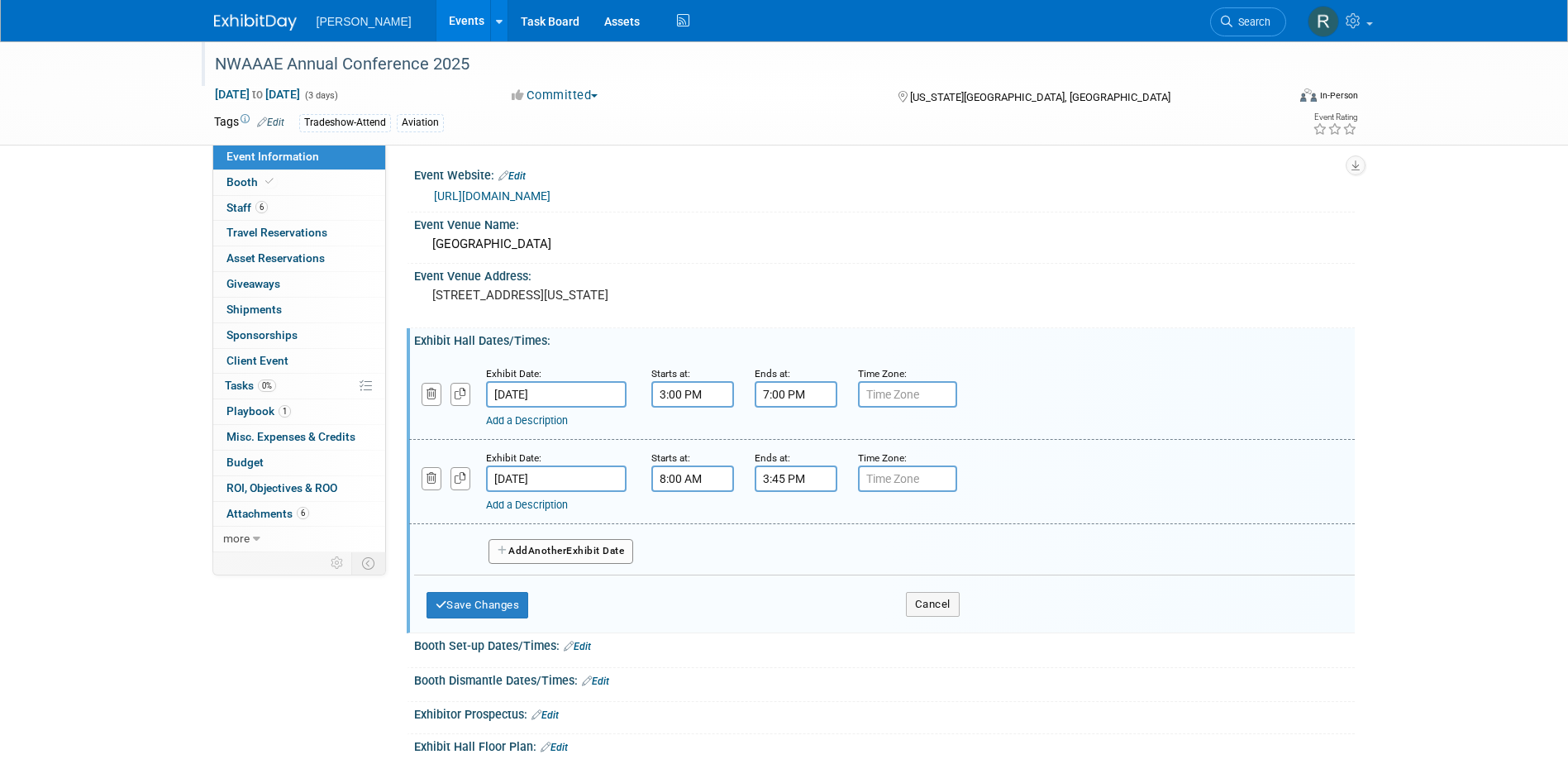
click at [545, 546] on span "Another" at bounding box center [548, 550] width 39 height 12
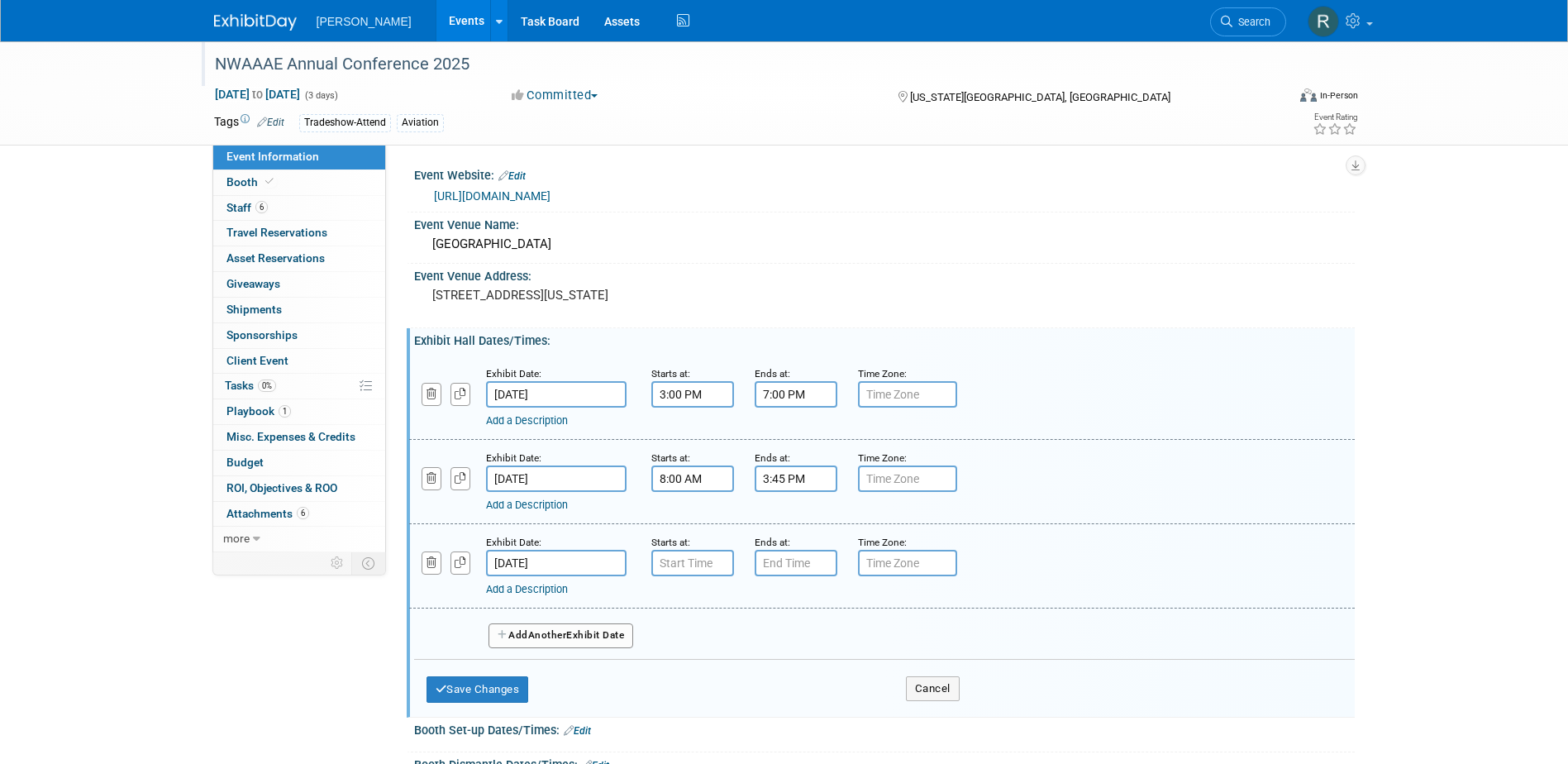
type input "7:00 AM"
click at [705, 564] on input "7:00 AM" at bounding box center [692, 562] width 82 height 26
drag, startPoint x: 793, startPoint y: 709, endPoint x: 790, endPoint y: 630, distance: 79.1
click at [794, 709] on span at bounding box center [811, 713] width 111 height 29
click at [771, 566] on input "7:00 PM" at bounding box center [795, 562] width 82 height 26
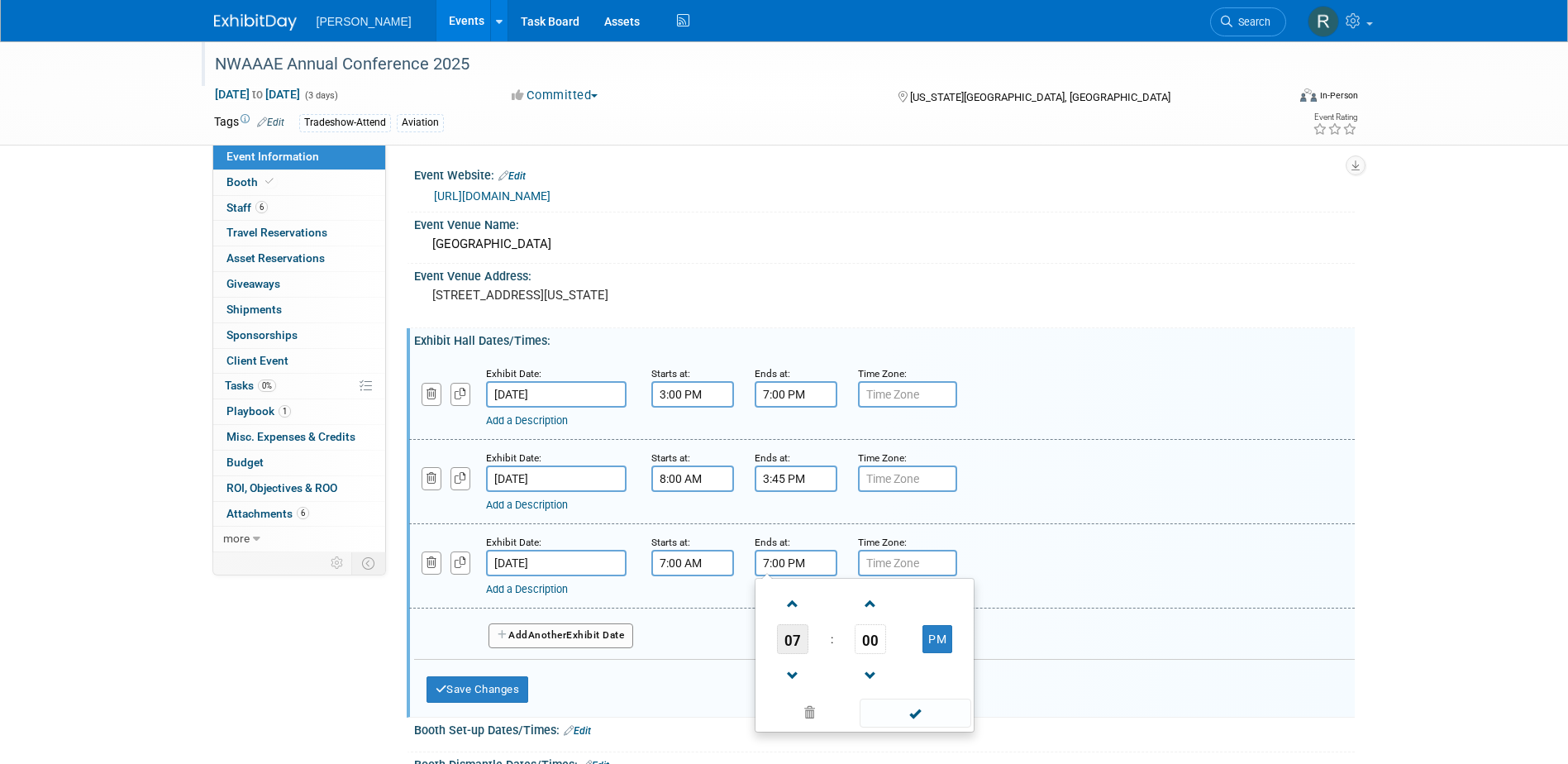
click at [798, 644] on span "07" at bounding box center [793, 639] width 31 height 30
click at [799, 646] on td "04" at bounding box center [785, 649] width 53 height 44
click at [876, 636] on span "00" at bounding box center [870, 639] width 31 height 30
click at [896, 649] on td "30" at bounding box center [891, 649] width 53 height 44
type input "4:30 PM"
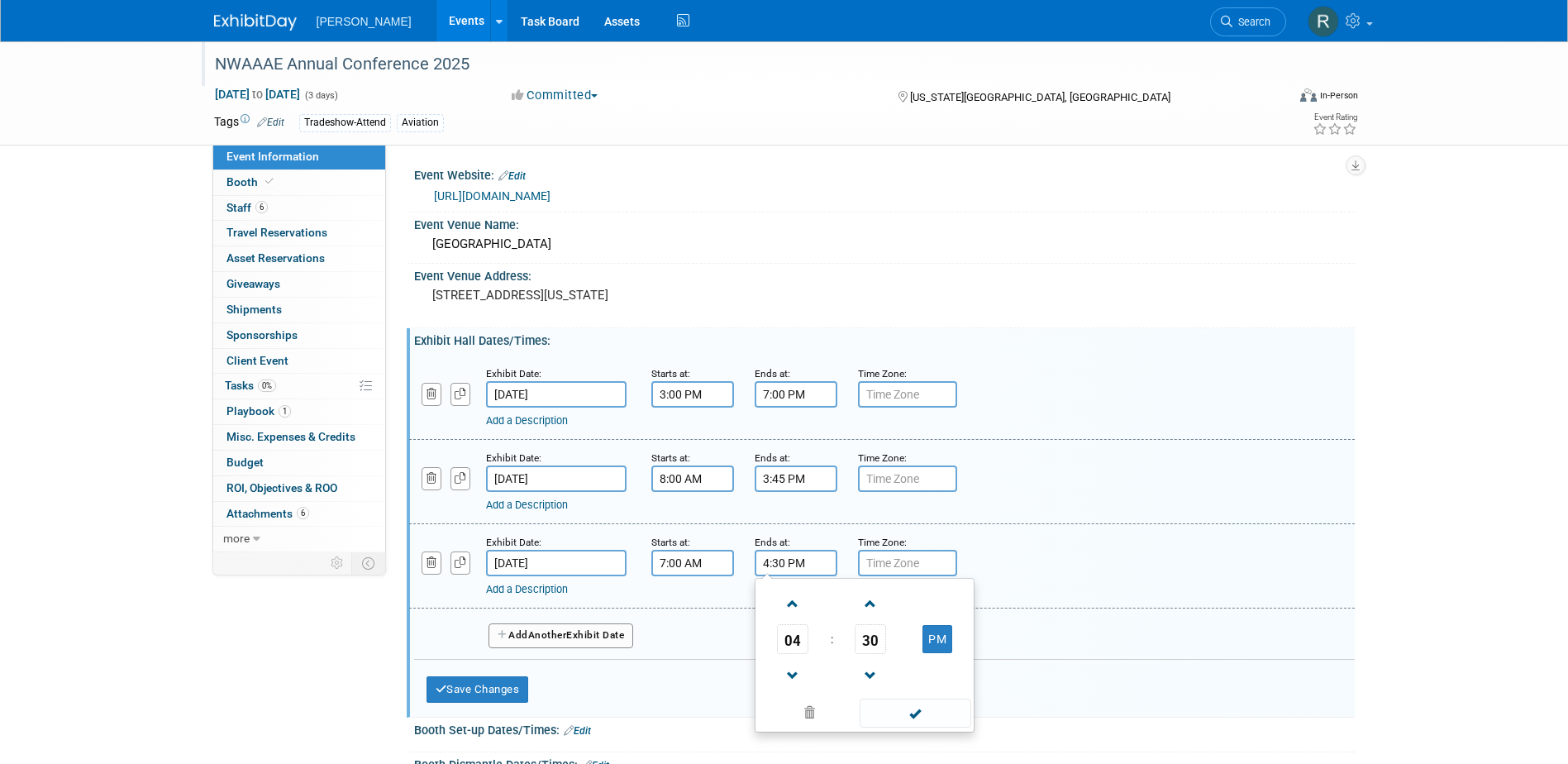
drag, startPoint x: 923, startPoint y: 714, endPoint x: 912, endPoint y: 700, distance: 17.8
click at [922, 714] on span at bounding box center [915, 713] width 111 height 29
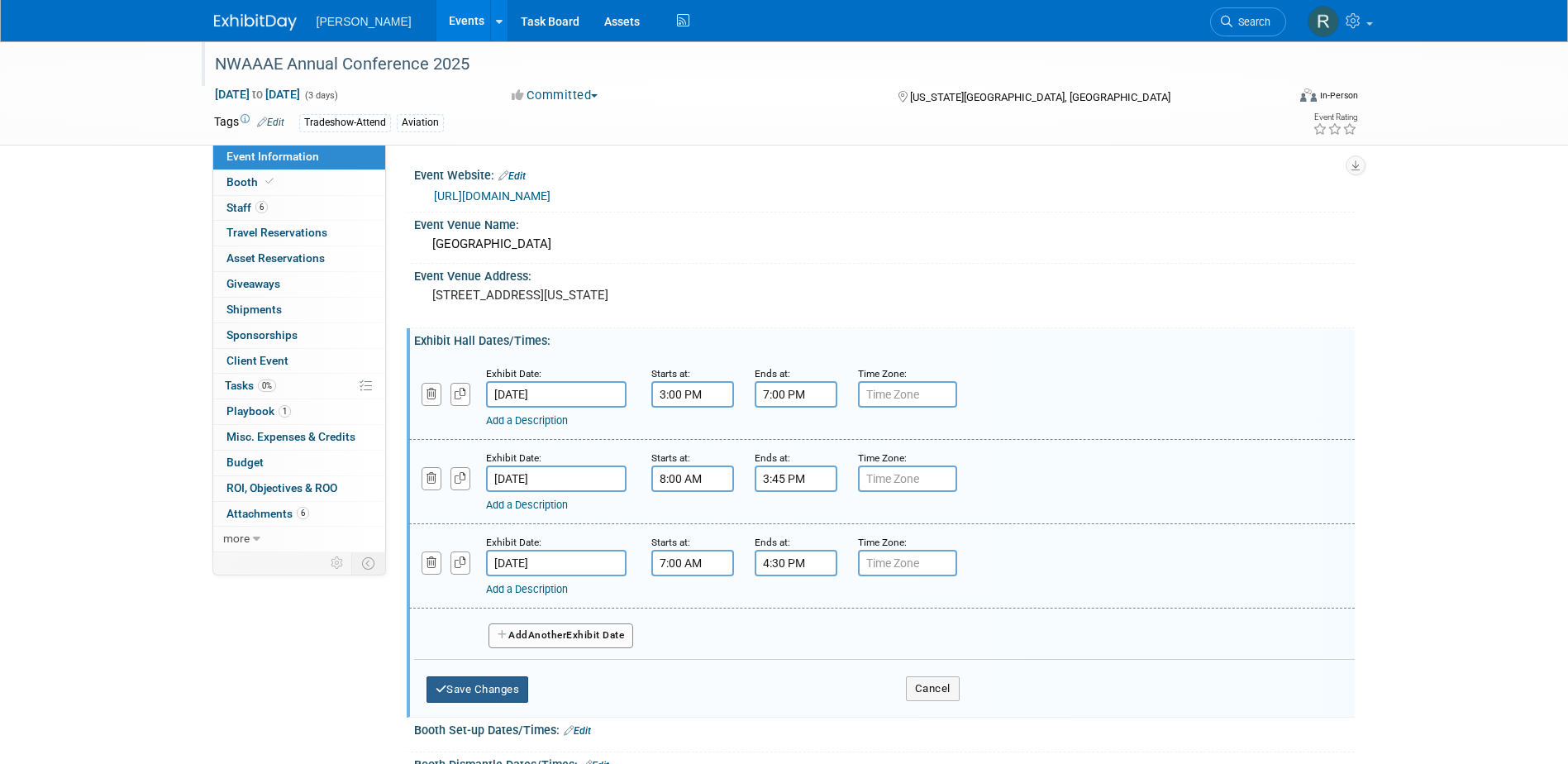
click at [480, 679] on button "Save Changes" at bounding box center [478, 689] width 103 height 26
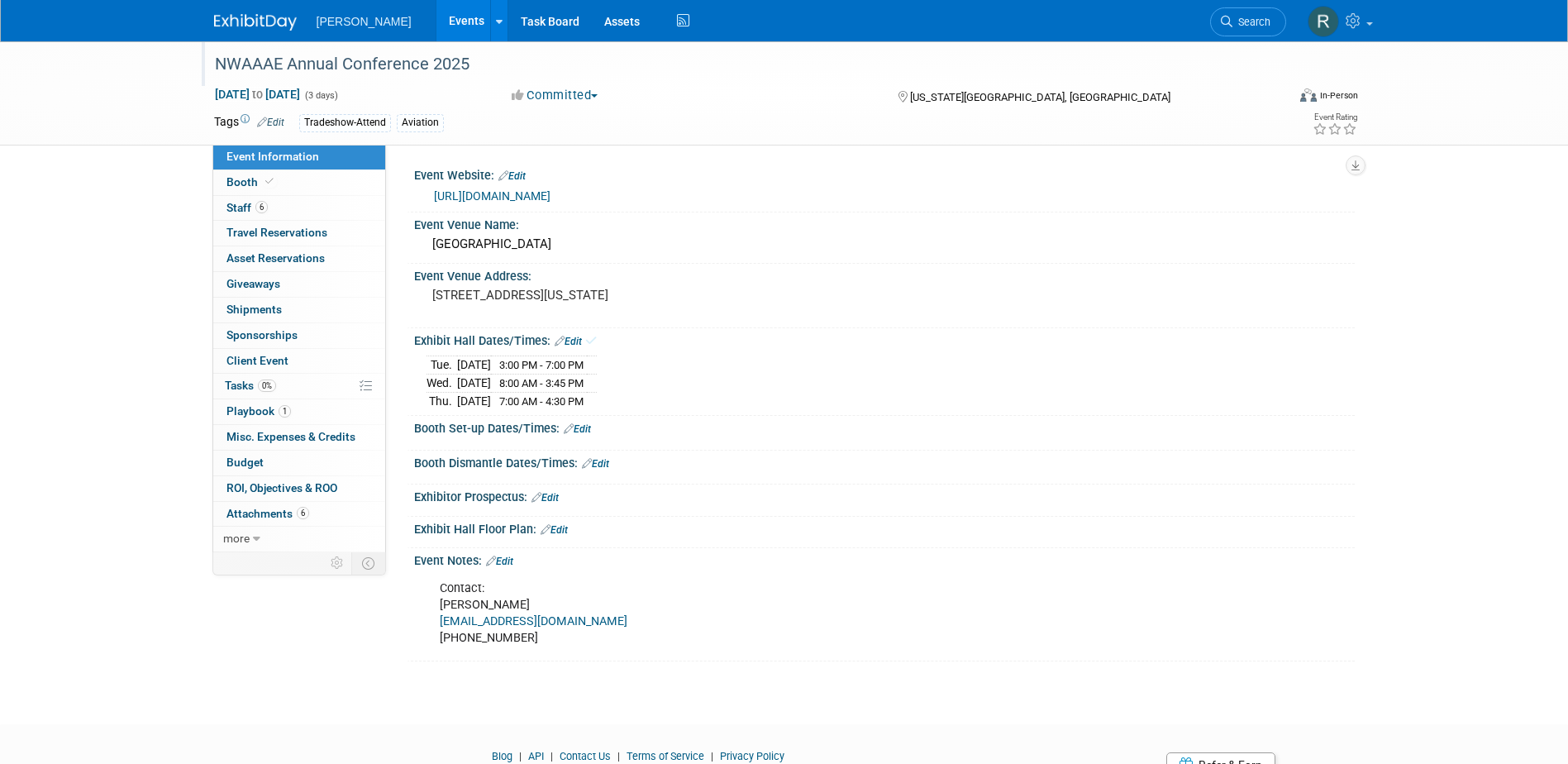
click at [574, 341] on link "Edit" at bounding box center [568, 342] width 27 height 12
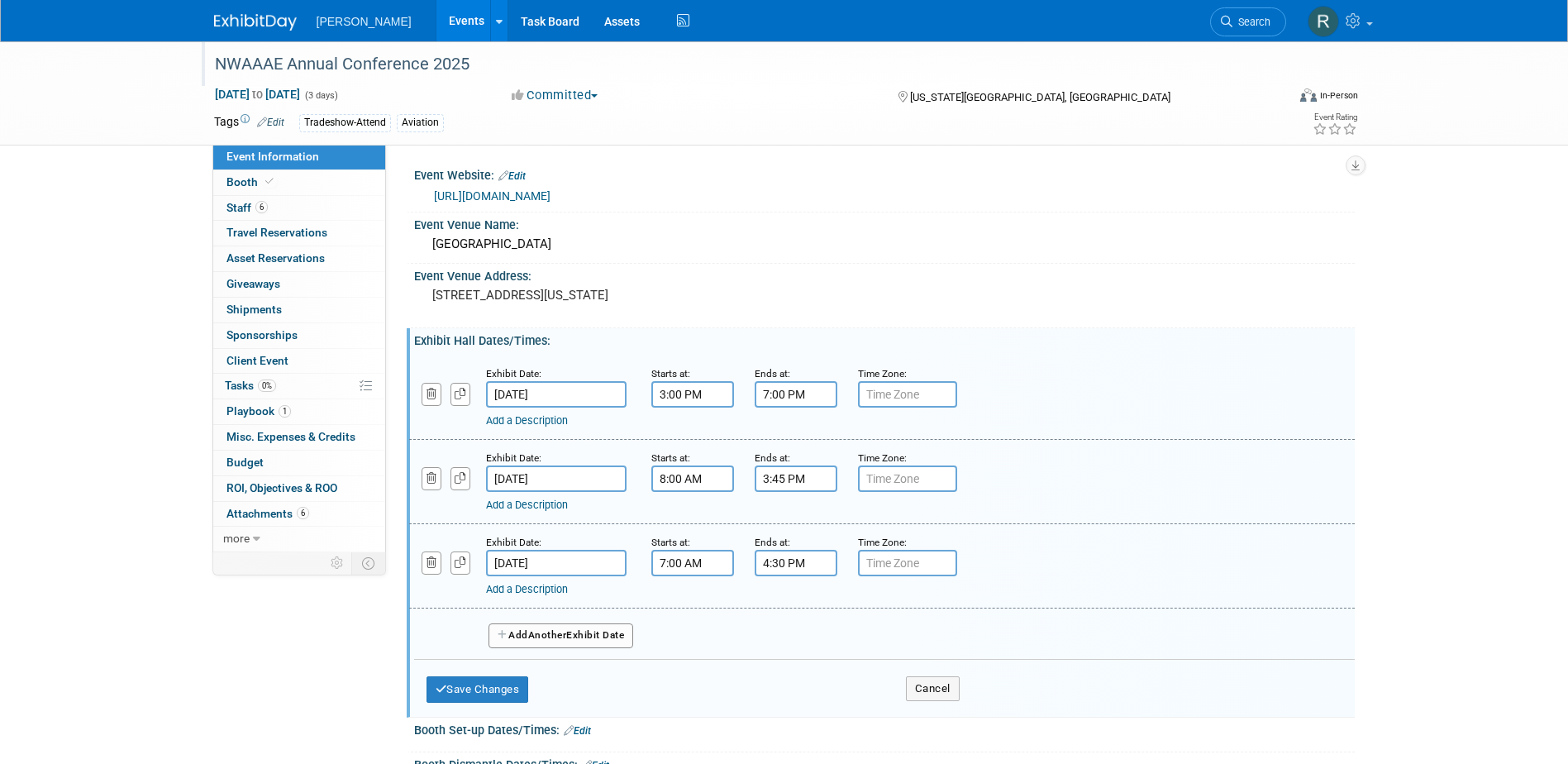
click at [550, 637] on span "Another" at bounding box center [548, 636] width 39 height 12
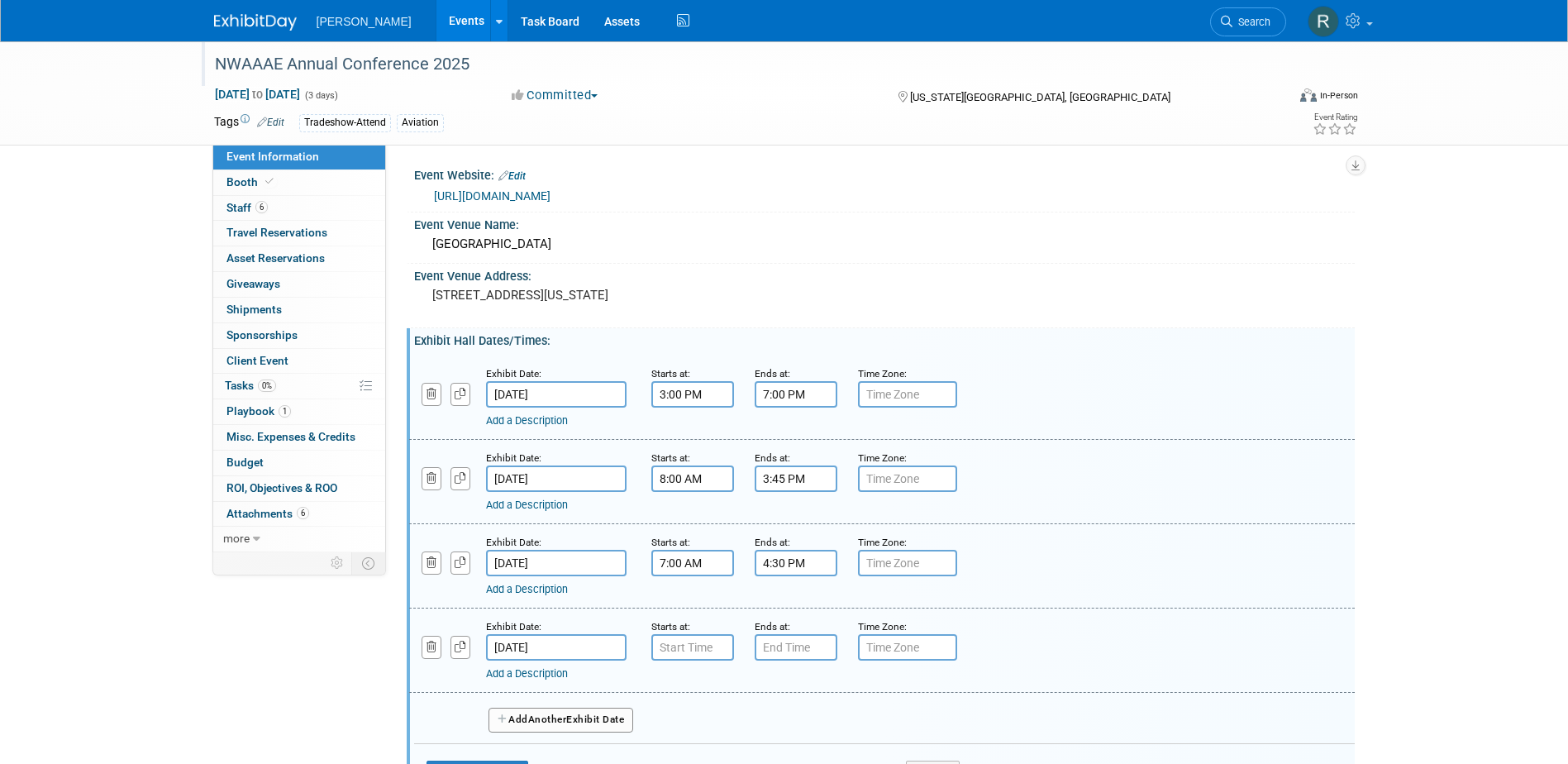
type input "7:00 AM"
click at [716, 650] on input "7:00 AM" at bounding box center [692, 647] width 82 height 26
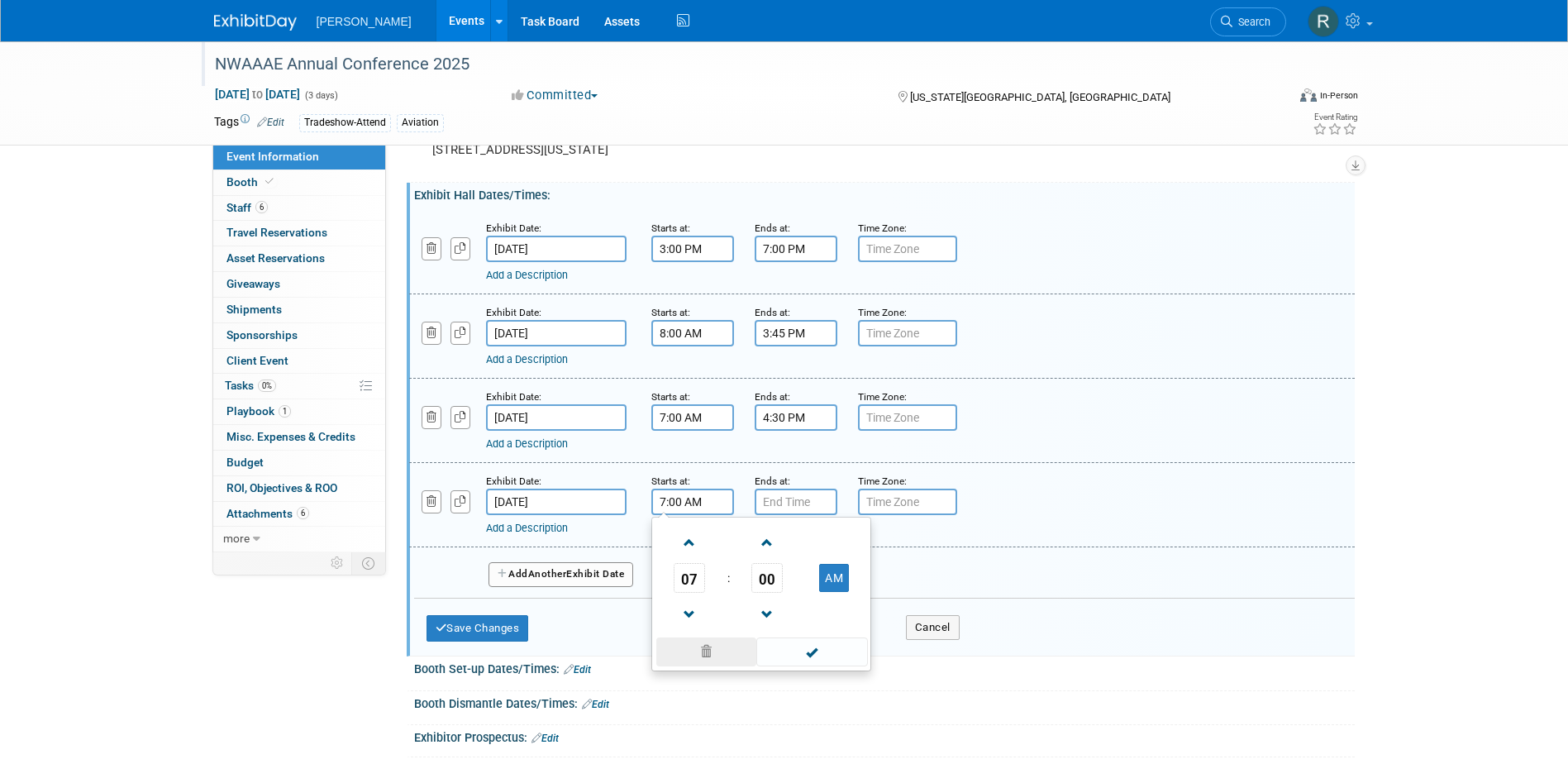
scroll to position [165, 0]
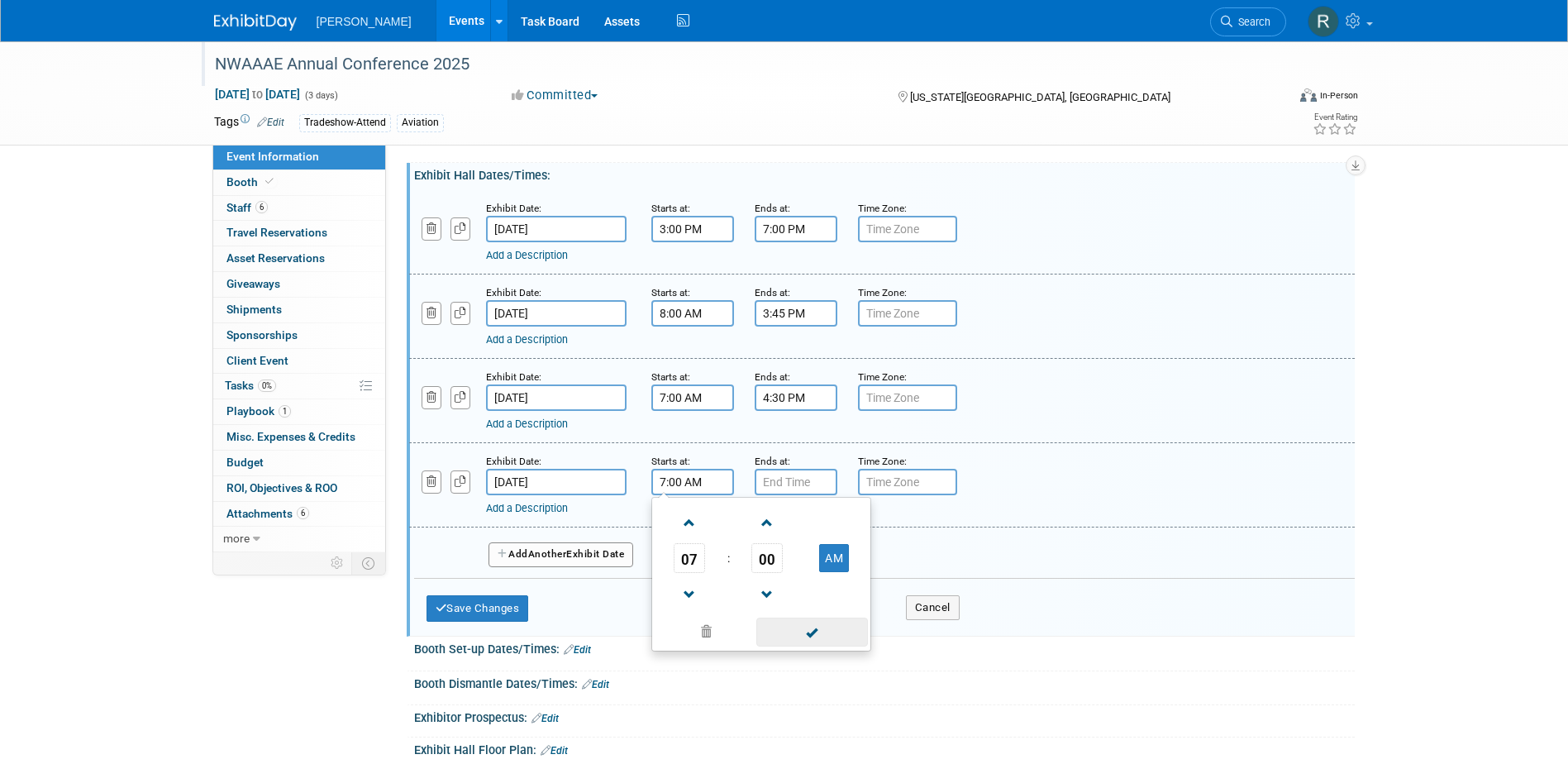
click at [783, 632] on span at bounding box center [811, 632] width 111 height 29
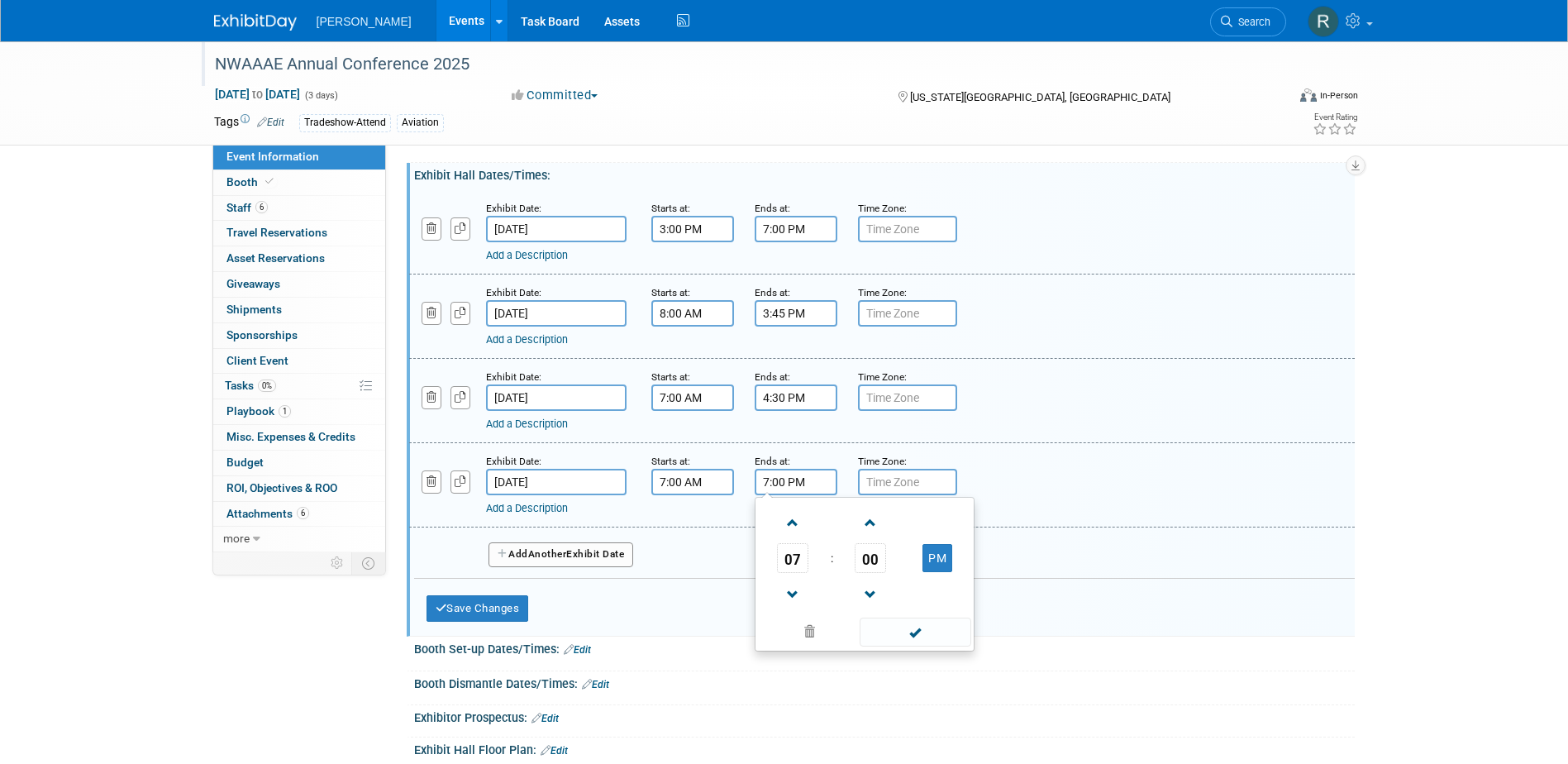
click at [771, 485] on input "7:00 PM" at bounding box center [795, 482] width 82 height 26
click at [794, 581] on span at bounding box center [793, 595] width 29 height 29
click at [794, 582] on span at bounding box center [793, 595] width 29 height 29
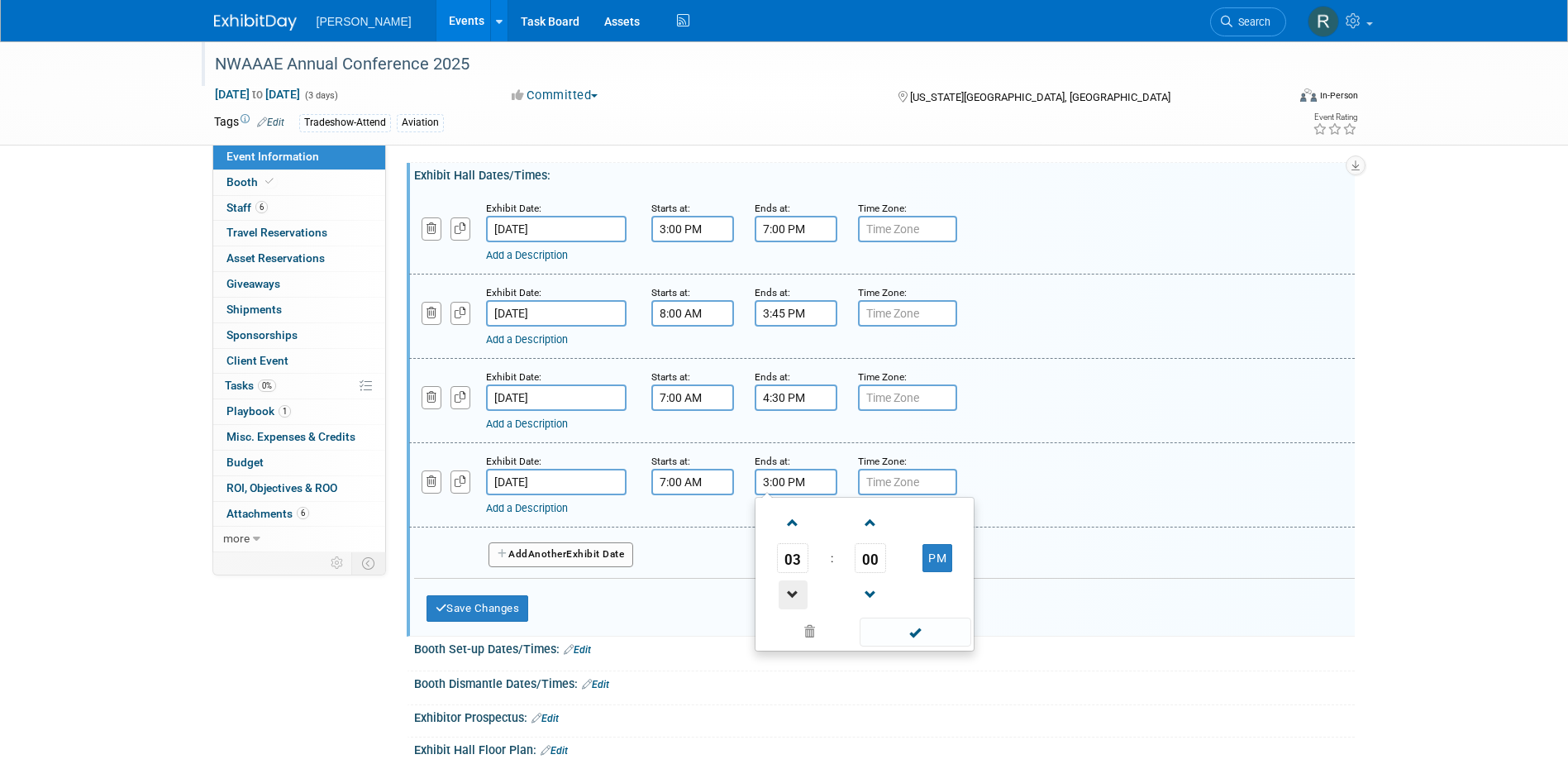
click at [794, 582] on span at bounding box center [793, 595] width 29 height 29
click at [879, 558] on span "00" at bounding box center [870, 558] width 31 height 30
click at [897, 569] on td "30" at bounding box center [891, 567] width 53 height 44
type input "1:30 PM"
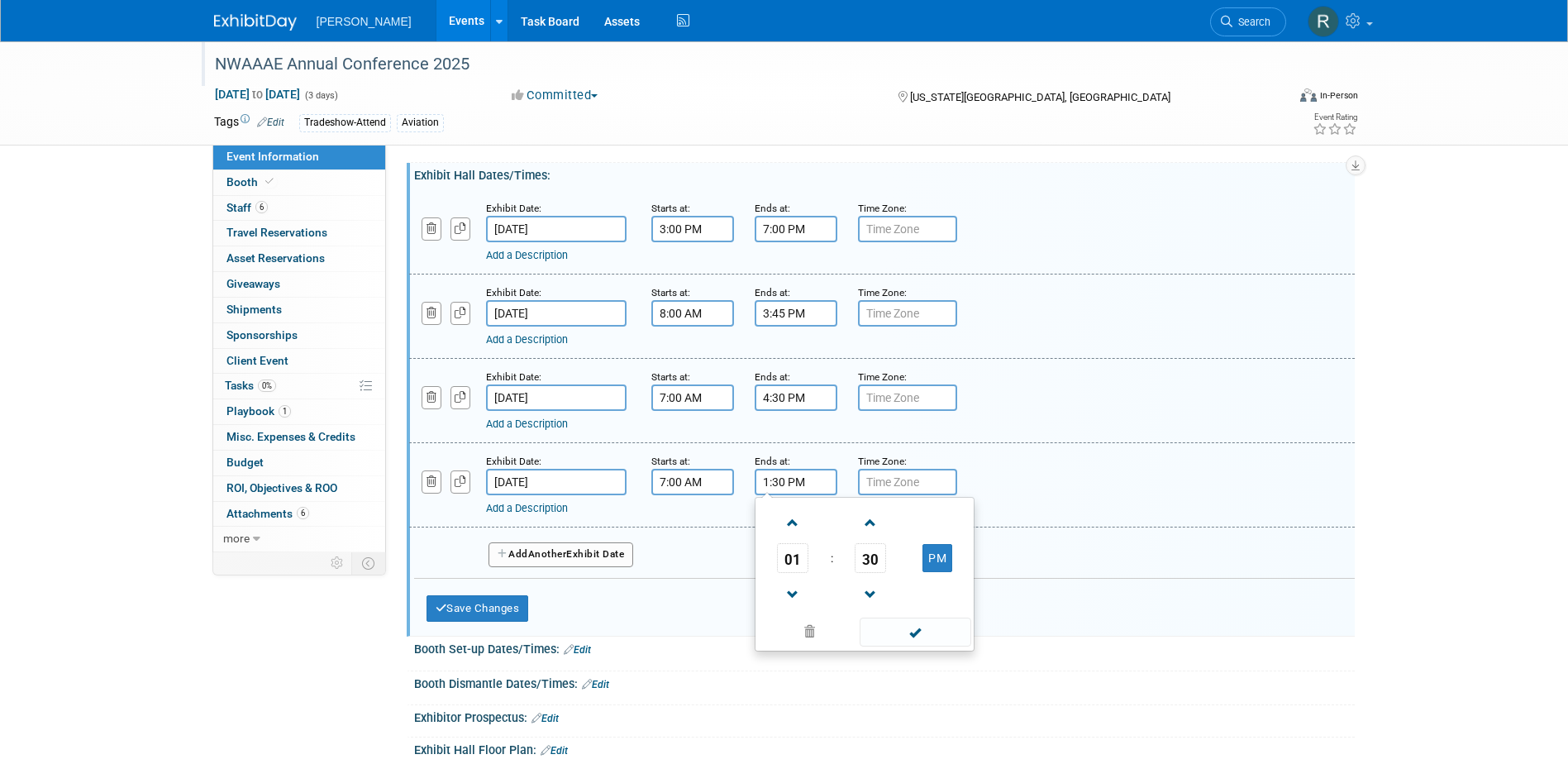
click at [895, 628] on span at bounding box center [915, 632] width 111 height 29
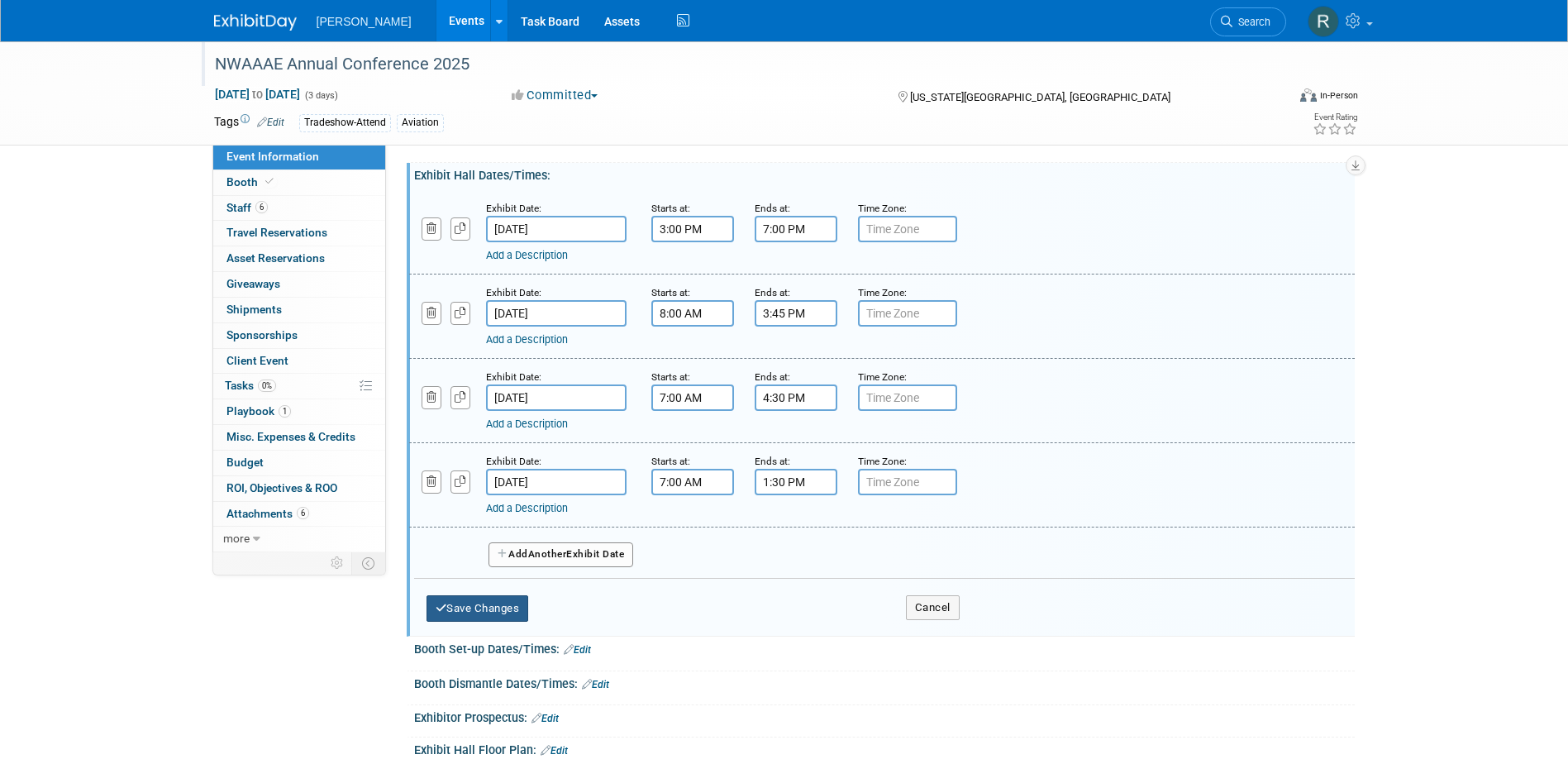
click at [488, 608] on button "Save Changes" at bounding box center [478, 608] width 103 height 26
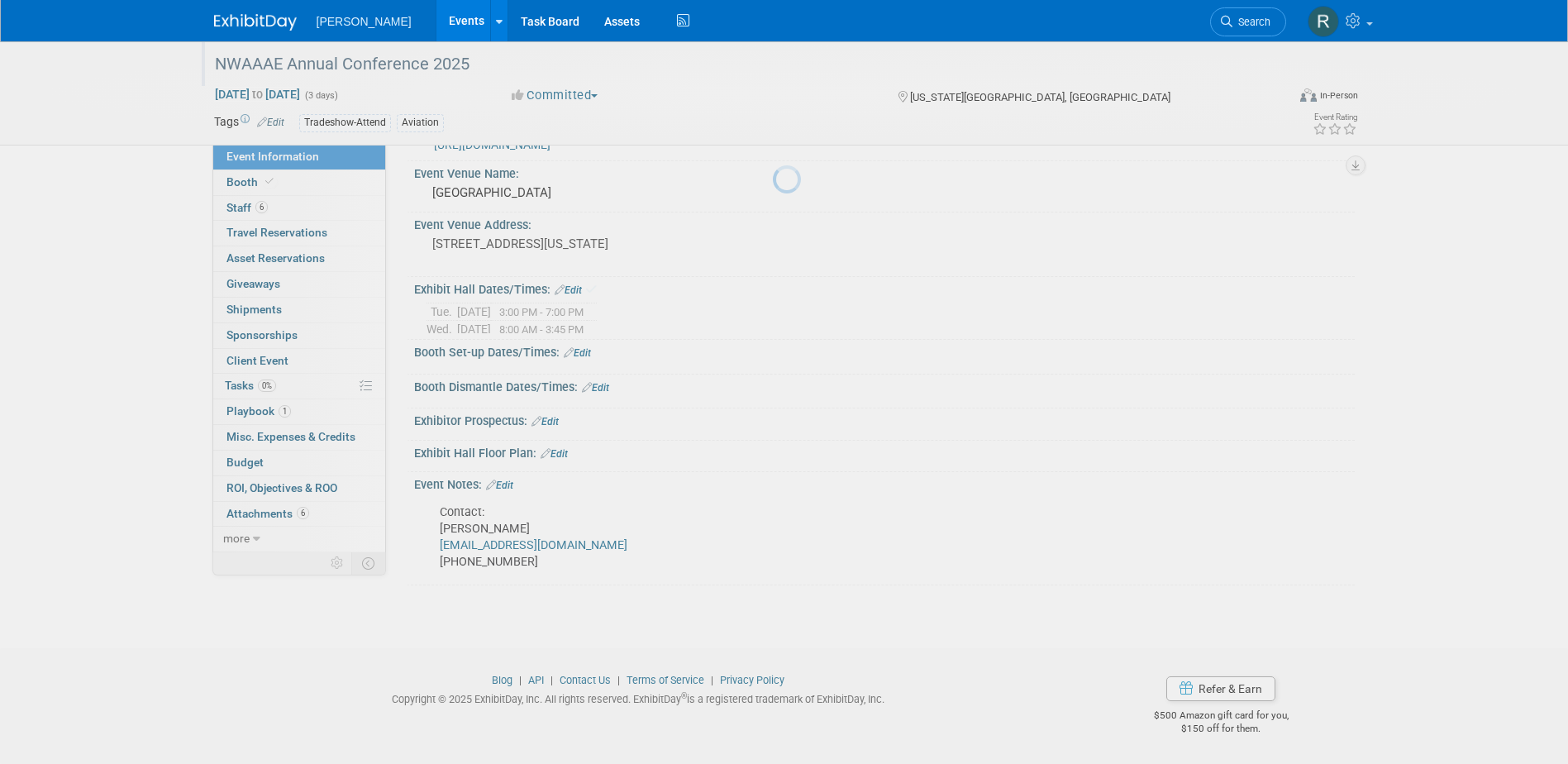
scroll to position [18, 0]
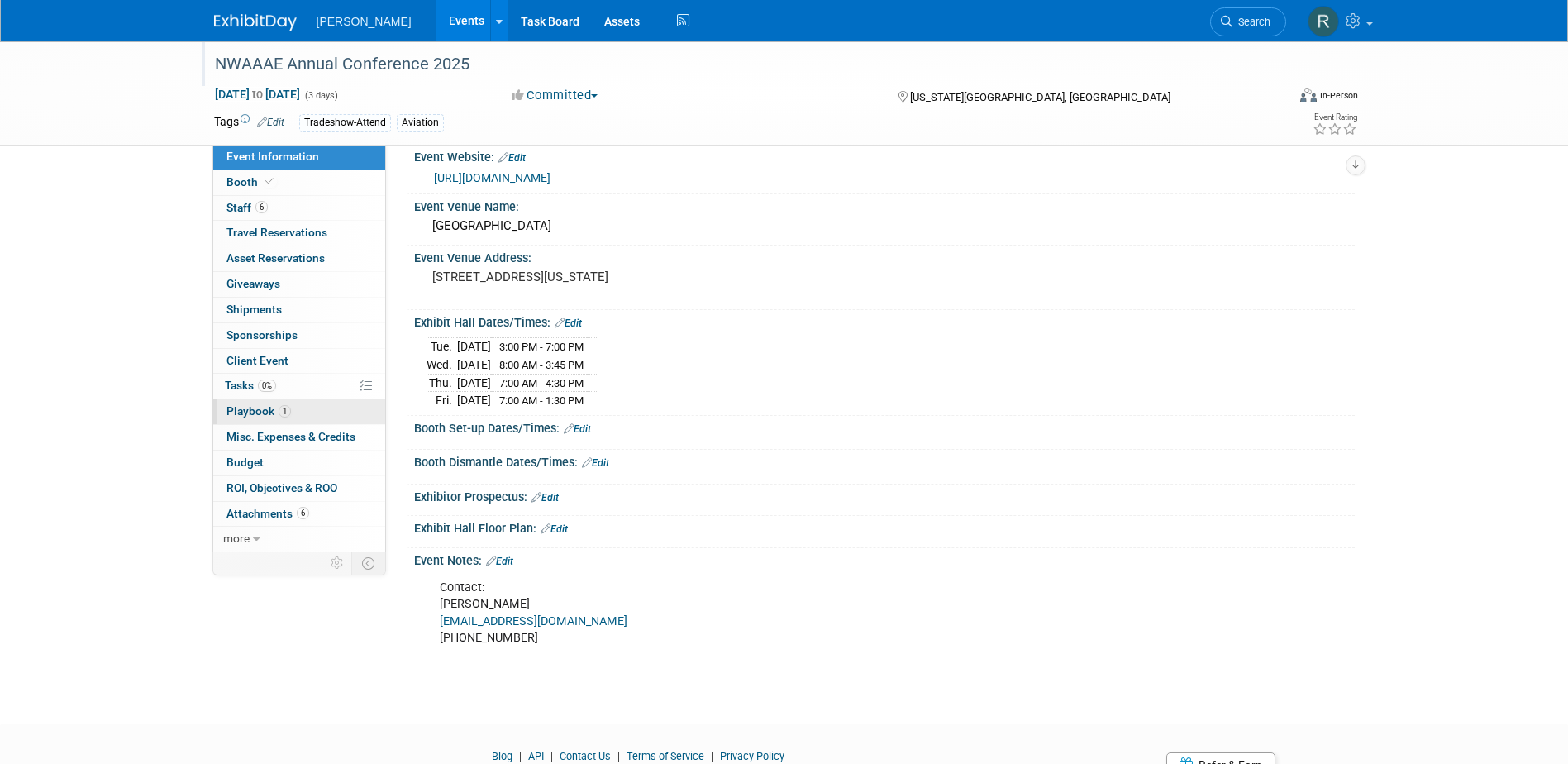
click at [256, 409] on span "Playbook 1" at bounding box center [258, 411] width 65 height 14
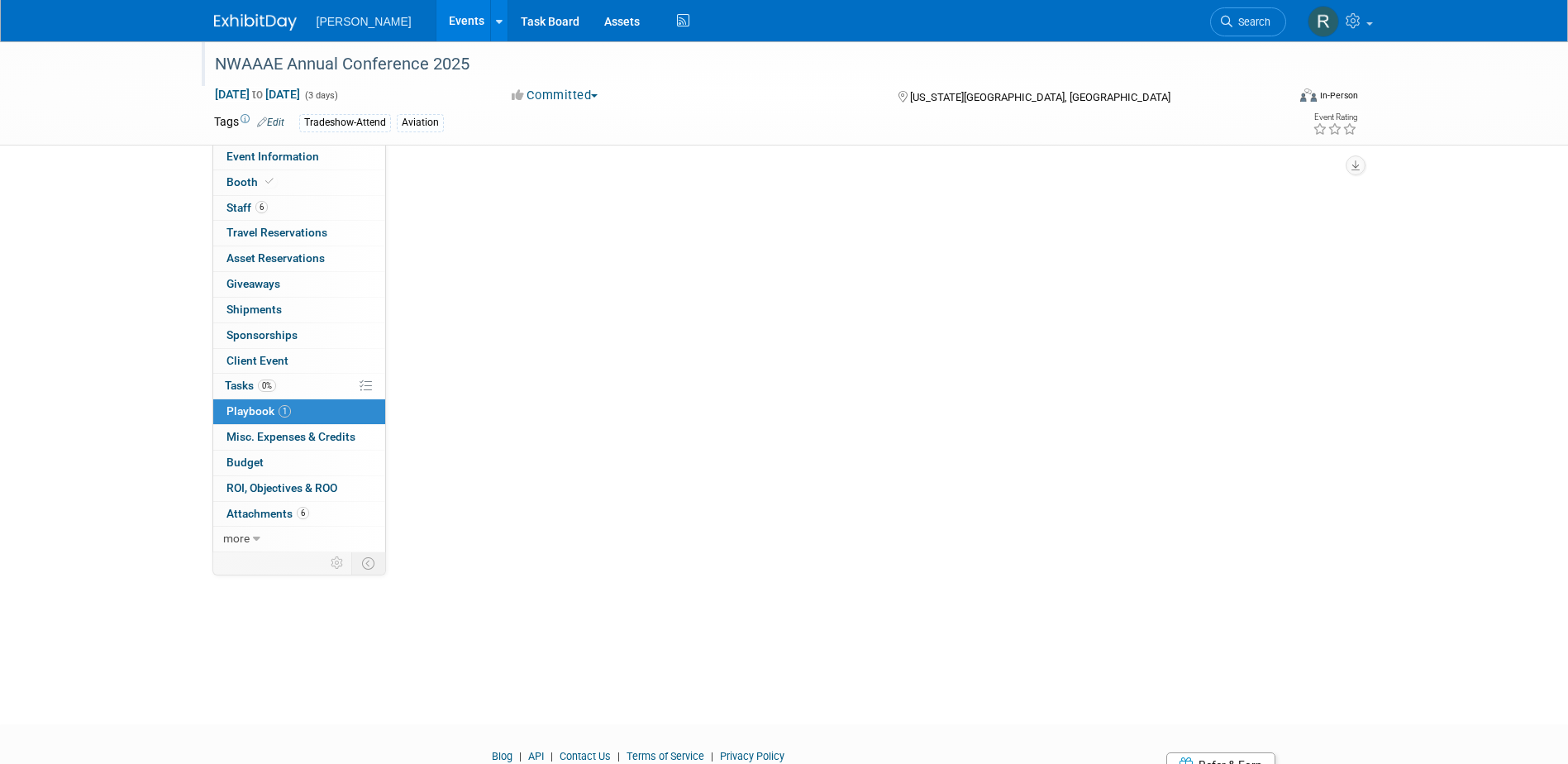
scroll to position [0, 0]
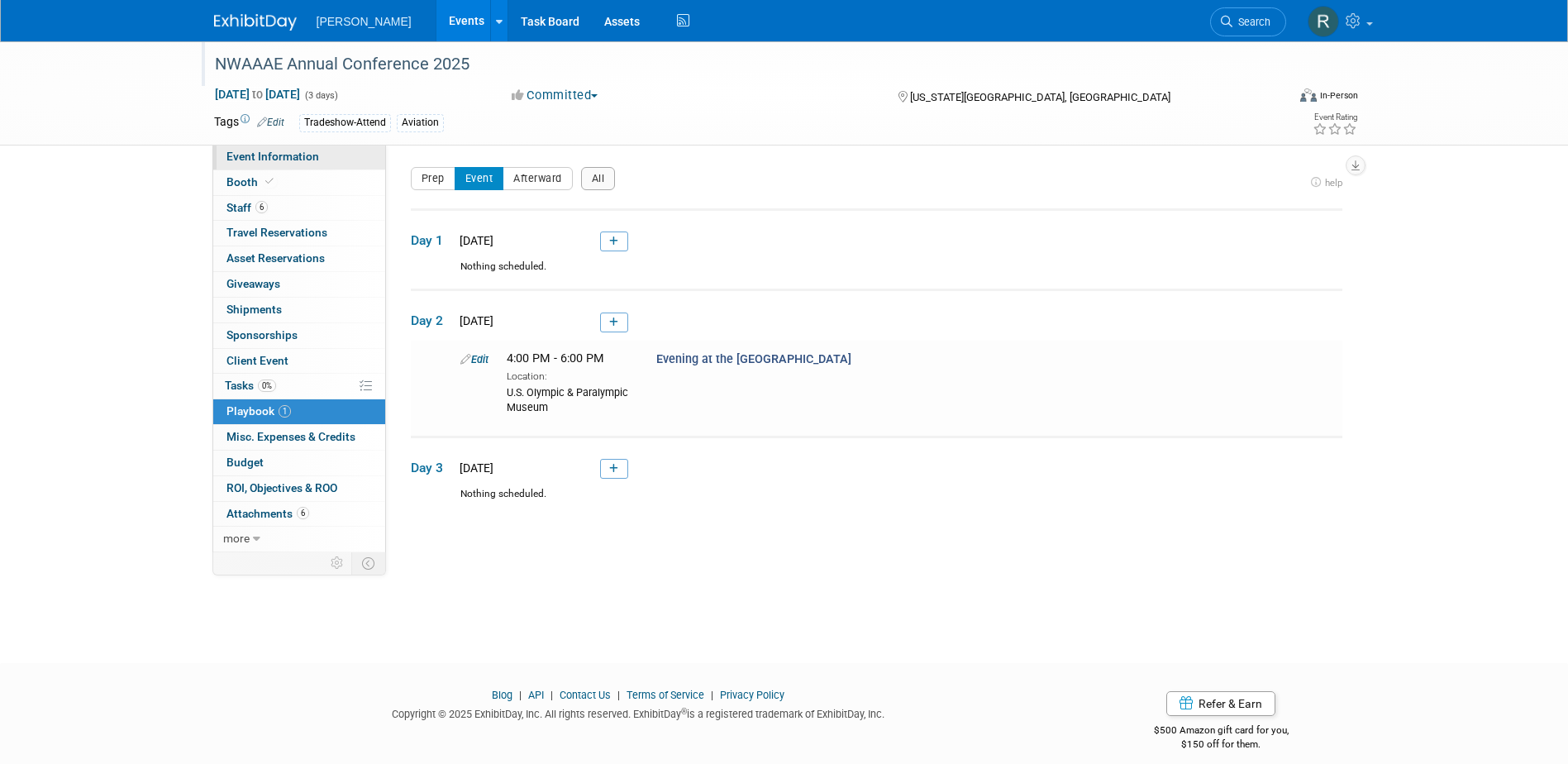
click at [263, 161] on span "Event Information" at bounding box center [272, 157] width 93 height 14
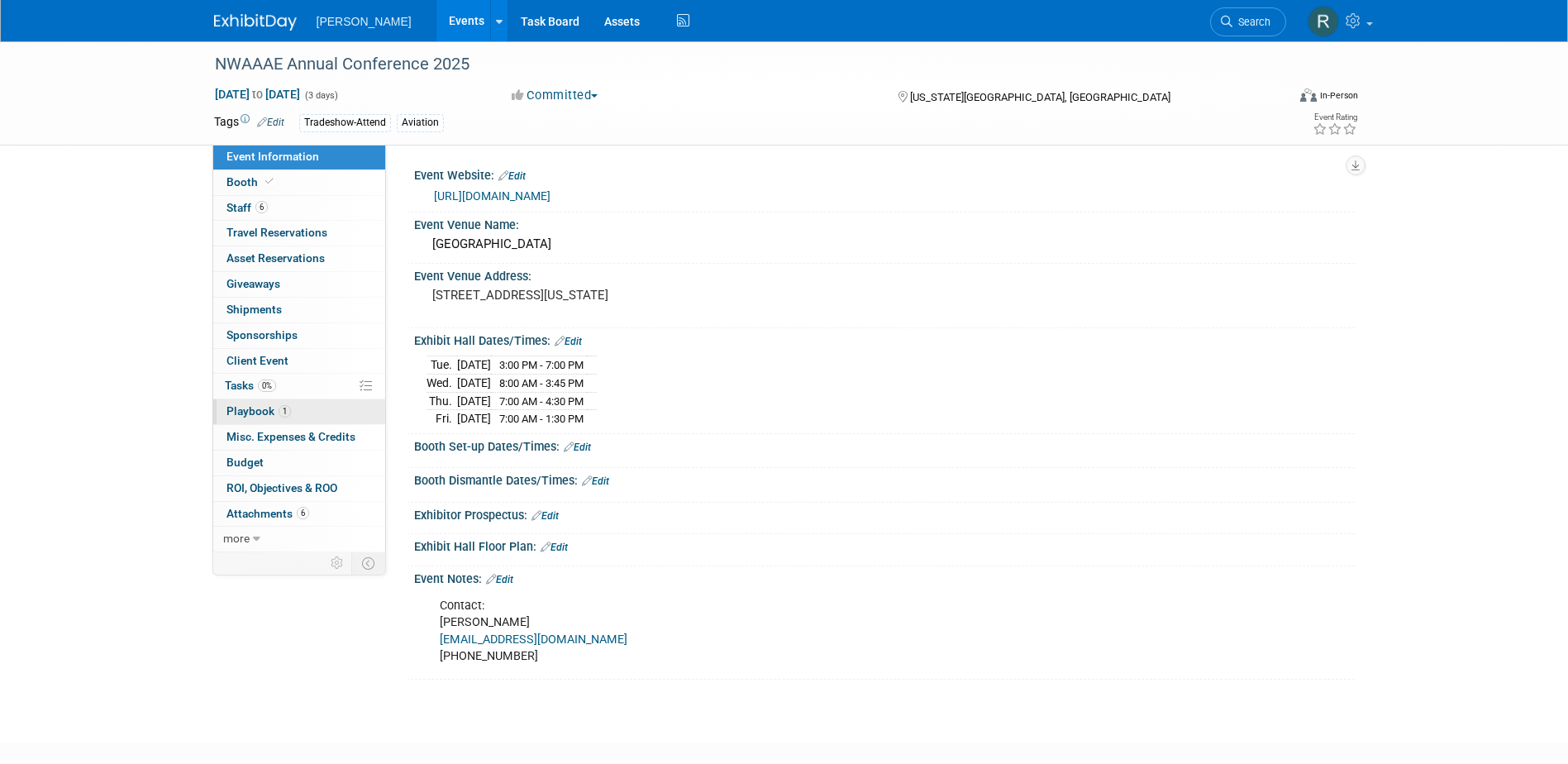
click at [261, 413] on span "Playbook 1" at bounding box center [258, 411] width 65 height 14
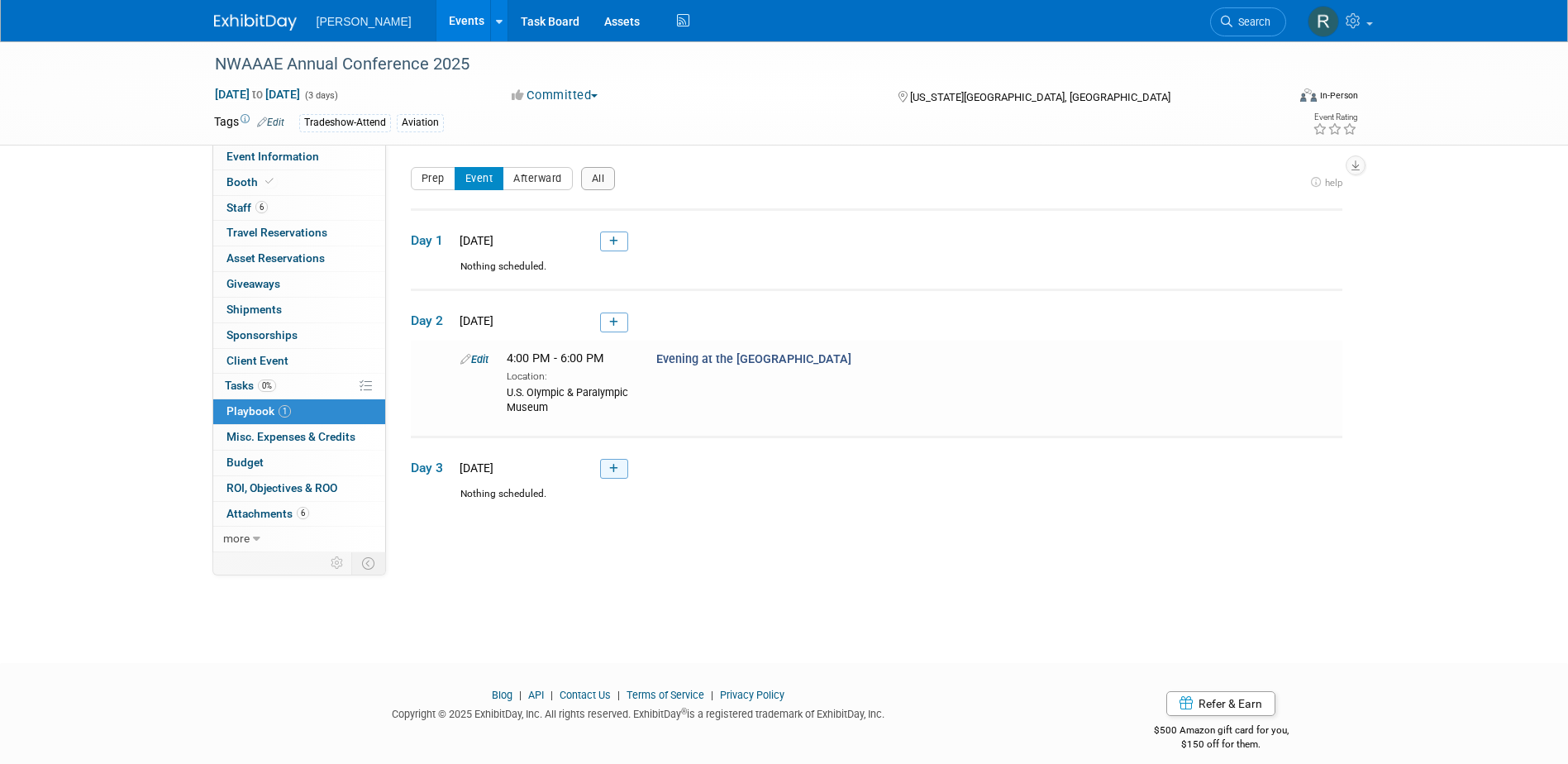
click at [621, 476] on link at bounding box center [614, 468] width 28 height 20
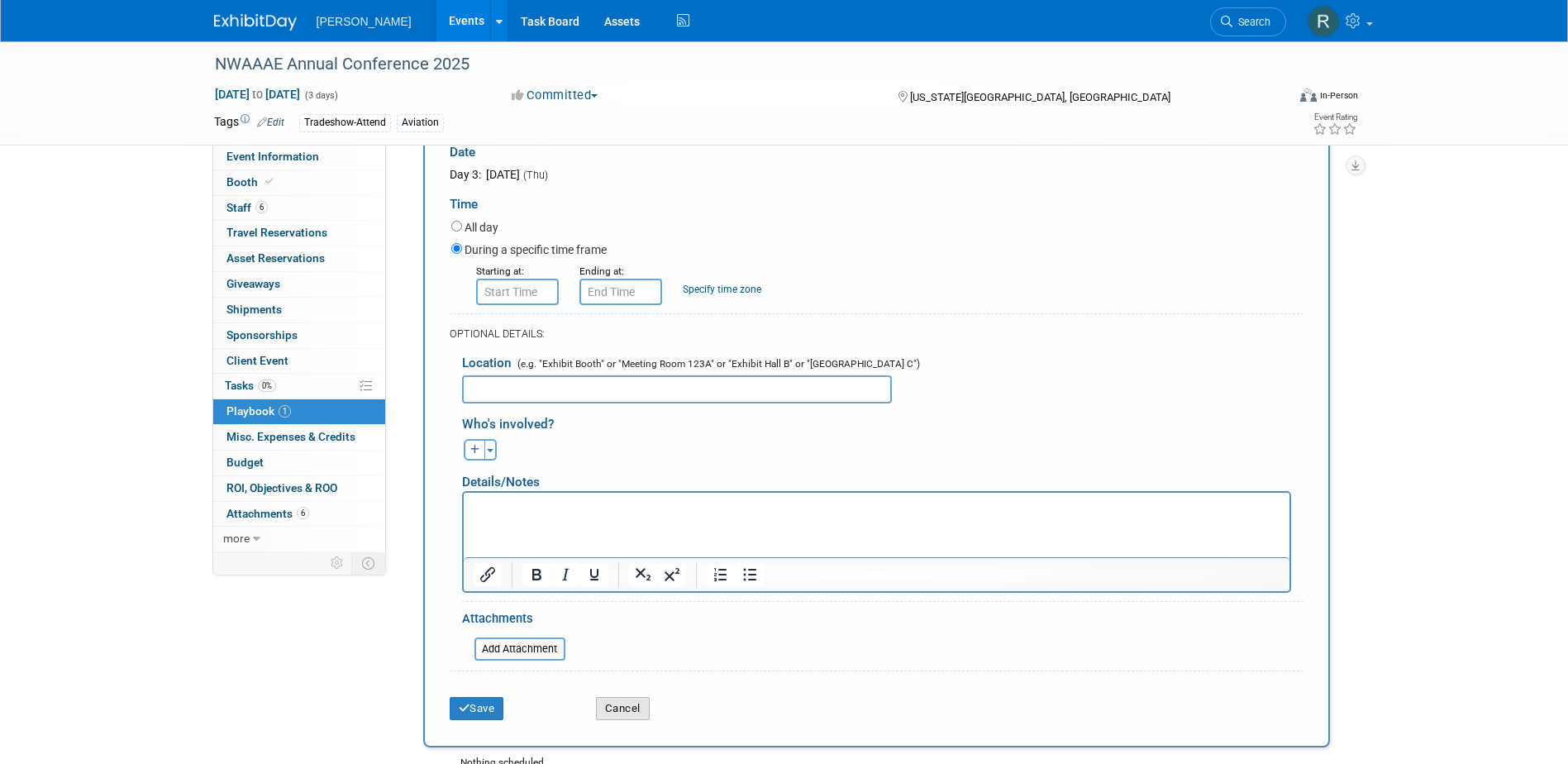
click at [631, 710] on button "Cancel" at bounding box center [622, 708] width 54 height 23
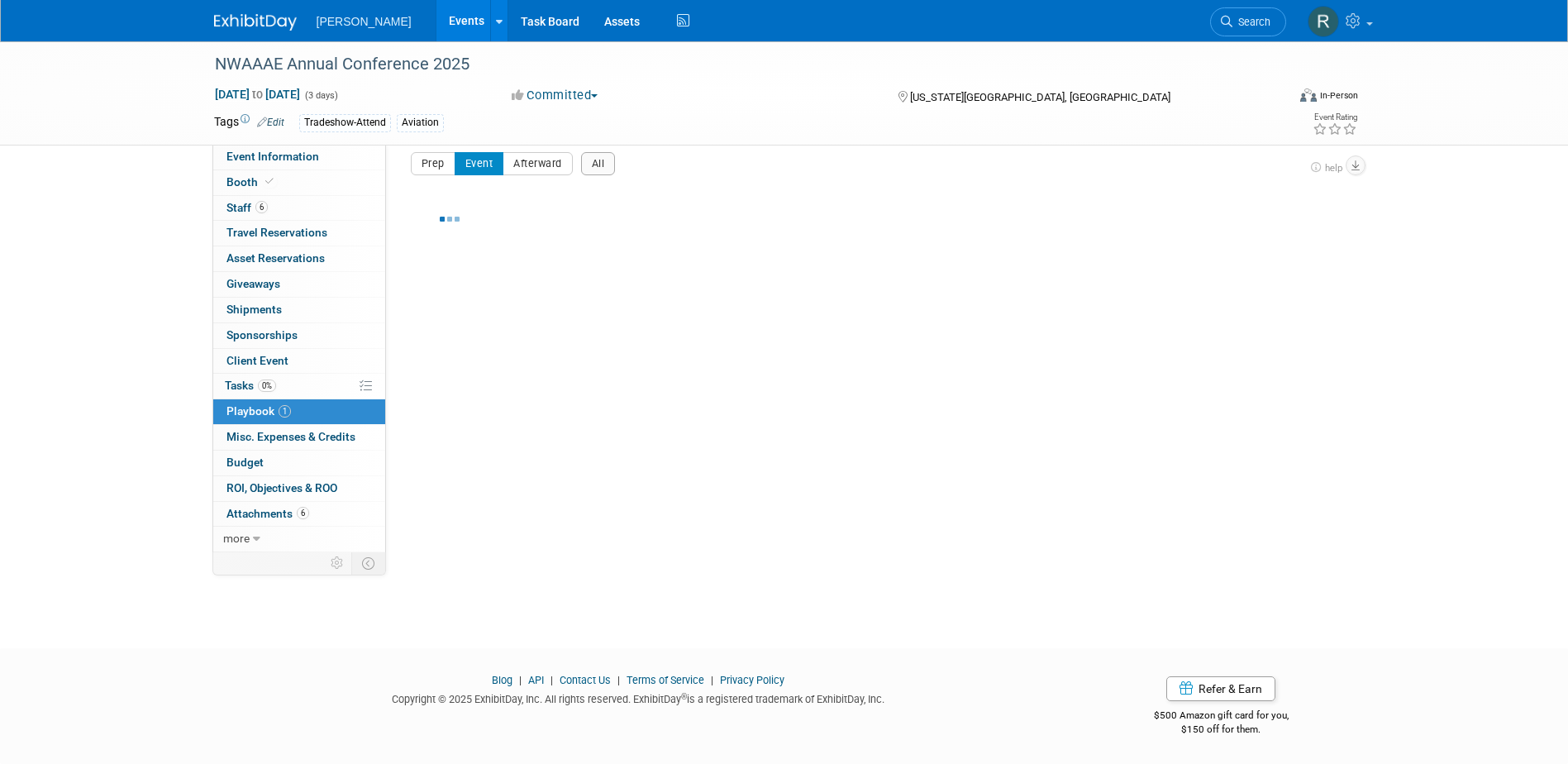
scroll to position [14, 0]
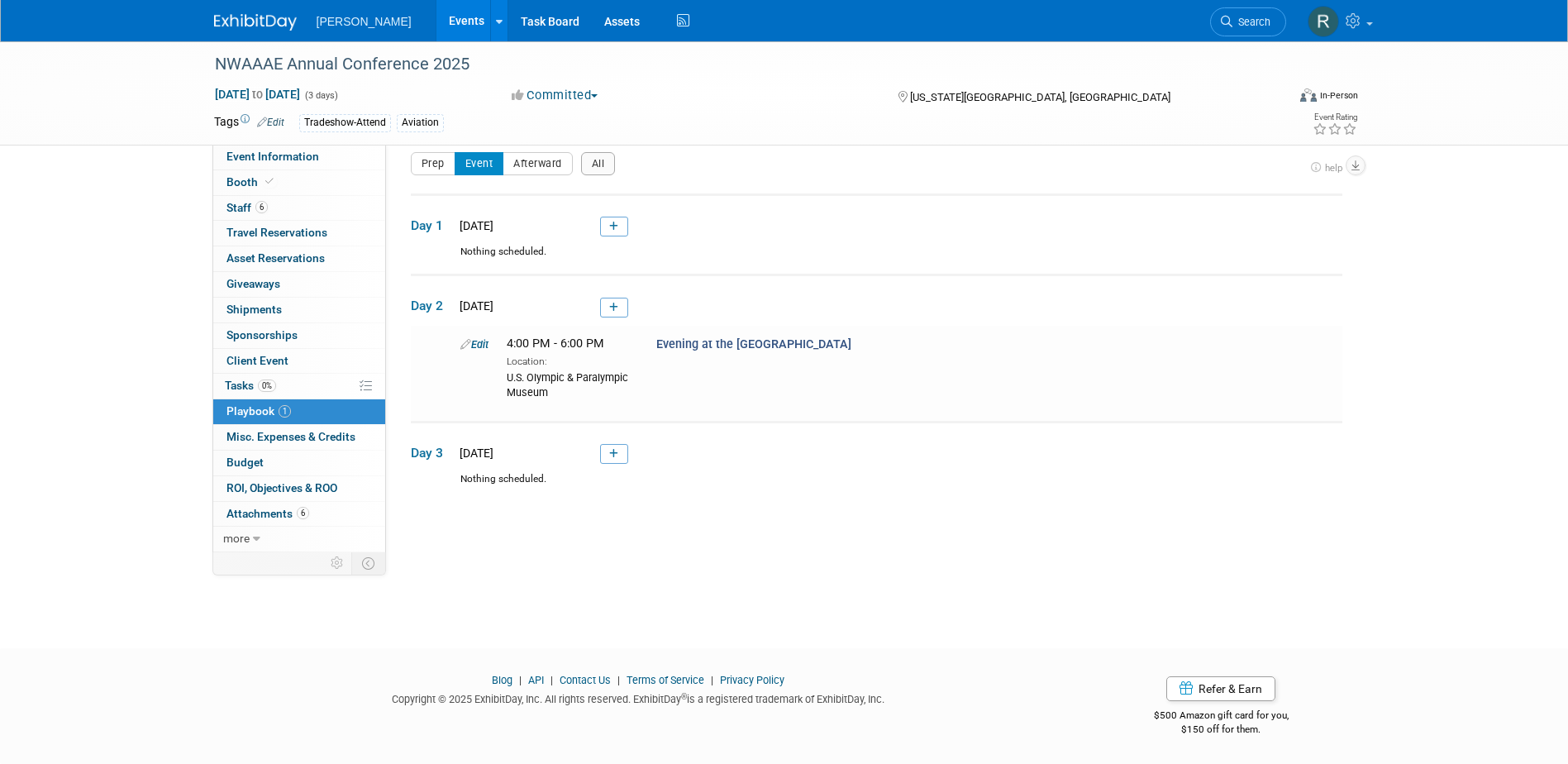
click at [619, 450] on link at bounding box center [614, 453] width 28 height 20
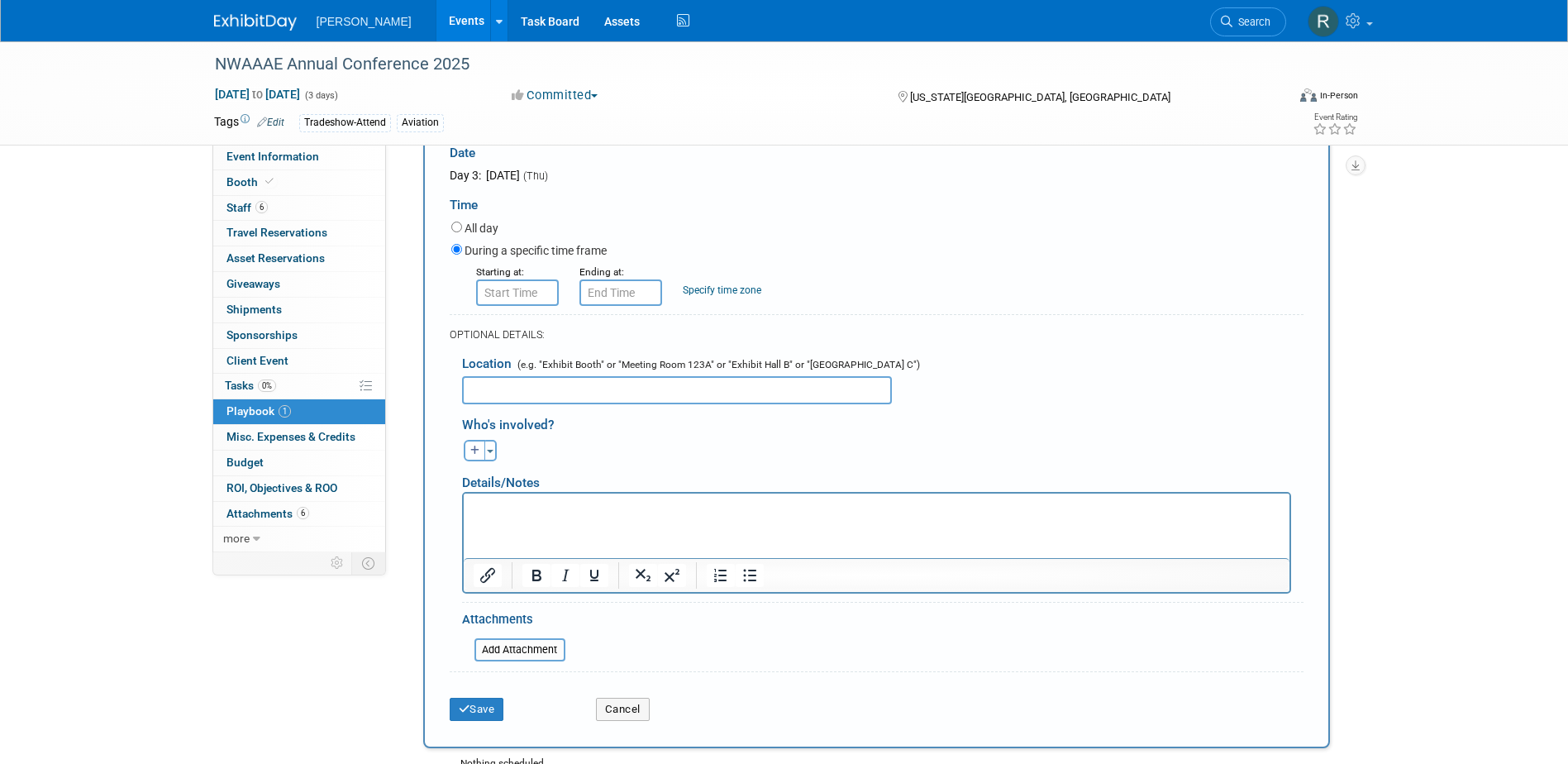
scroll to position [448, 0]
click at [622, 710] on button "Cancel" at bounding box center [622, 708] width 54 height 23
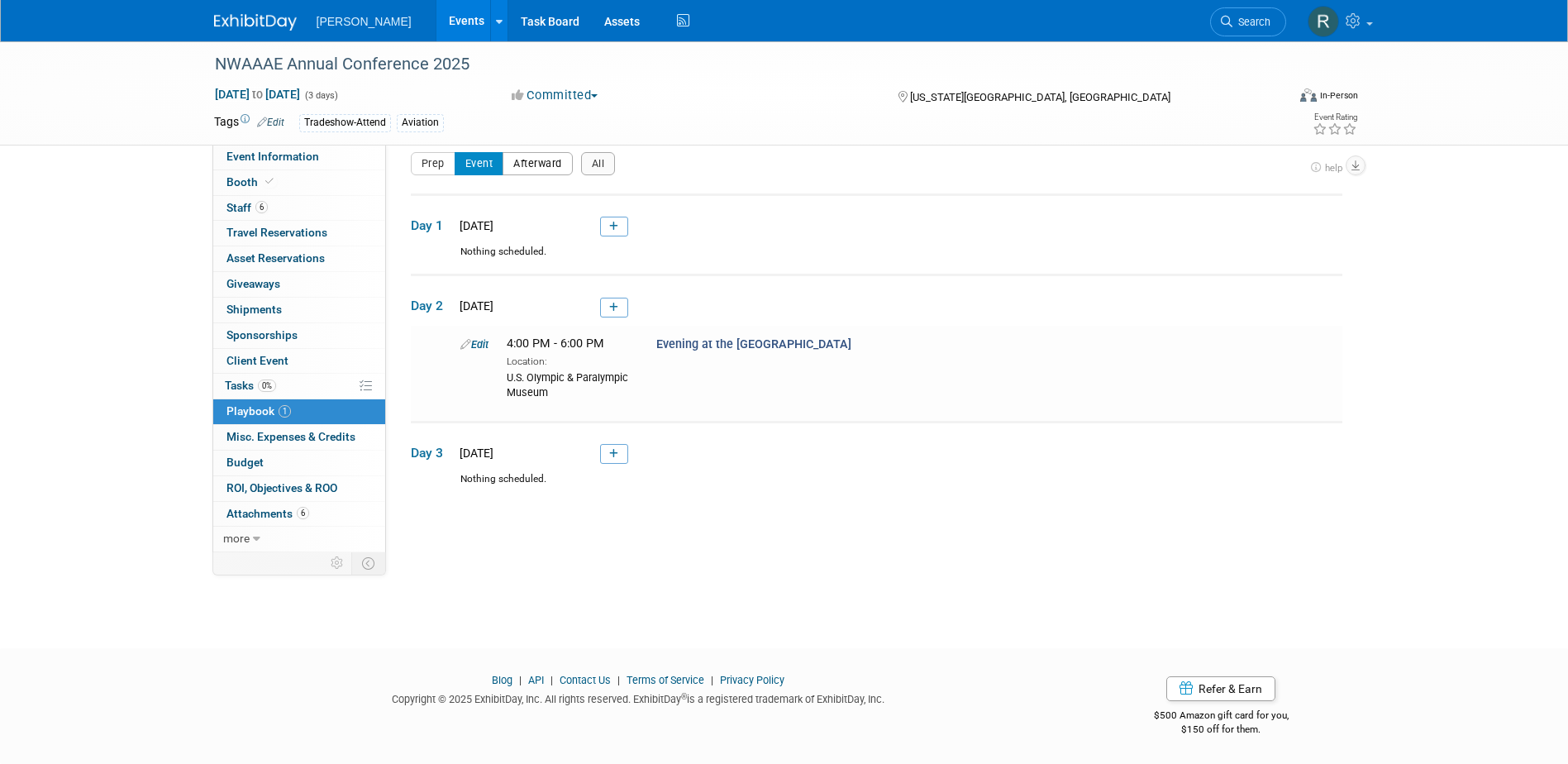
click at [536, 171] on button "Afterward" at bounding box center [537, 163] width 71 height 23
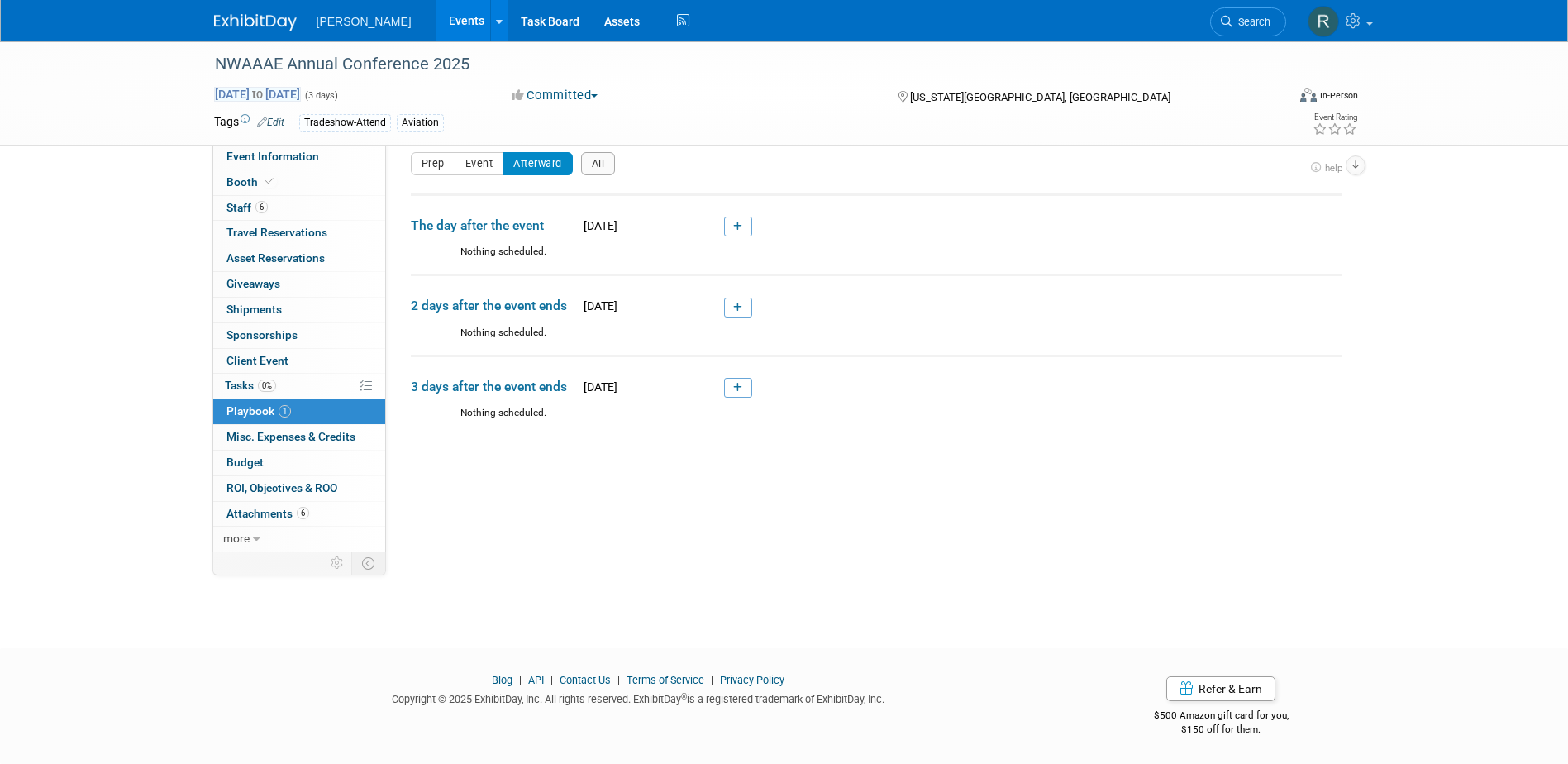
click at [301, 92] on span "[DATE] to [DATE]" at bounding box center [258, 94] width 87 height 14
select select "9"
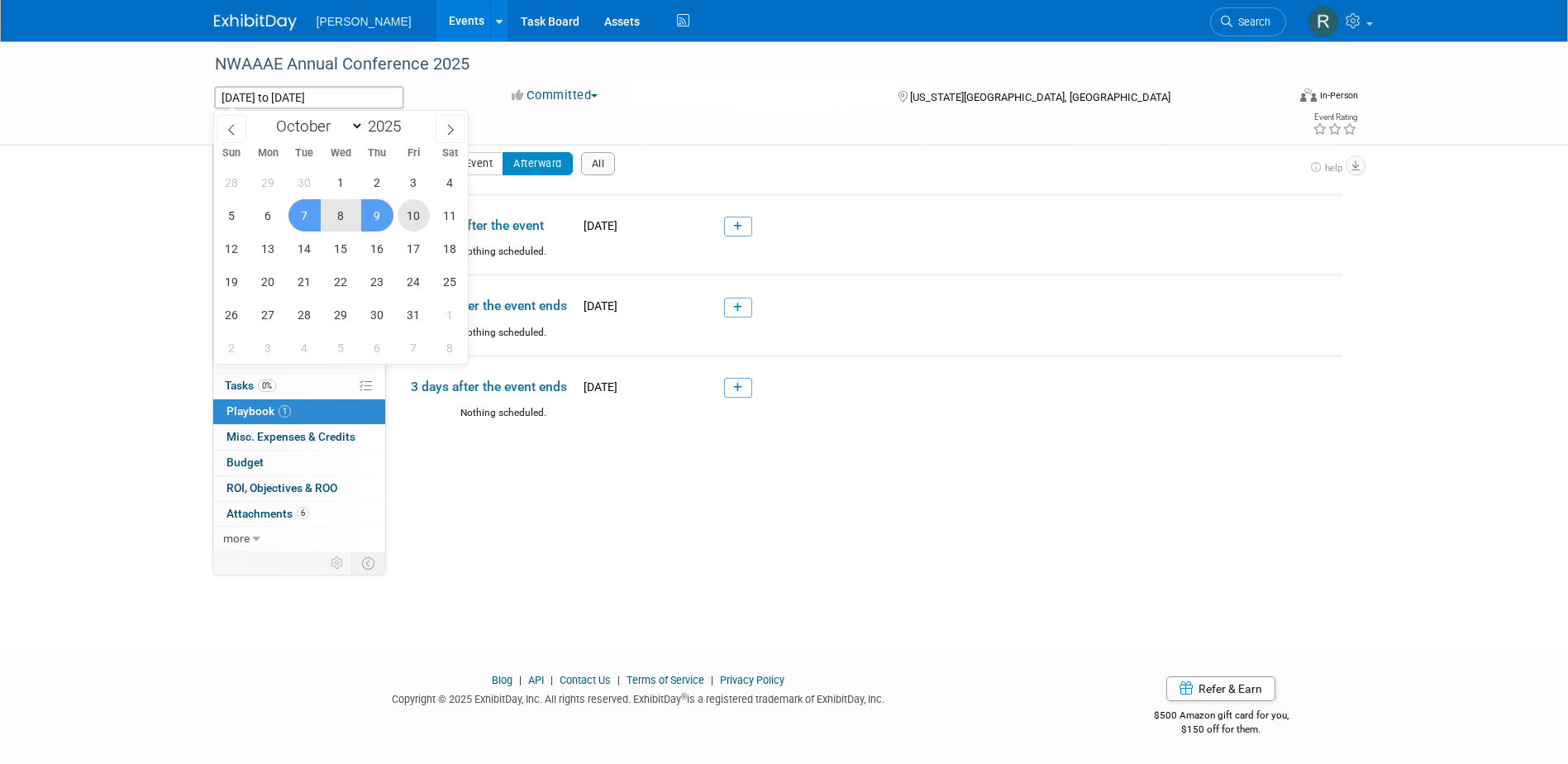
click at [414, 216] on span "10" at bounding box center [413, 215] width 32 height 32
type input "[DATE]"
click at [309, 220] on span "7" at bounding box center [304, 215] width 32 height 32
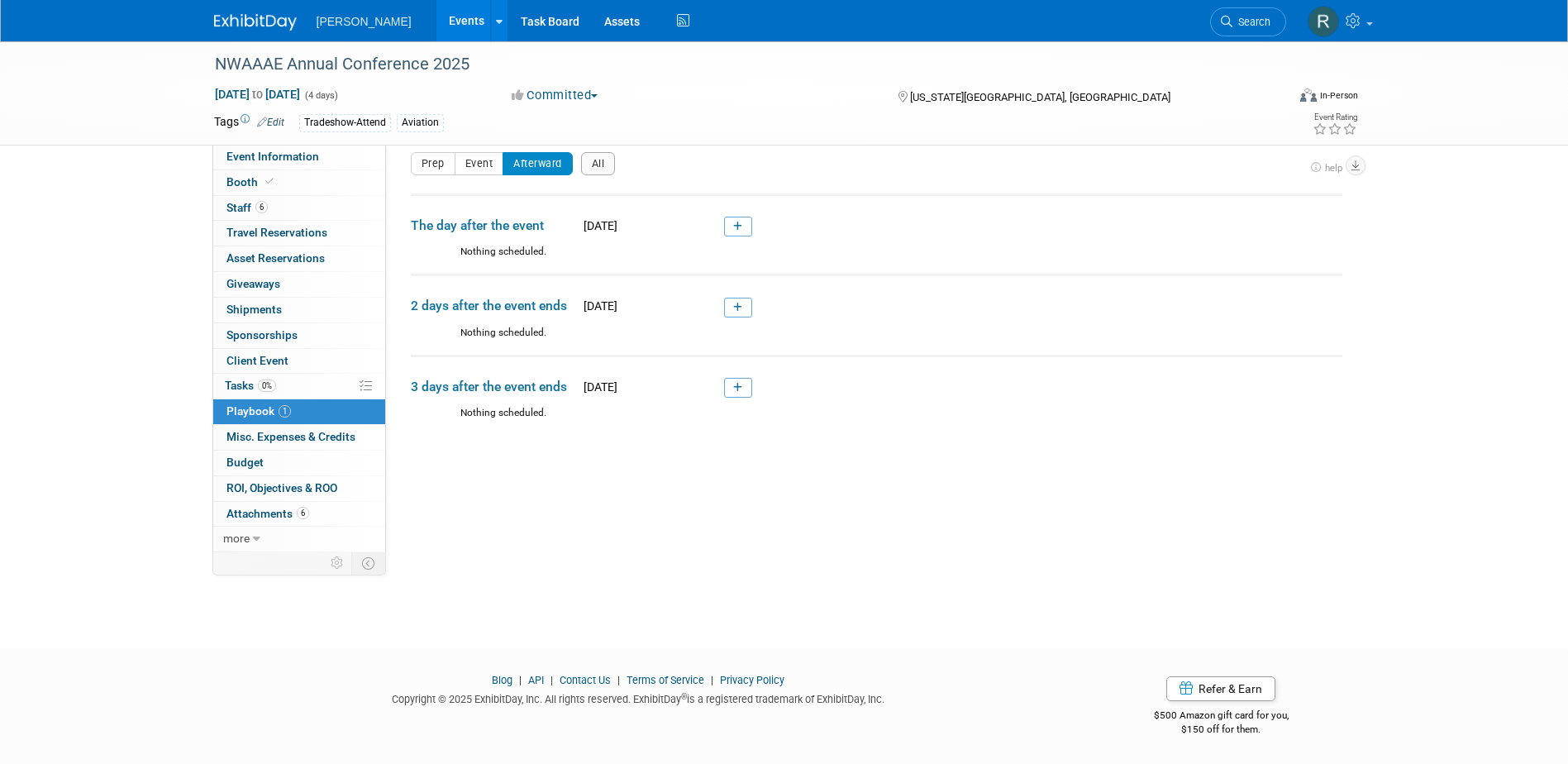
click at [244, 409] on span "Playbook 1" at bounding box center [258, 411] width 65 height 14
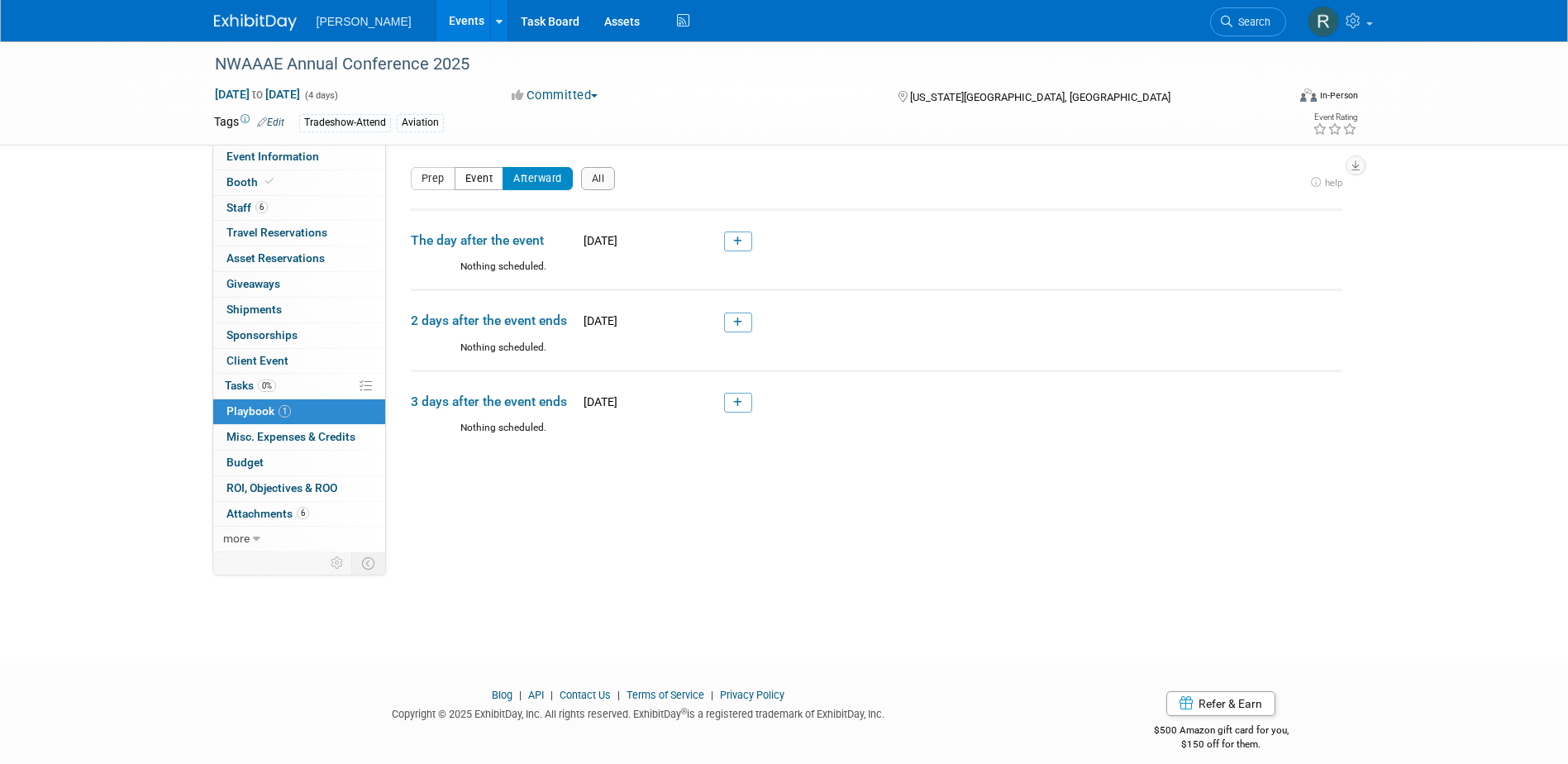
click at [484, 188] on button "Event" at bounding box center [480, 178] width 49 height 23
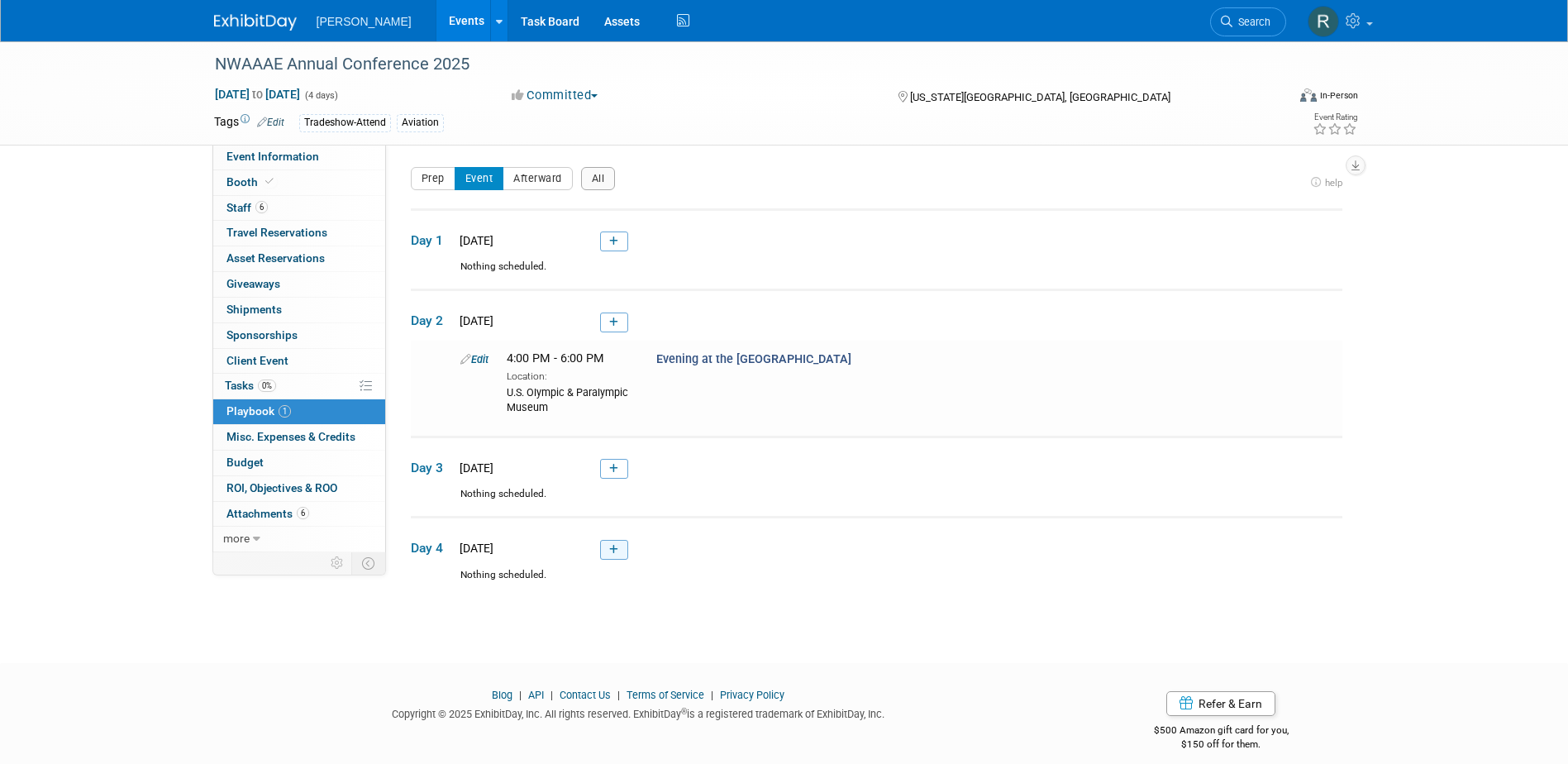
click at [615, 546] on icon at bounding box center [613, 550] width 9 height 10
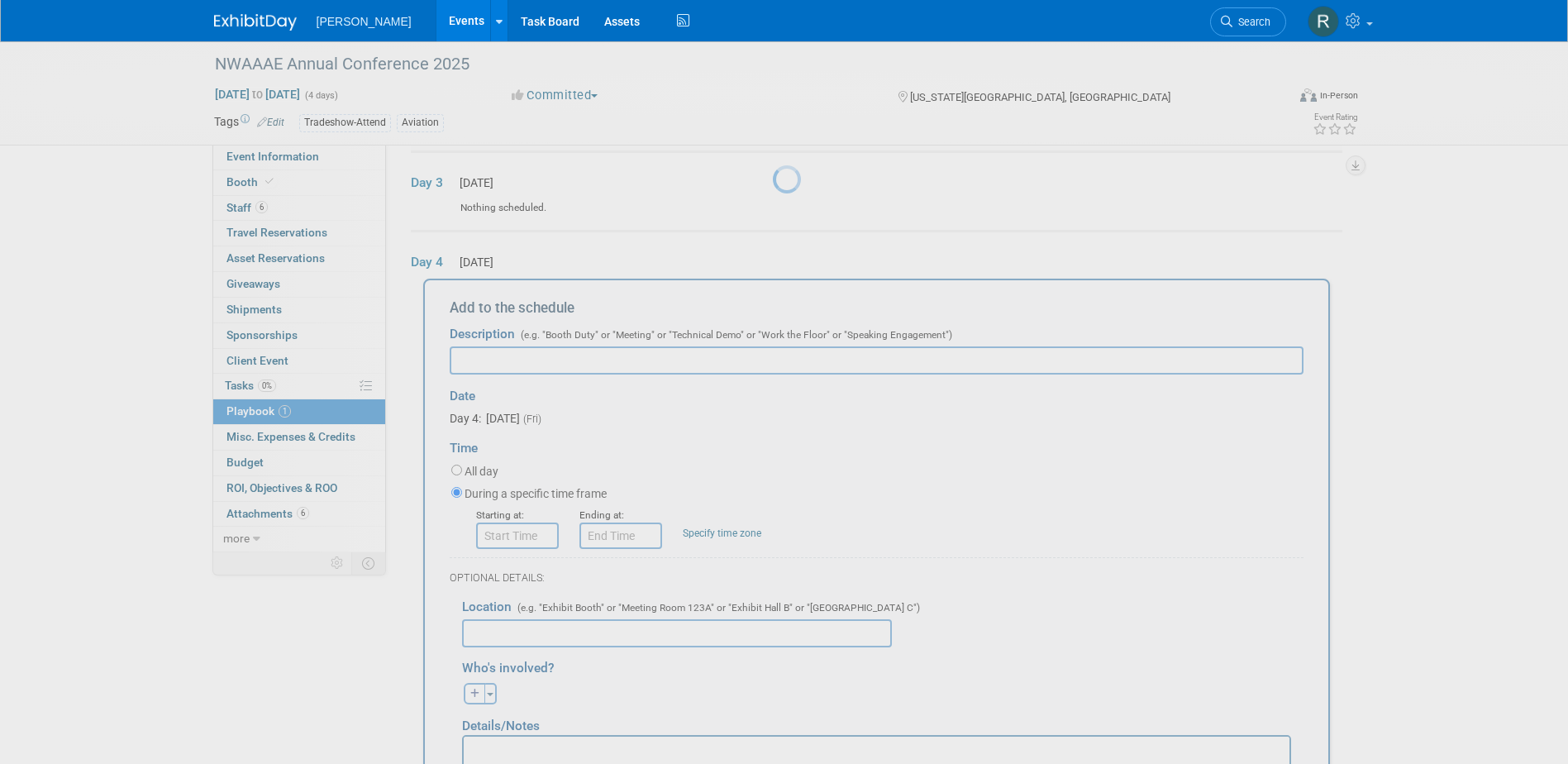
scroll to position [363, 0]
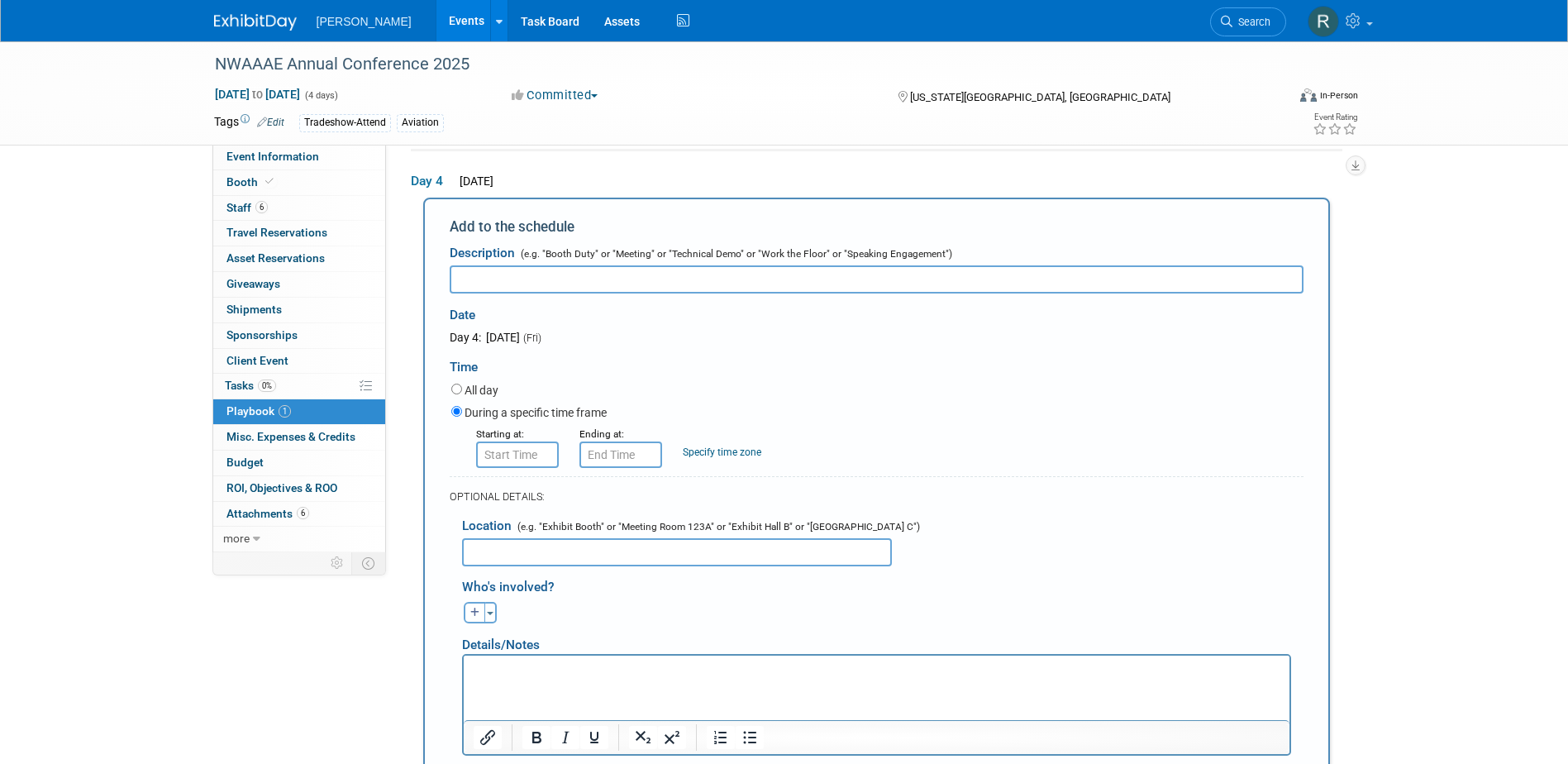
click at [719, 282] on input "text" at bounding box center [877, 279] width 854 height 28
type input "[US_STATE][GEOGRAPHIC_DATA] Tour"
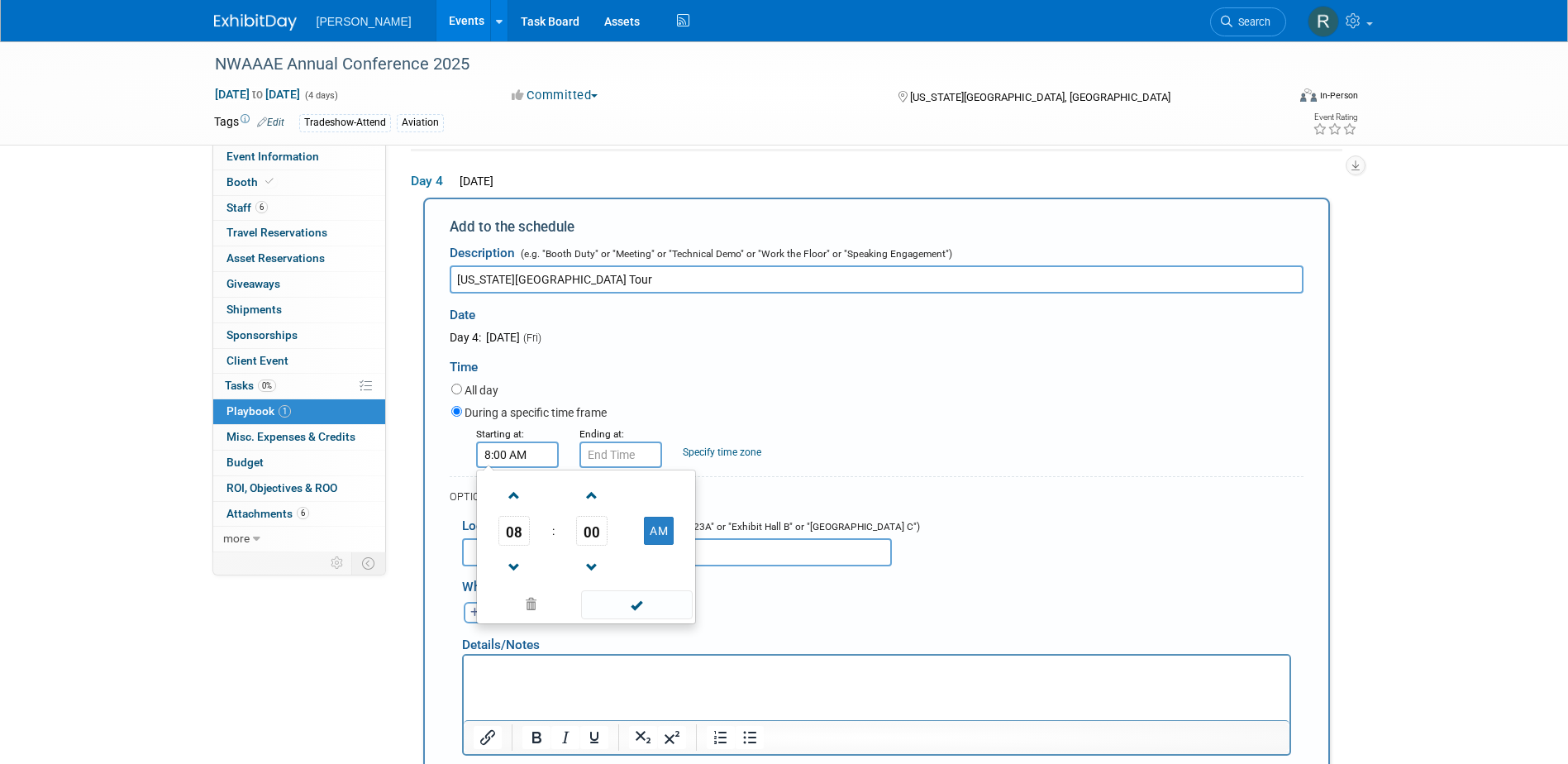
click at [514, 453] on input "8:00 AM" at bounding box center [517, 454] width 82 height 26
click at [510, 545] on span "08" at bounding box center [514, 530] width 31 height 30
click at [605, 497] on td "02" at bounding box center [612, 496] width 53 height 44
click at [674, 536] on td "AM" at bounding box center [659, 530] width 65 height 30
click at [657, 531] on button "AM" at bounding box center [658, 530] width 30 height 28
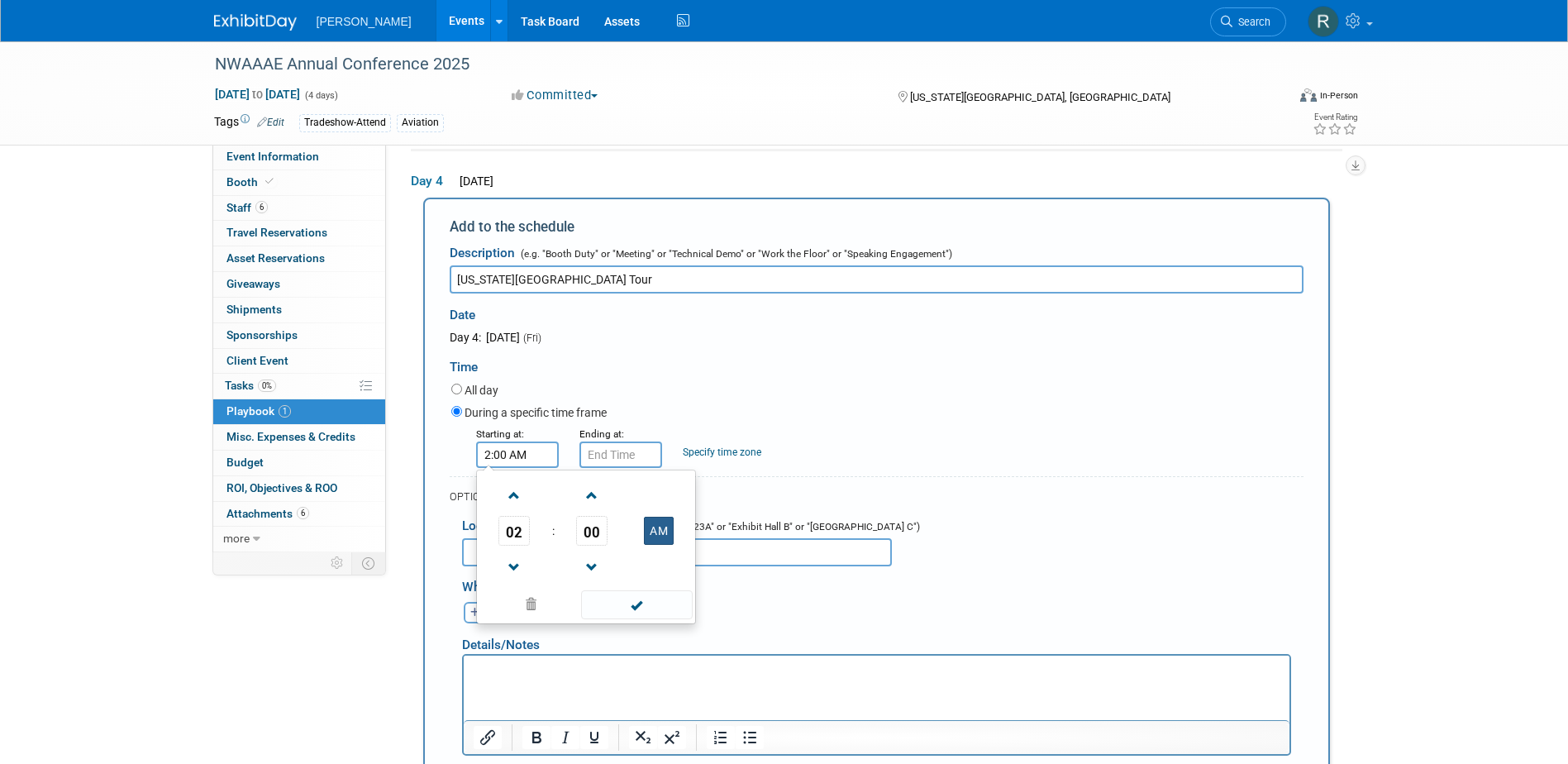
type input "2:00 PM"
drag, startPoint x: 614, startPoint y: 608, endPoint x: 606, endPoint y: 554, distance: 54.6
click at [614, 604] on span at bounding box center [636, 605] width 111 height 29
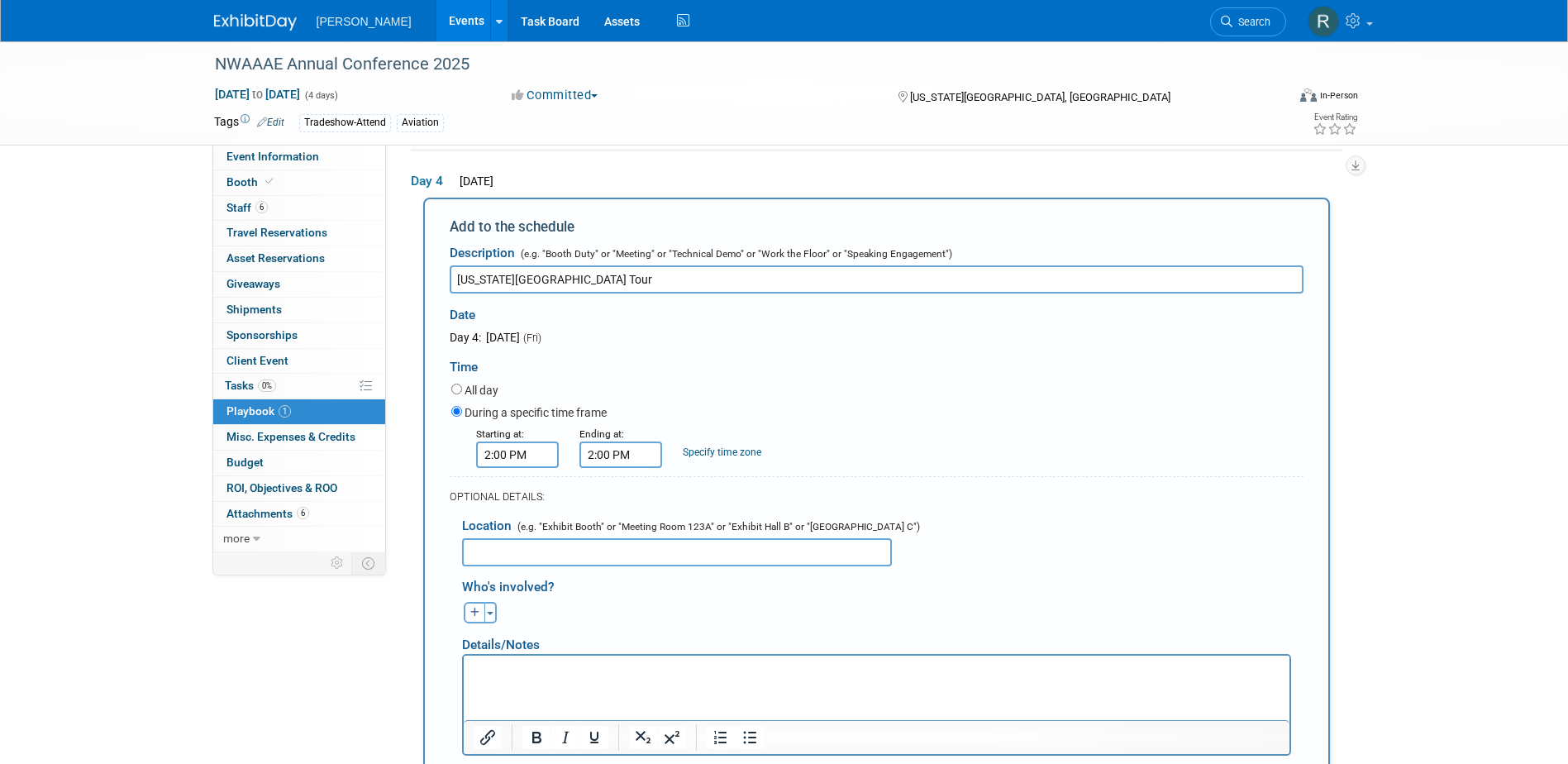
click at [621, 454] on input "2:00 PM" at bounding box center [620, 454] width 82 height 26
click at [623, 505] on span at bounding box center [617, 496] width 29 height 29
click at [622, 504] on span at bounding box center [617, 496] width 29 height 29
type input "4:00 PM"
click at [737, 607] on span at bounding box center [740, 605] width 111 height 29
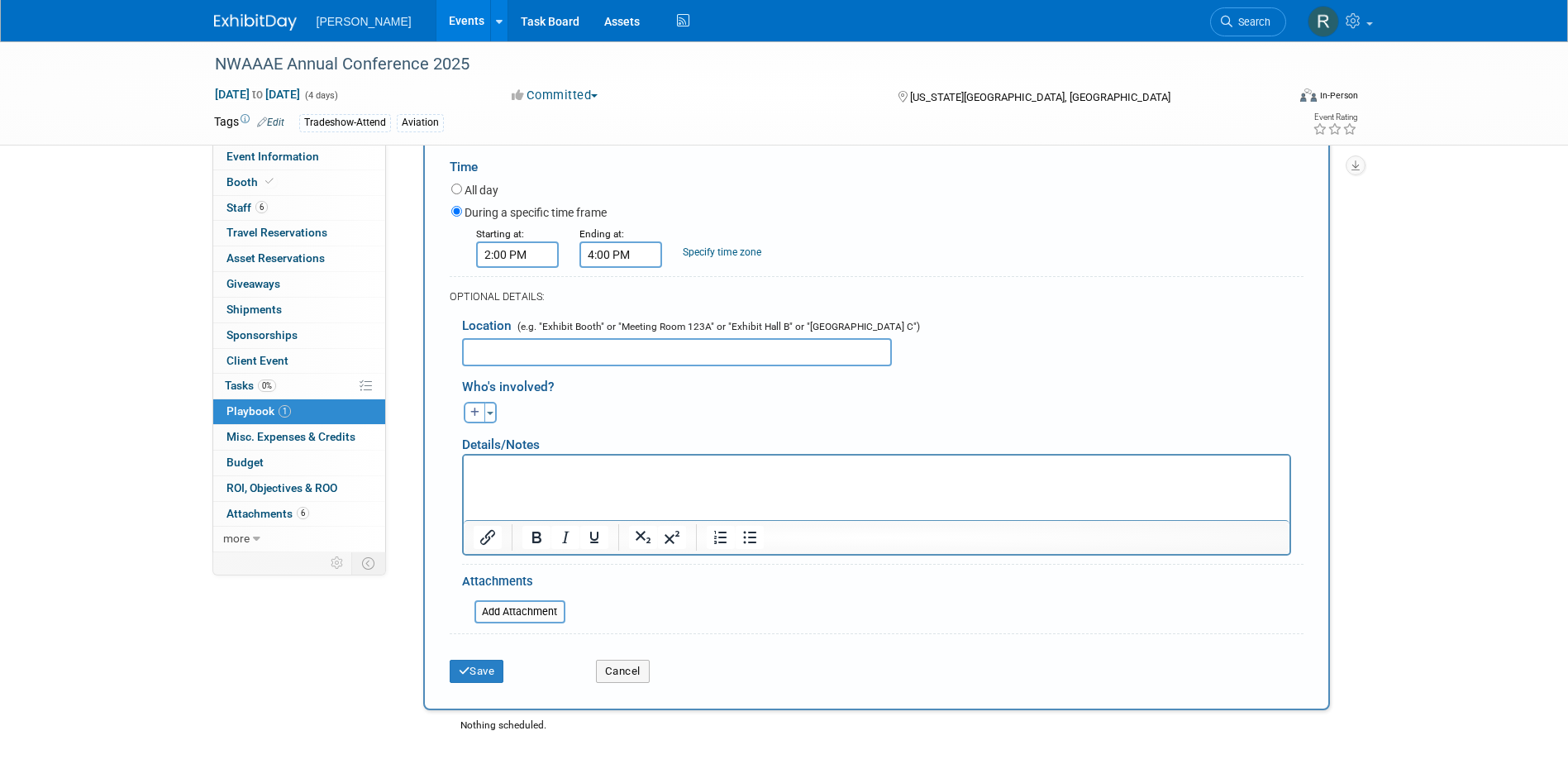
scroll to position [611, 0]
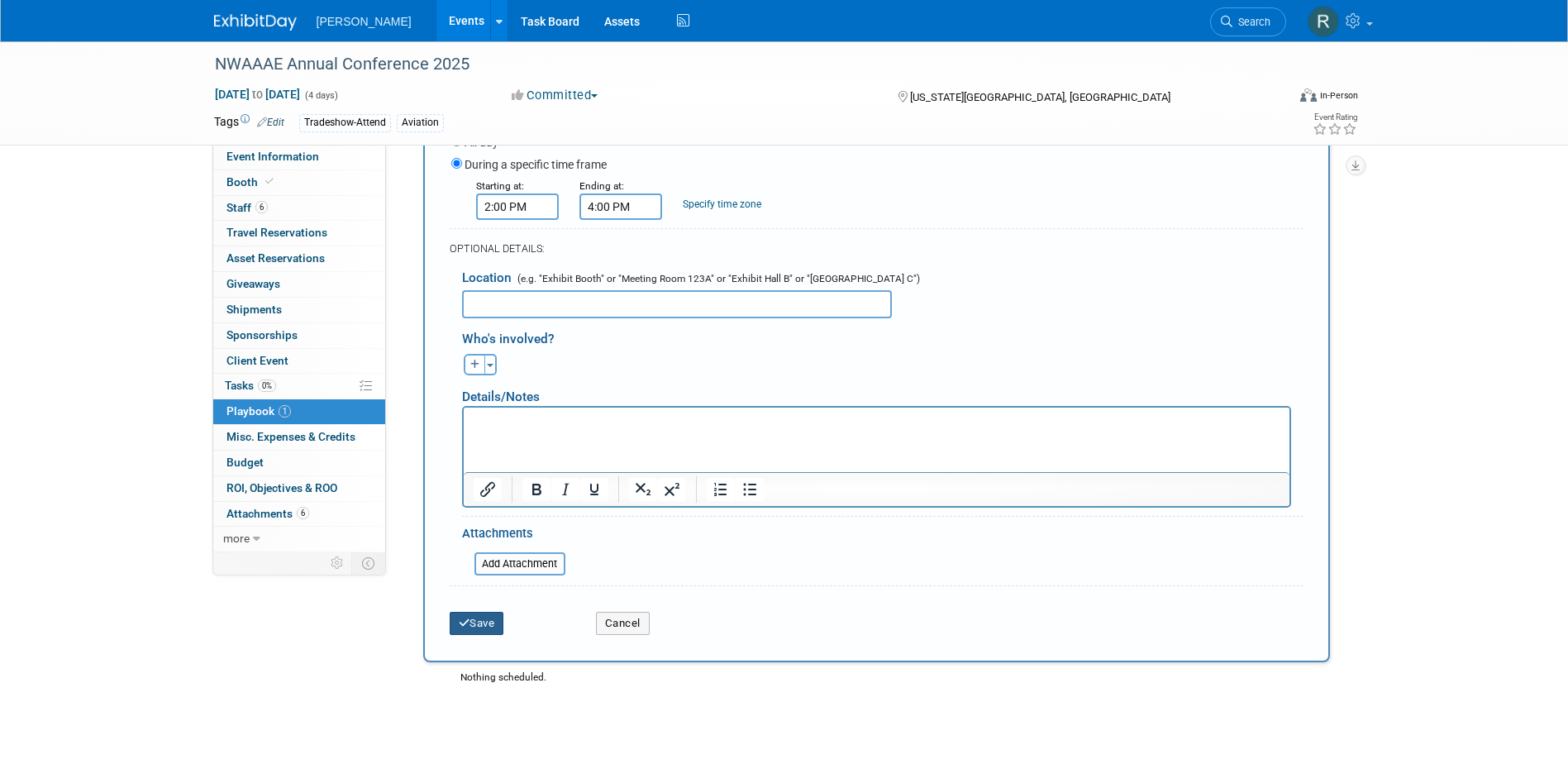
click at [488, 625] on button "Save" at bounding box center [477, 623] width 54 height 23
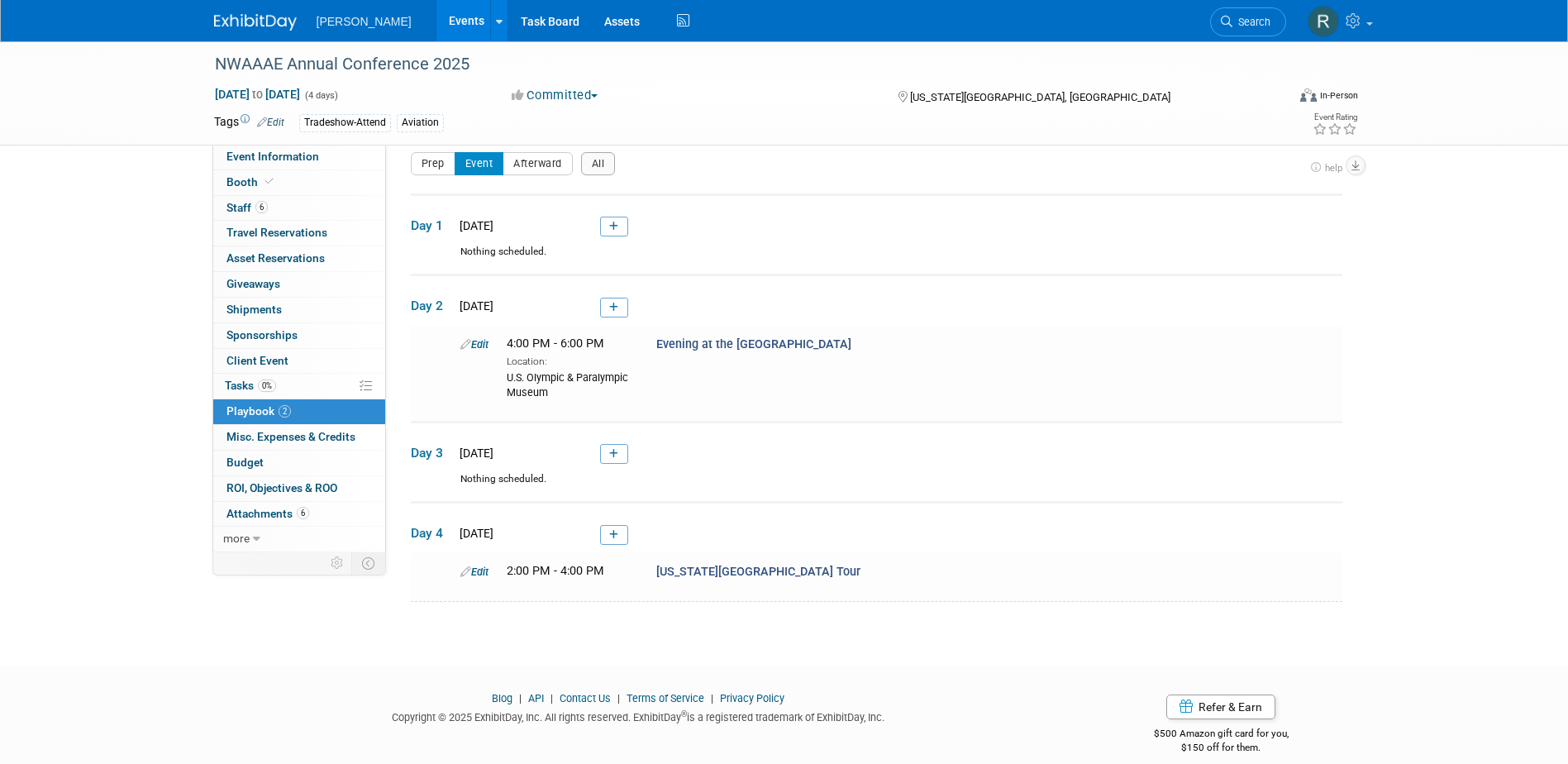
scroll to position [33, 0]
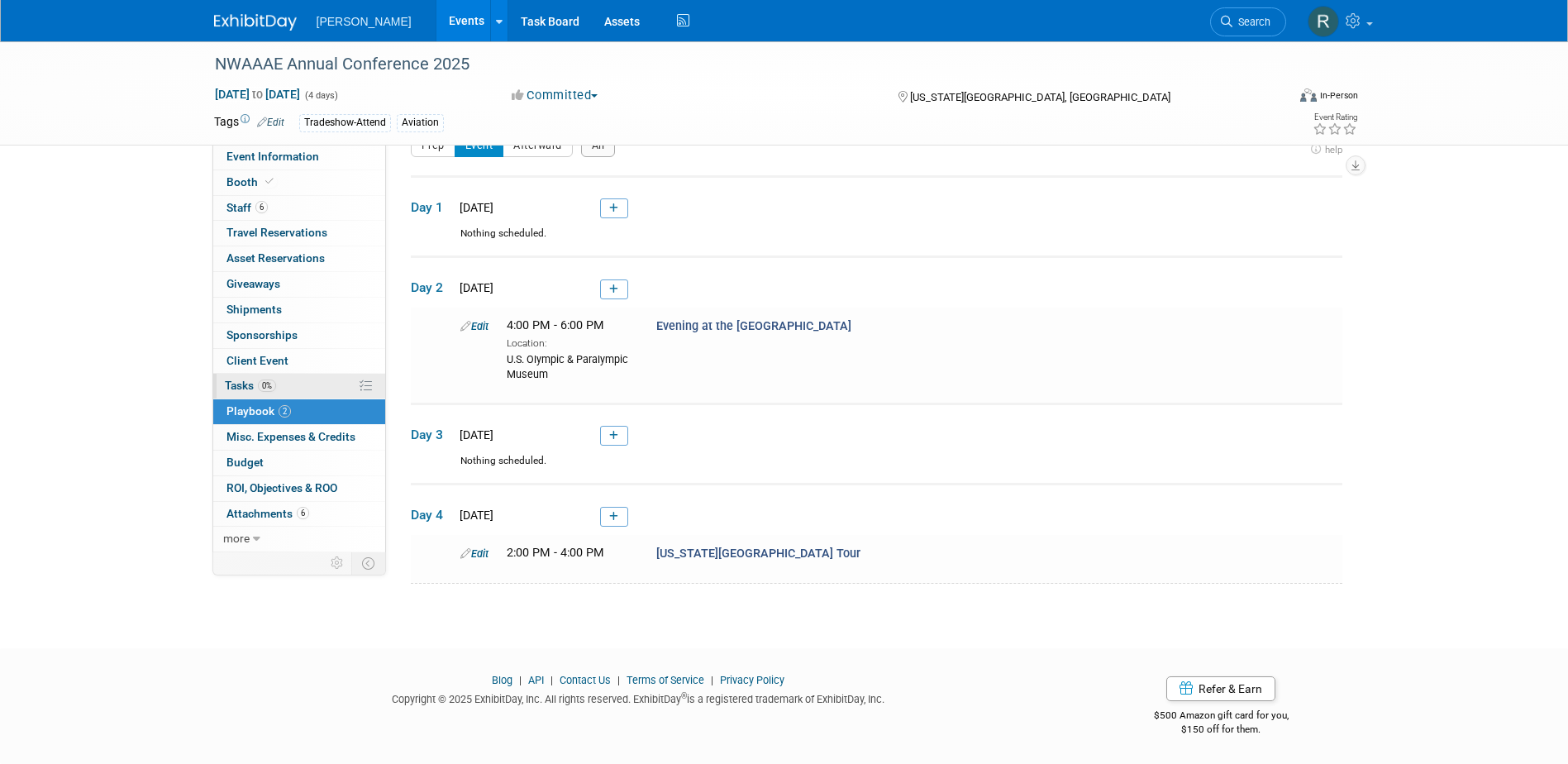
click at [280, 390] on link "0% Tasks 0%" at bounding box center [299, 385] width 172 height 25
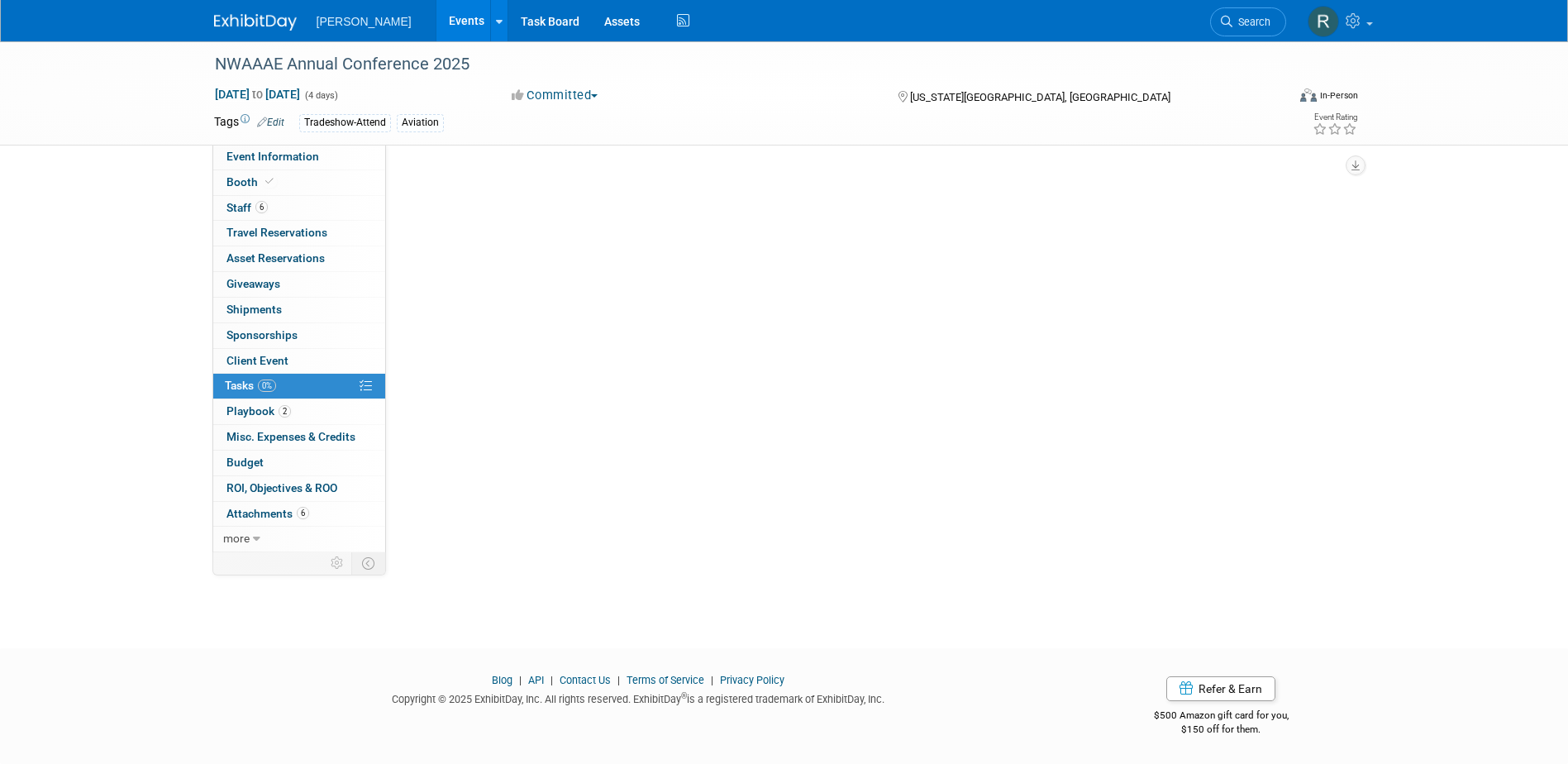
scroll to position [0, 0]
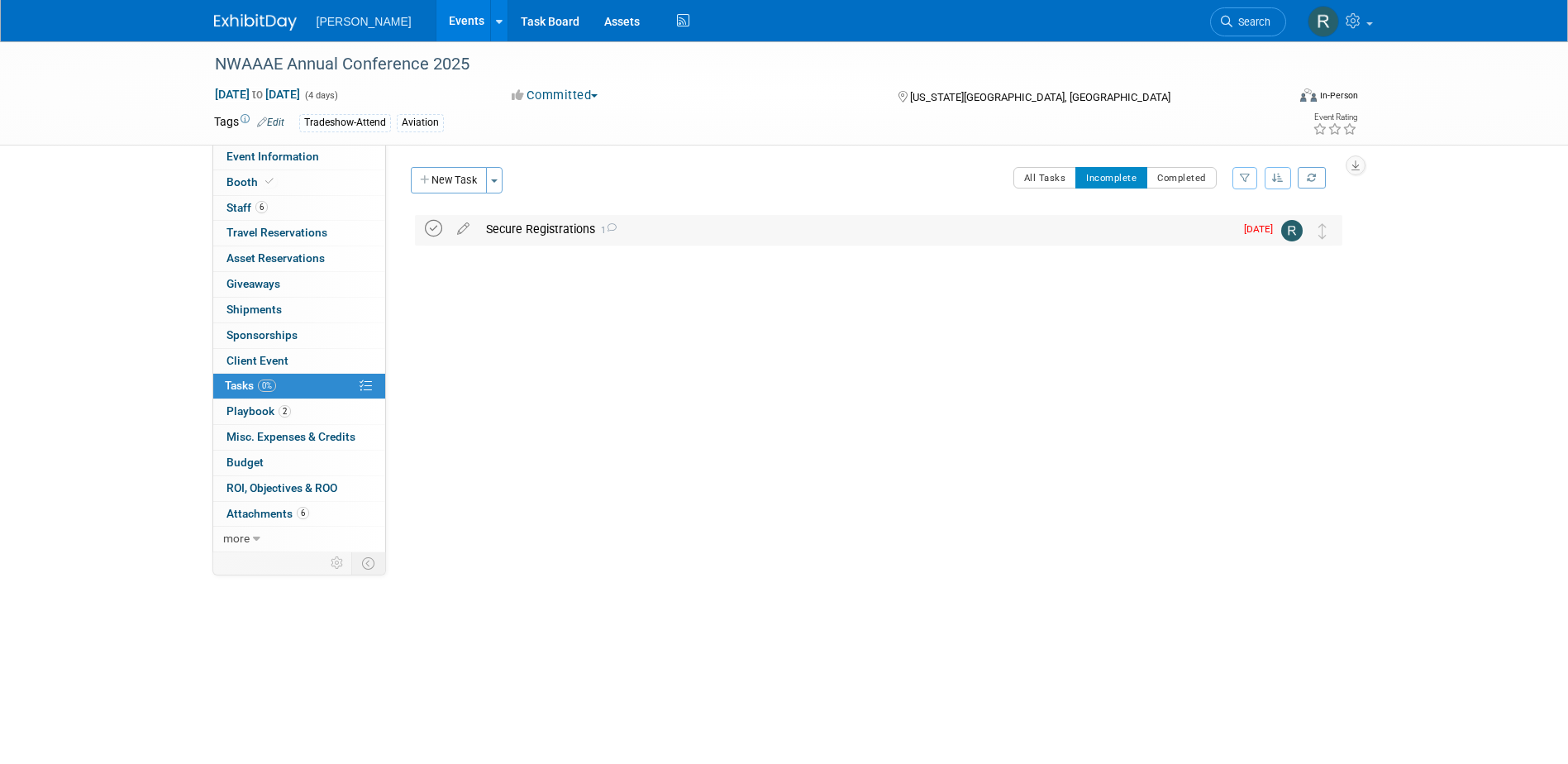
click at [435, 225] on icon at bounding box center [434, 229] width 17 height 17
